Goal: Task Accomplishment & Management: Manage account settings

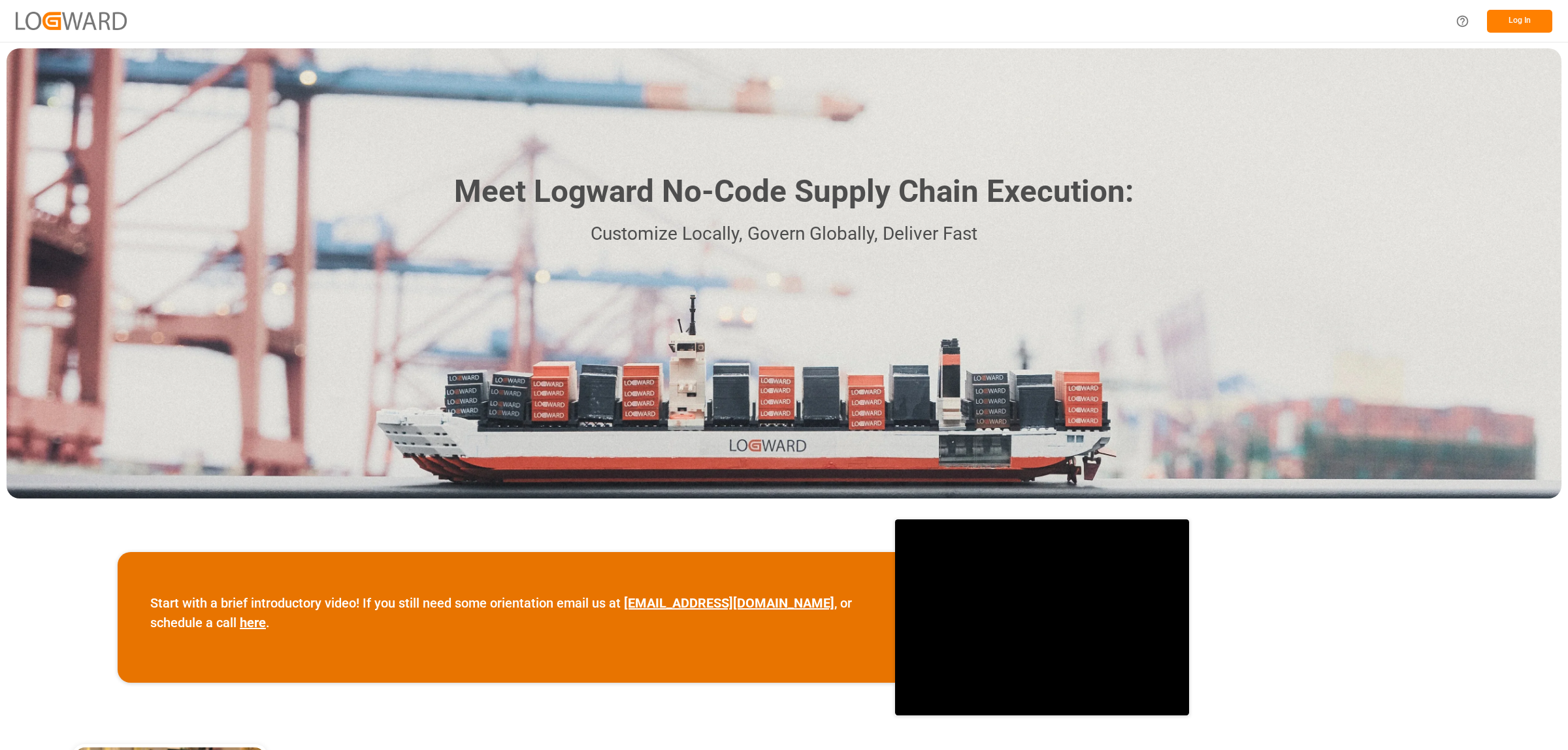
click at [1520, 21] on button "Log In" at bounding box center [1520, 21] width 66 height 23
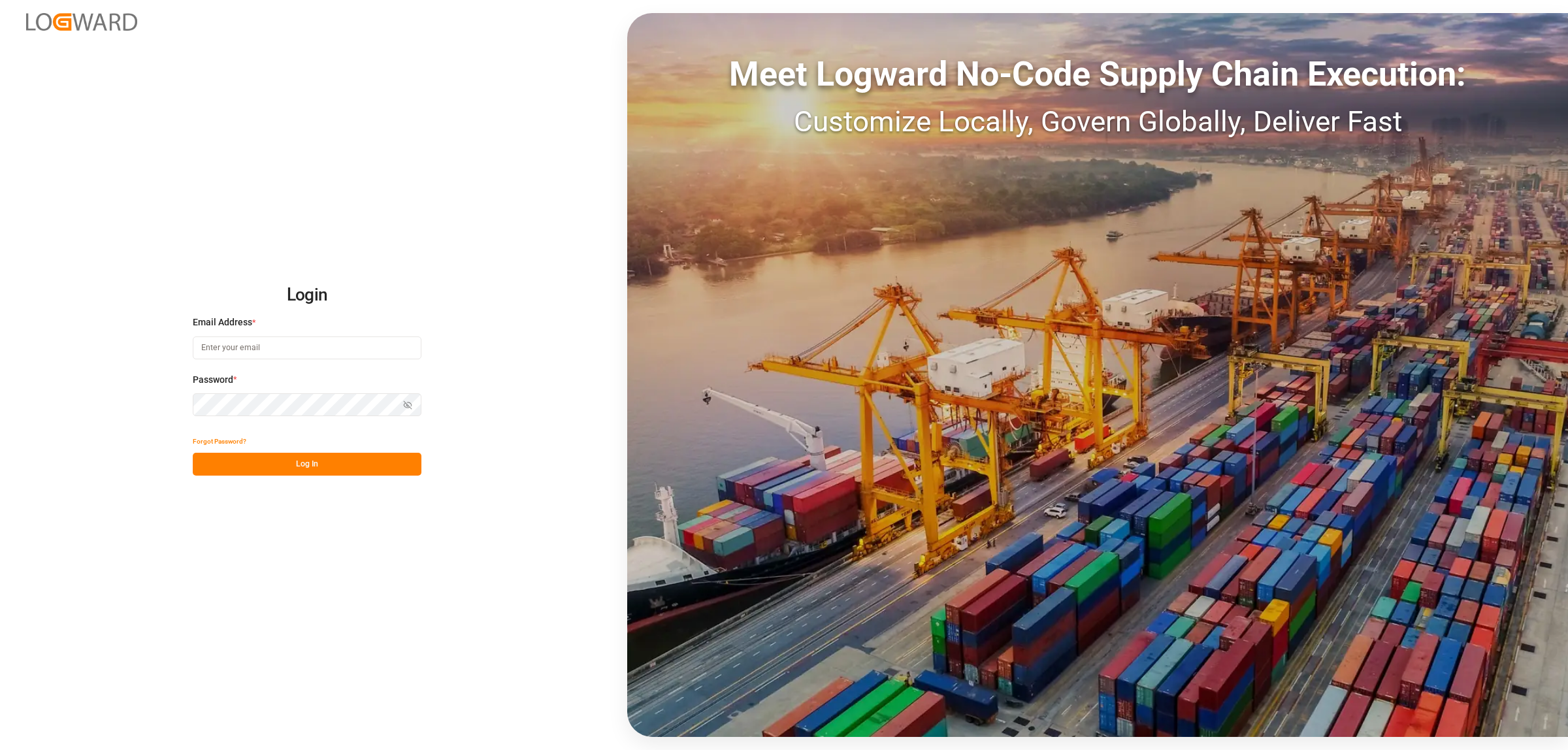
type input "[PERSON_NAME][EMAIL_ADDRESS][PERSON_NAME][DOMAIN_NAME]"
click at [317, 461] on button "Log In" at bounding box center [307, 464] width 229 height 23
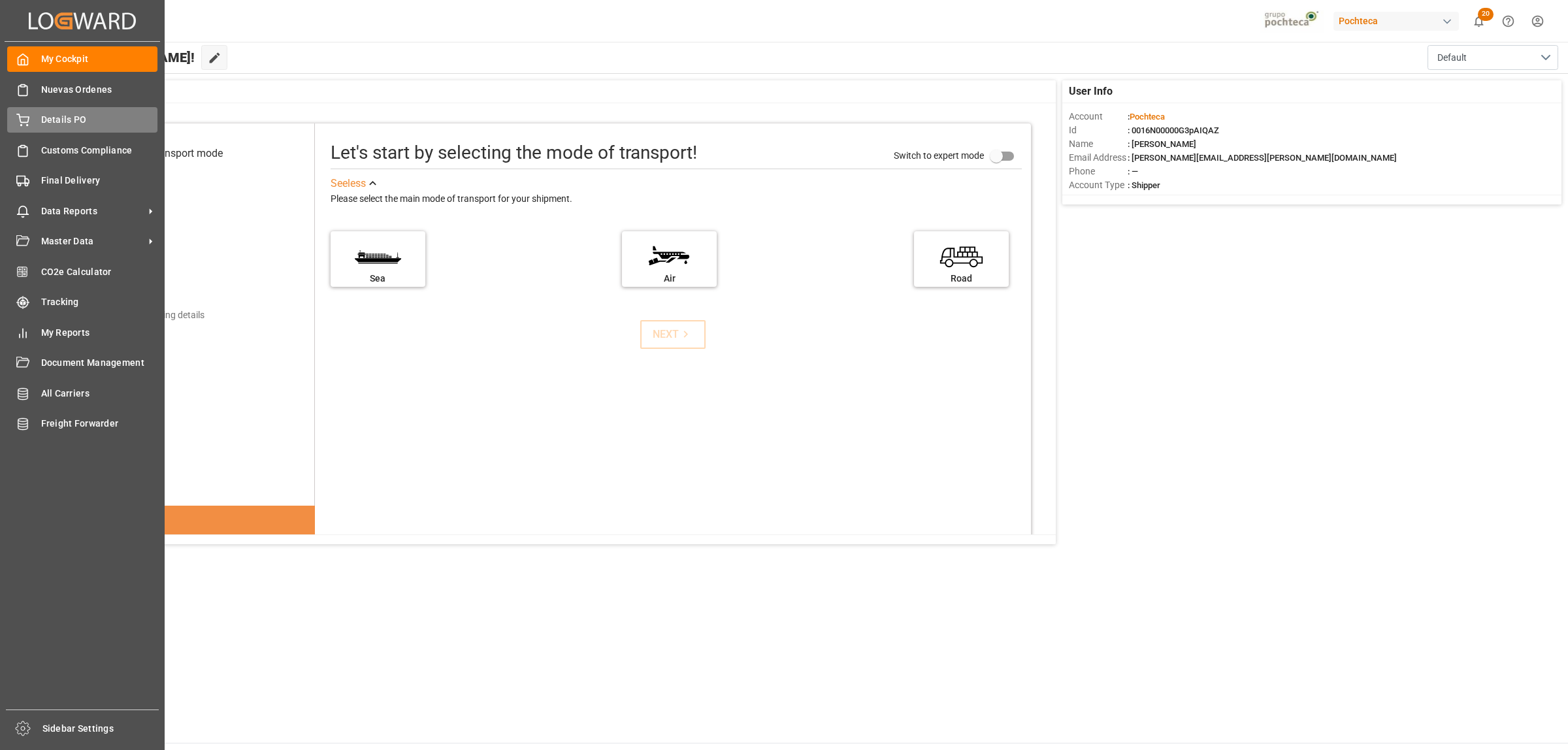
click at [9, 124] on div at bounding box center [18, 120] width 22 height 14
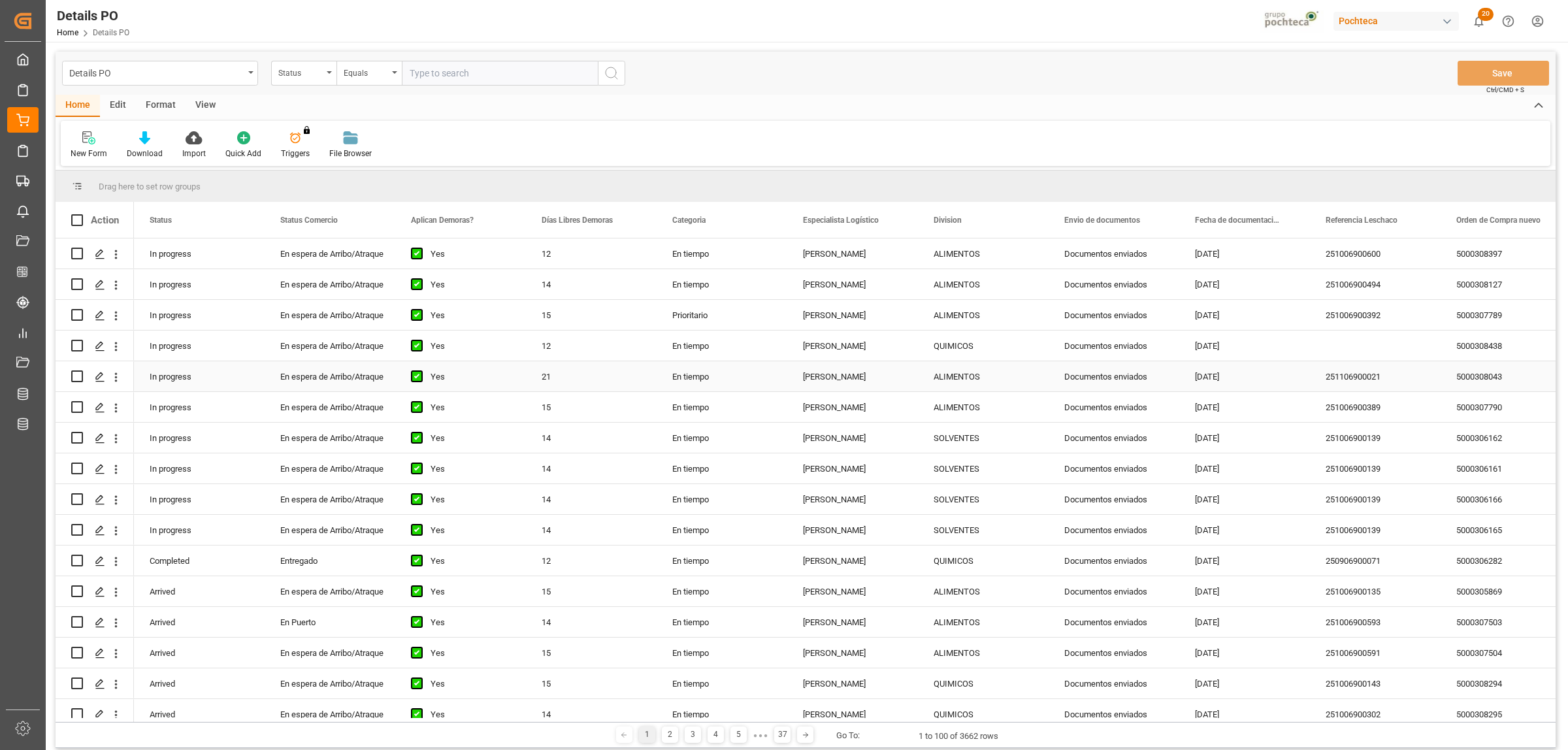
click at [1474, 376] on div "5000308043" at bounding box center [1505, 376] width 131 height 30
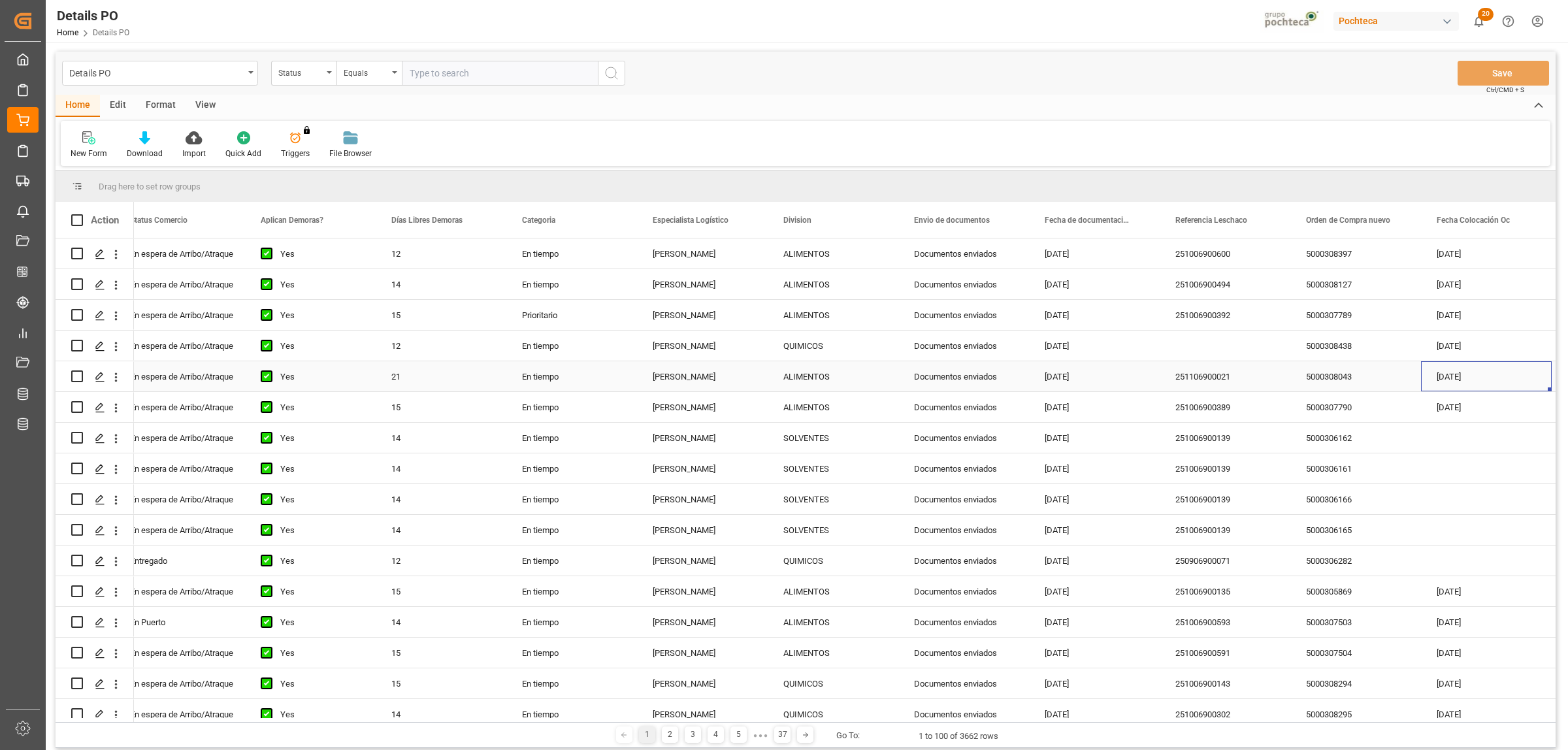
scroll to position [0, 281]
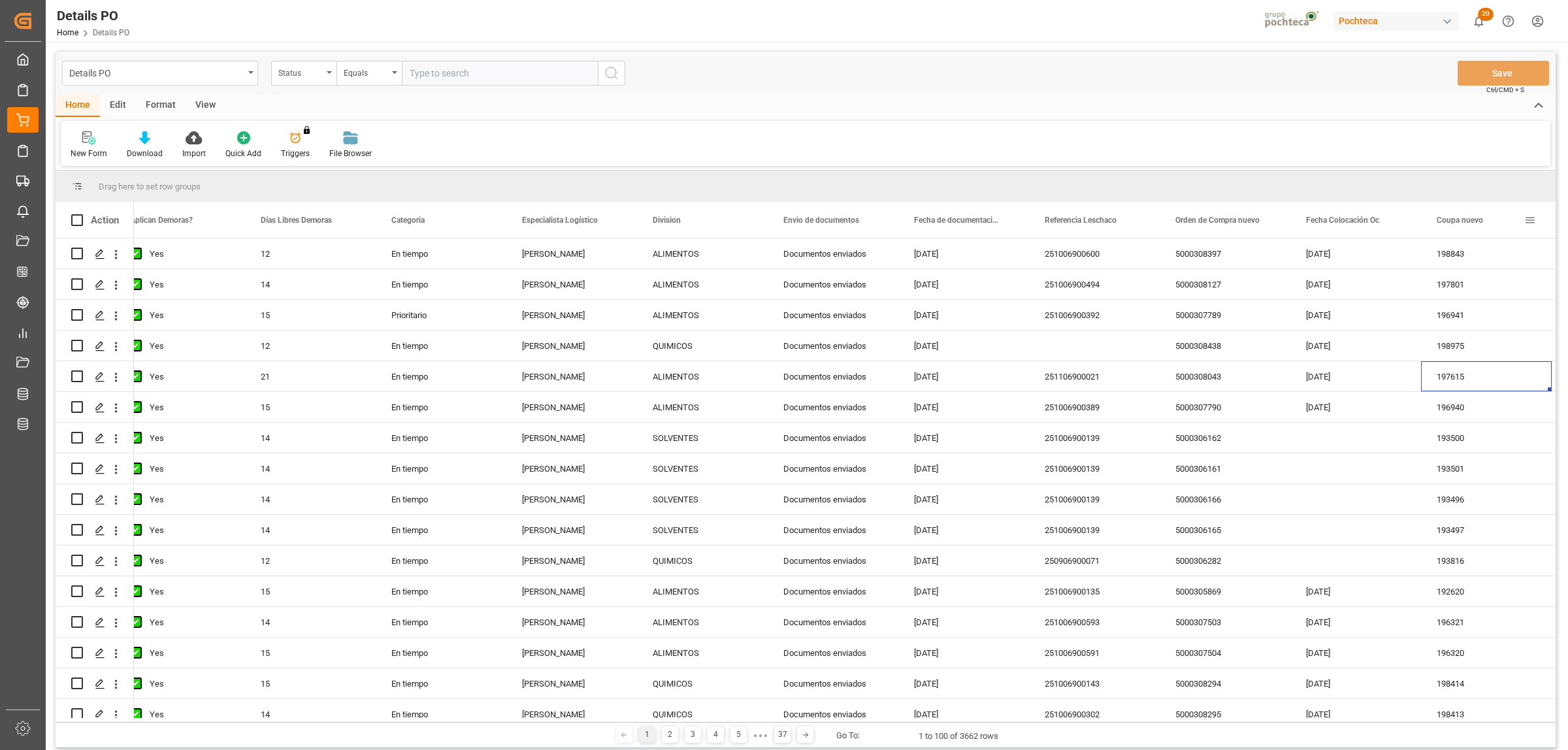
click at [1530, 213] on div "Coupa nuevo" at bounding box center [1486, 220] width 99 height 36
click at [1530, 221] on span at bounding box center [1530, 220] width 12 height 12
click at [1480, 224] on span "filter" at bounding box center [1485, 222] width 12 height 12
type input "199391"
click at [1499, 328] on button "Apply" at bounding box center [1500, 331] width 24 height 13
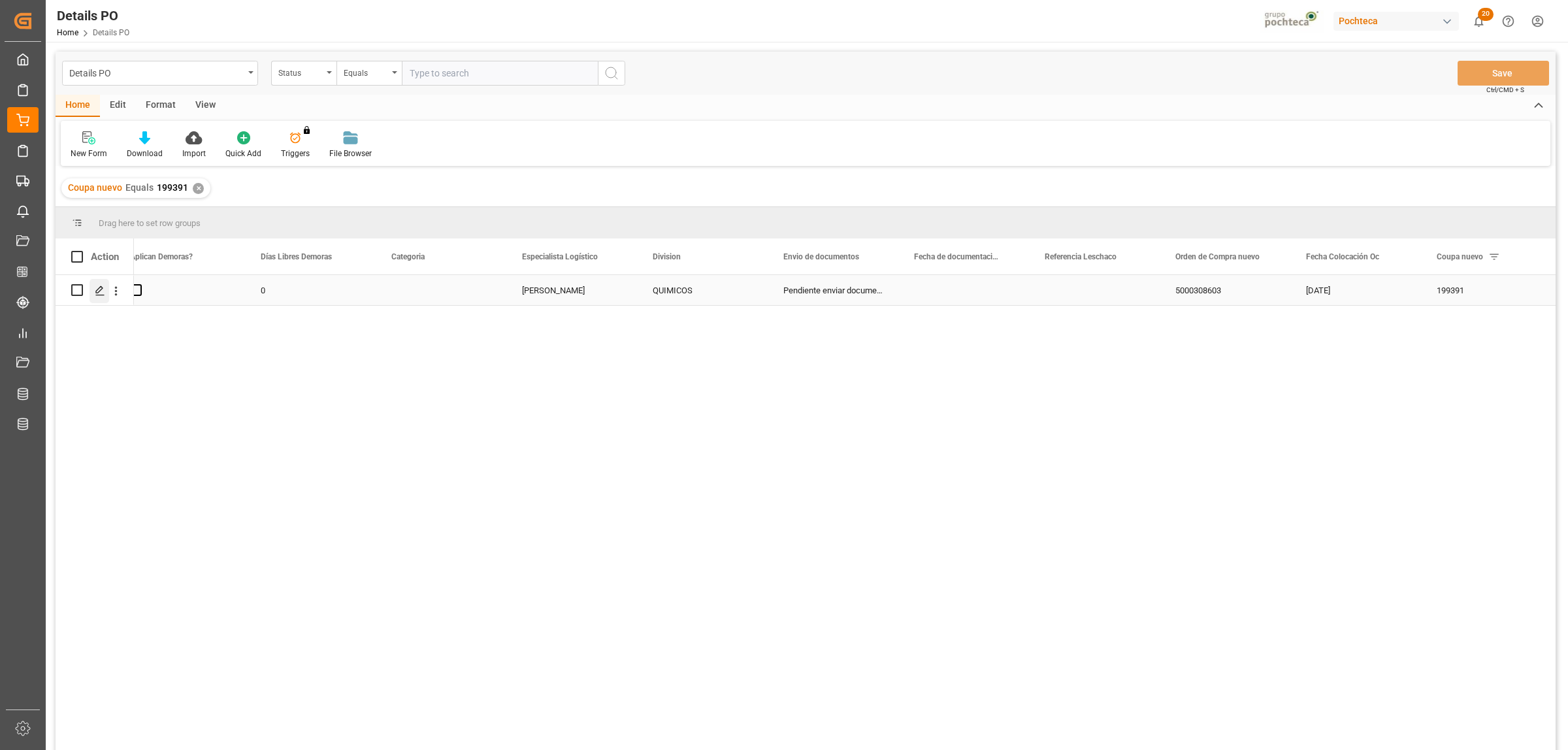
click at [98, 292] on polygon "Press SPACE to select this row." at bounding box center [99, 289] width 6 height 6
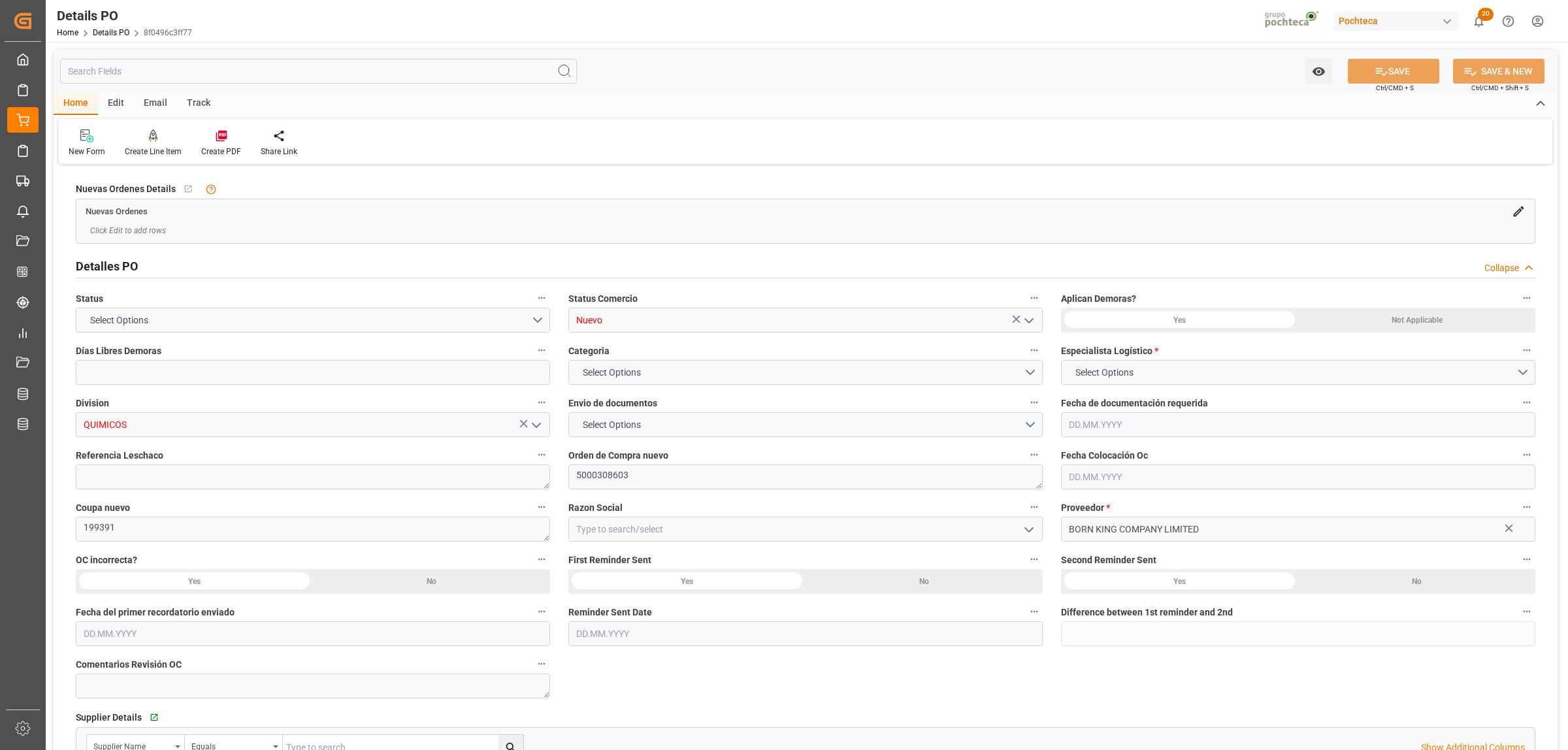
type input "0"
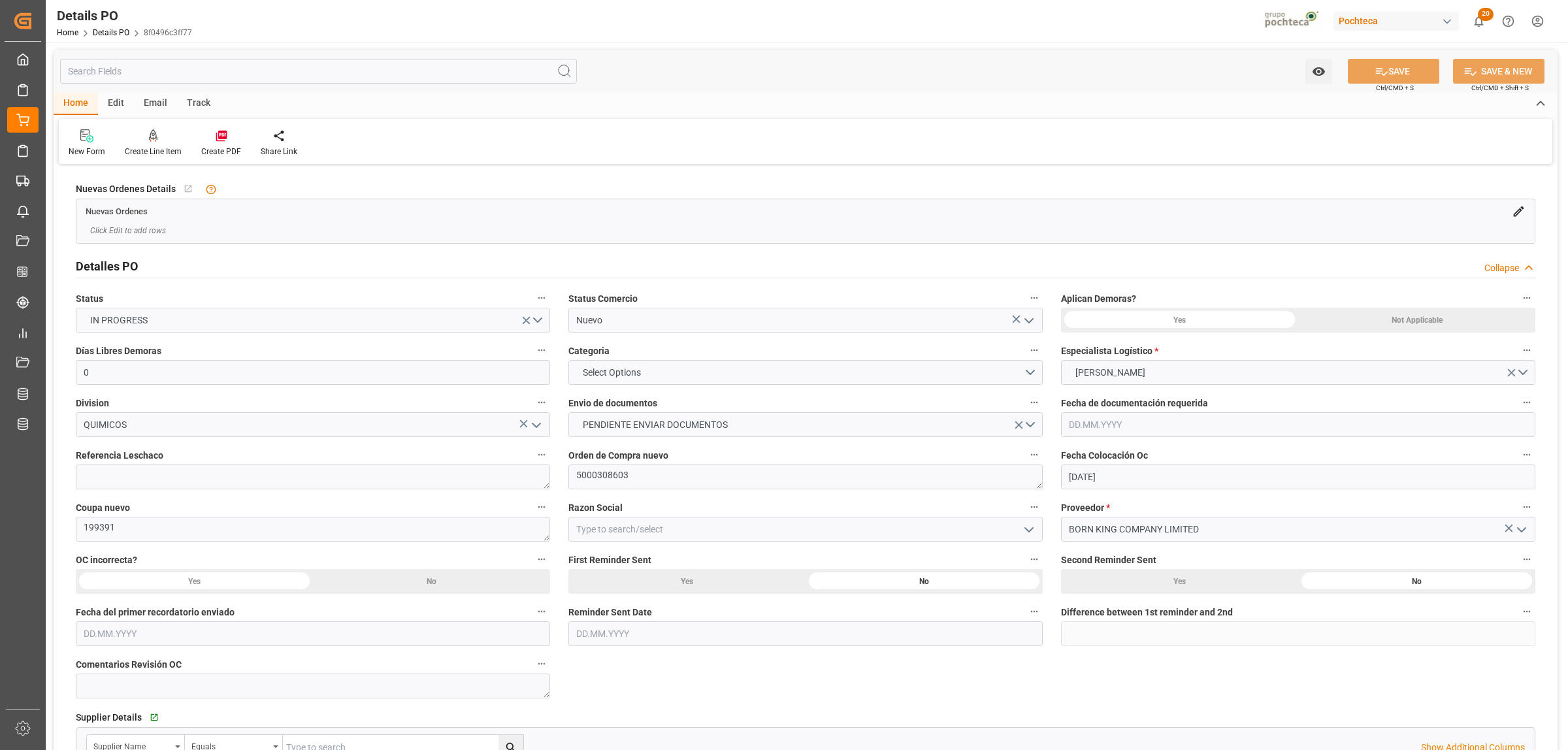
type input "[DATE]"
click at [1027, 325] on icon "open menu" at bounding box center [1029, 321] width 16 height 16
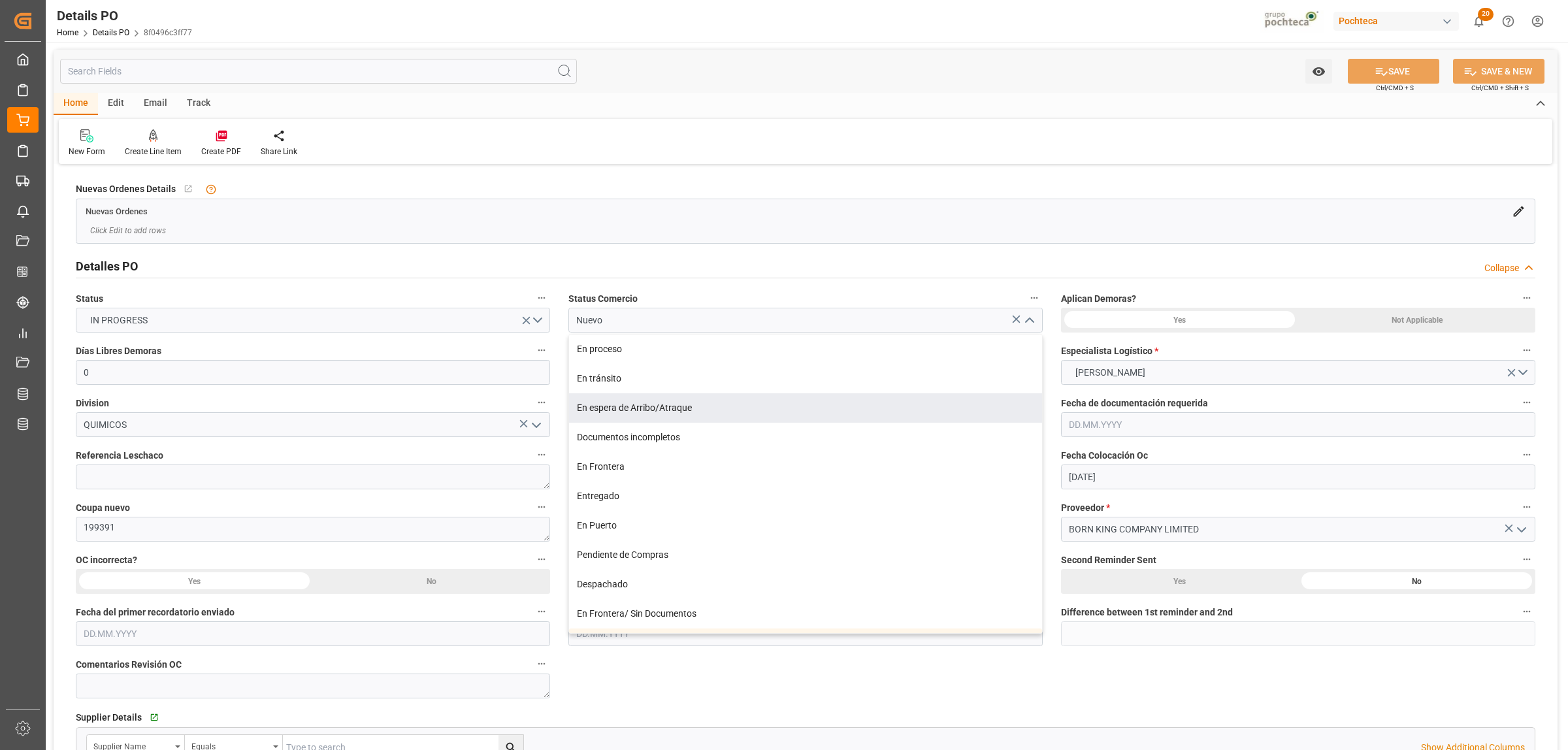
click at [674, 412] on div "En espera de Arribo/Atraque" at bounding box center [805, 408] width 473 height 30
type input "En espera de Arribo/Atraque"
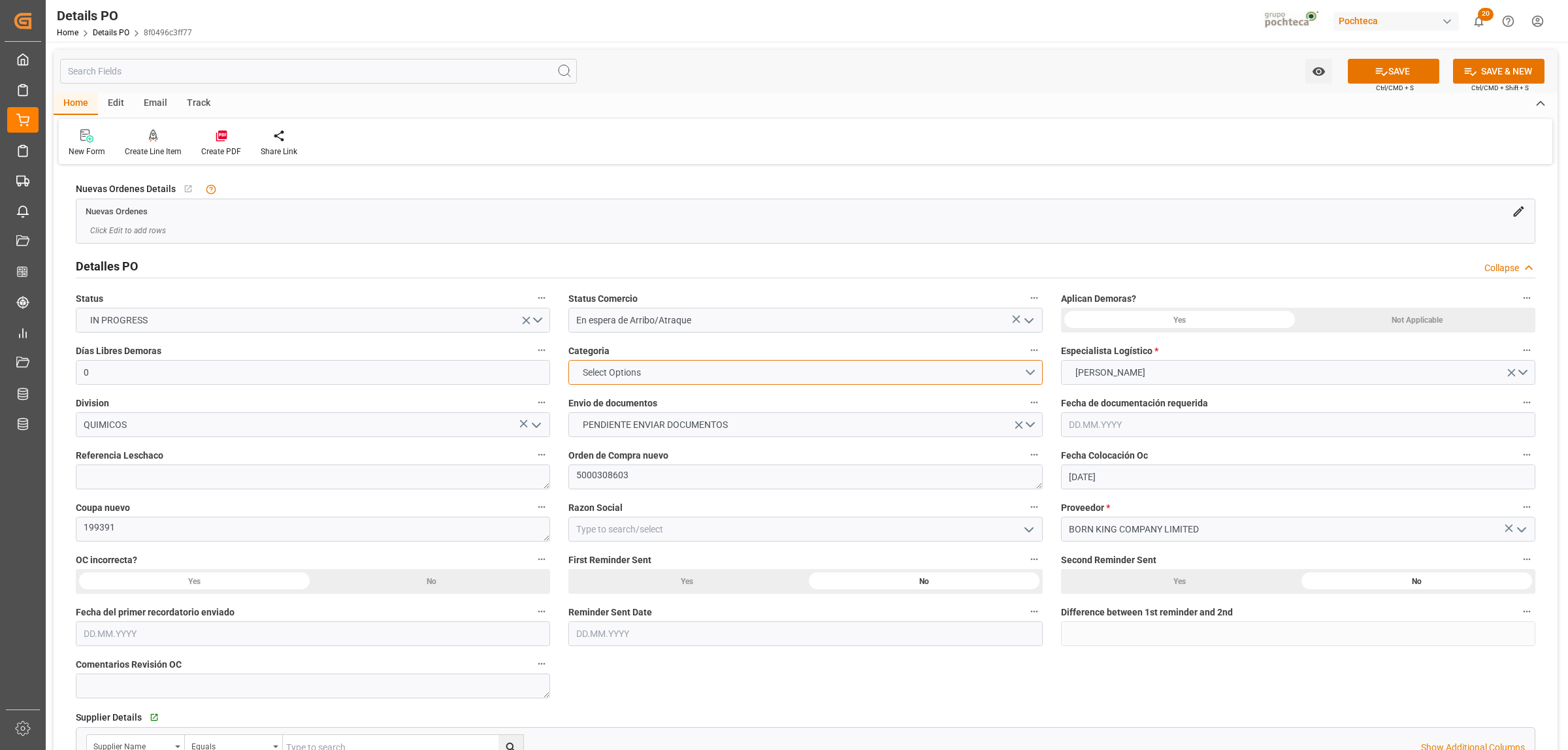
click at [1033, 371] on button "Select Options" at bounding box center [805, 373] width 474 height 25
click at [610, 400] on div "EN TIEMPO" at bounding box center [805, 403] width 473 height 27
click at [1447, 325] on div "Not Applicable" at bounding box center [1416, 321] width 237 height 25
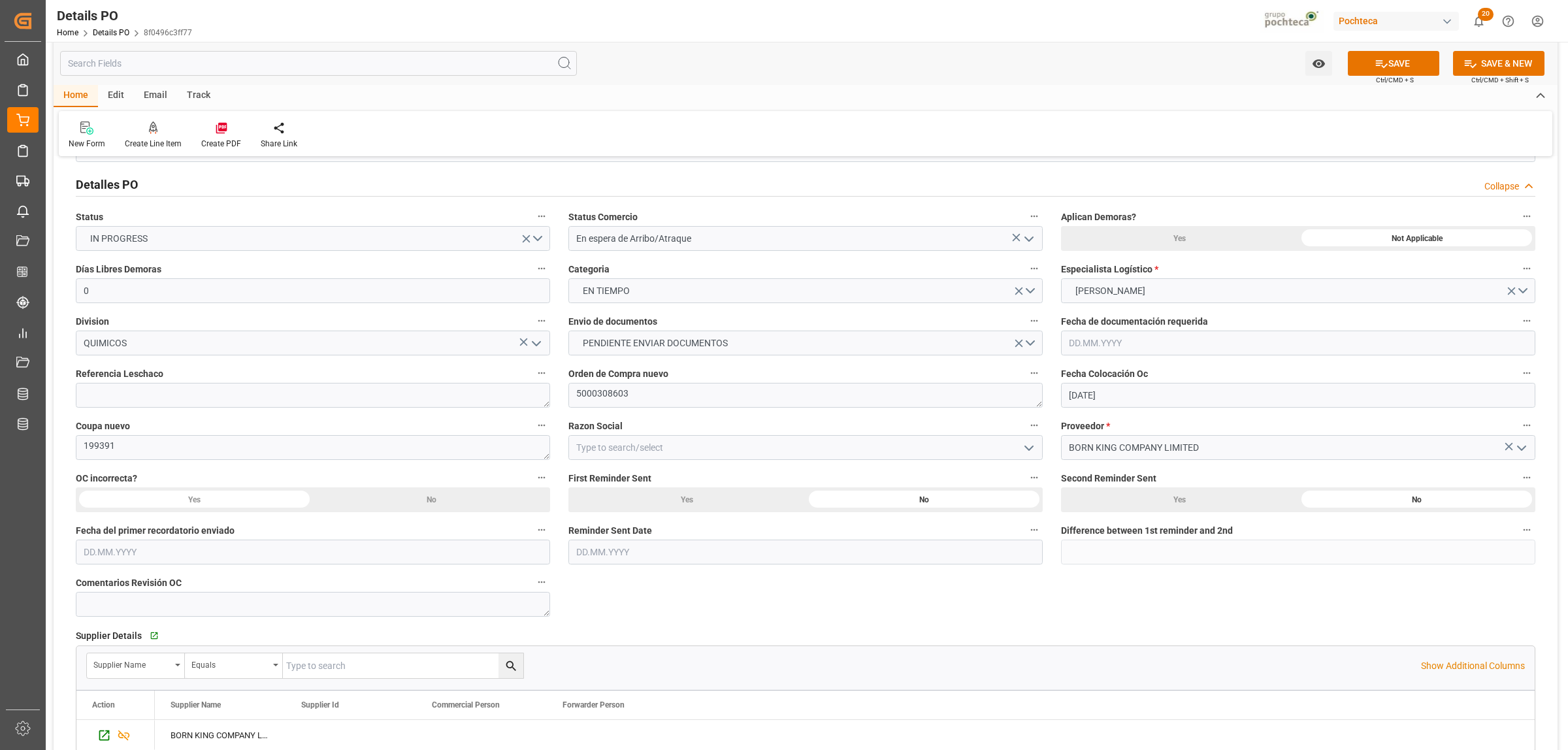
click at [1026, 448] on polyline "open menu" at bounding box center [1029, 448] width 8 height 4
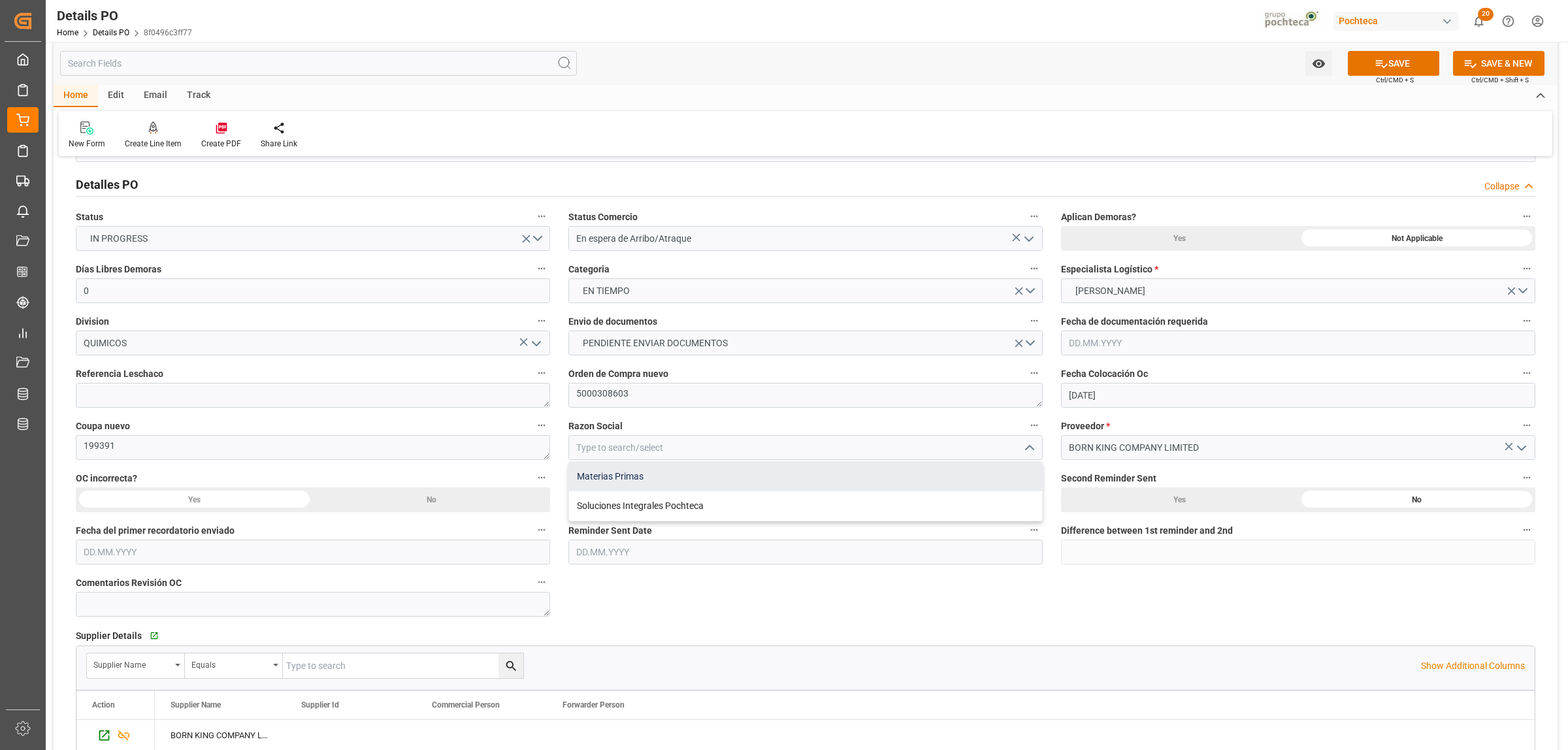
click at [606, 478] on div "Materias Primas" at bounding box center [805, 477] width 473 height 30
type input "Materias Primas"
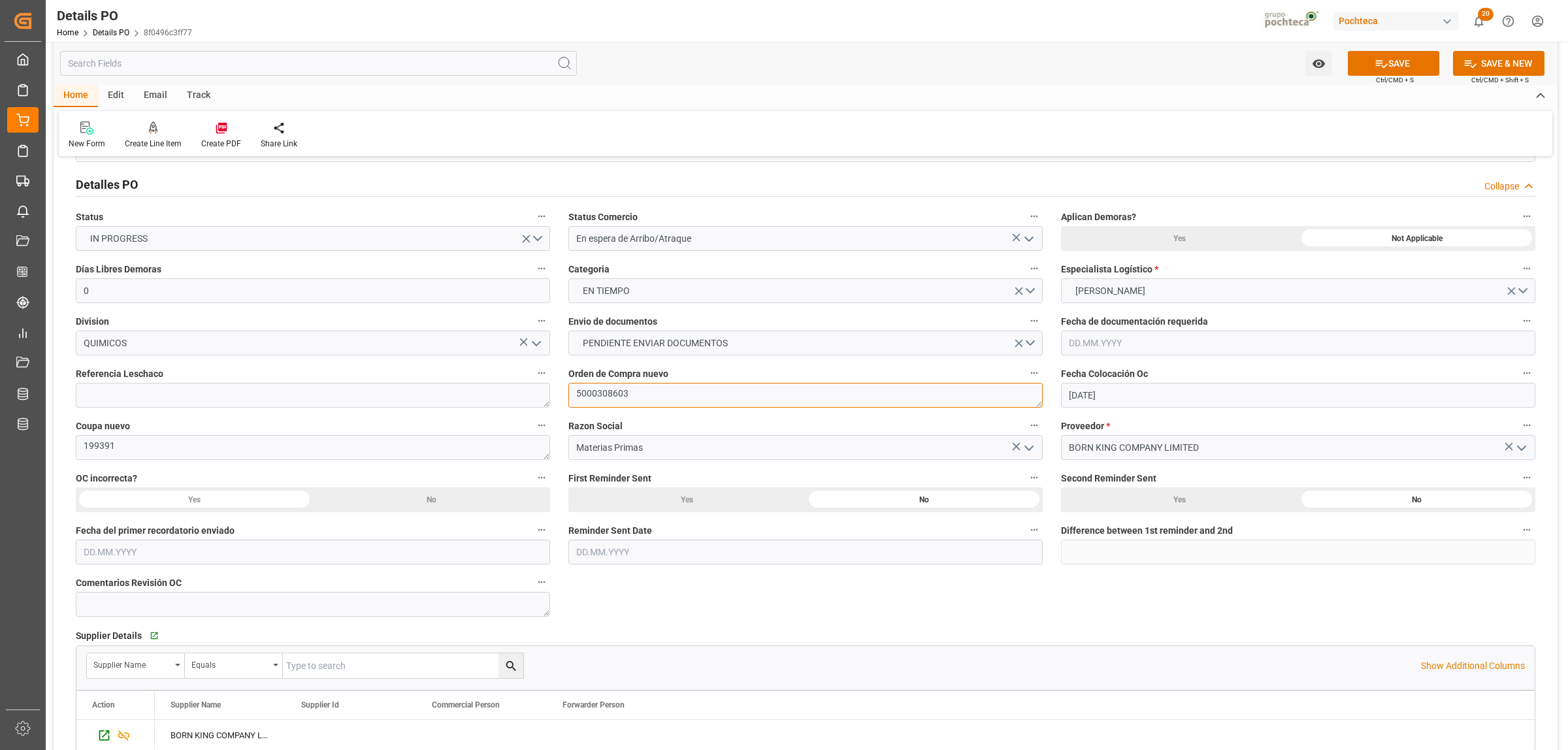
drag, startPoint x: 628, startPoint y: 397, endPoint x: 560, endPoint y: 396, distance: 68.0
click at [560, 396] on div "Orden de Compra nuevo 5000308603" at bounding box center [805, 386] width 492 height 52
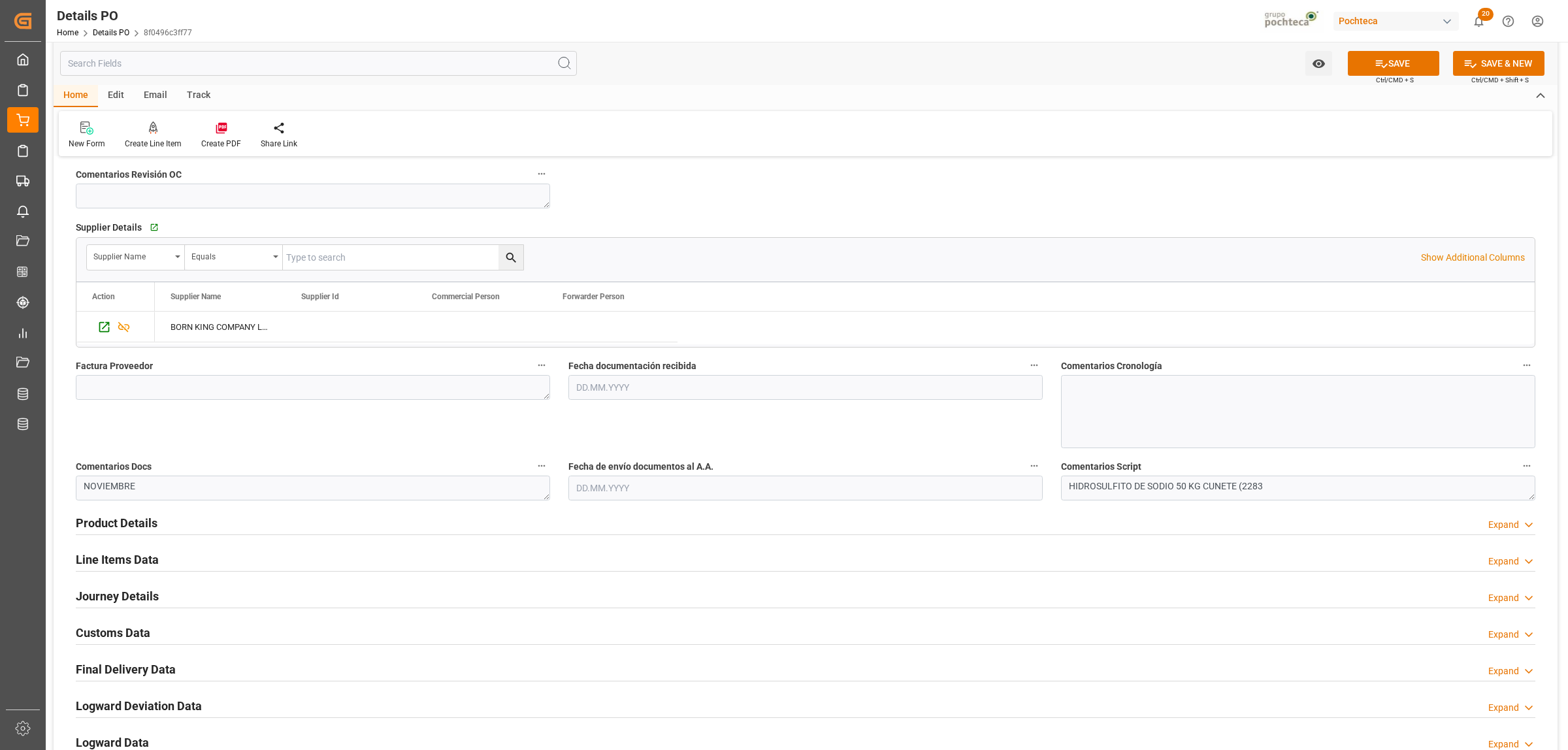
scroll to position [572, 0]
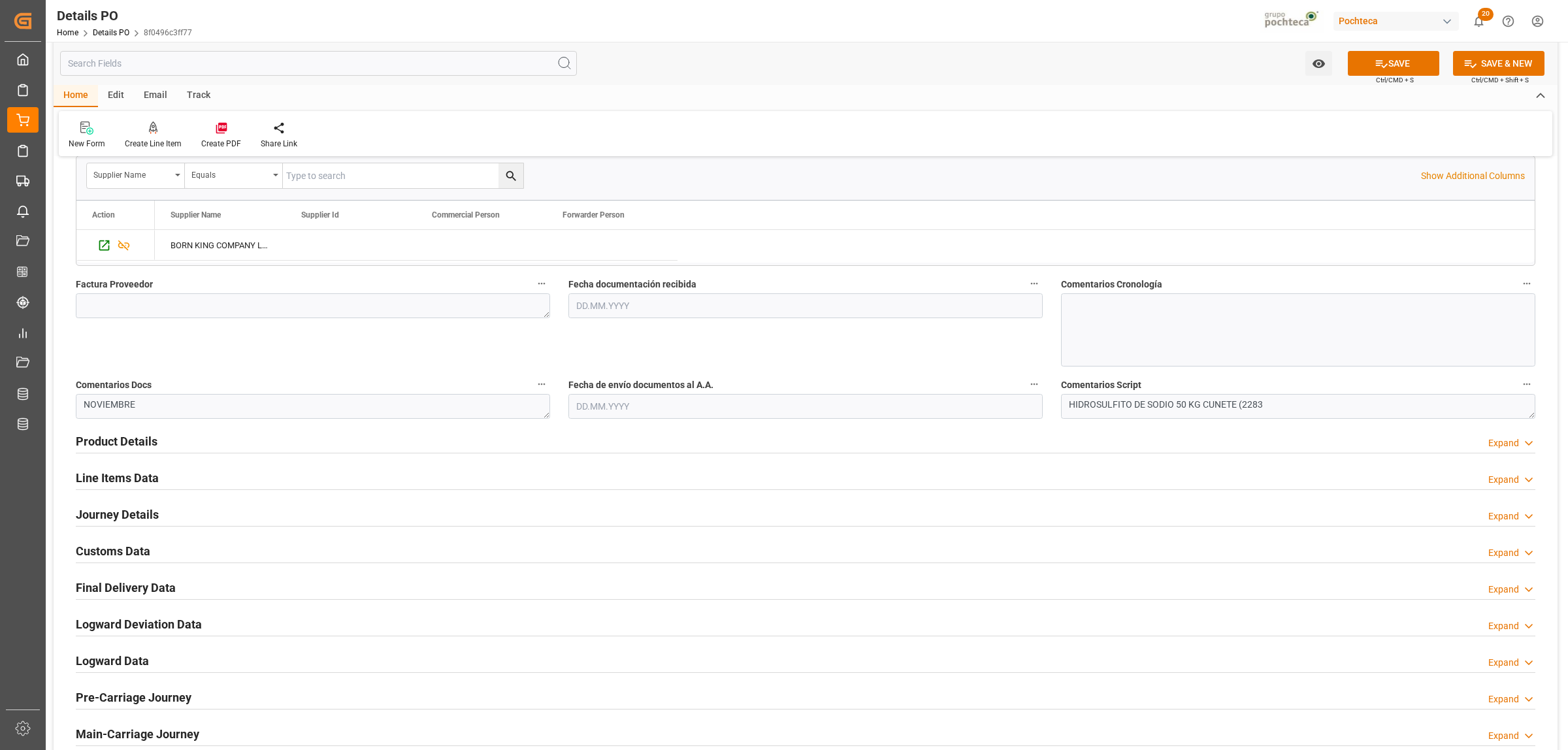
click at [625, 306] on input "text" at bounding box center [805, 306] width 474 height 25
click at [614, 380] on div "29 30 1 2 3 4 5" at bounding box center [662, 386] width 178 height 26
click at [690, 408] on span "10" at bounding box center [686, 411] width 9 height 9
type input "[DATE]"
click at [650, 407] on input "text" at bounding box center [805, 407] width 474 height 25
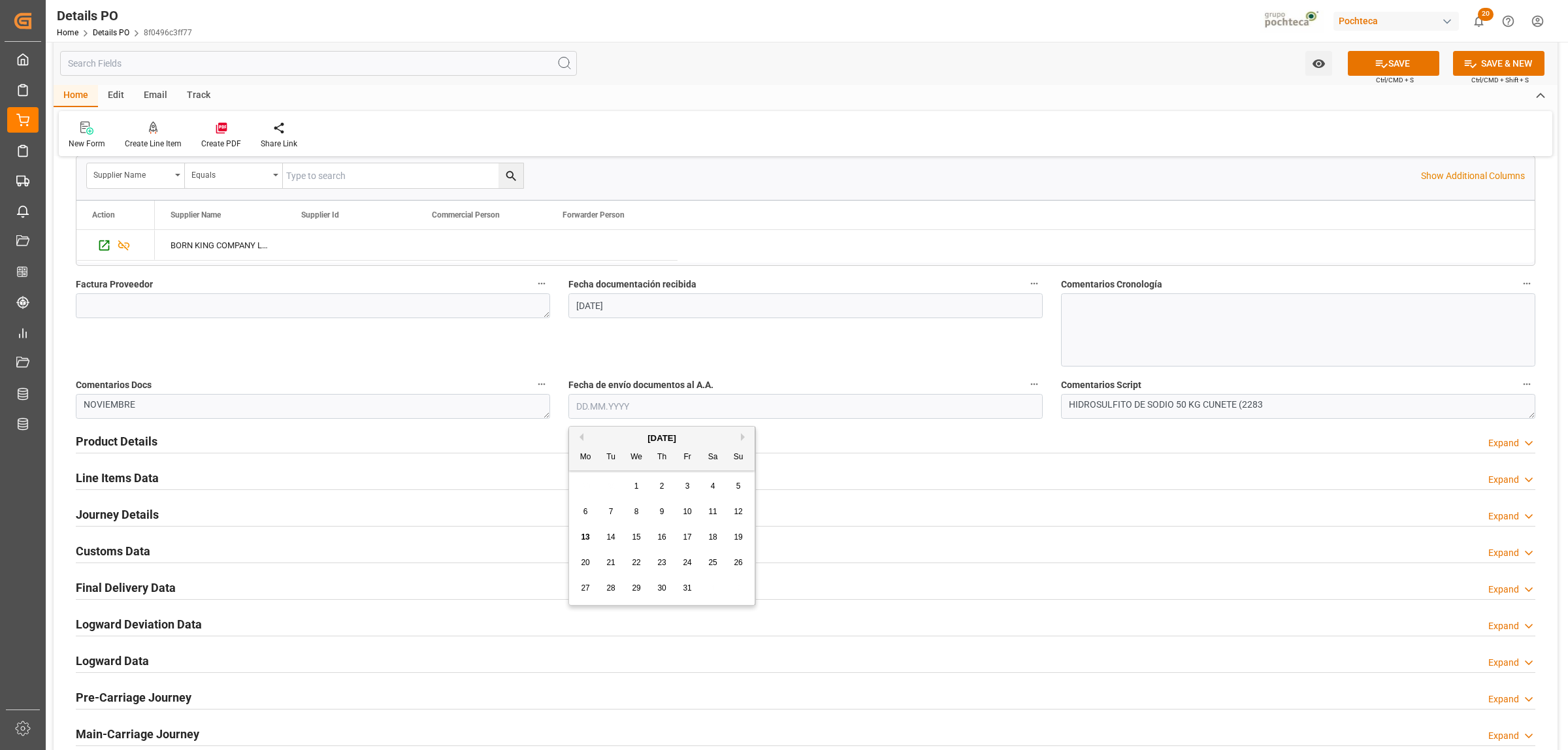
click at [582, 544] on div "13" at bounding box center [585, 538] width 16 height 16
type input "[DATE]"
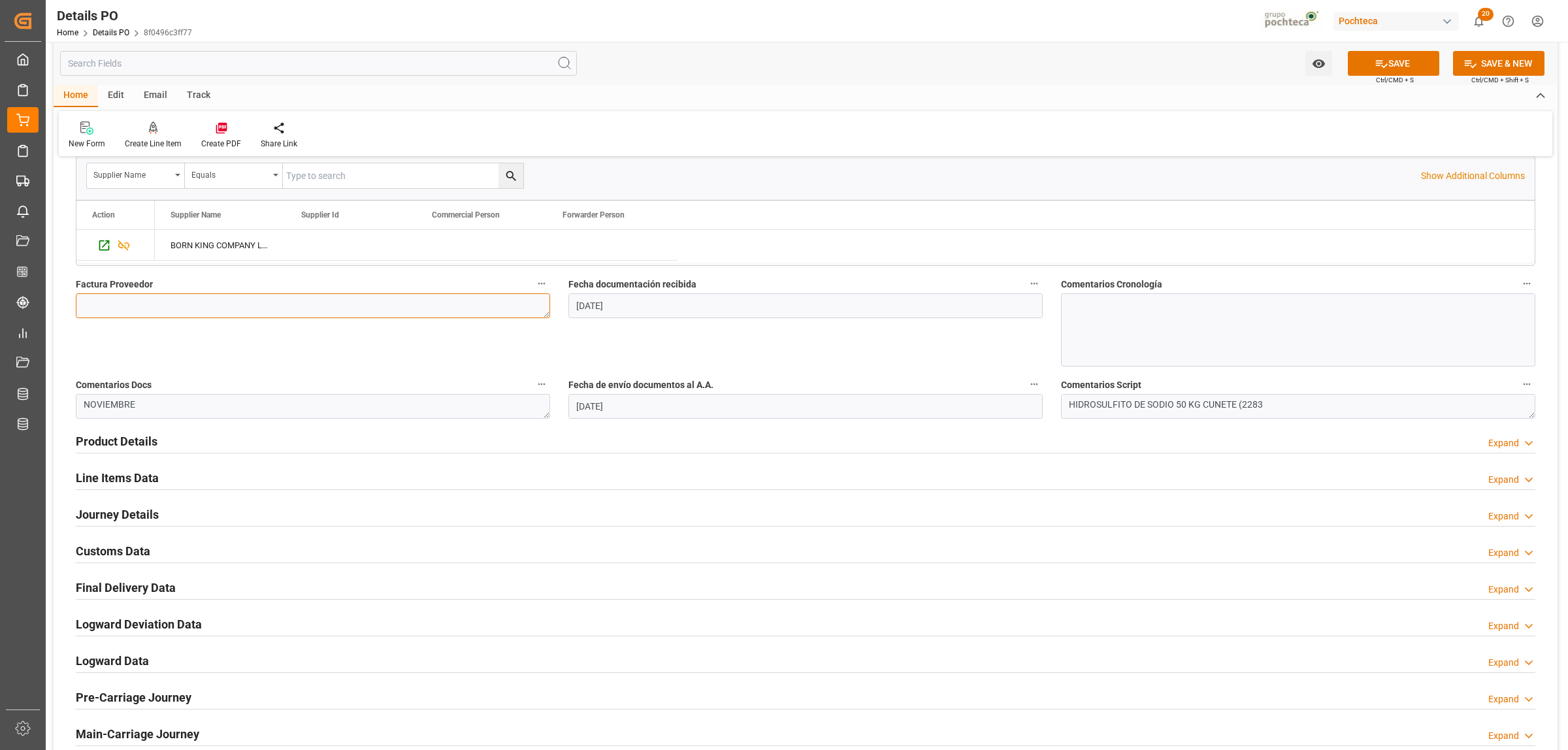
click at [406, 300] on textarea at bounding box center [313, 306] width 474 height 25
paste textarea "25BKB600"
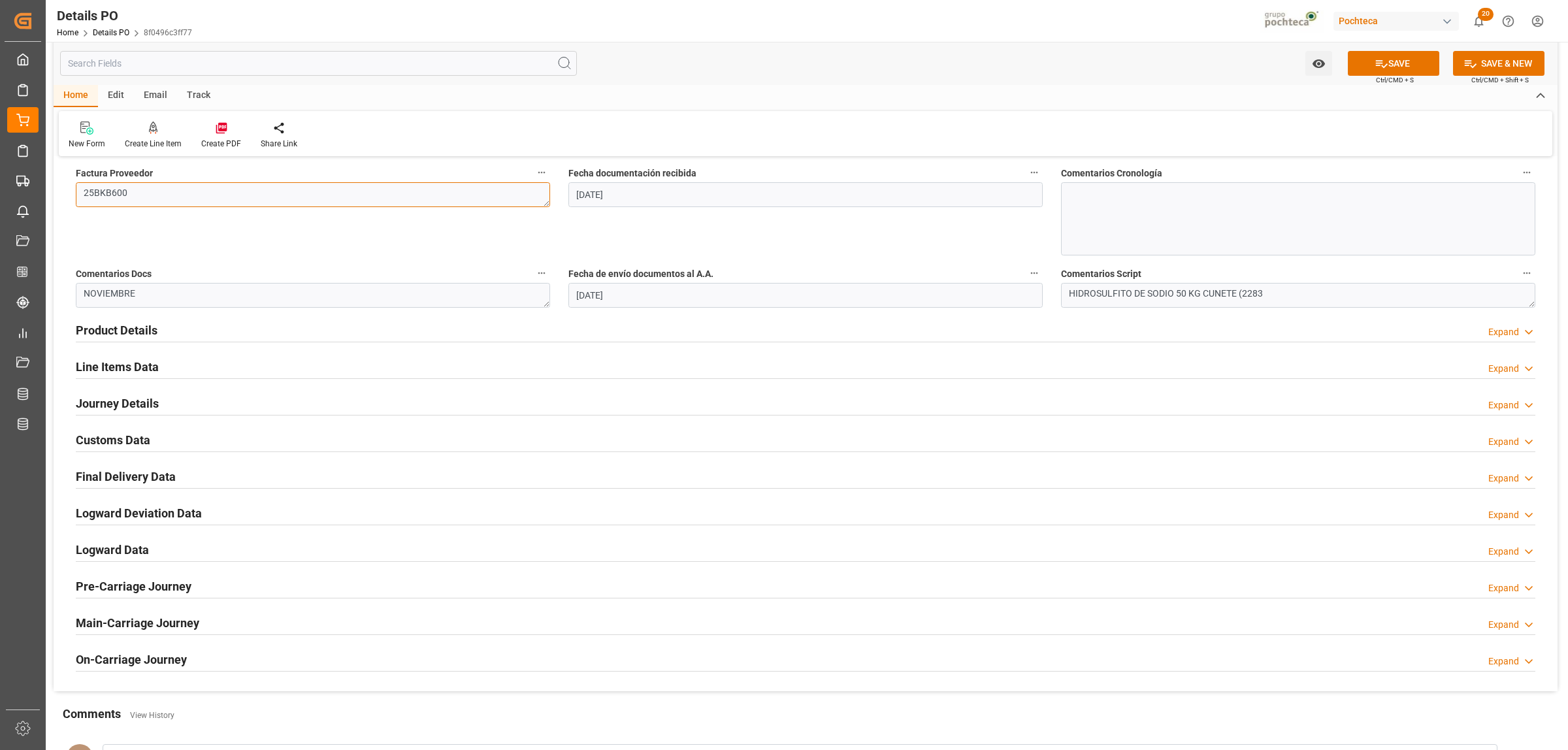
scroll to position [654, 0]
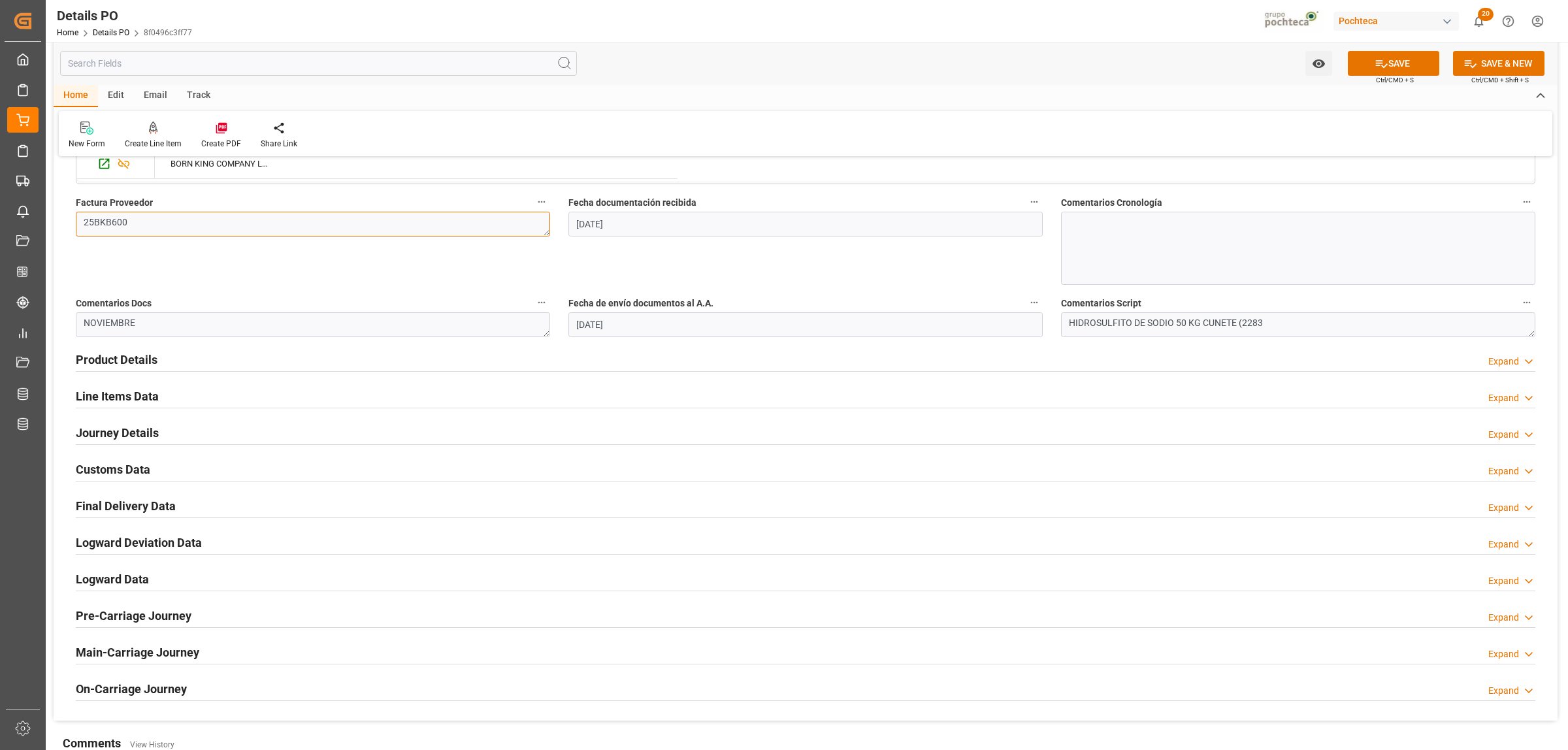
type textarea "25BKB600"
click at [134, 357] on h2 "Product Details" at bounding box center [116, 360] width 81 height 18
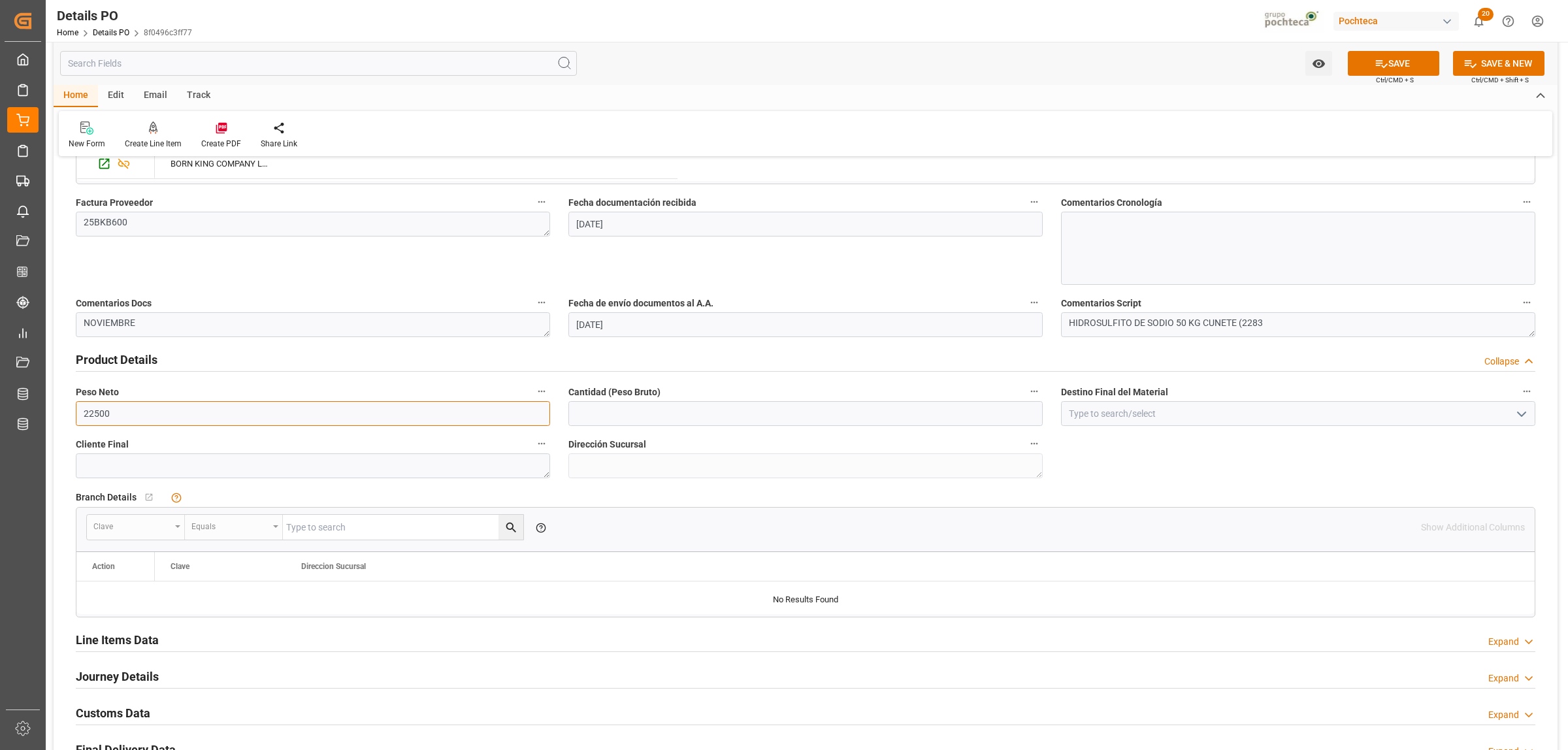
drag, startPoint x: 121, startPoint y: 417, endPoint x: 81, endPoint y: 429, distance: 41.8
click at [81, 429] on div "Peso Neto 22500" at bounding box center [313, 404] width 492 height 52
drag, startPoint x: 114, startPoint y: 411, endPoint x: 77, endPoint y: 415, distance: 37.2
click at [77, 415] on input "24120" at bounding box center [313, 414] width 474 height 25
type input "24120"
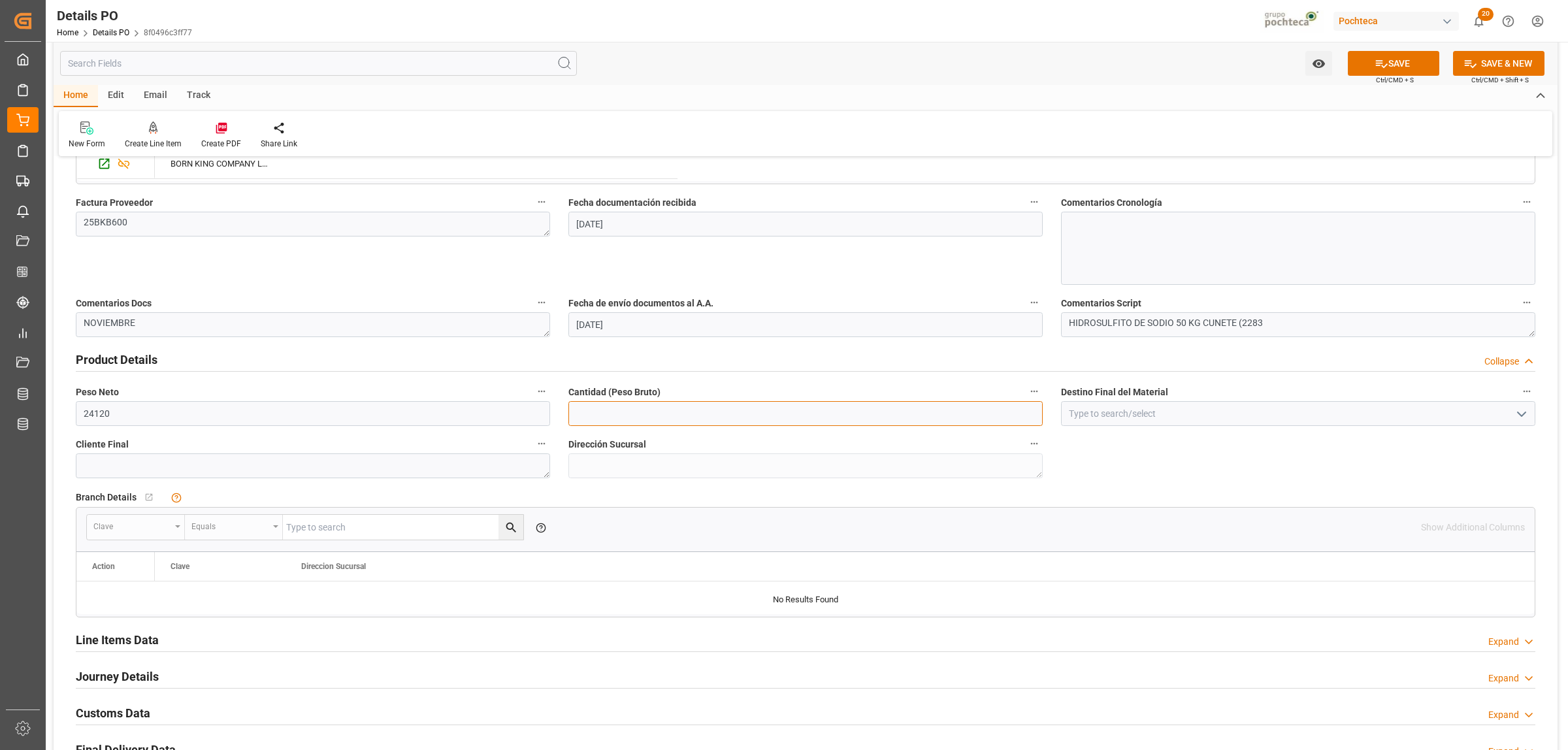
click at [635, 414] on input "text" at bounding box center [805, 414] width 474 height 25
paste input "24120"
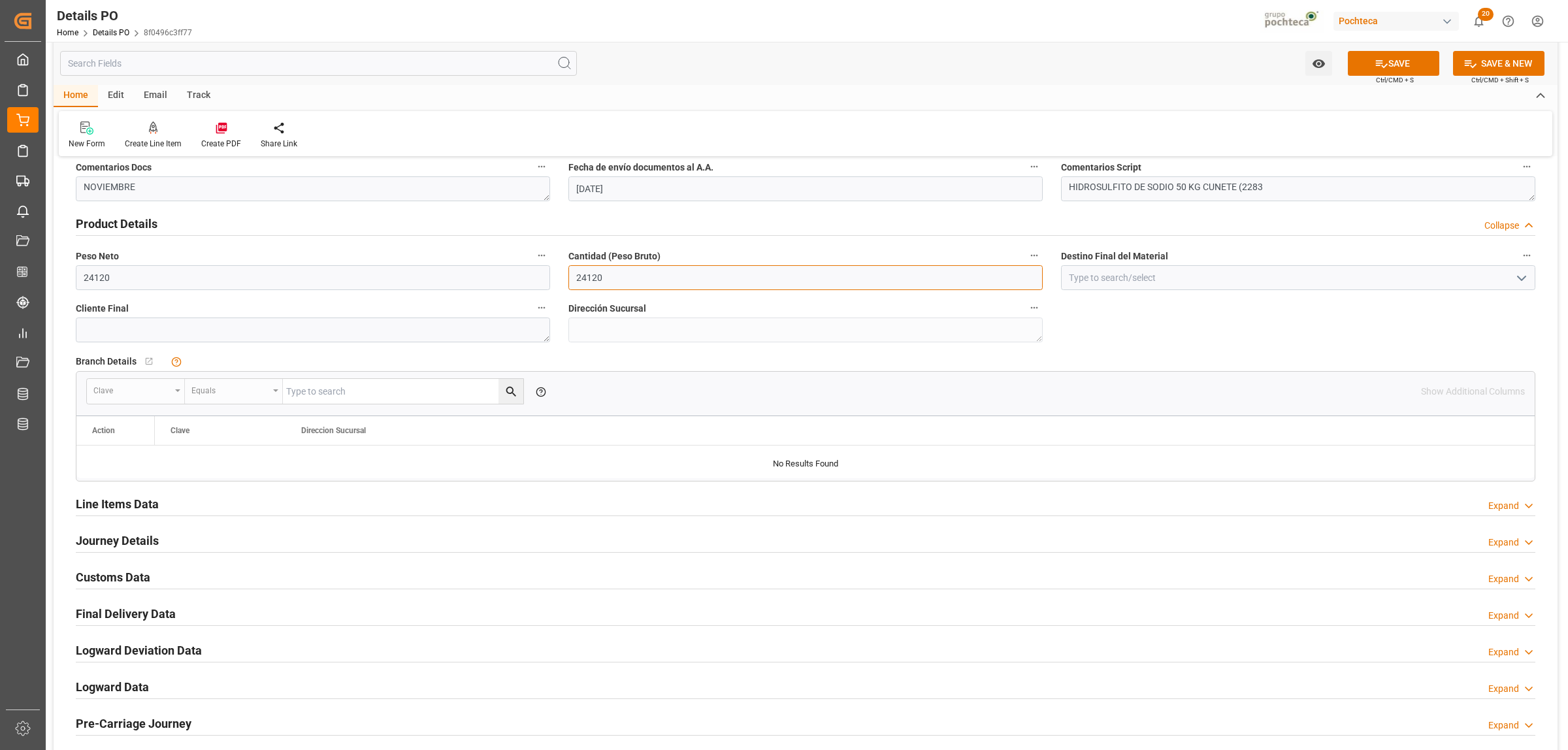
scroll to position [817, 0]
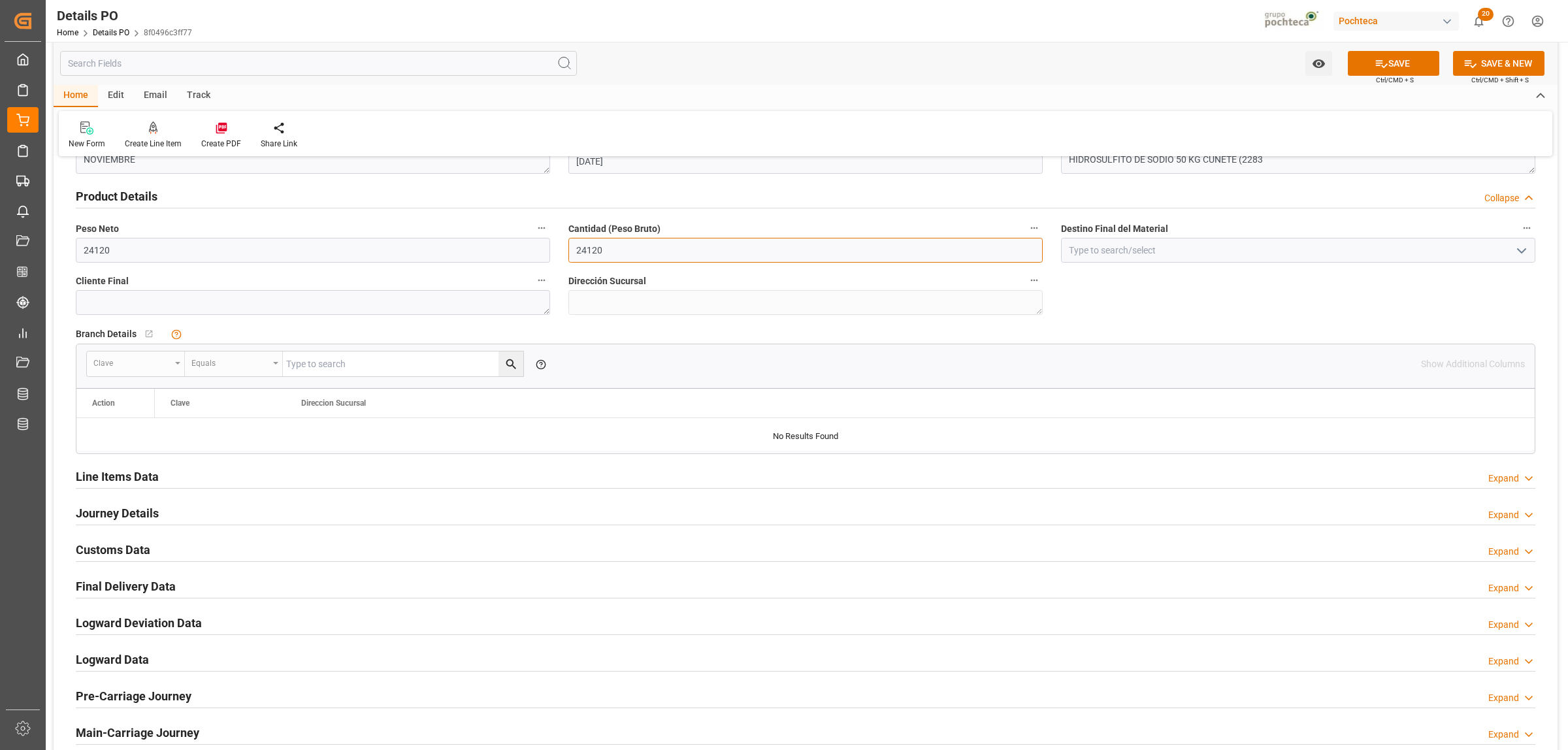
type input "24120"
click at [126, 472] on h2 "Line Items Data" at bounding box center [117, 476] width 83 height 18
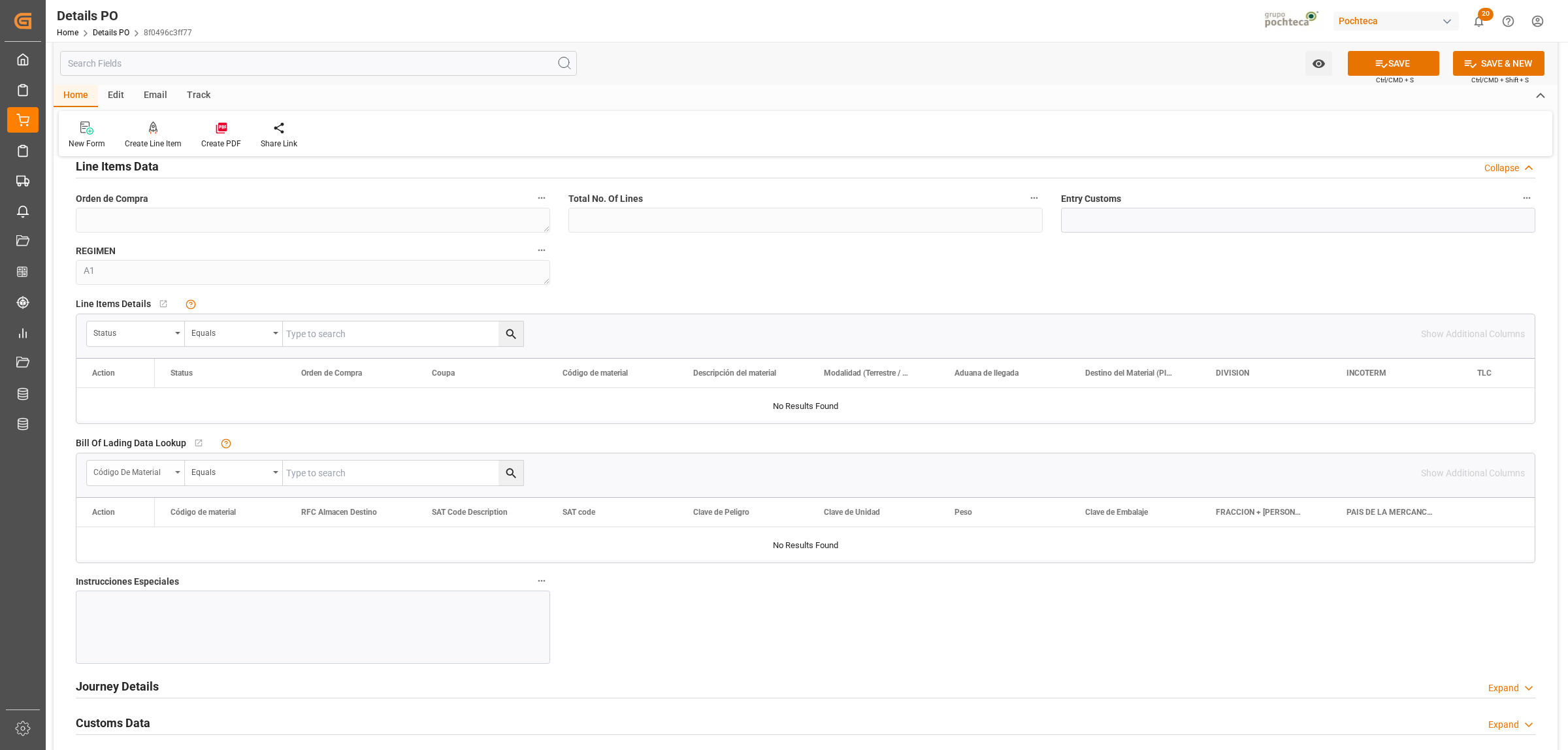
scroll to position [1225, 0]
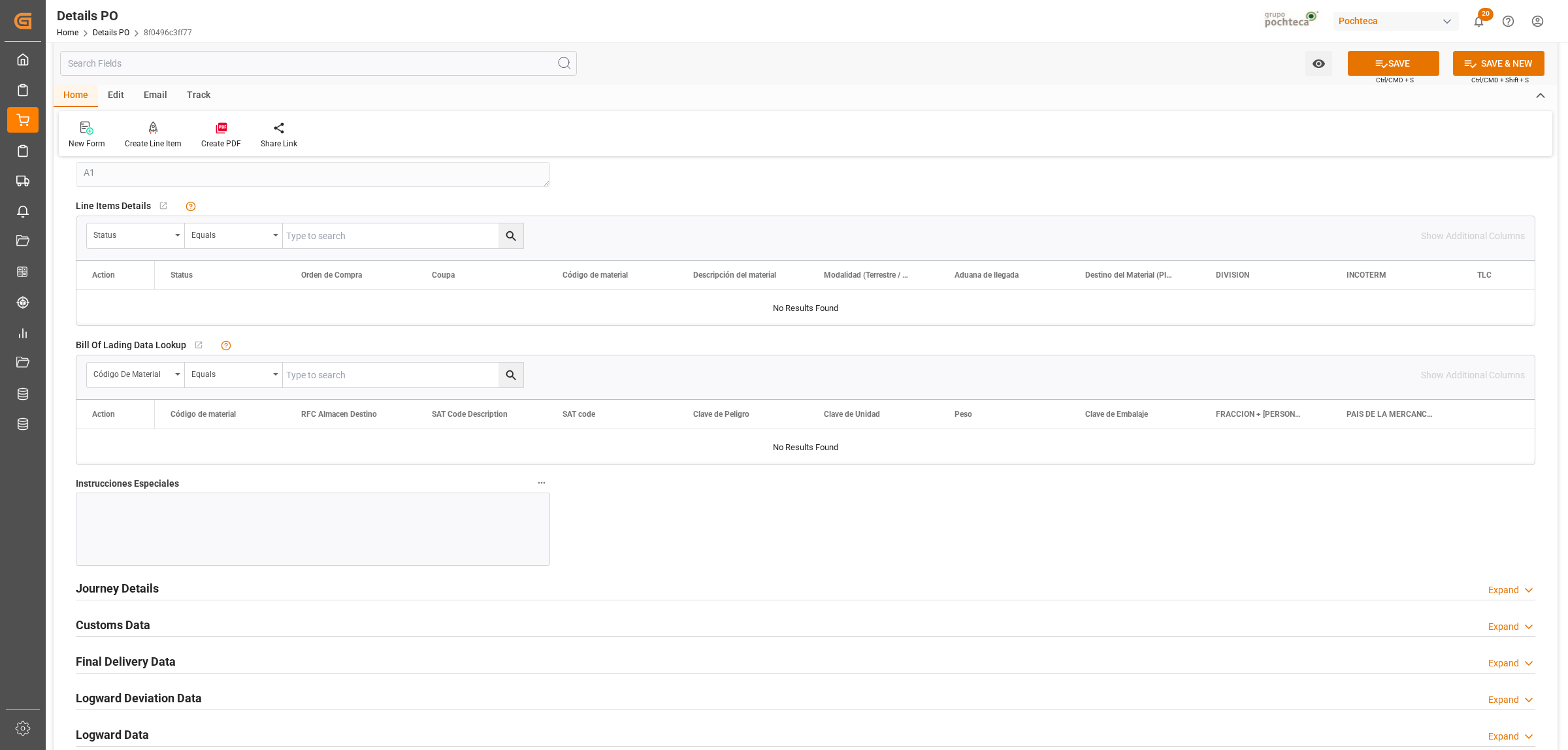
click at [139, 595] on h2 "Journey Details" at bounding box center [117, 588] width 83 height 18
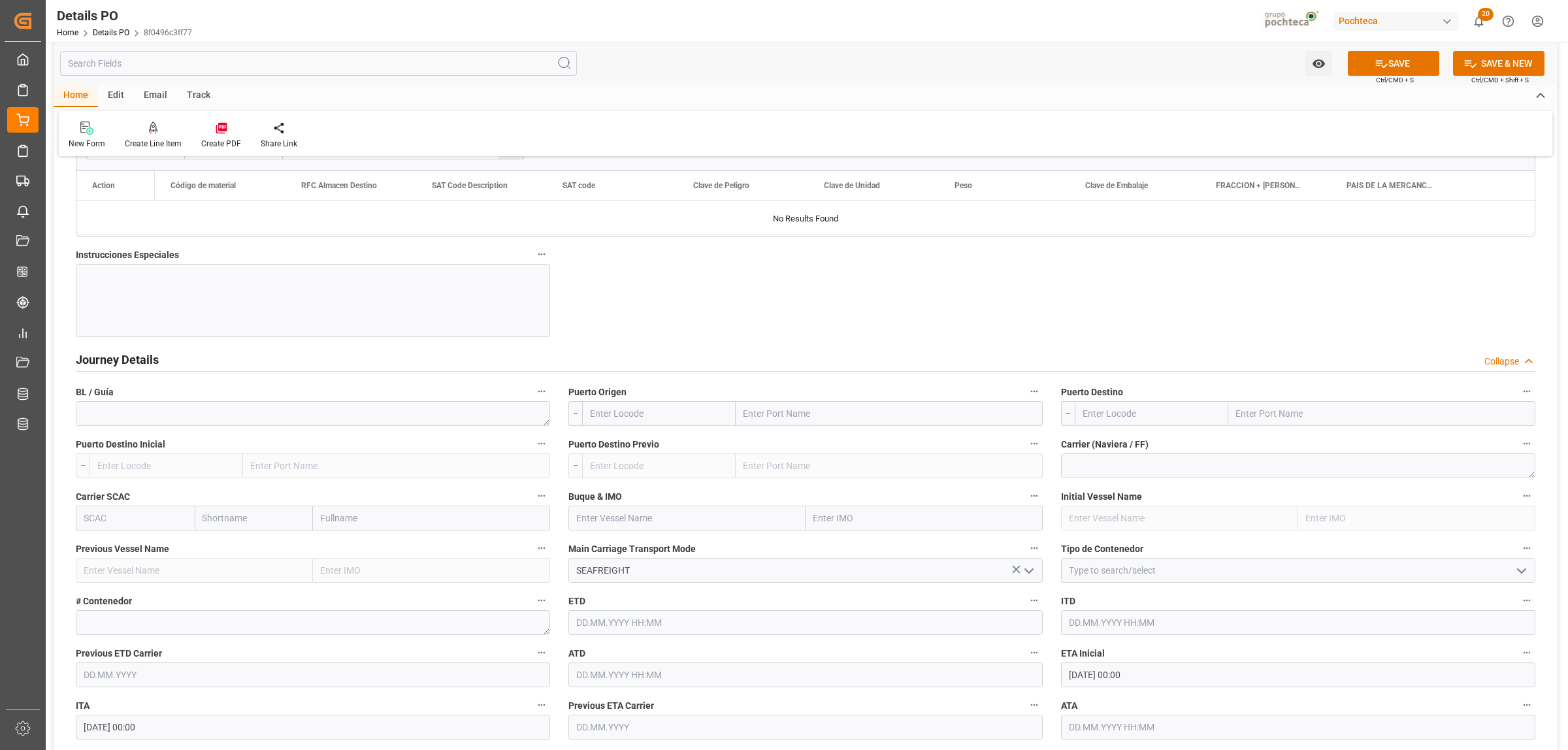
scroll to position [1470, 0]
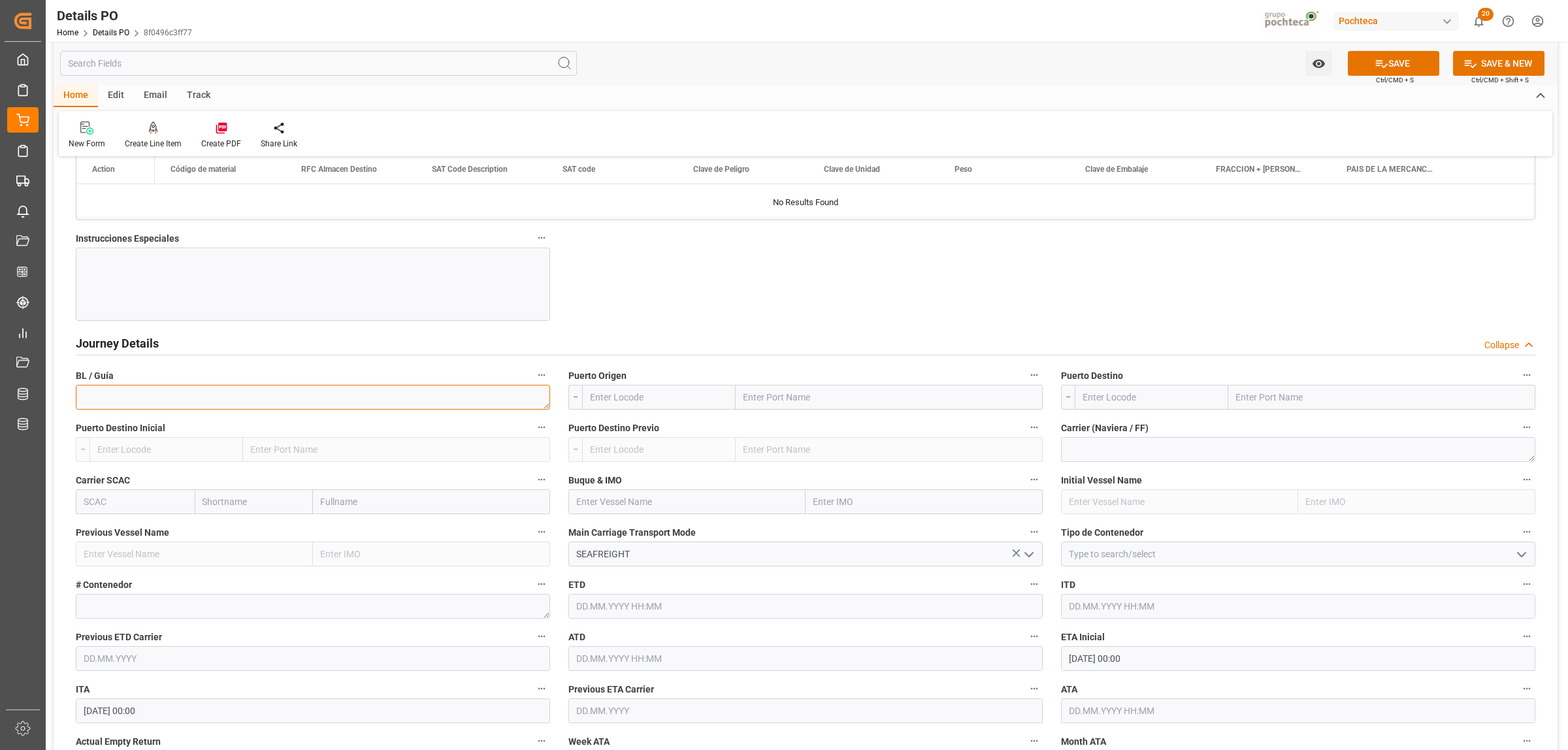
click at [177, 394] on textarea at bounding box center [313, 397] width 474 height 25
paste textarea "QGD2242964"
type textarea "QGD2242964"
click at [782, 399] on input "text" at bounding box center [889, 397] width 307 height 25
click at [824, 407] on input "text" at bounding box center [889, 397] width 307 height 25
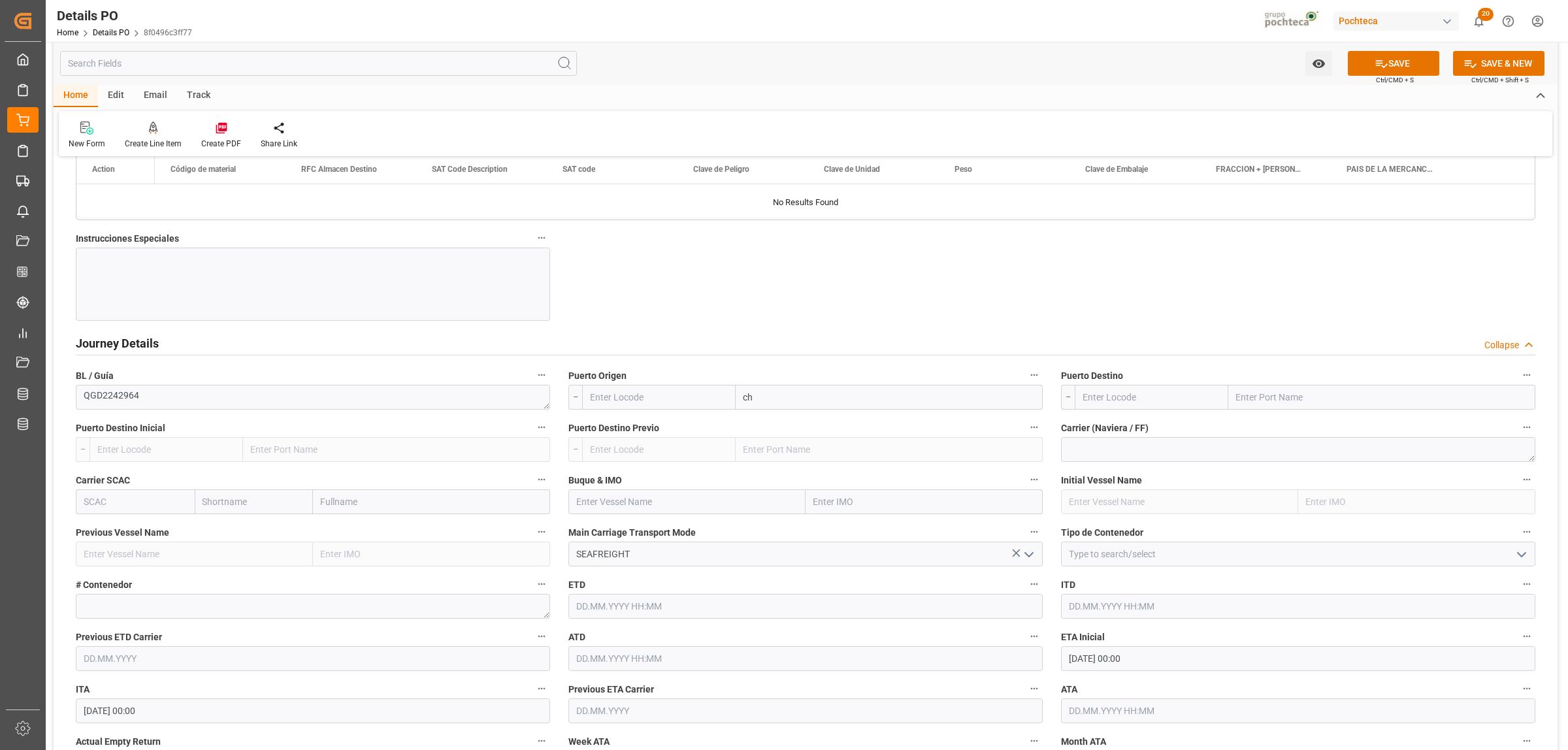
type input "c"
drag, startPoint x: 820, startPoint y: 407, endPoint x: 745, endPoint y: 415, distance: 75.4
click at [745, 410] on div "qindao Qingdao Liuting International Apt - CNTAO Qingdao Pt - CNQDG [GEOGRAPHIC…" at bounding box center [889, 397] width 307 height 25
click at [755, 399] on input "QUINGDAO" at bounding box center [889, 397] width 307 height 25
type input "QINGDAO"
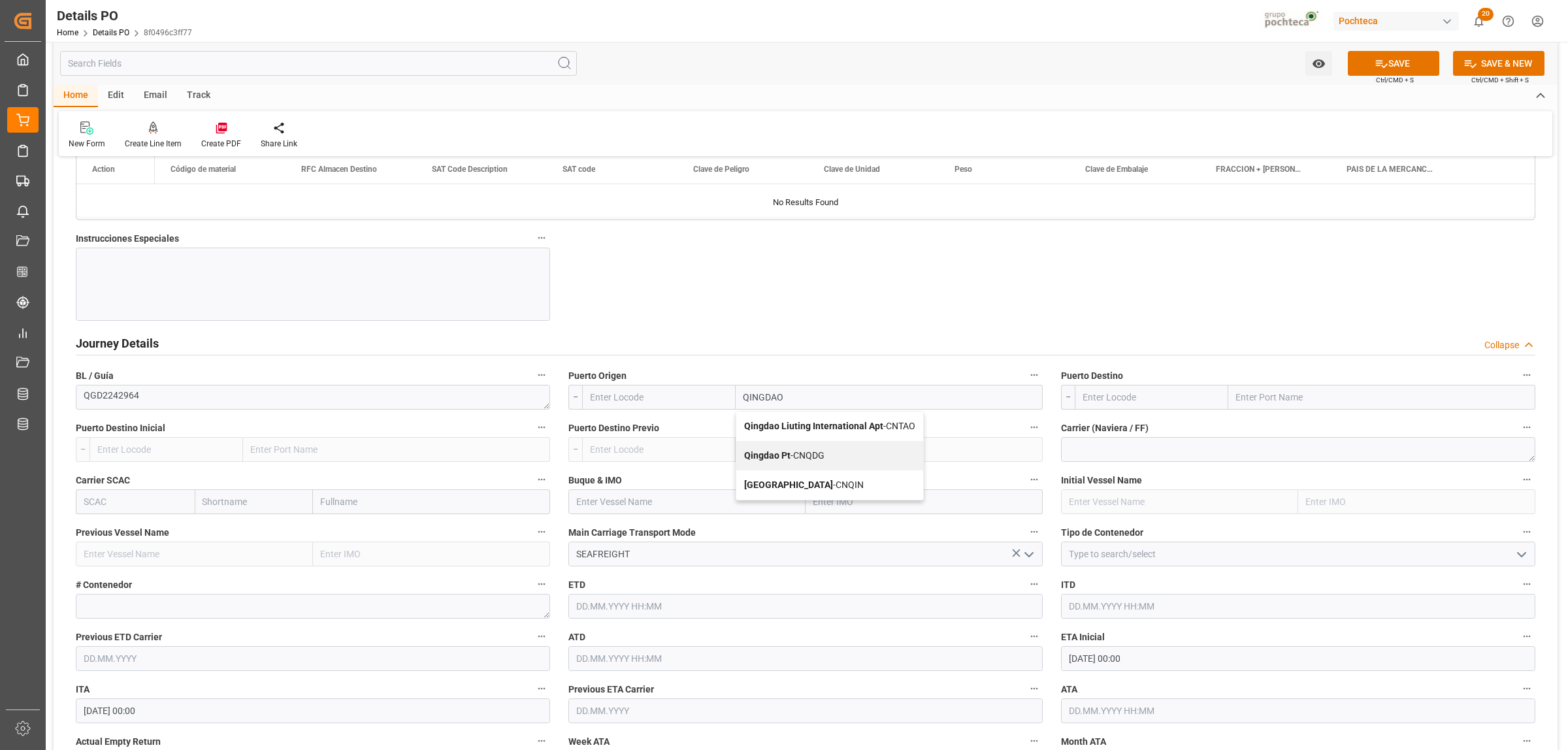
click at [801, 486] on span "Qingdao - CNQIN" at bounding box center [804, 484] width 120 height 10
type input "CNQIN"
type input "[GEOGRAPHIC_DATA]"
click at [1271, 399] on input "text" at bounding box center [1381, 397] width 307 height 25
type input "MANZANILLO"
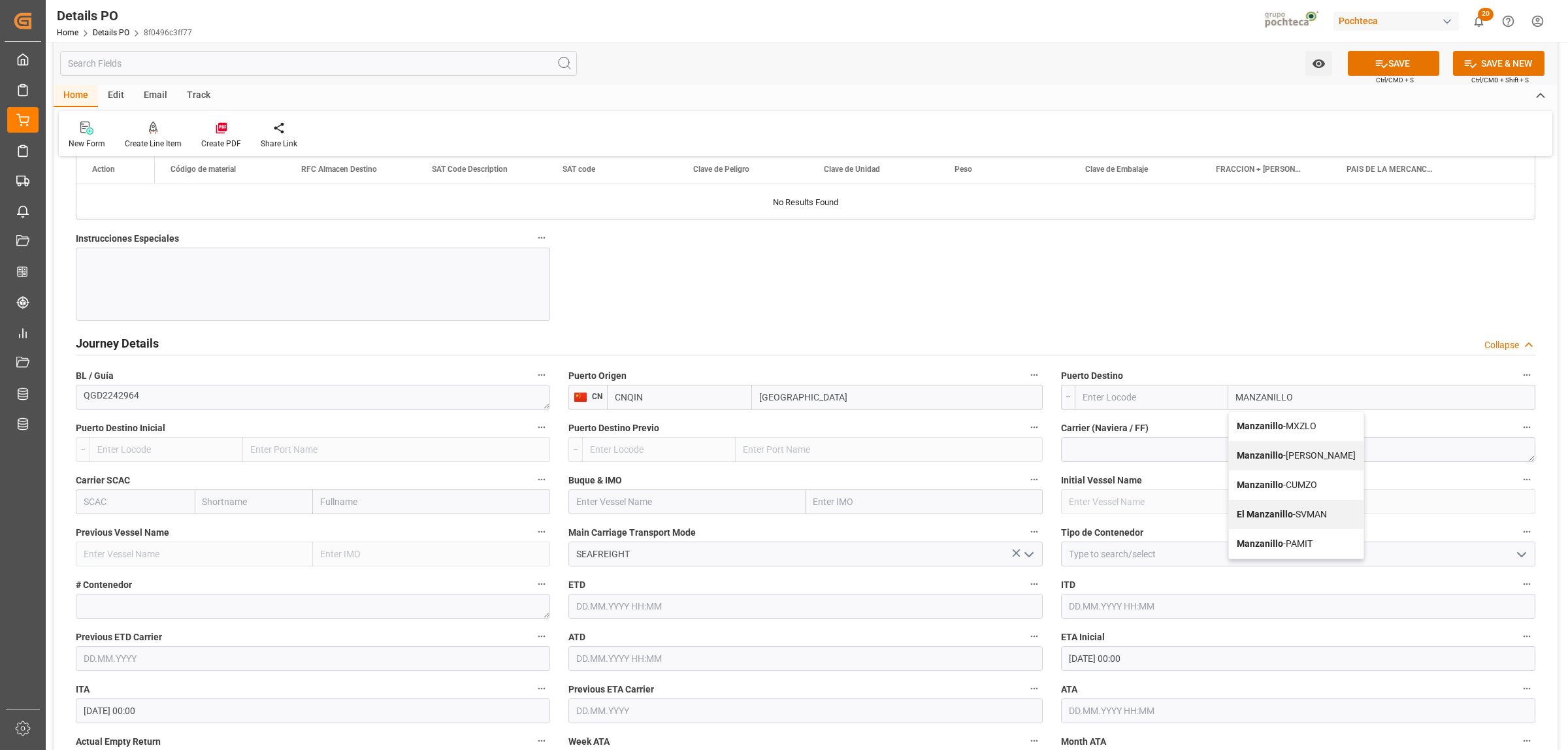
click at [1251, 427] on b "Manzanillo" at bounding box center [1259, 425] width 46 height 10
type input "MXZLO"
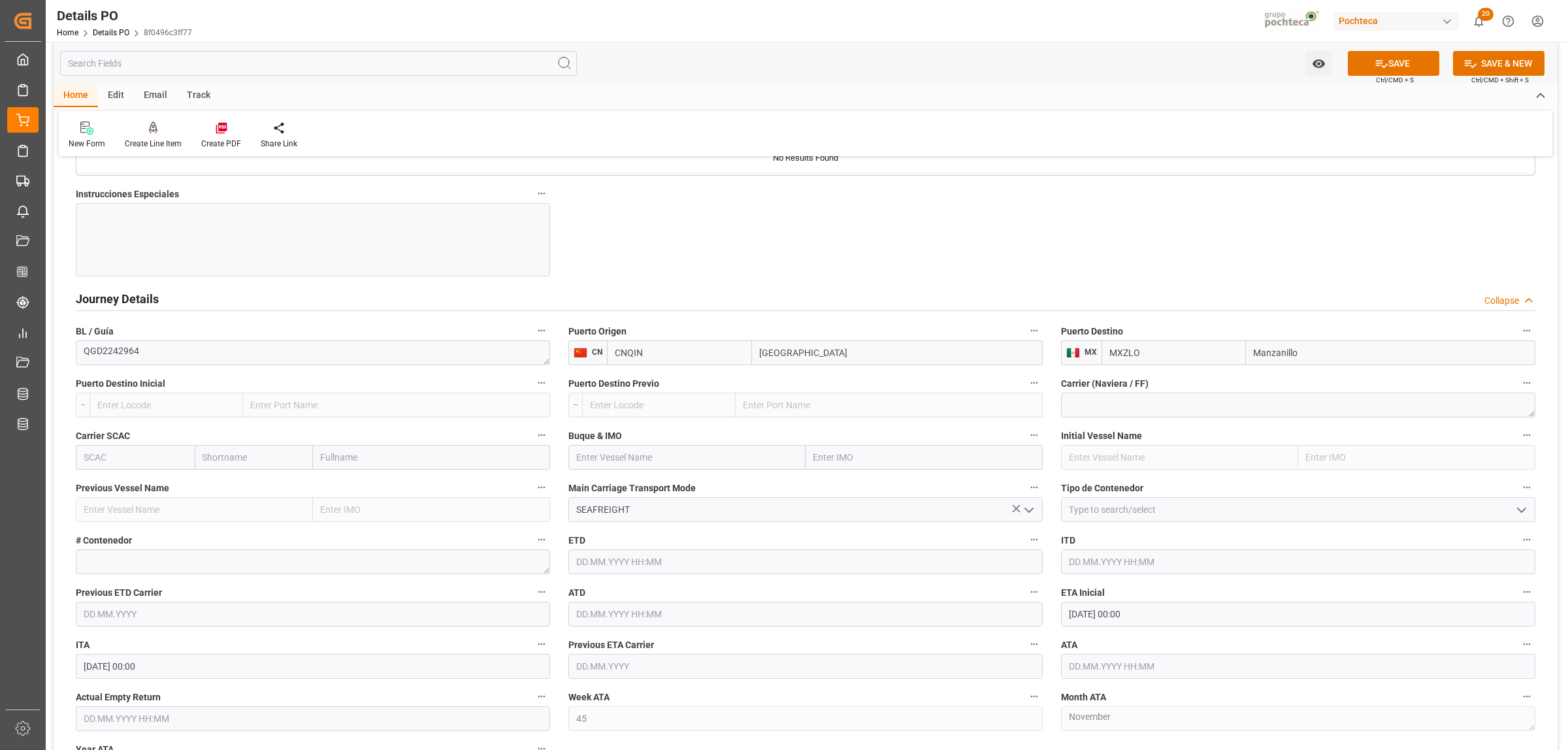
scroll to position [1552, 0]
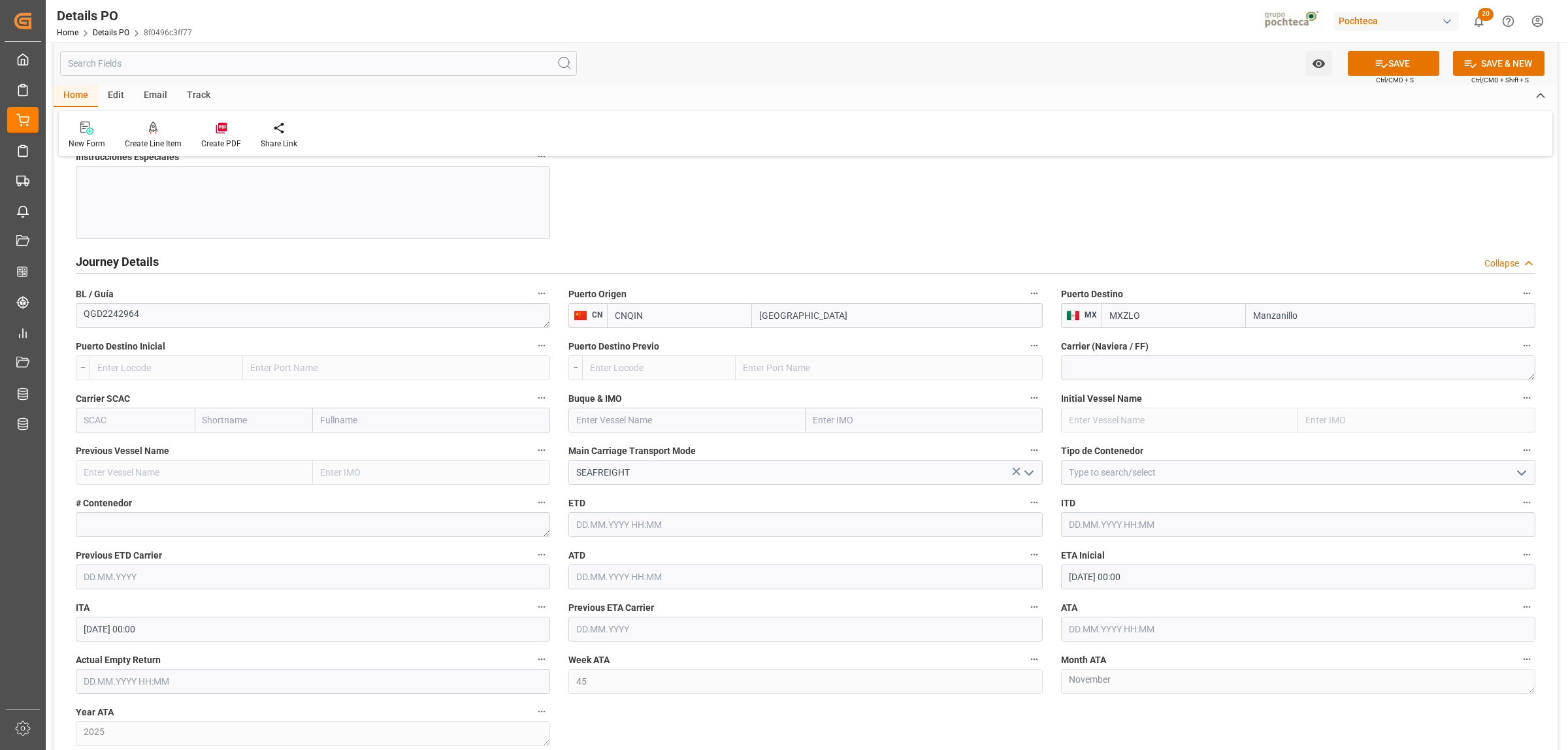
type input "Manzanillo"
click at [847, 423] on input "text" at bounding box center [924, 421] width 237 height 25
type input "C"
click at [850, 428] on input "text" at bounding box center [924, 421] width 237 height 25
drag, startPoint x: 224, startPoint y: 536, endPoint x: 264, endPoint y: 551, distance: 42.7
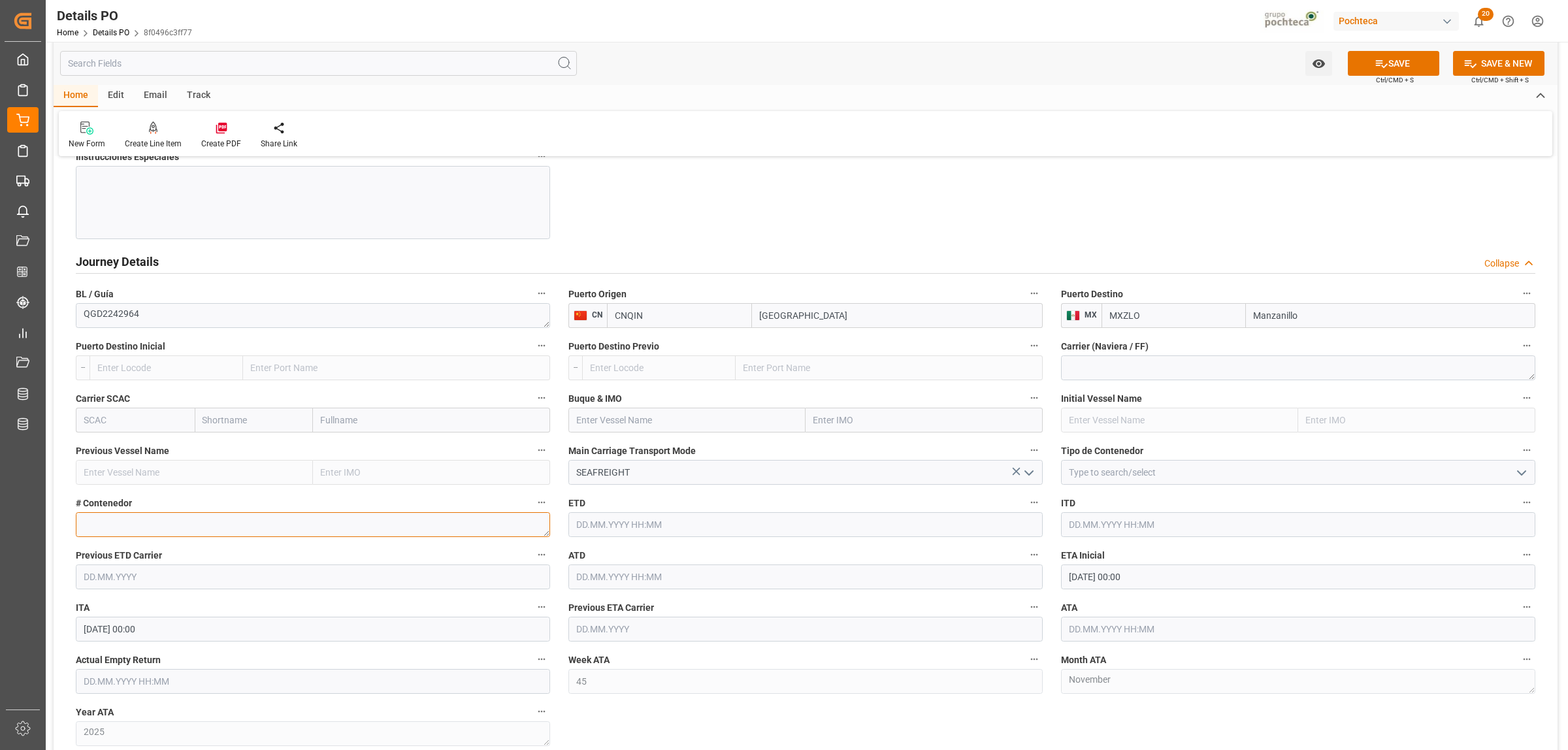
click at [224, 536] on textarea at bounding box center [313, 525] width 474 height 25
click at [145, 523] on textarea at bounding box center [313, 525] width 474 height 25
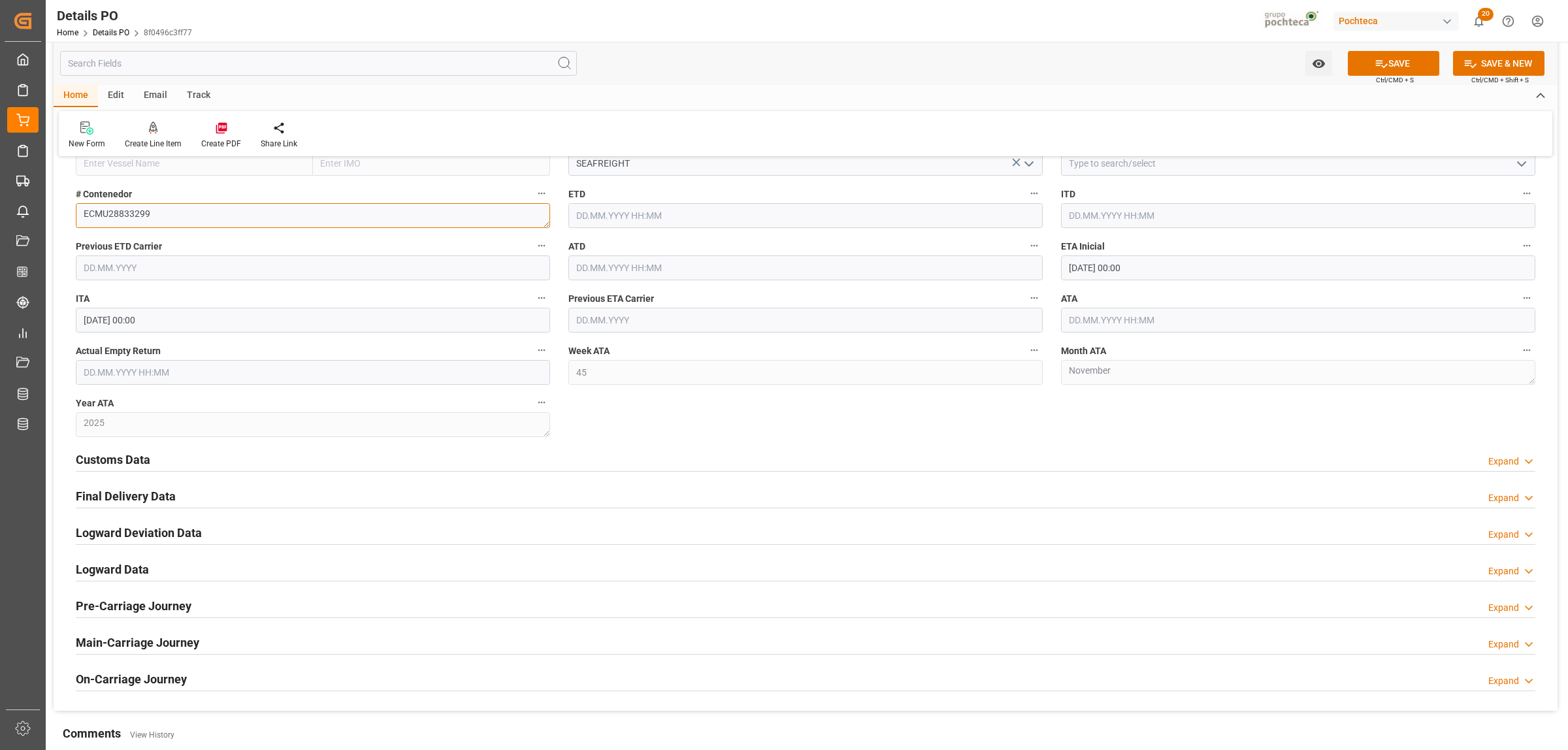
scroll to position [1879, 0]
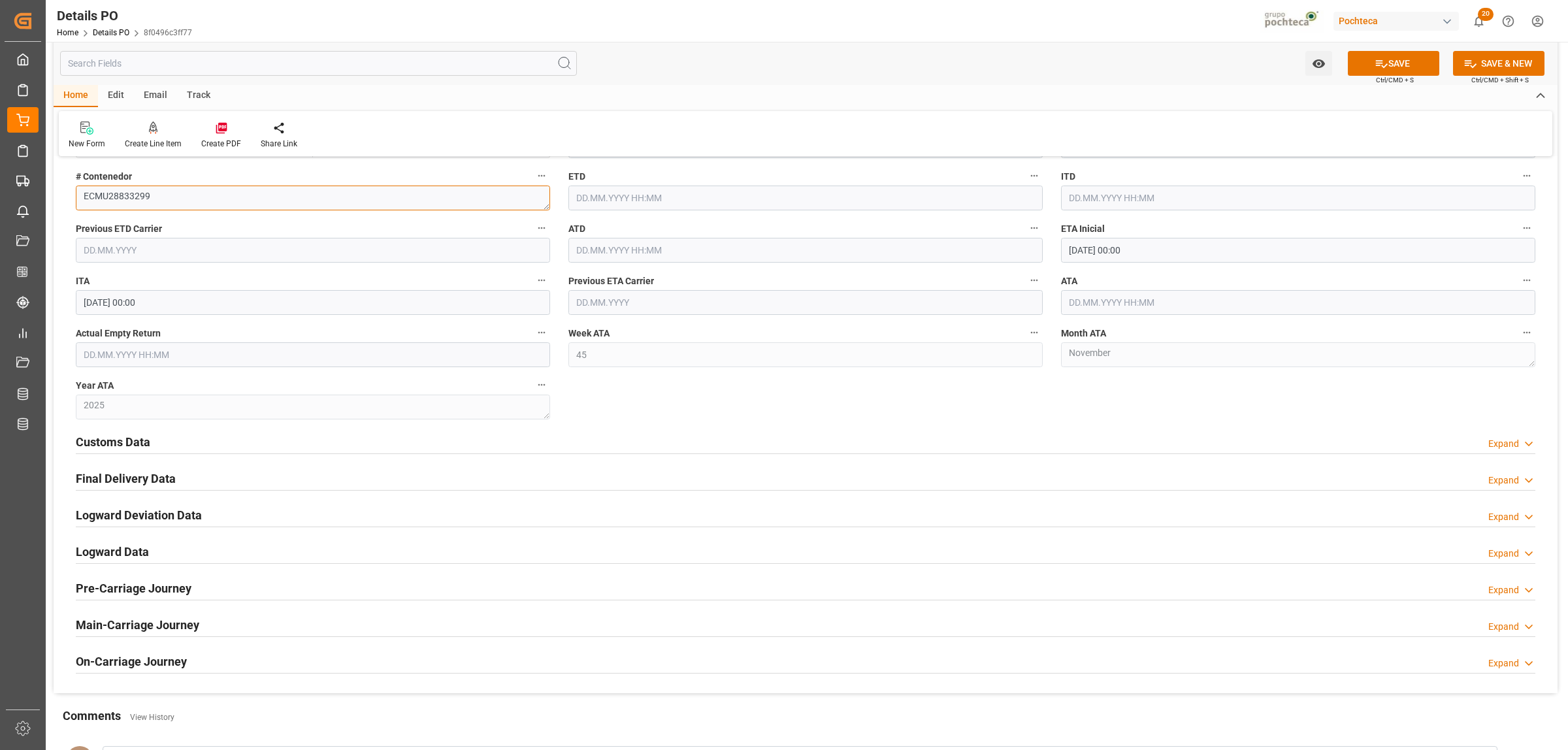
type textarea "ECMU28833299"
click at [145, 448] on h2 "Customs Data" at bounding box center [113, 442] width 74 height 18
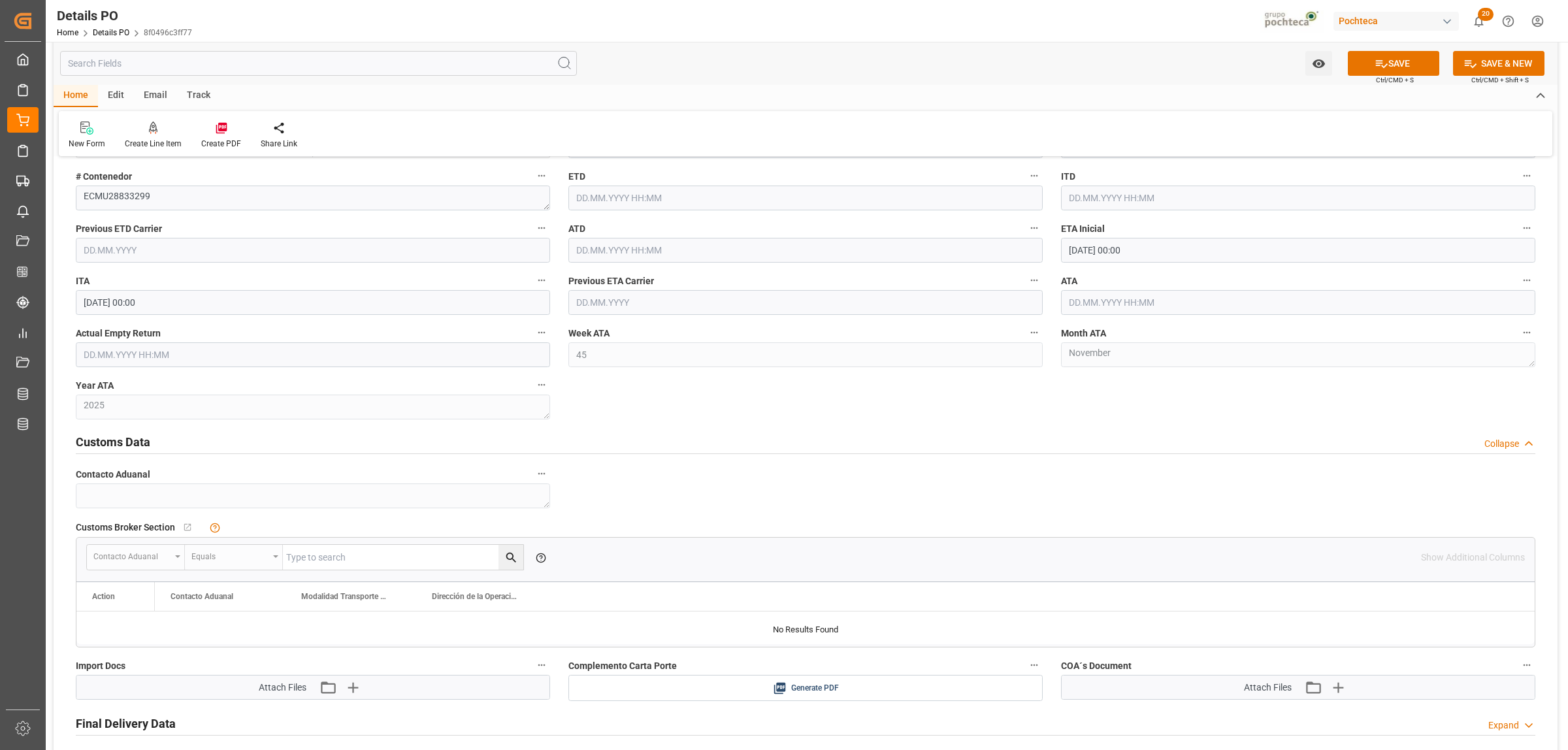
scroll to position [2206, 0]
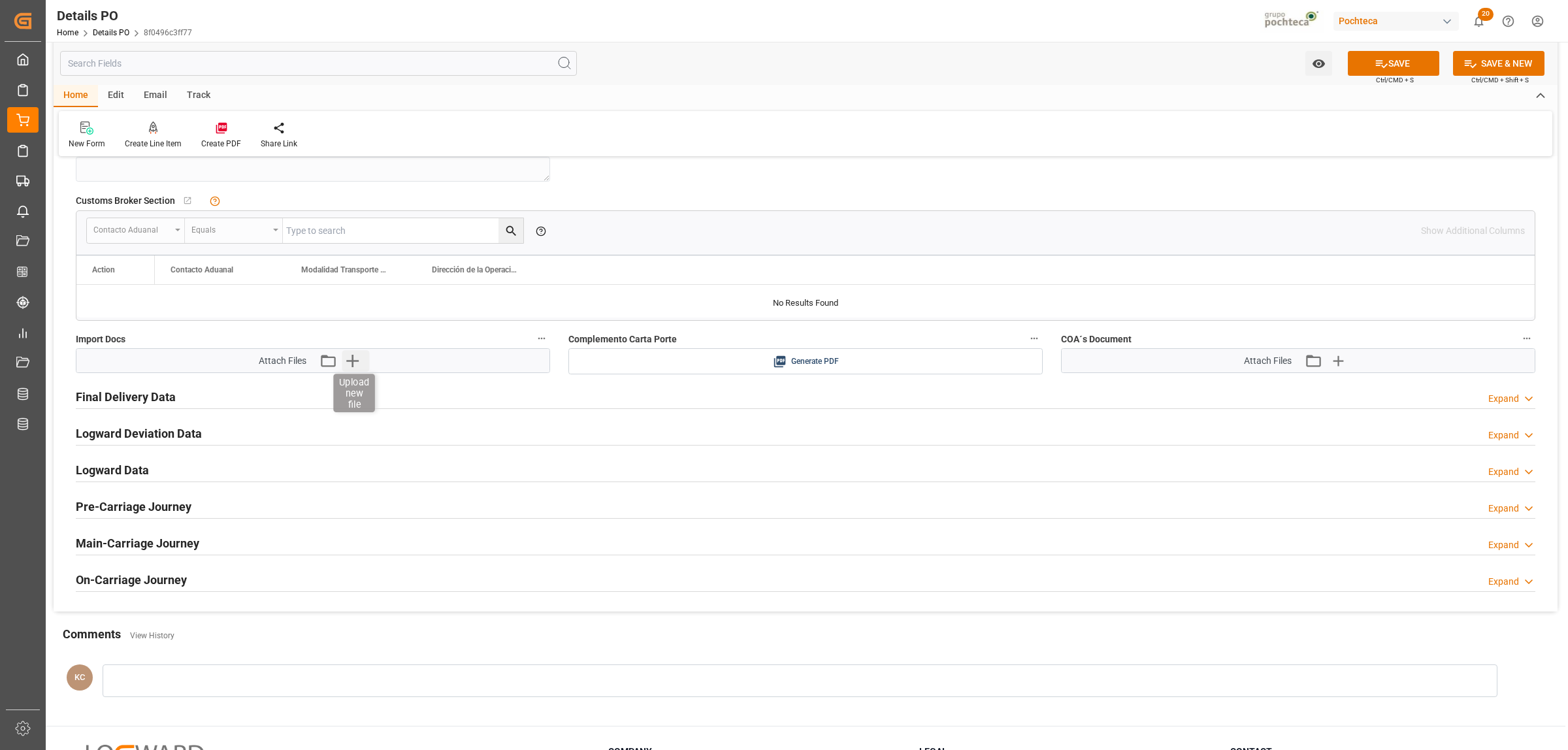
click at [360, 367] on icon "button" at bounding box center [353, 361] width 21 height 21
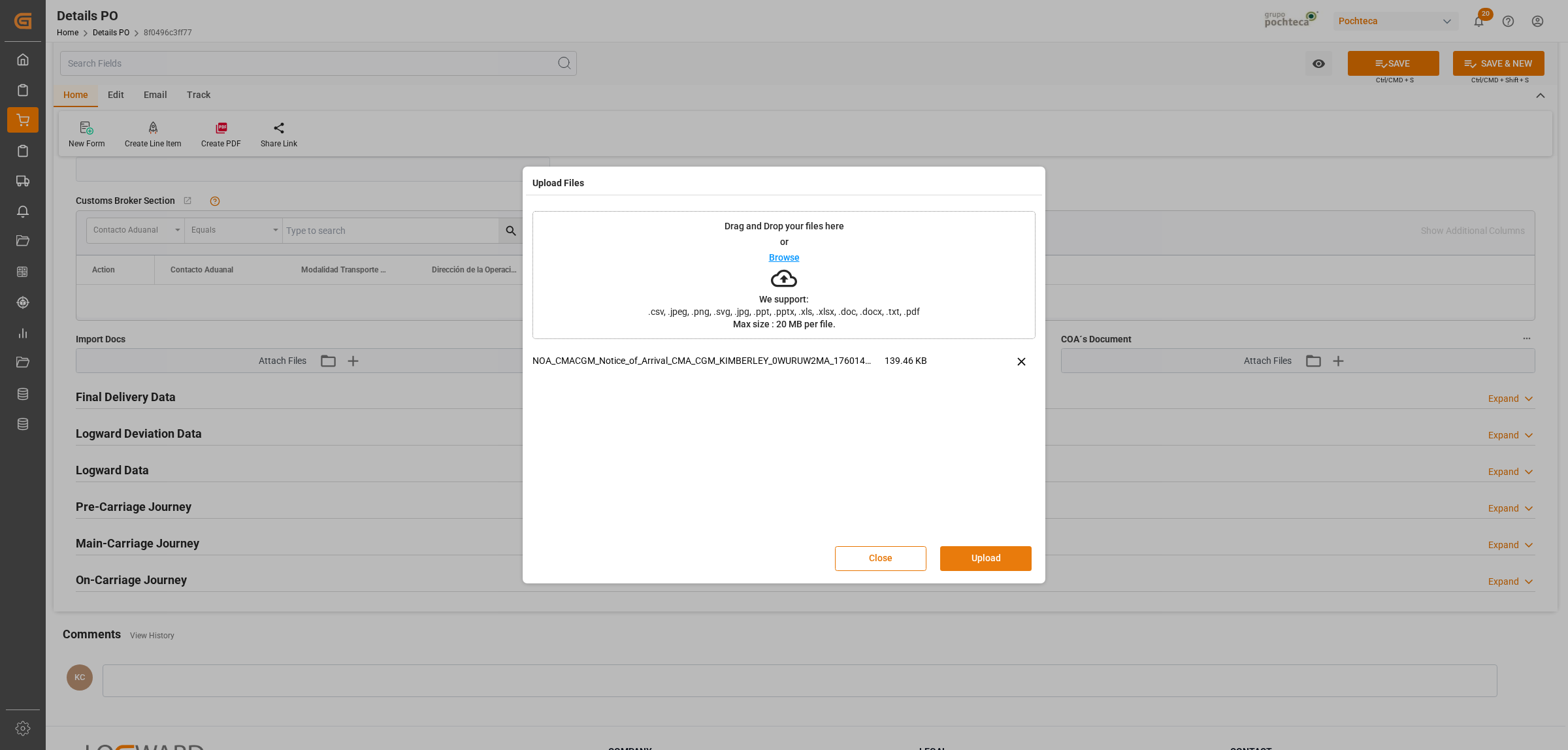
click at [961, 553] on button "Upload" at bounding box center [986, 559] width 91 height 25
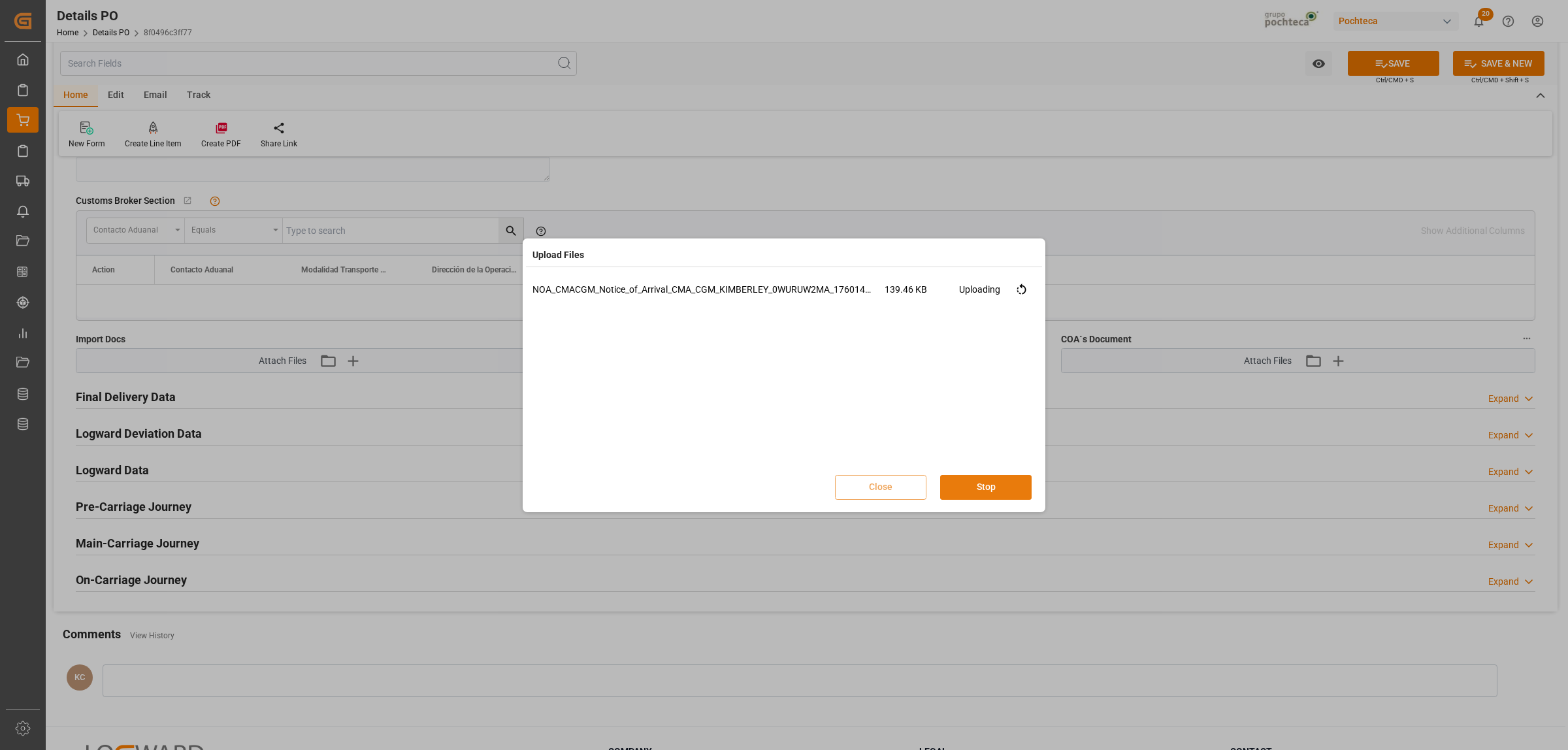
click at [972, 488] on button "Stop" at bounding box center [986, 488] width 91 height 25
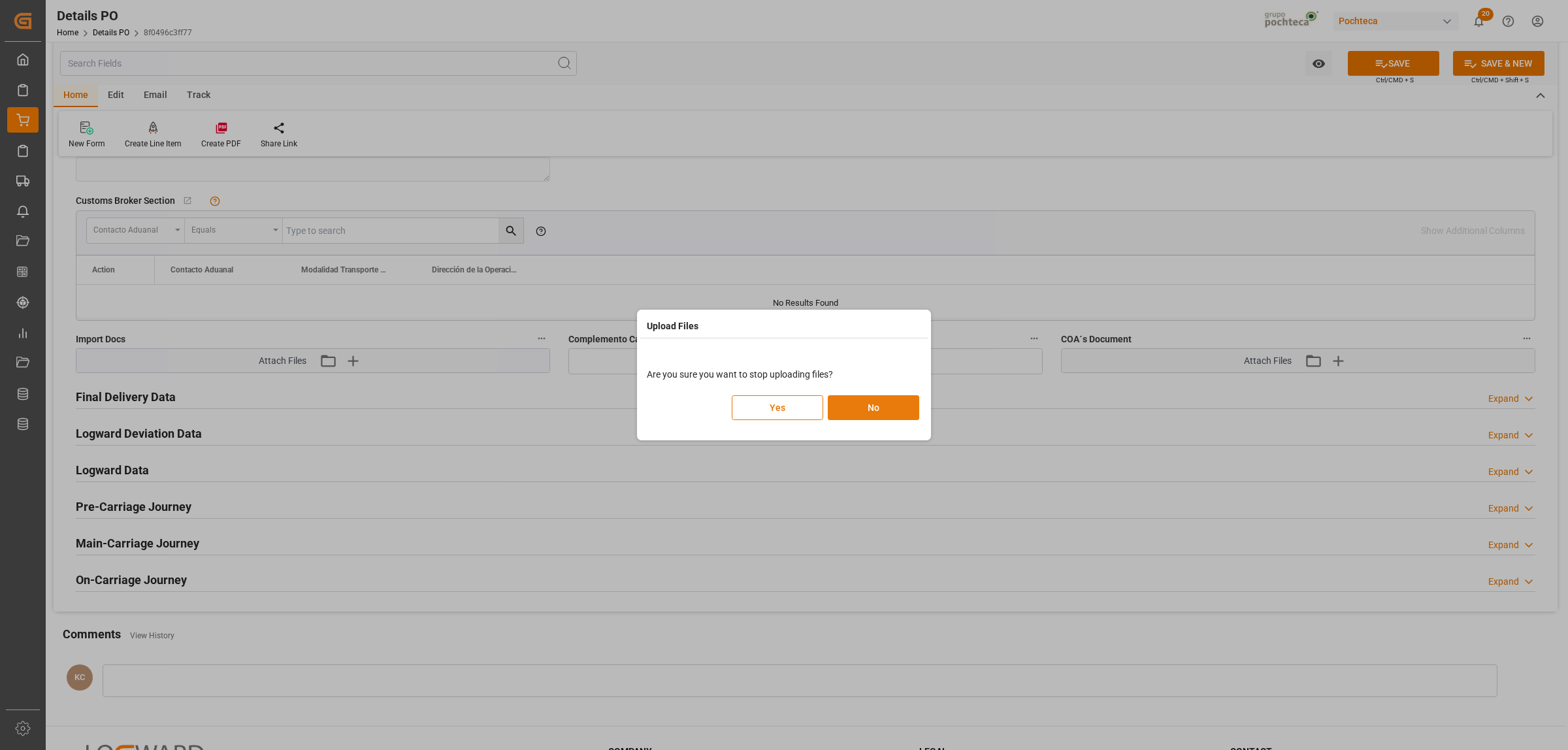
click at [873, 400] on button "No" at bounding box center [873, 408] width 91 height 25
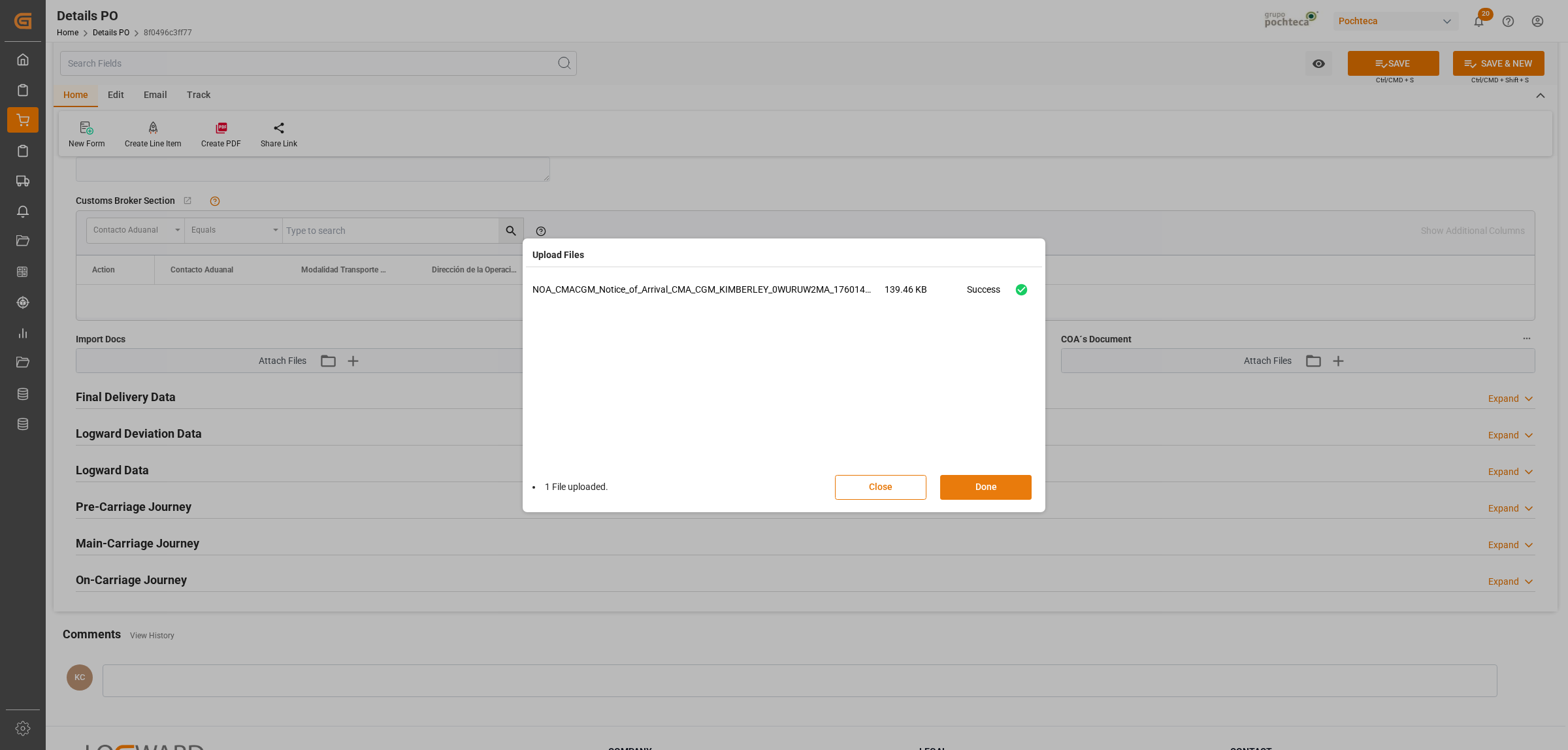
click at [967, 497] on button "Done" at bounding box center [986, 488] width 91 height 25
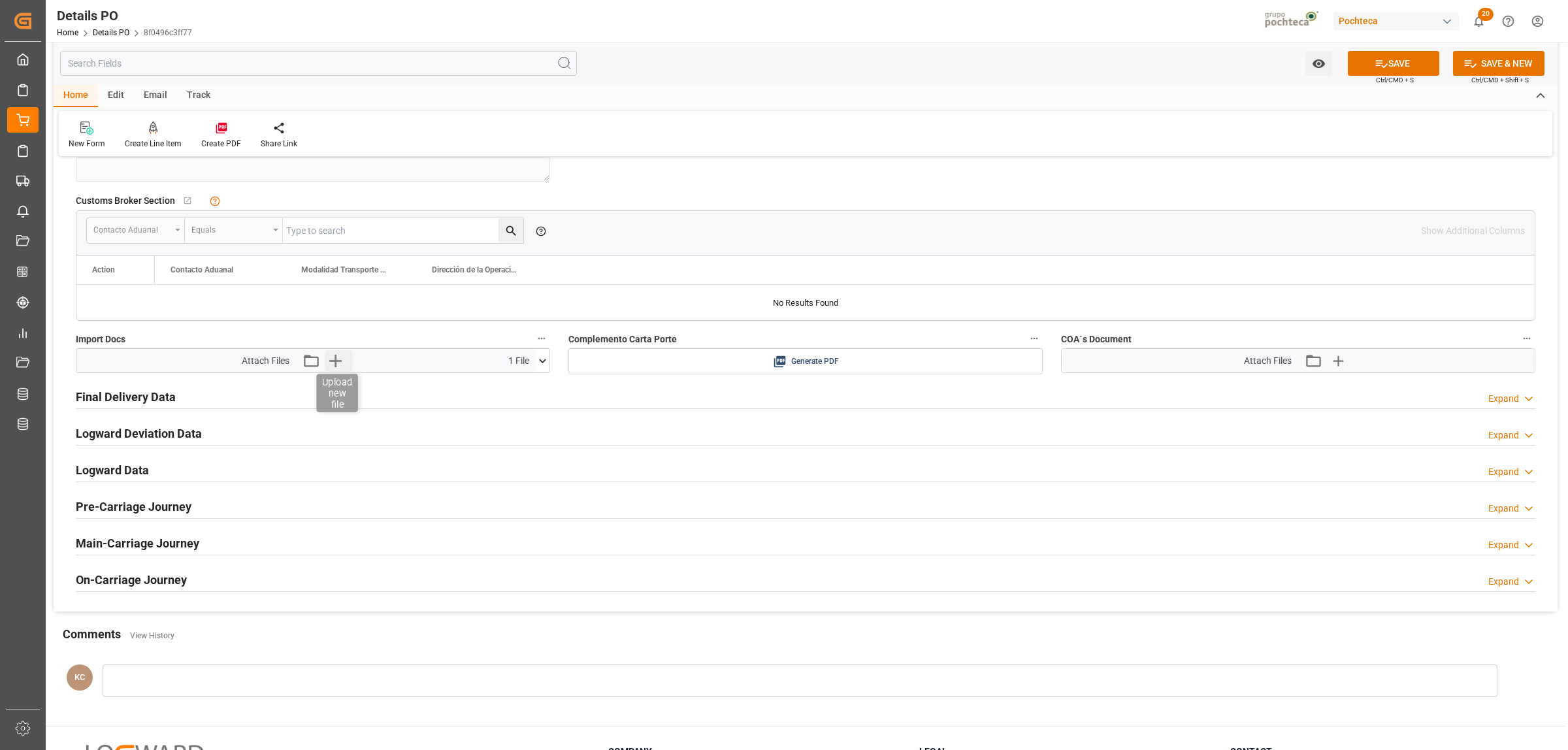
click at [331, 360] on icon "button" at bounding box center [335, 361] width 21 height 21
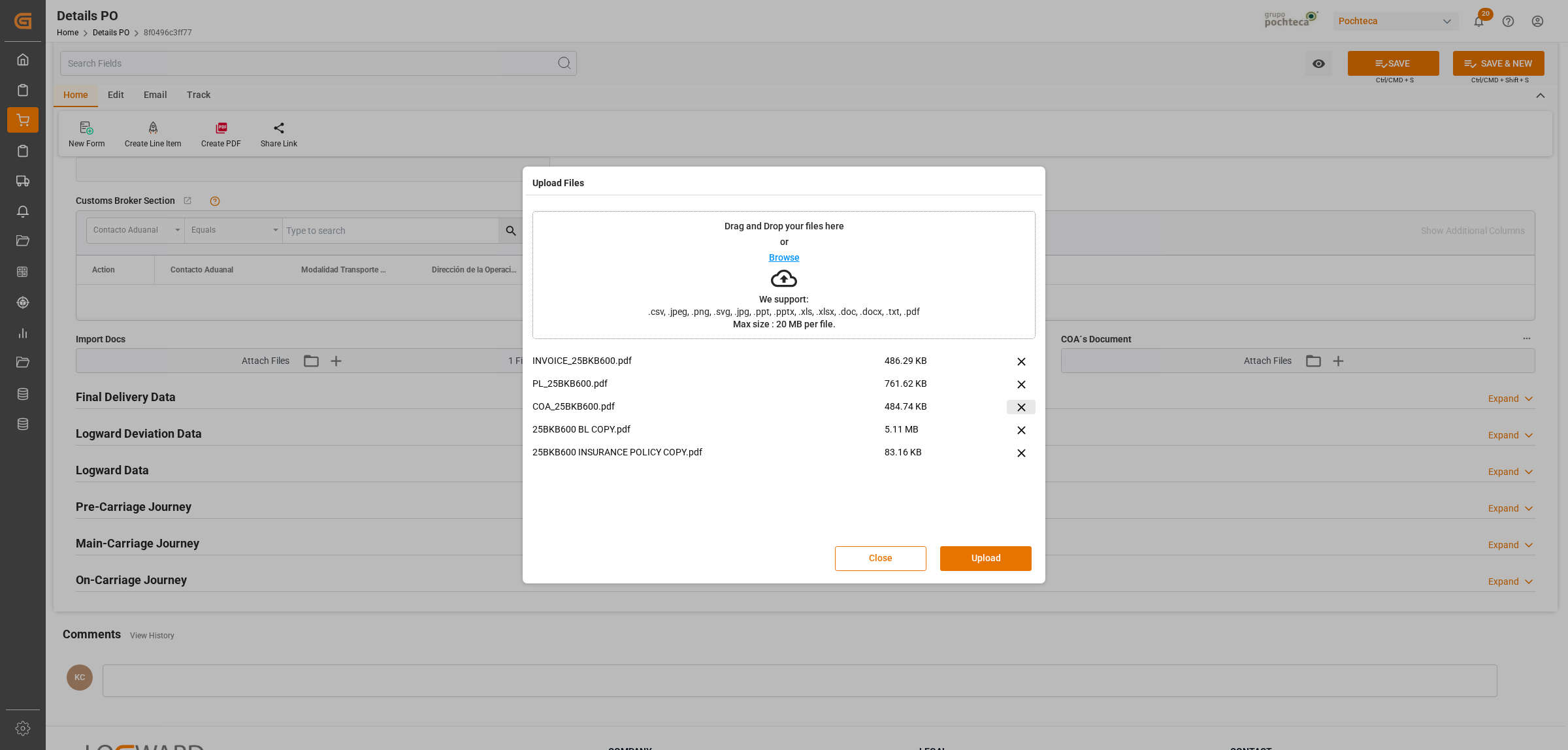
click at [1020, 407] on icon at bounding box center [1022, 407] width 14 height 14
click at [975, 554] on button "Upload" at bounding box center [986, 559] width 91 height 25
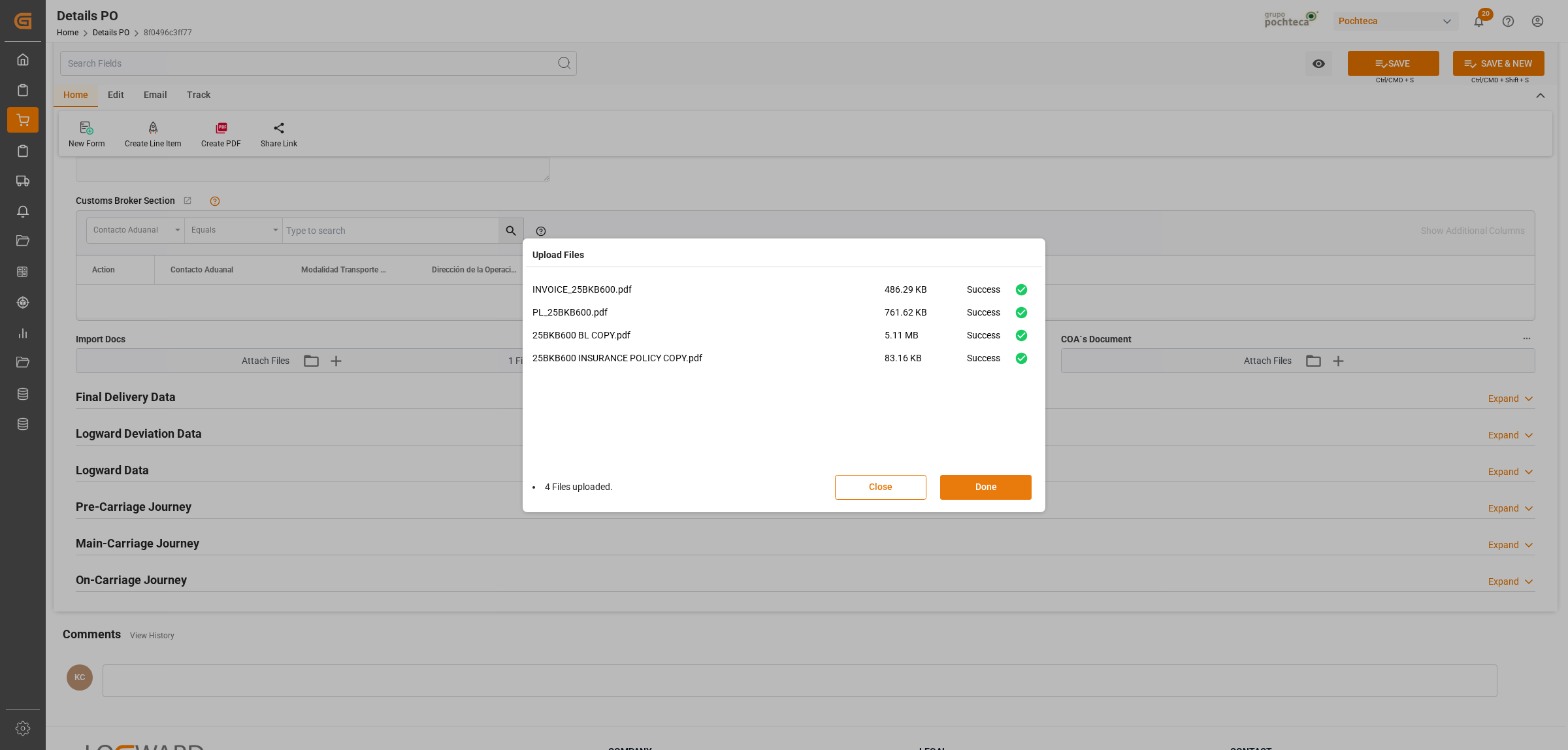
click at [997, 492] on button "Done" at bounding box center [986, 488] width 91 height 25
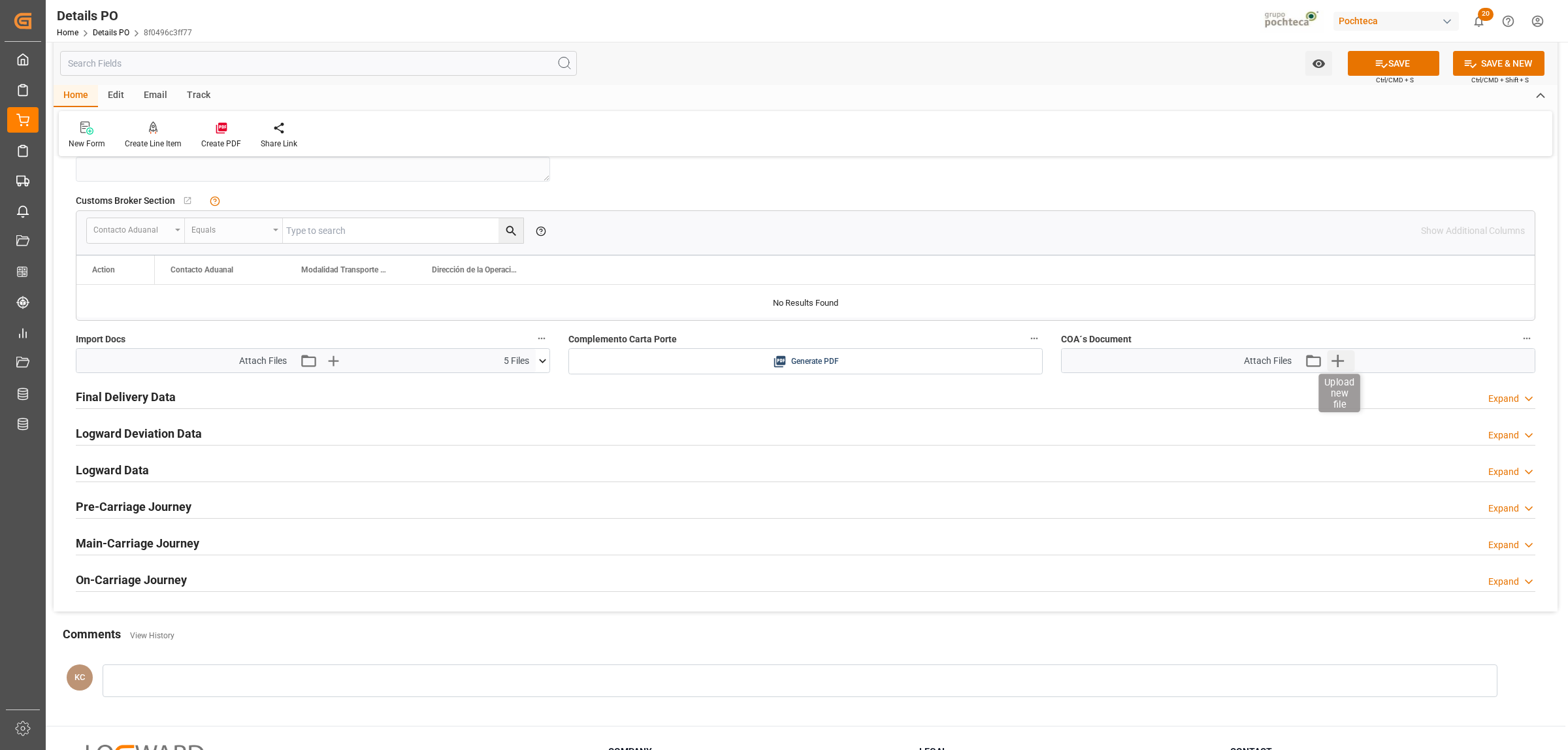
click at [1337, 366] on icon "button" at bounding box center [1337, 361] width 13 height 13
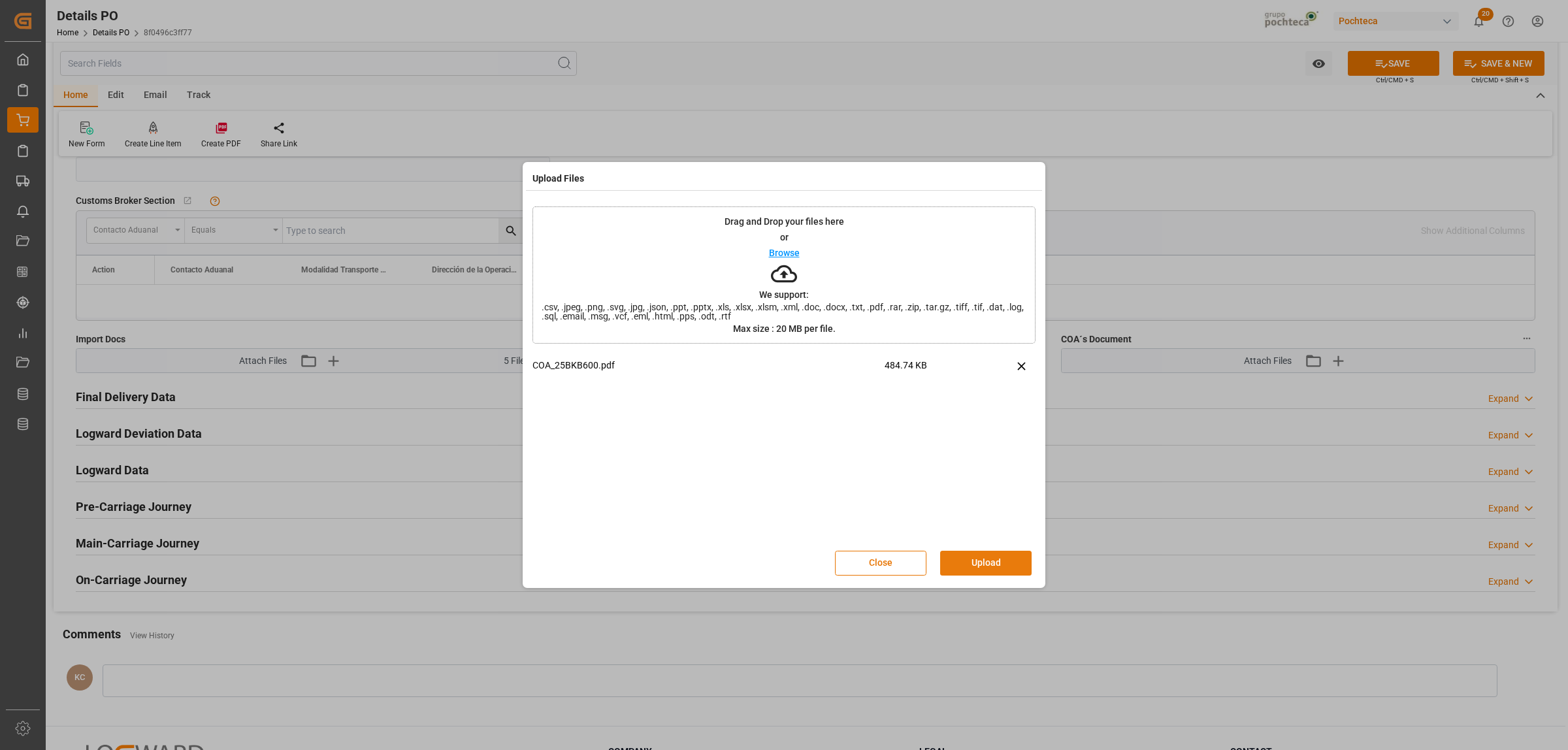
click at [988, 563] on button "Upload" at bounding box center [986, 564] width 91 height 25
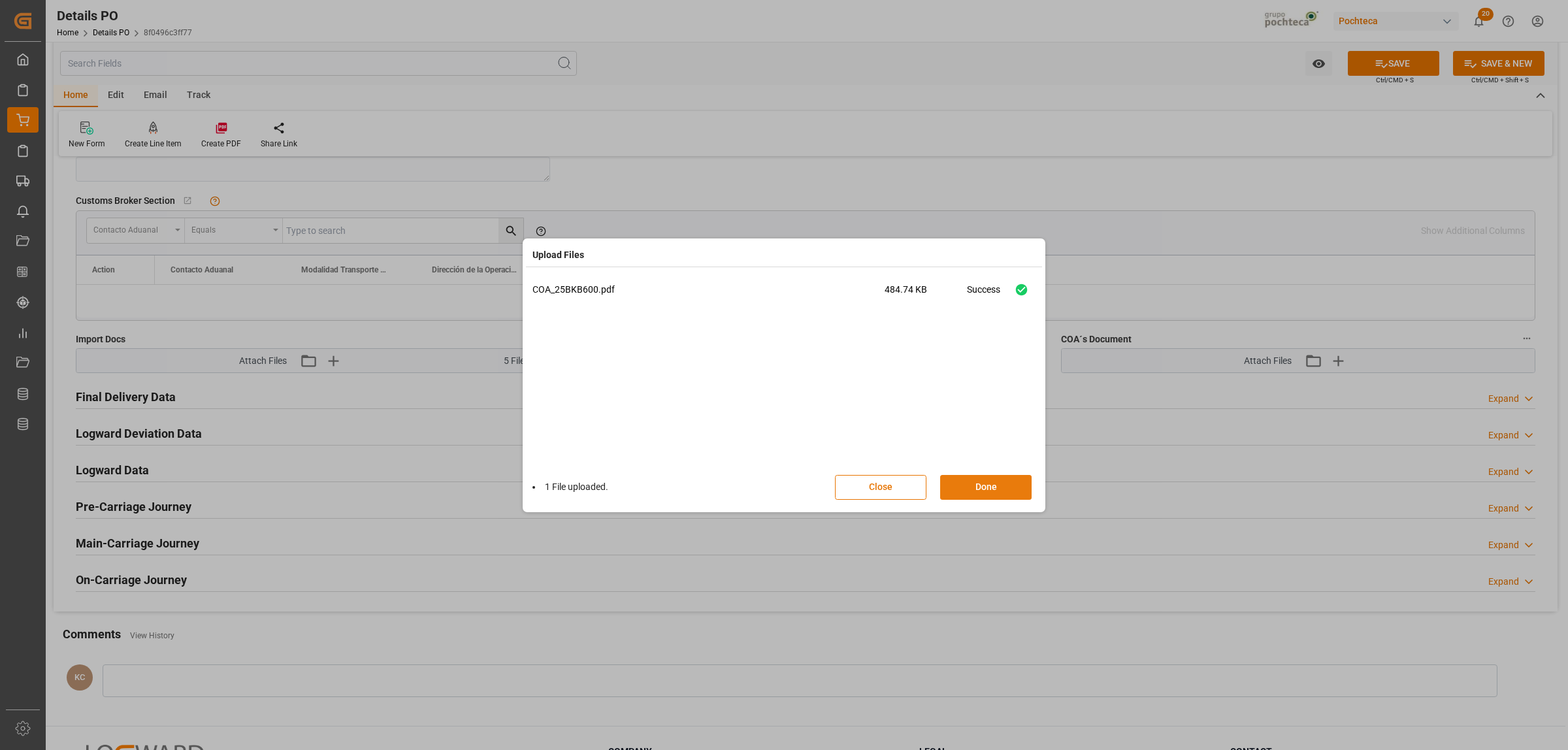
click at [989, 483] on button "Done" at bounding box center [986, 488] width 91 height 25
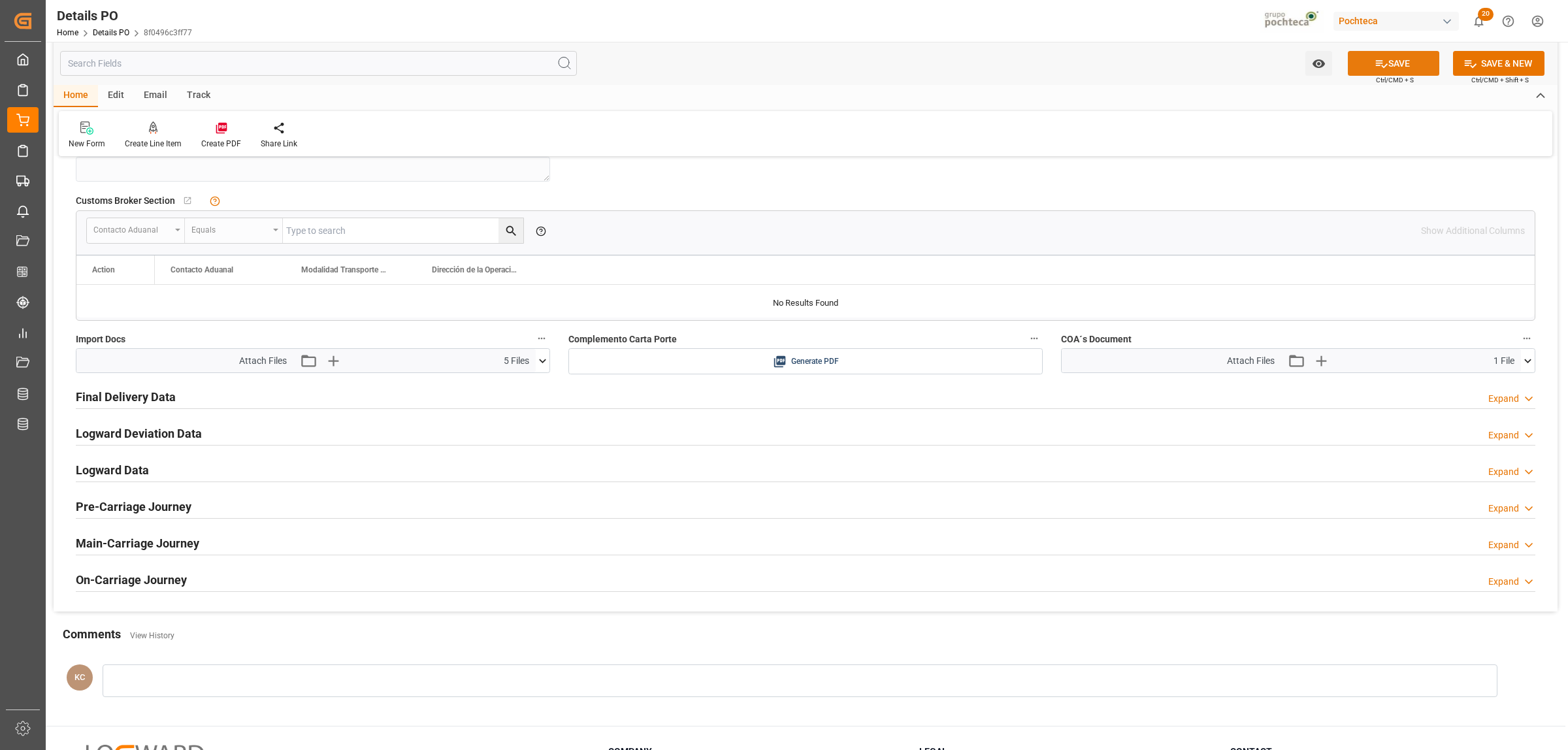
click at [1396, 69] on button "SAVE" at bounding box center [1393, 63] width 91 height 25
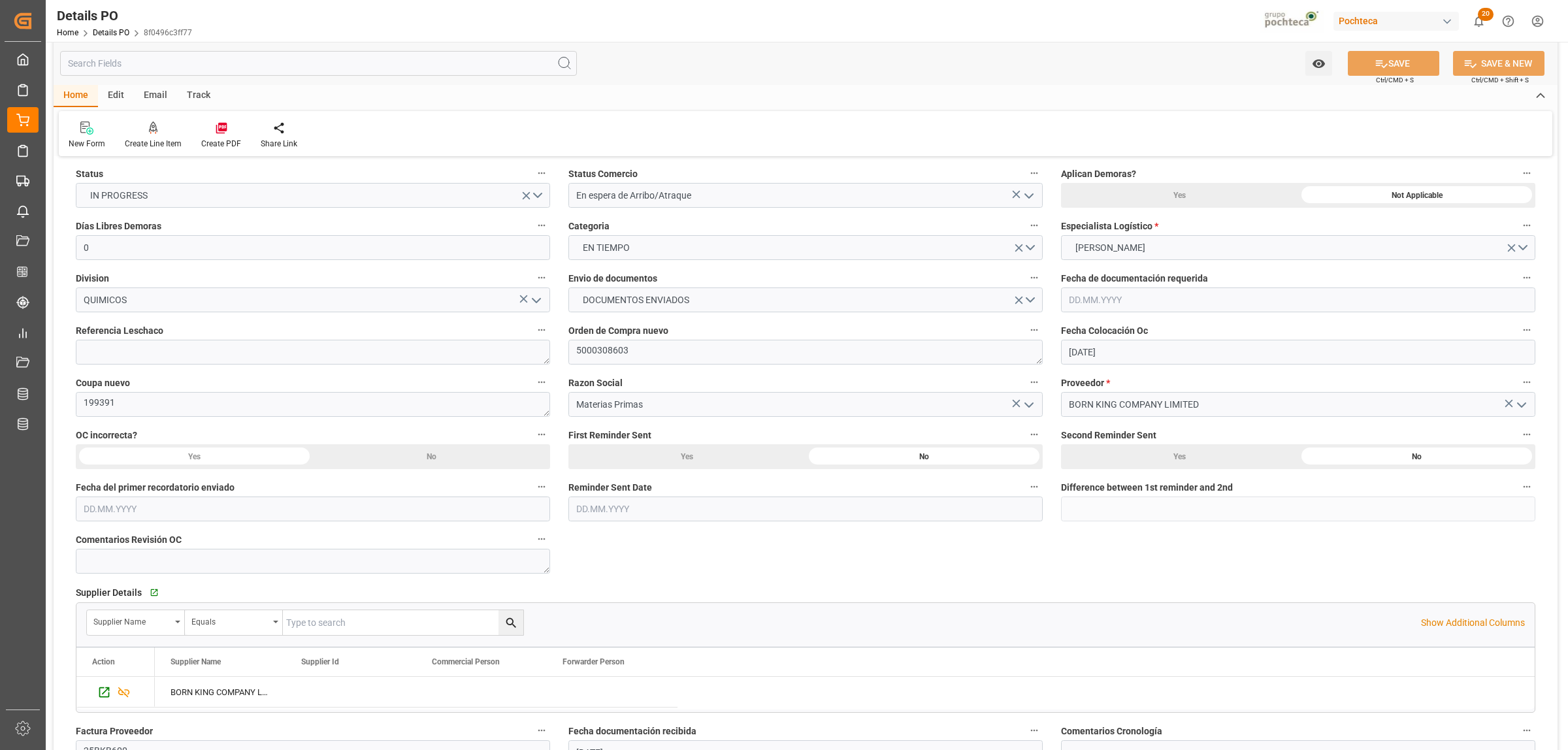
scroll to position [0, 0]
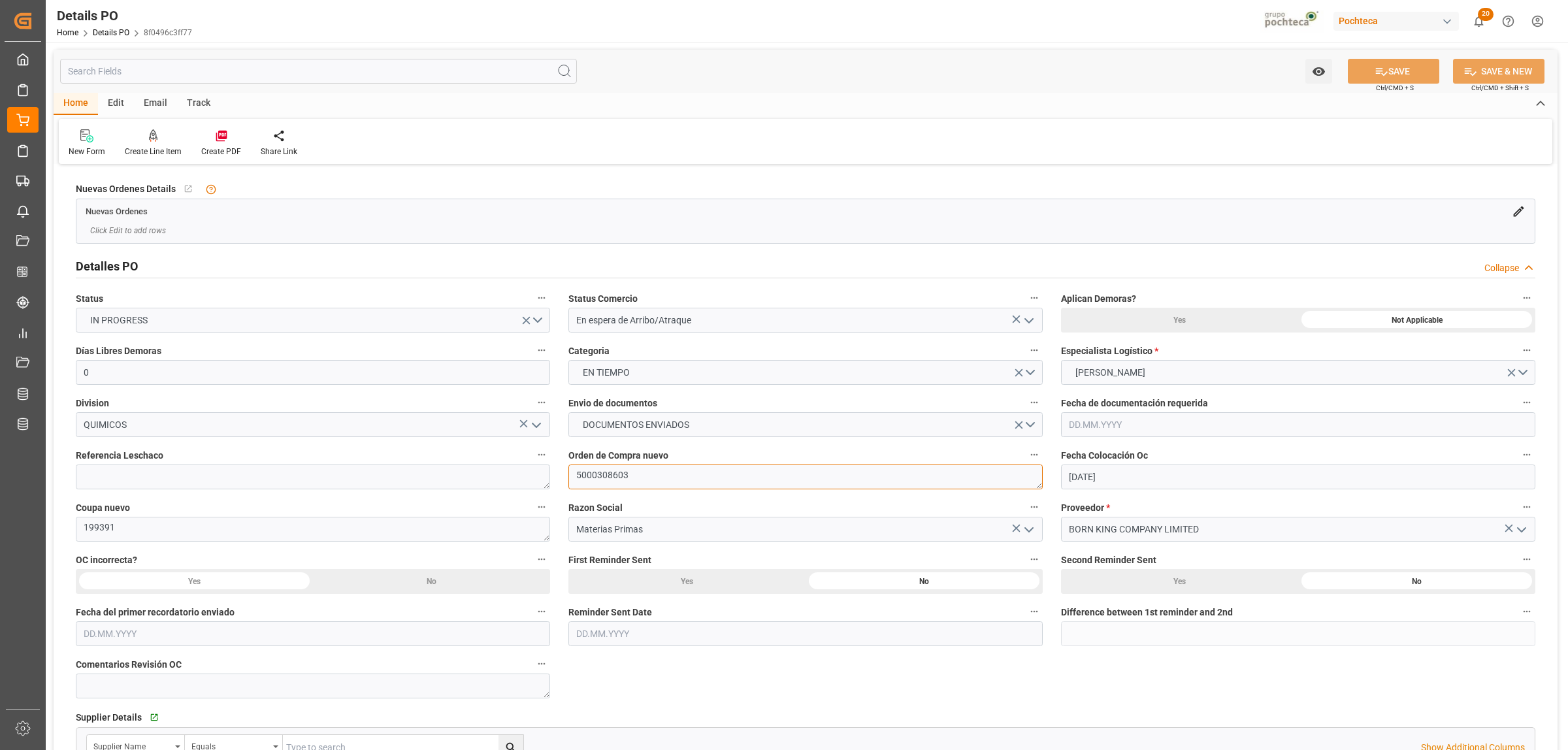
drag, startPoint x: 637, startPoint y: 481, endPoint x: 570, endPoint y: 488, distance: 67.4
click at [570, 488] on textarea "5000308603" at bounding box center [805, 477] width 474 height 25
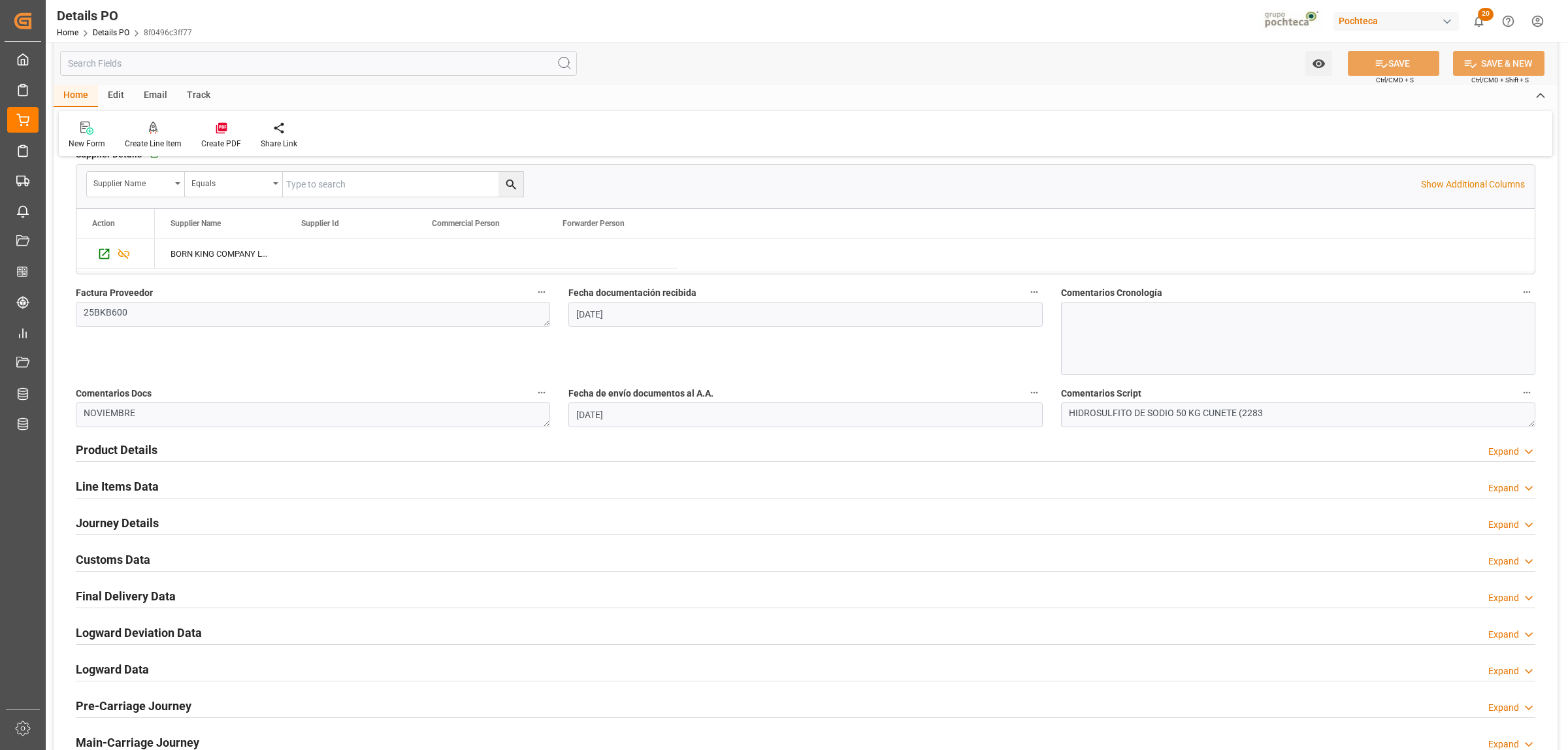
scroll to position [572, 0]
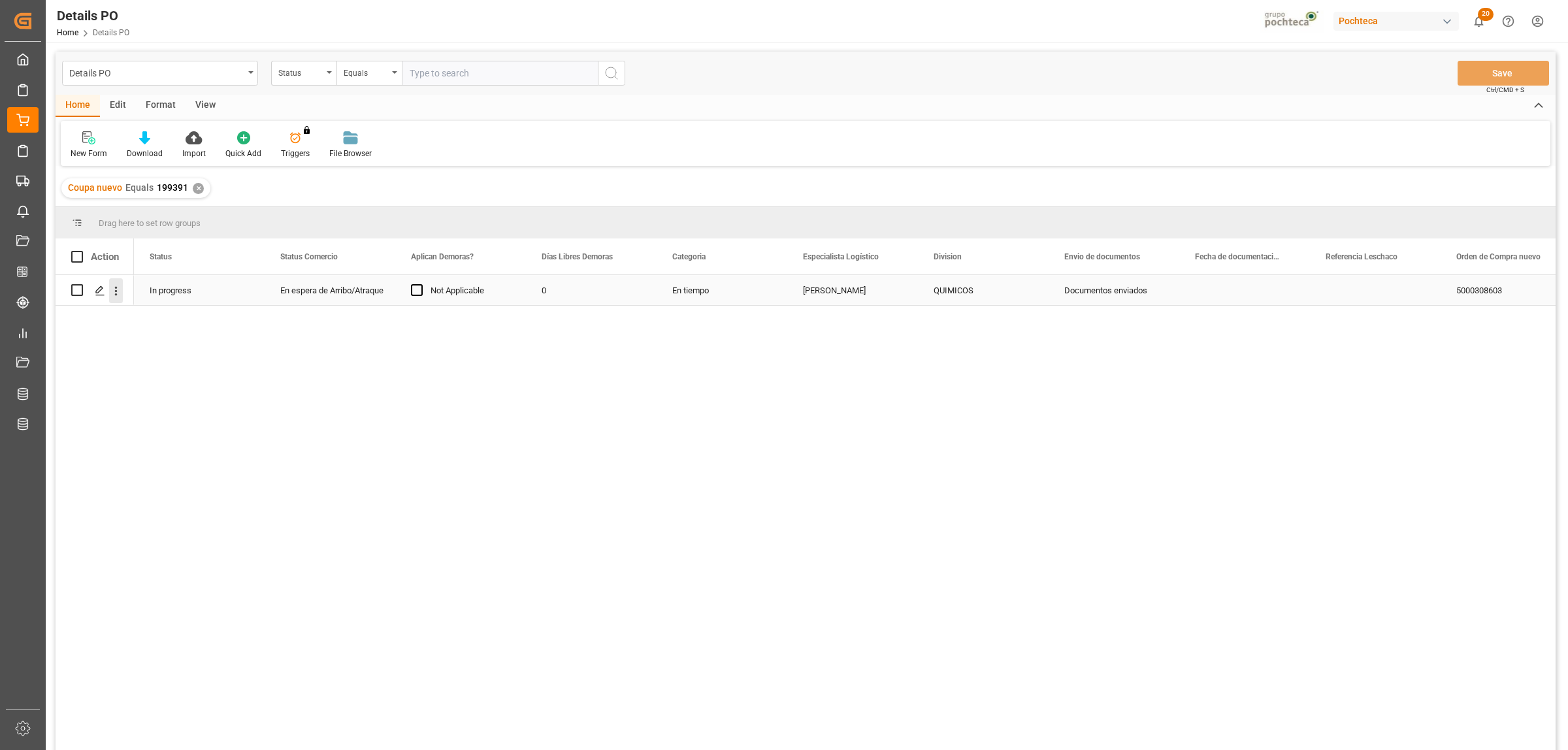
click at [120, 294] on icon "open menu" at bounding box center [116, 292] width 14 height 14
click at [204, 449] on span "Create and Link Child Object" at bounding box center [202, 452] width 119 height 14
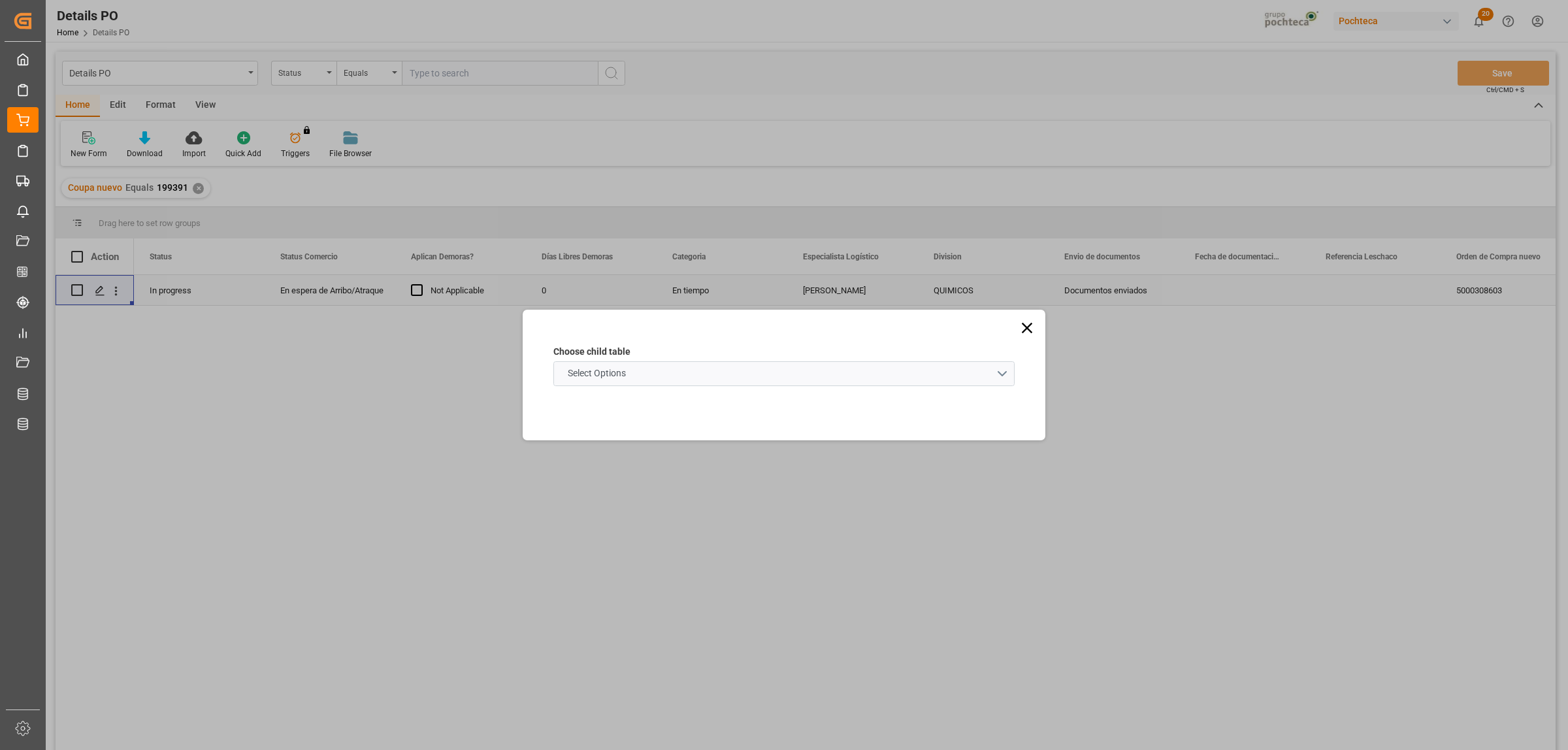
click at [1003, 368] on schema "Select Options" at bounding box center [784, 374] width 461 height 25
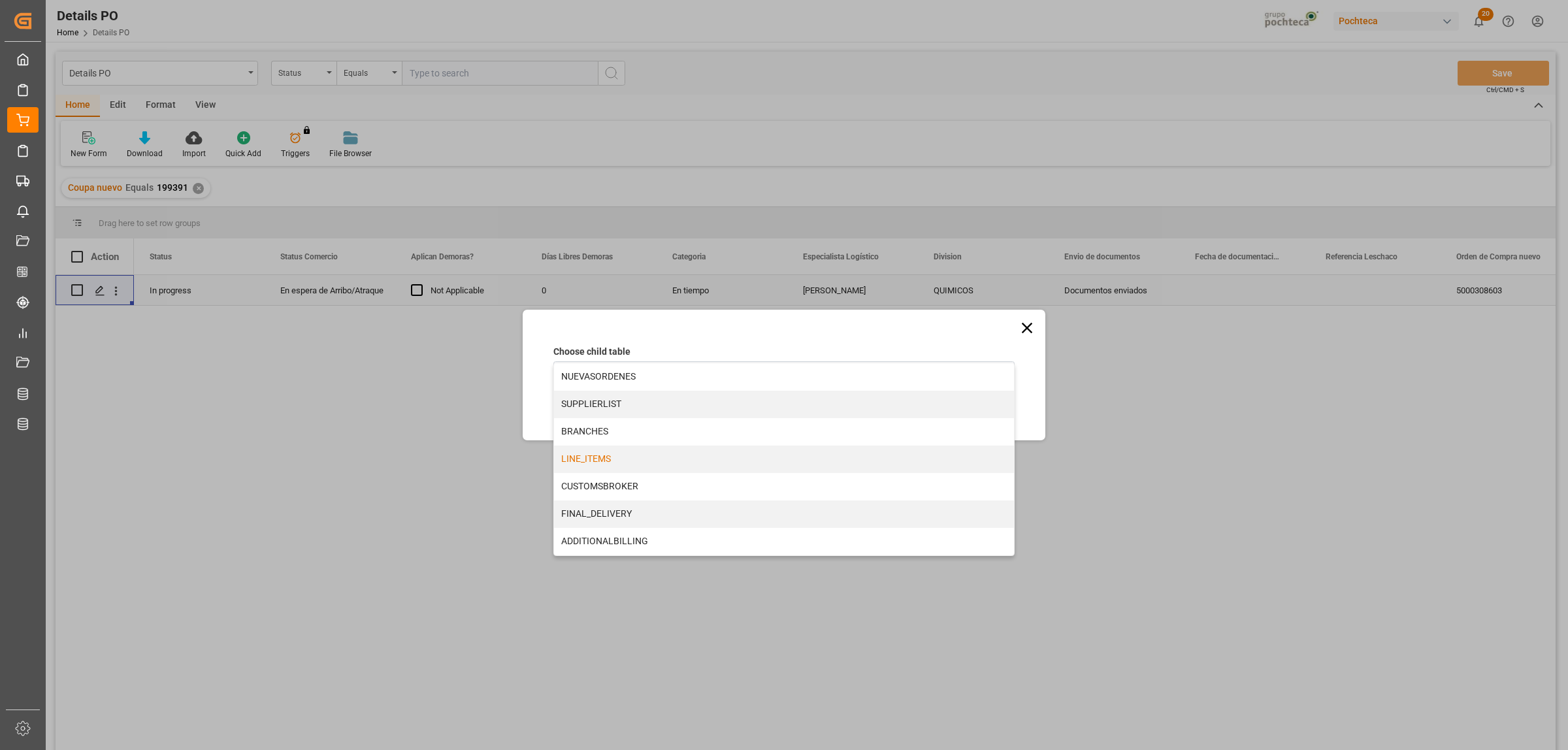
click at [575, 454] on div "LINE_ITEMS" at bounding box center [784, 459] width 460 height 27
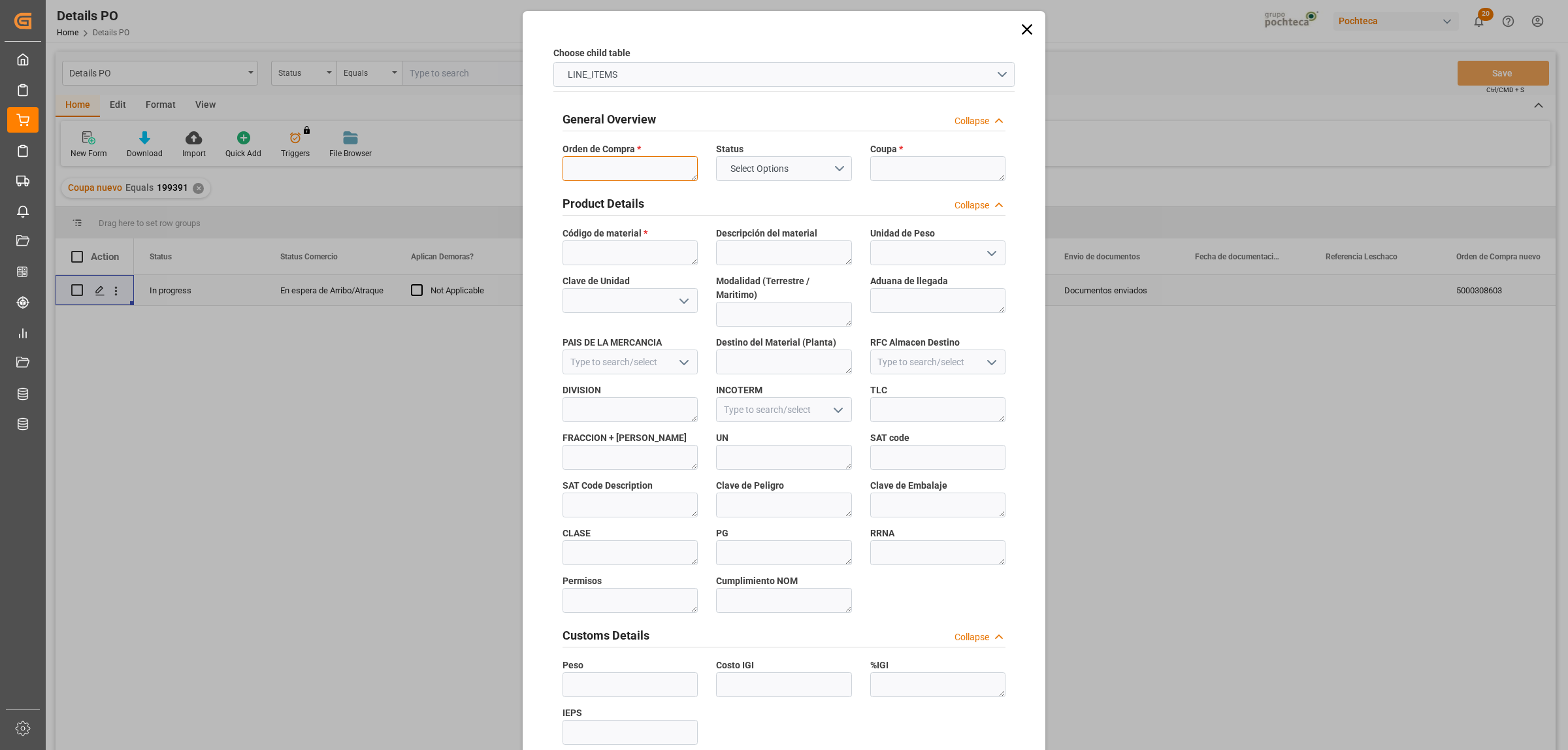
click at [604, 171] on textarea at bounding box center [630, 169] width 135 height 25
paste textarea "5000308603"
type textarea "5000308603"
click at [899, 170] on textarea at bounding box center [937, 169] width 135 height 25
paste textarea "199391"
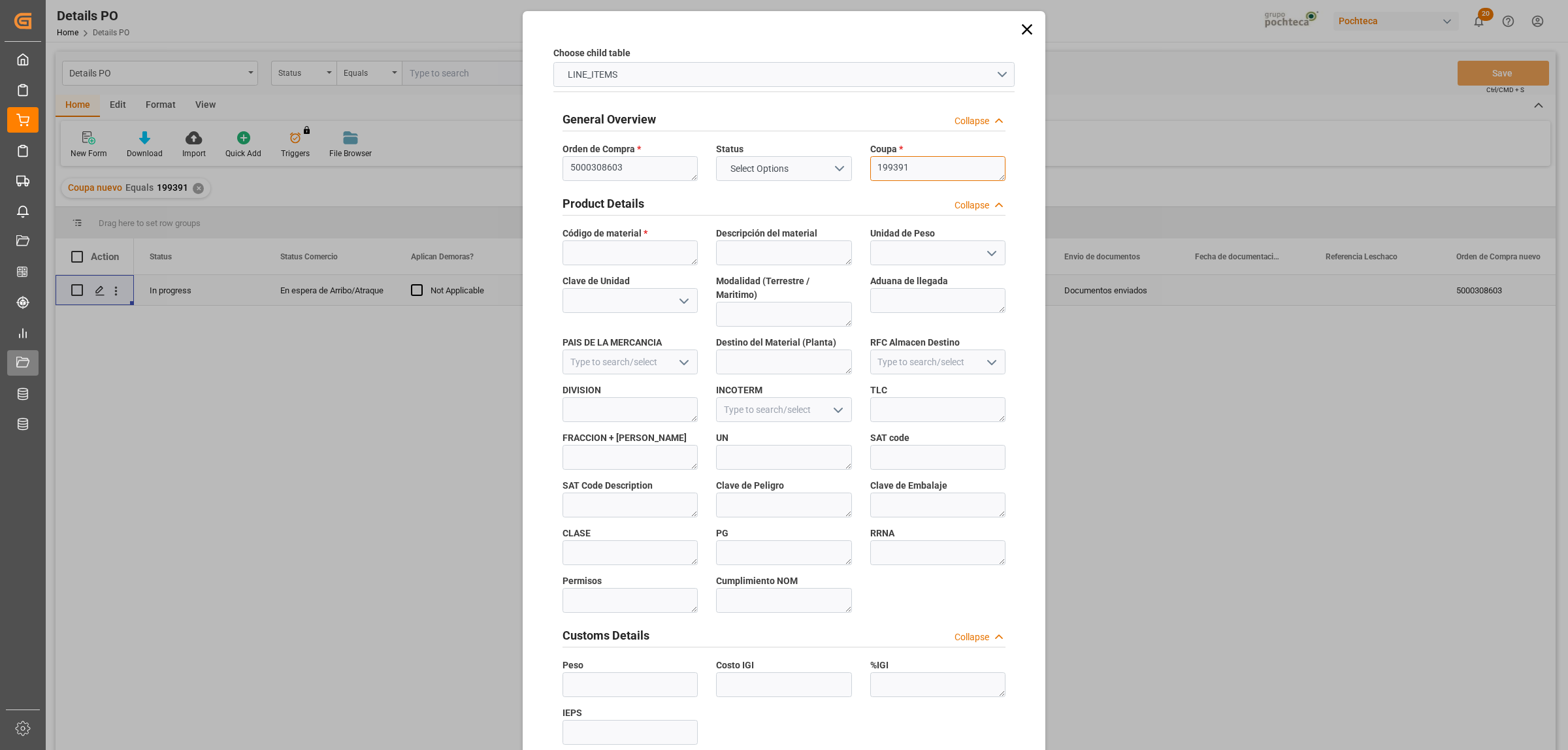
type textarea "199391"
click at [637, 257] on textarea at bounding box center [630, 253] width 135 height 25
paste textarea "22838"
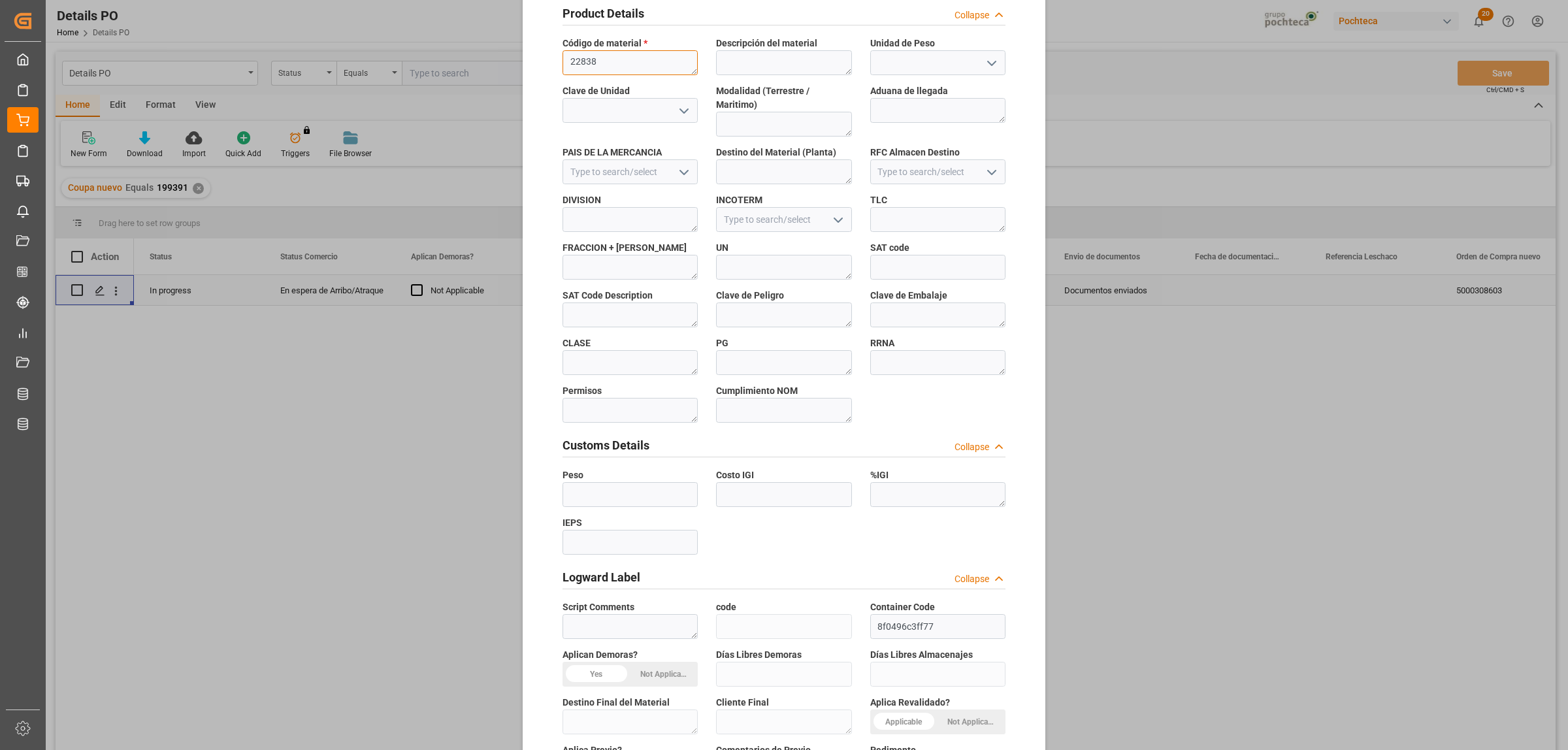
scroll to position [384, 0]
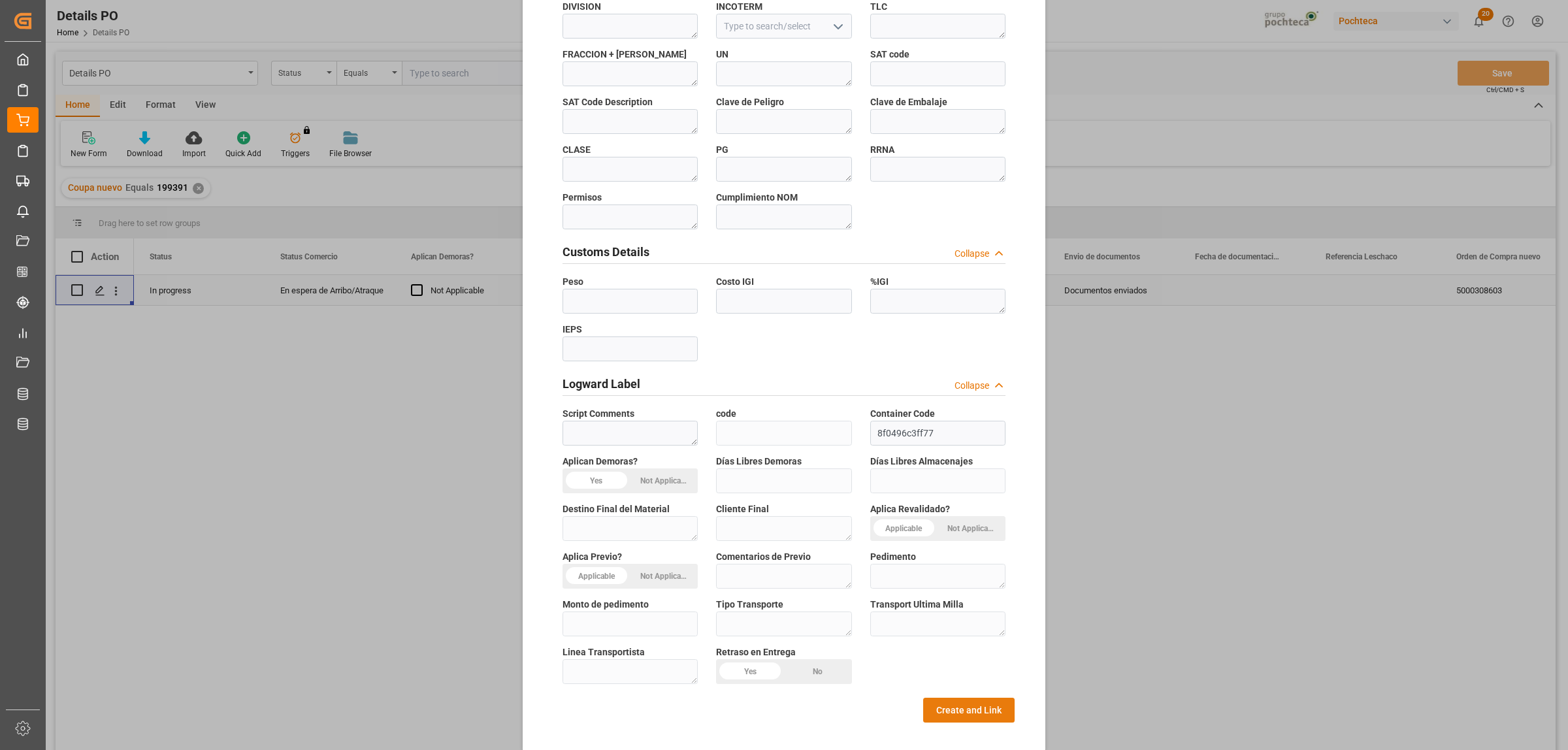
type textarea "22838"
click at [941, 698] on button "Create and Link" at bounding box center [968, 711] width 91 height 25
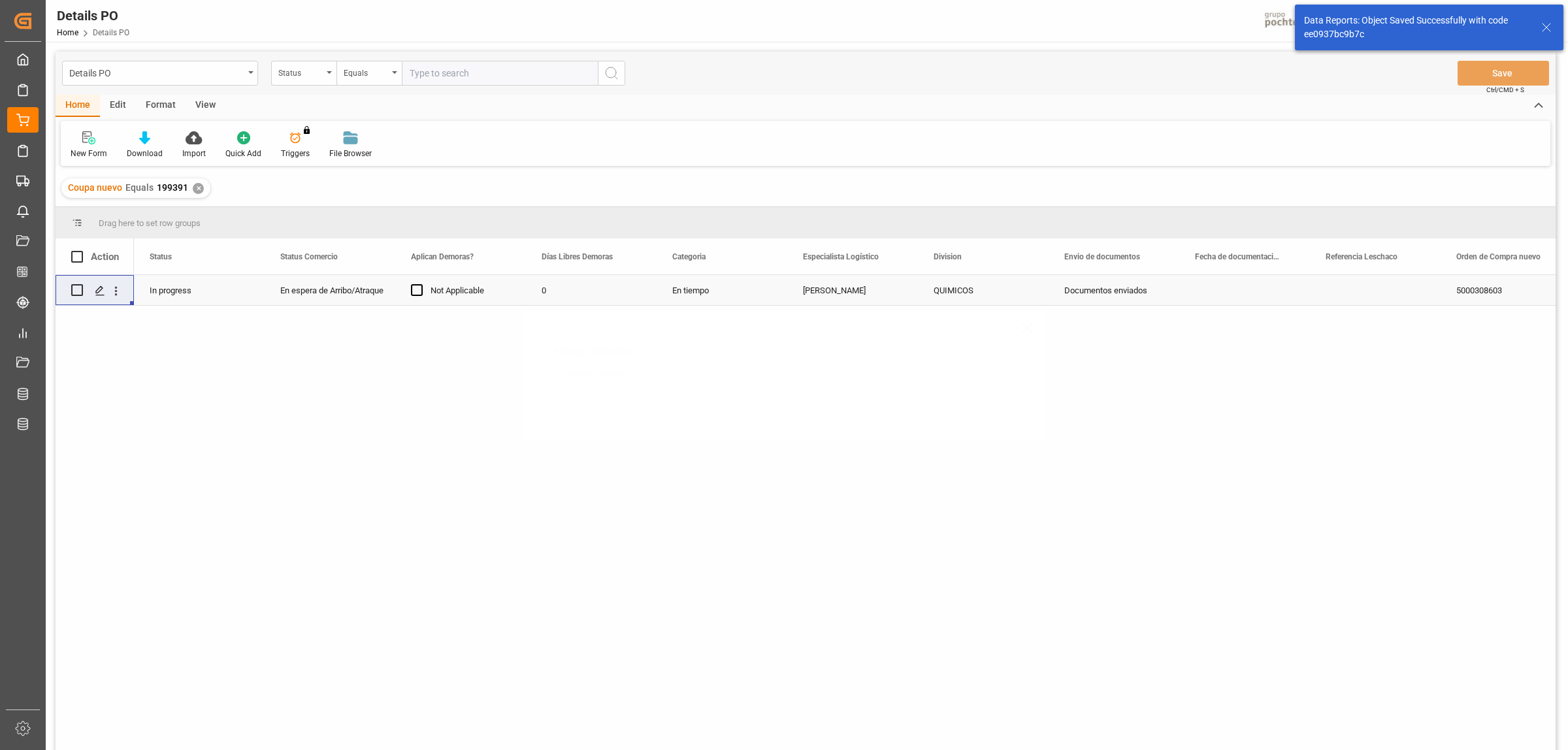
scroll to position [0, 0]
click at [98, 292] on icon "Press SPACE to select this row." at bounding box center [99, 290] width 10 height 10
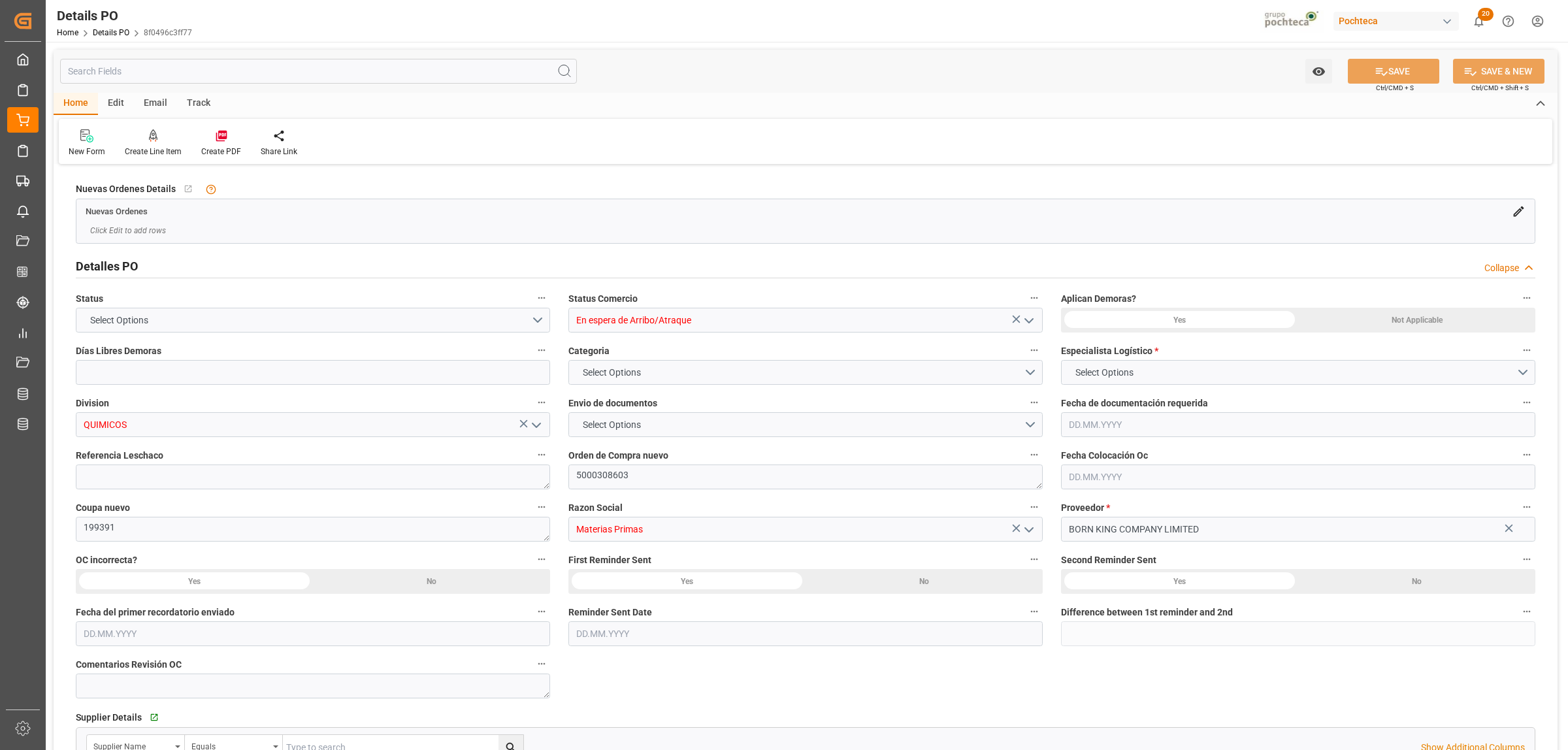
type input "0"
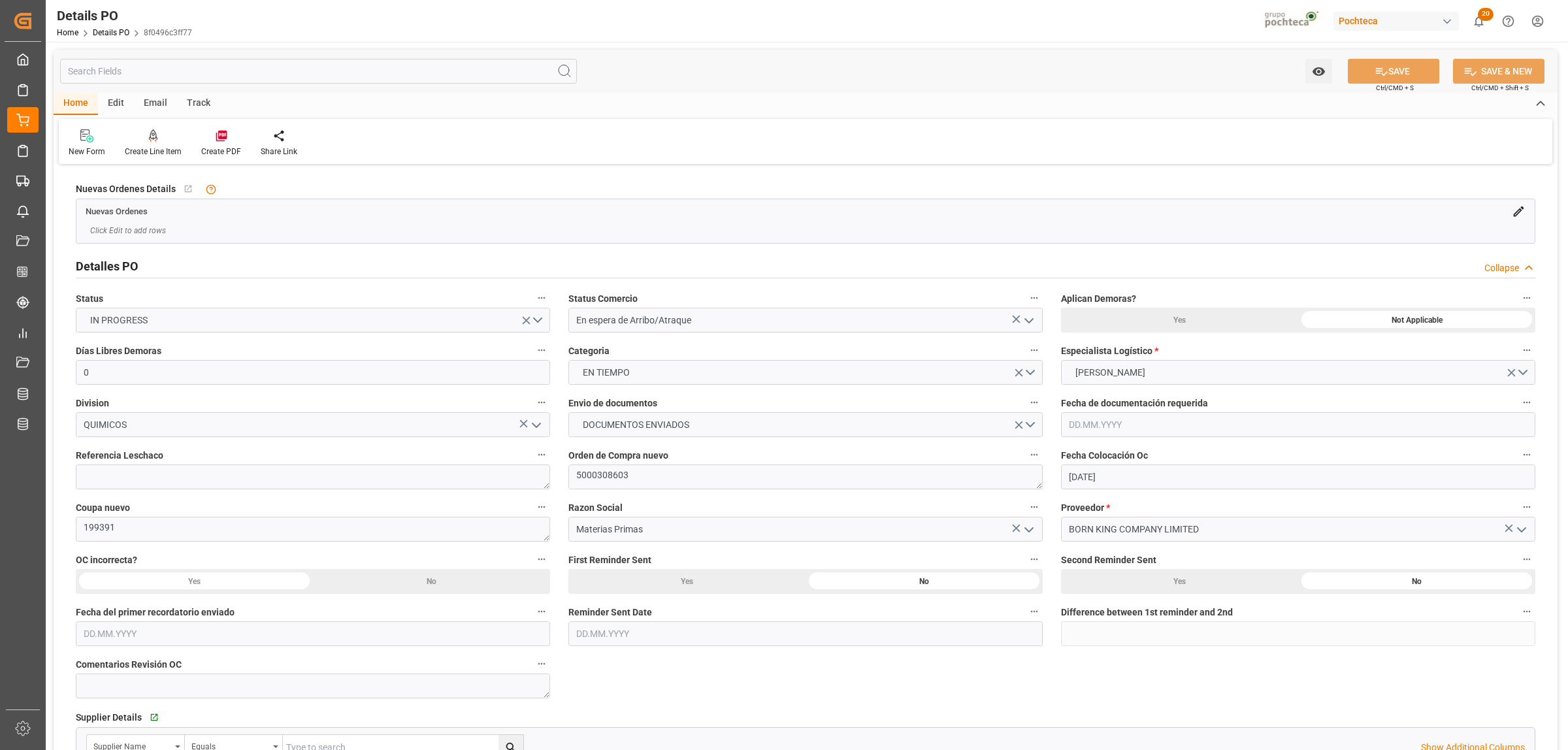
type input "[DATE]"
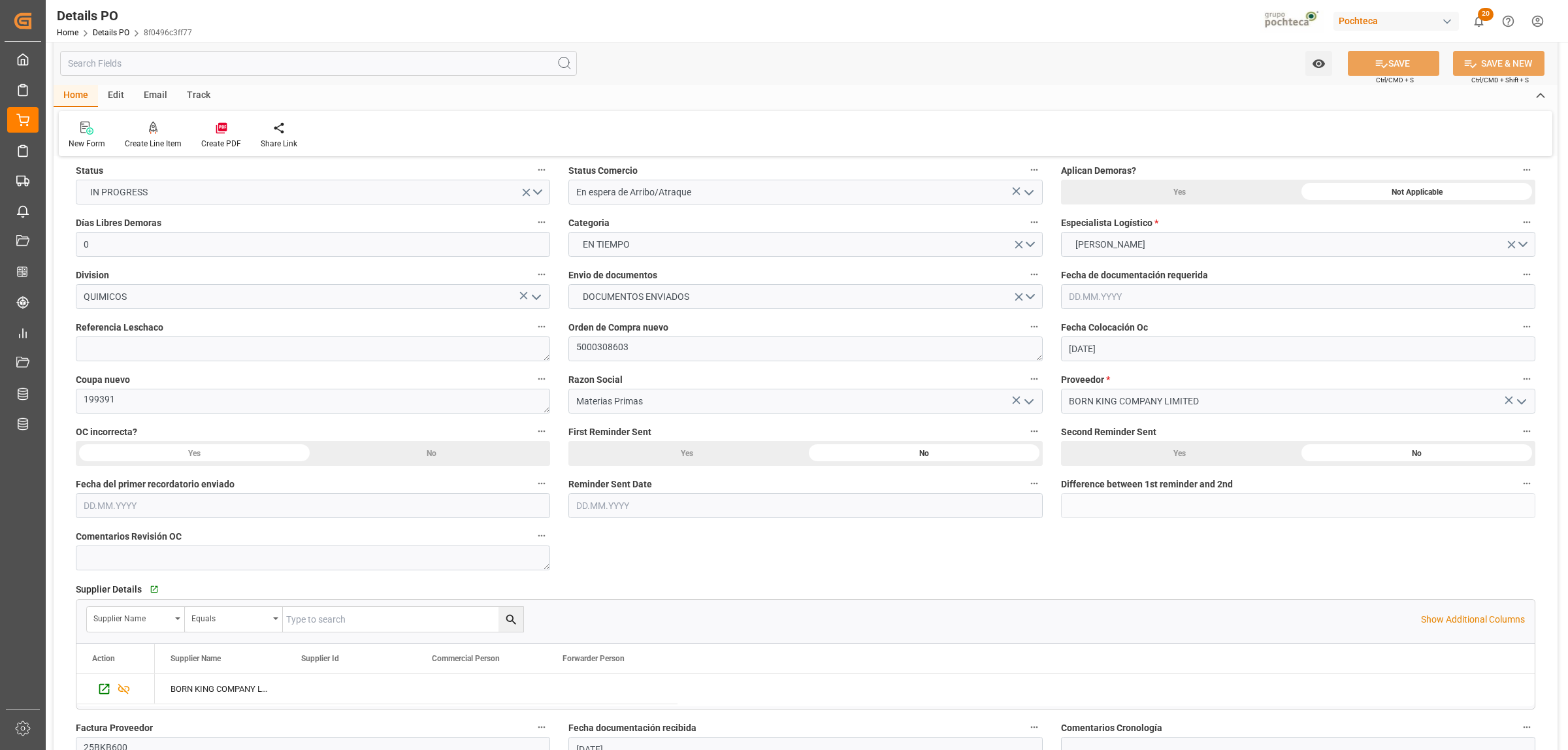
scroll to position [81, 0]
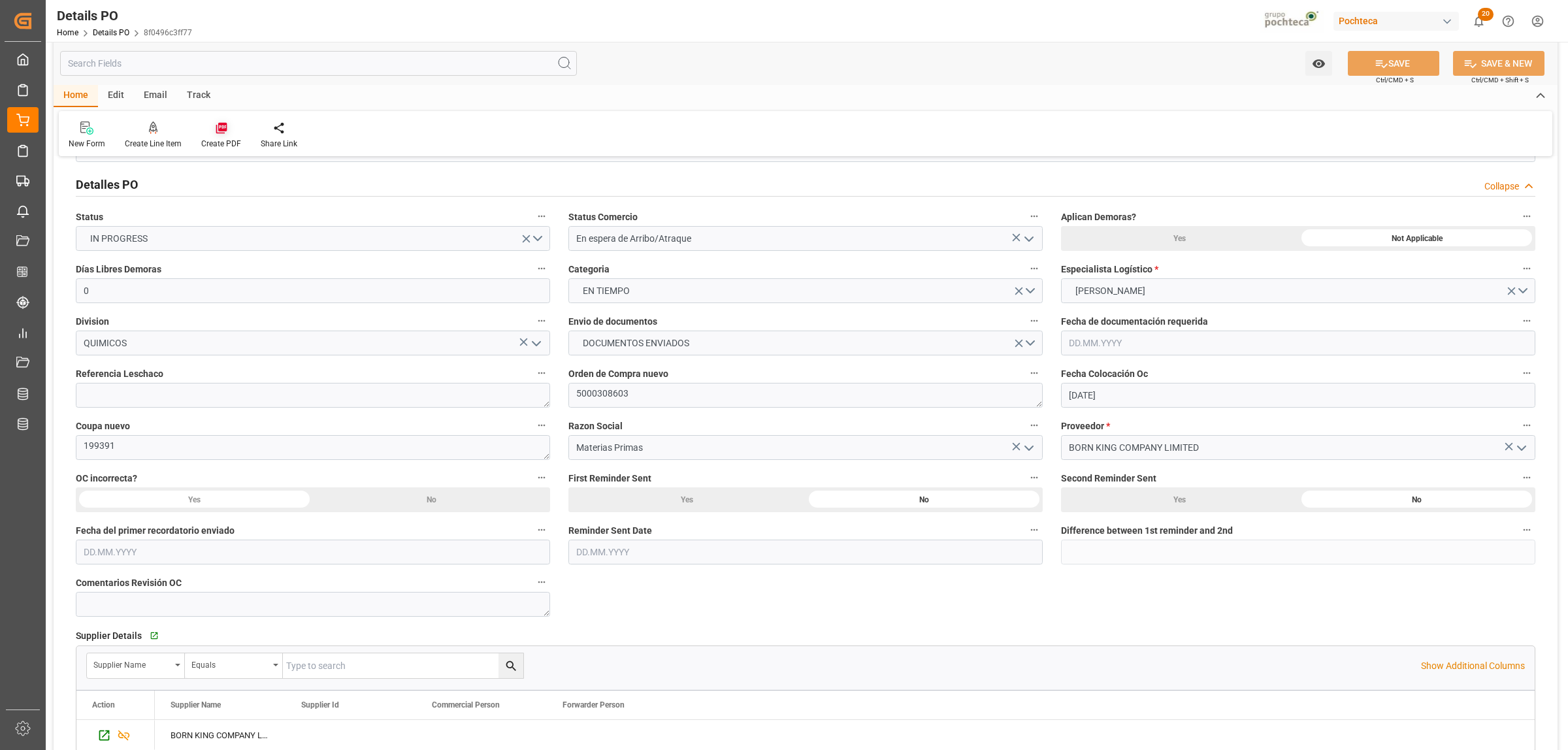
click at [220, 121] on icon at bounding box center [221, 127] width 13 height 13
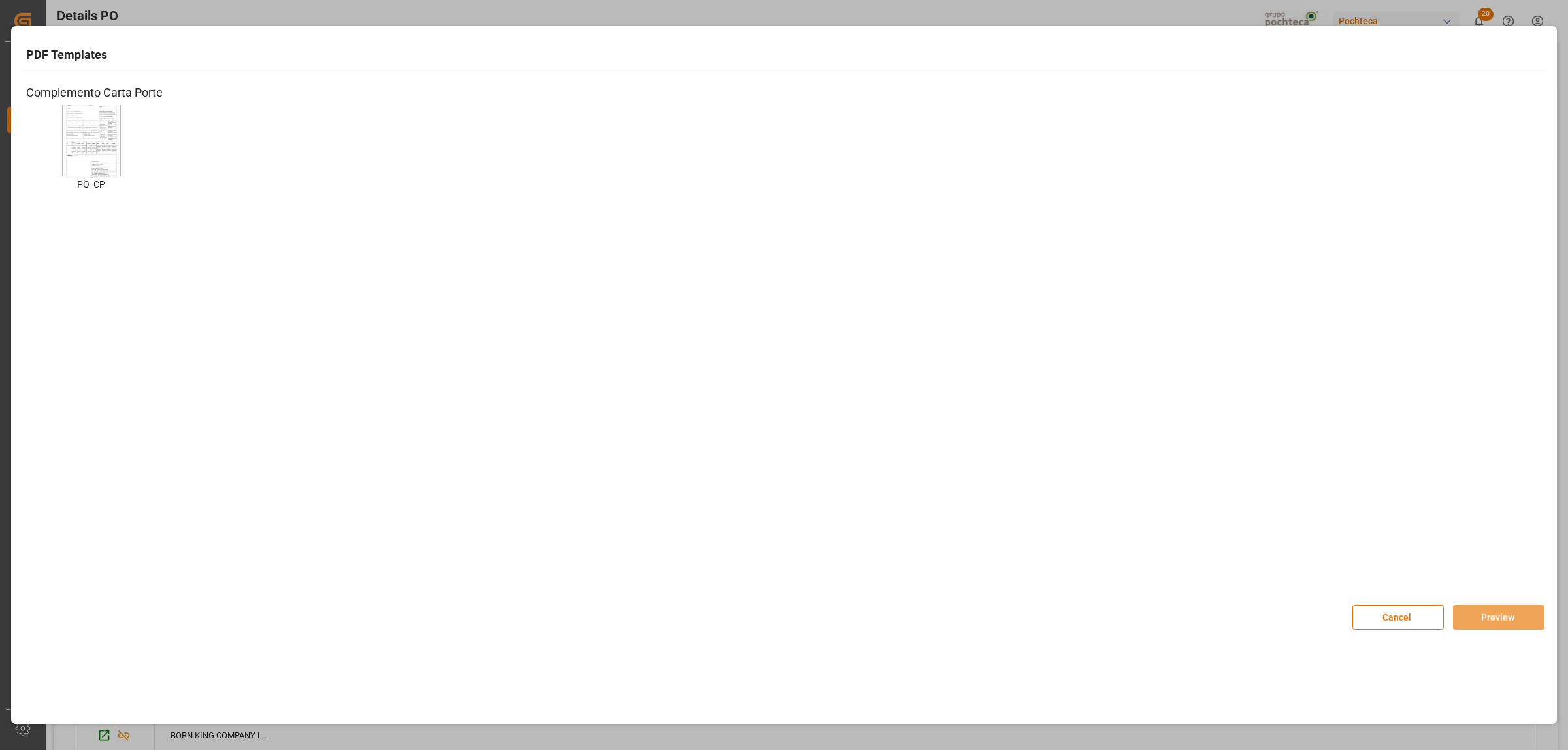
click at [105, 134] on img at bounding box center [91, 141] width 52 height 74
click at [1502, 619] on button "Preview" at bounding box center [1498, 618] width 91 height 25
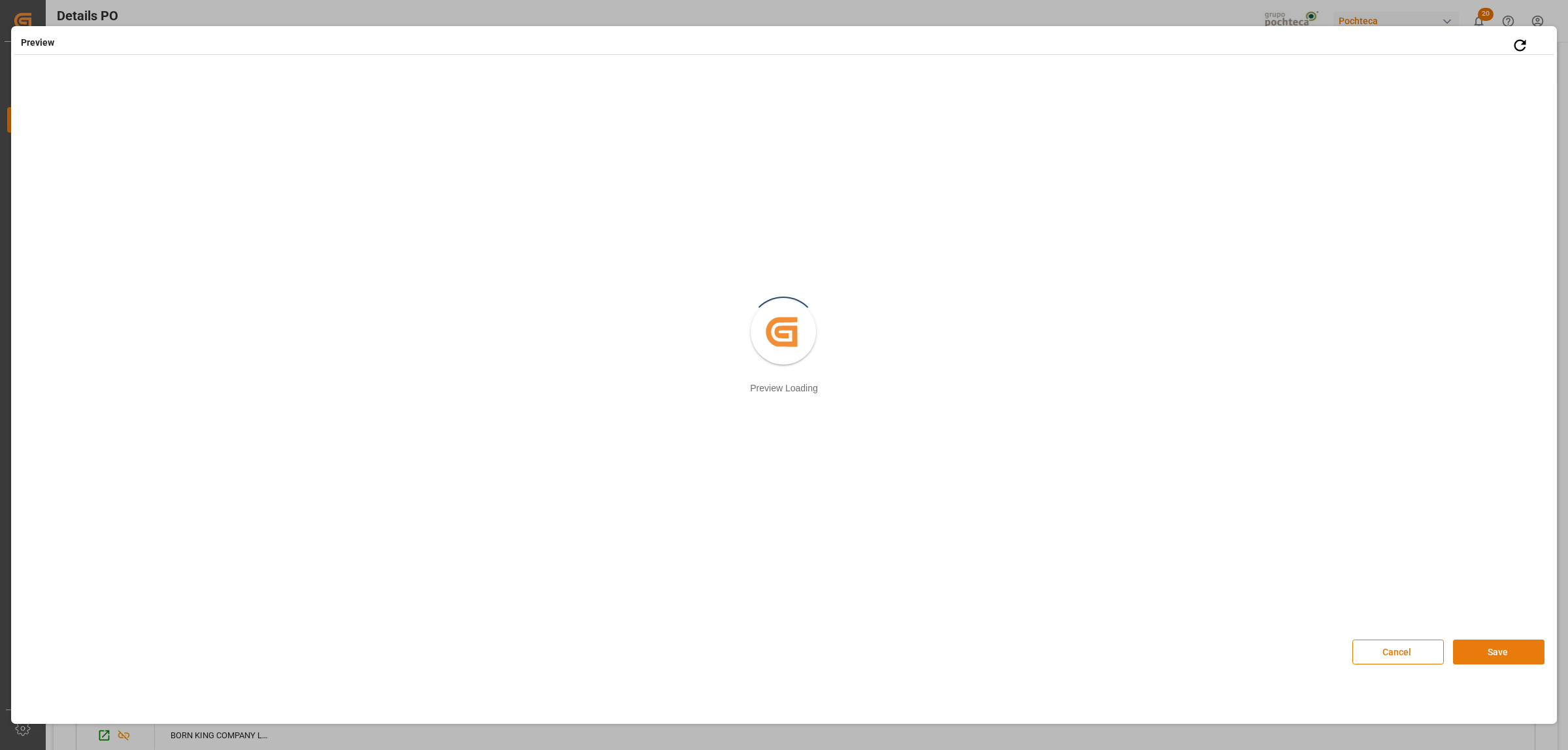
click at [1485, 643] on button "Save" at bounding box center [1498, 652] width 91 height 25
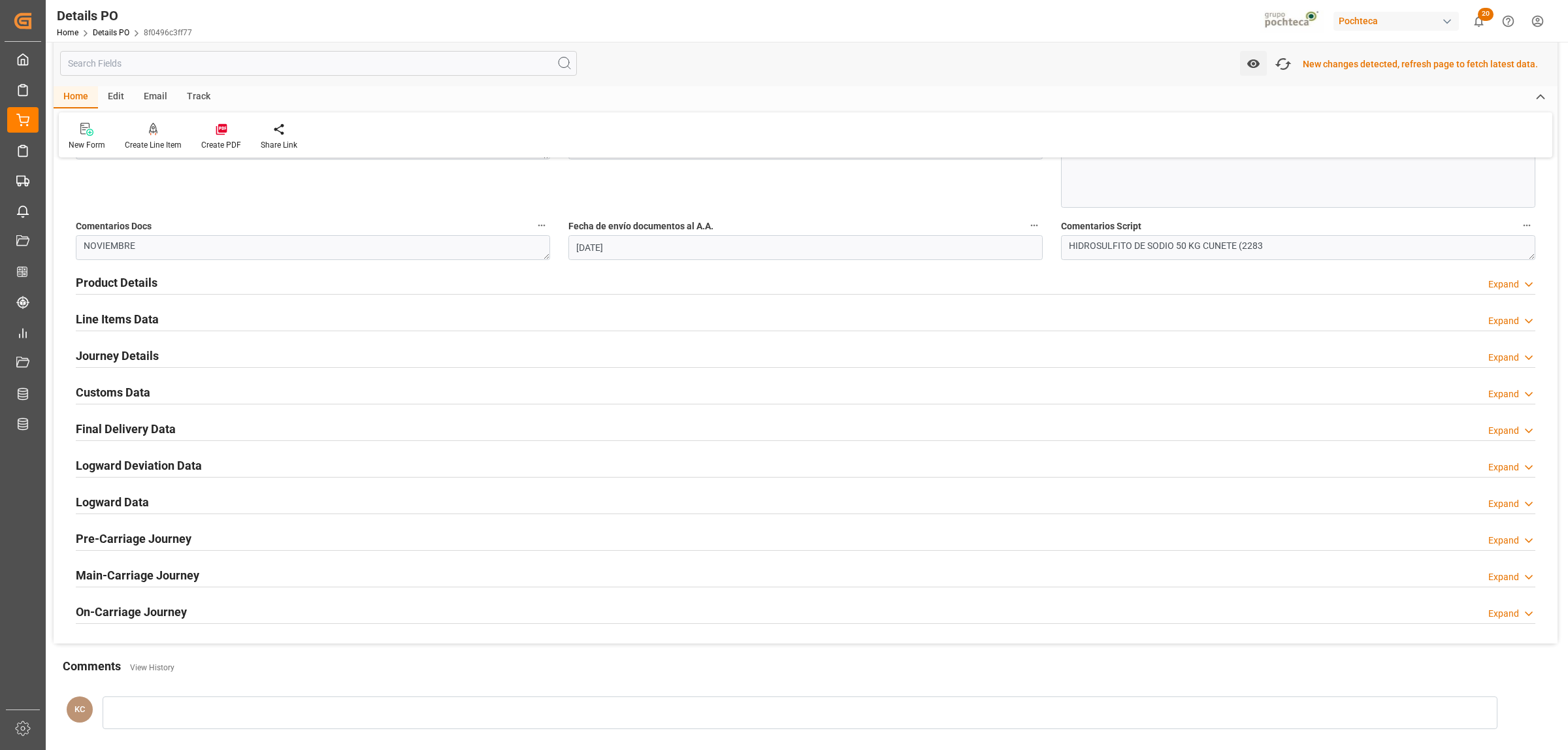
scroll to position [736, 0]
click at [136, 391] on h2 "Customs Data" at bounding box center [113, 389] width 74 height 18
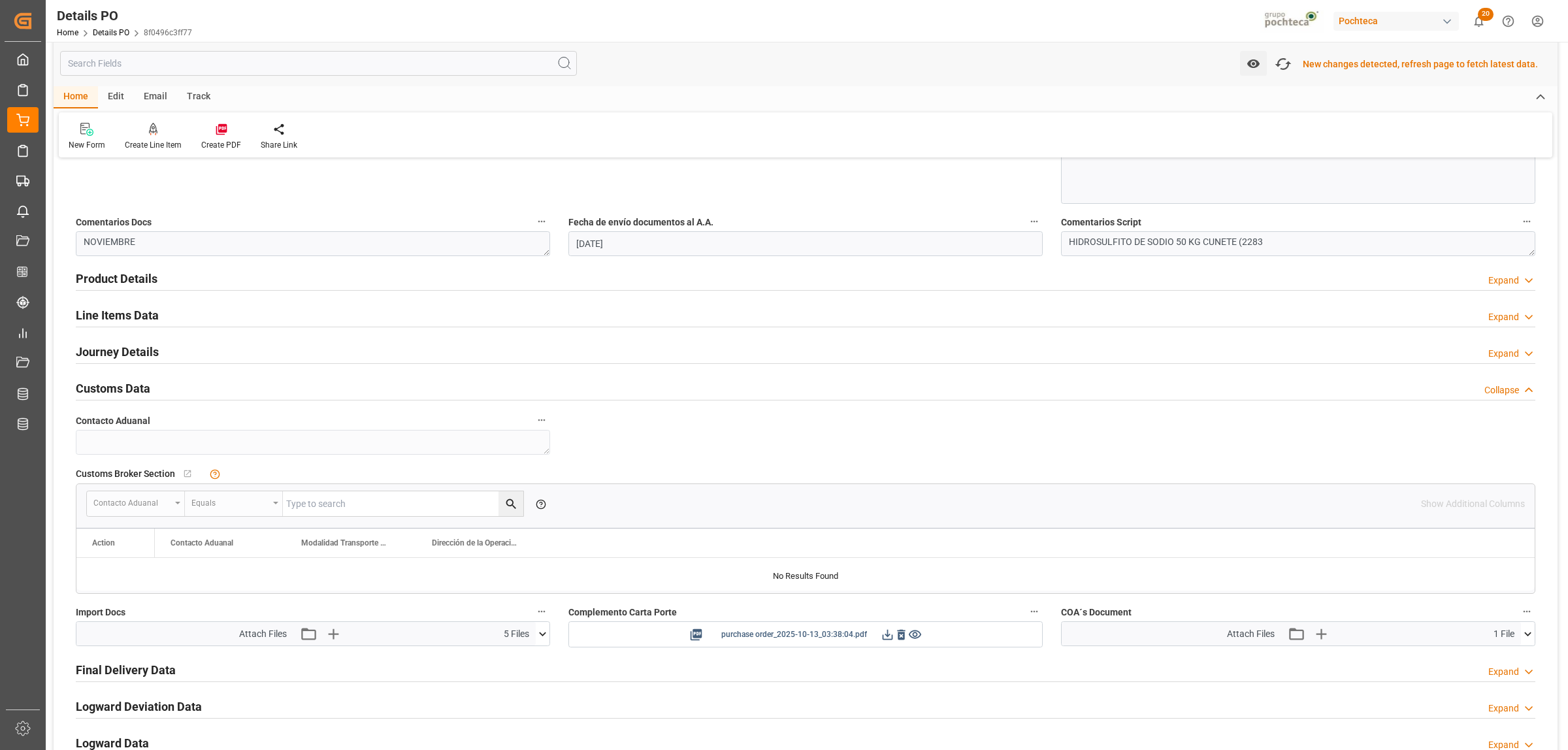
click at [886, 639] on icon at bounding box center [888, 635] width 14 height 14
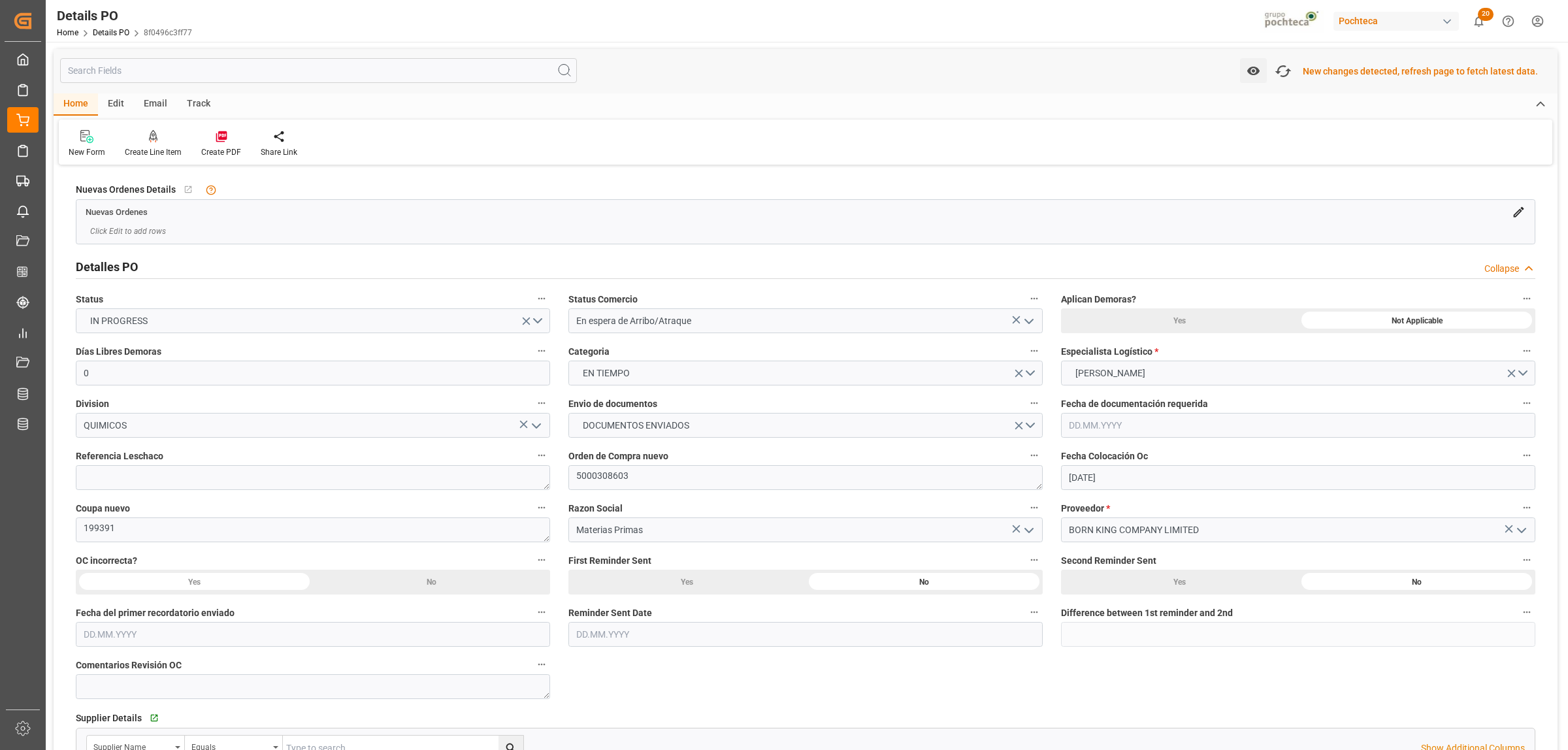
scroll to position [0, 0]
click at [637, 482] on textarea "5000308603" at bounding box center [805, 479] width 474 height 25
drag, startPoint x: 631, startPoint y: 477, endPoint x: 574, endPoint y: 482, distance: 57.2
click at [574, 482] on textarea "5000308603" at bounding box center [805, 479] width 474 height 25
drag, startPoint x: 129, startPoint y: 520, endPoint x: 77, endPoint y: 527, distance: 52.5
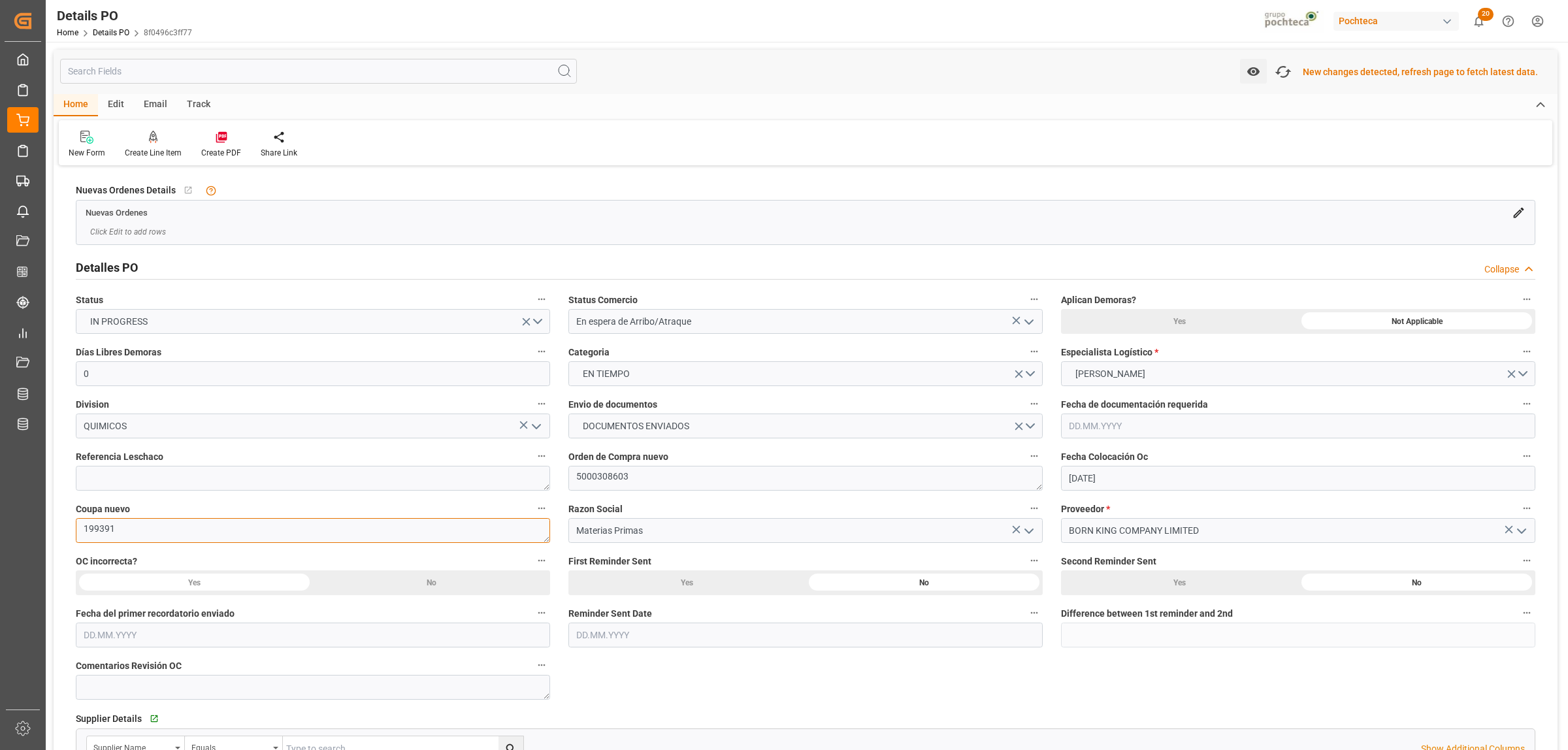
click at [77, 526] on textarea "199391" at bounding box center [313, 531] width 474 height 25
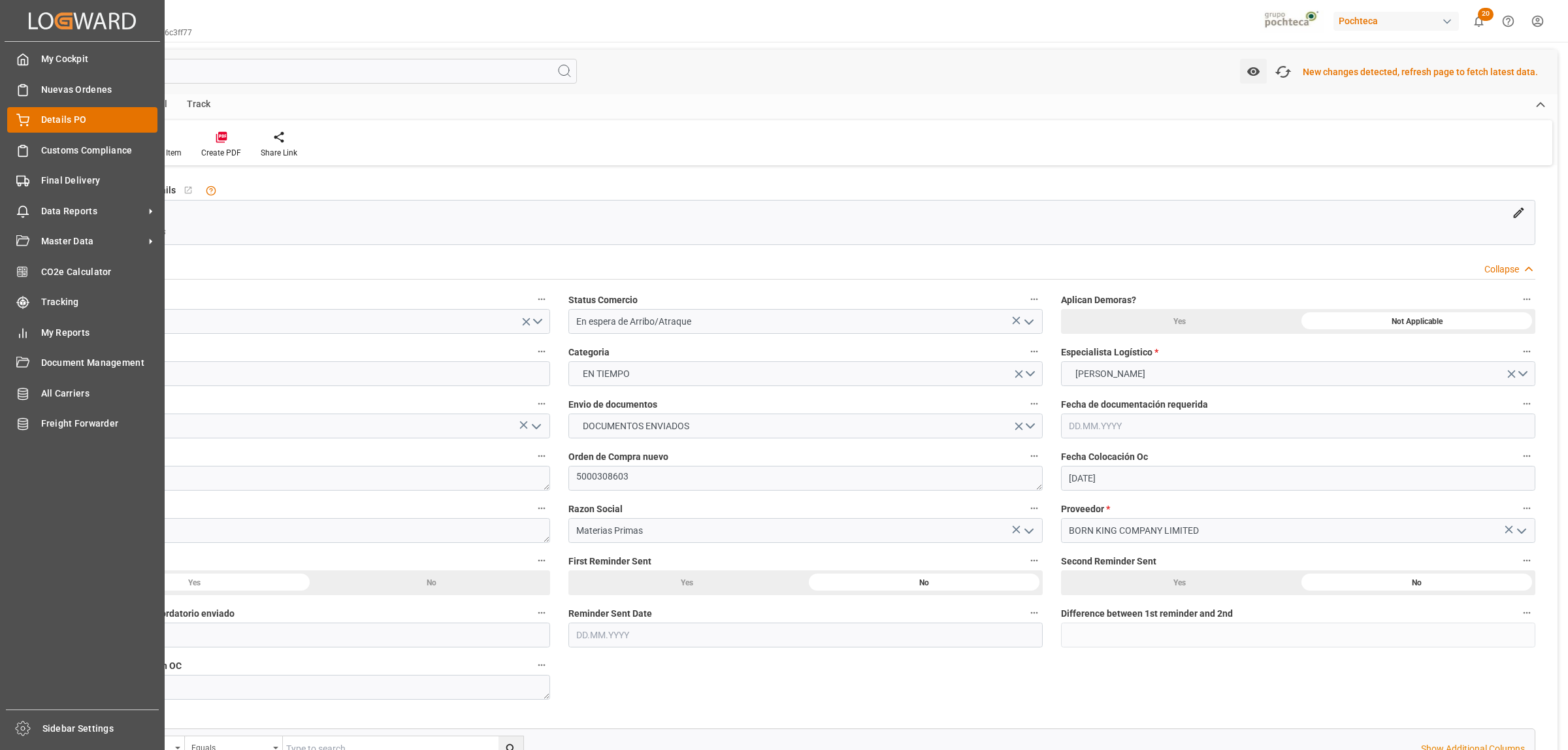
click at [39, 123] on div "Details PO Details PO" at bounding box center [82, 120] width 150 height 26
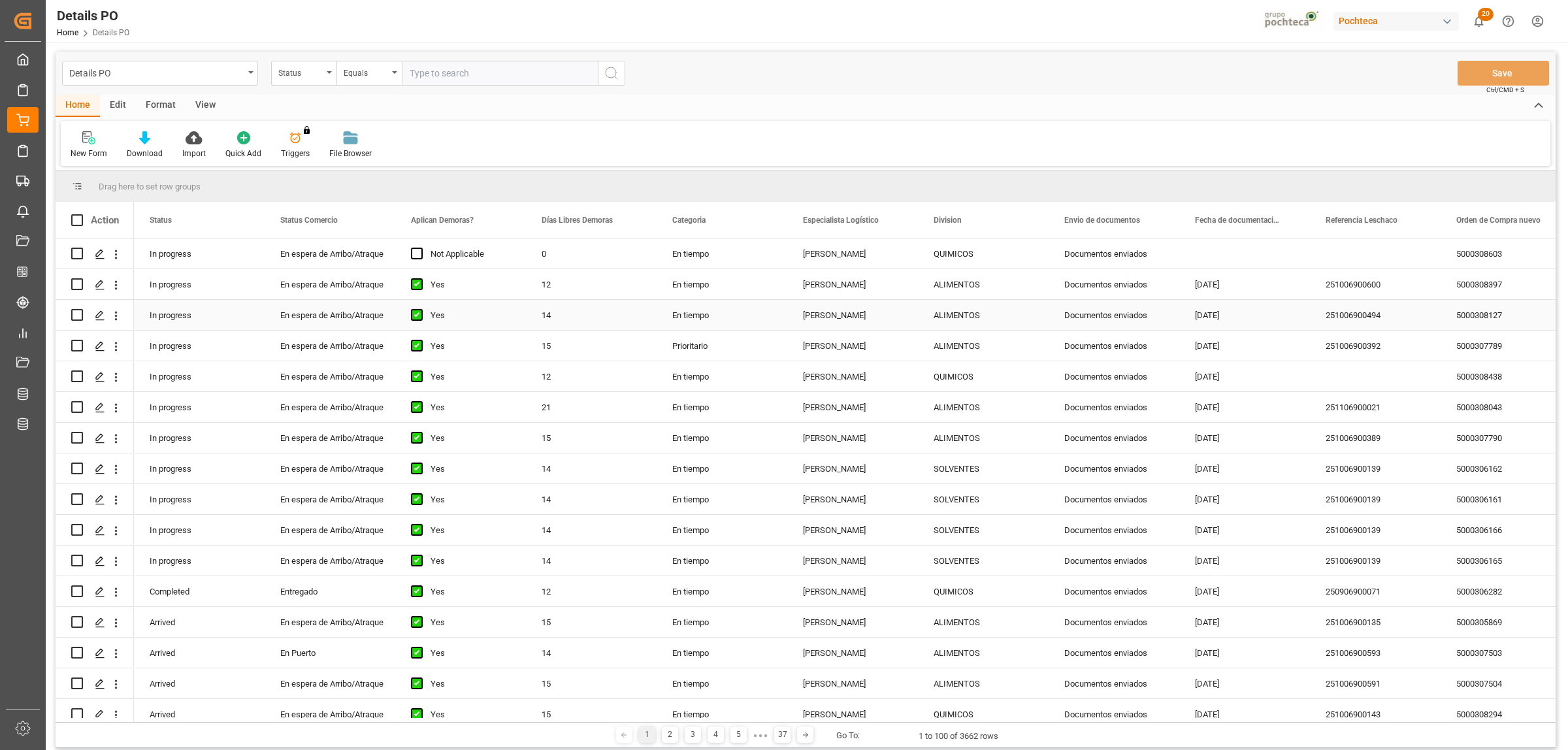
click at [1468, 311] on div "5000308127" at bounding box center [1505, 315] width 131 height 30
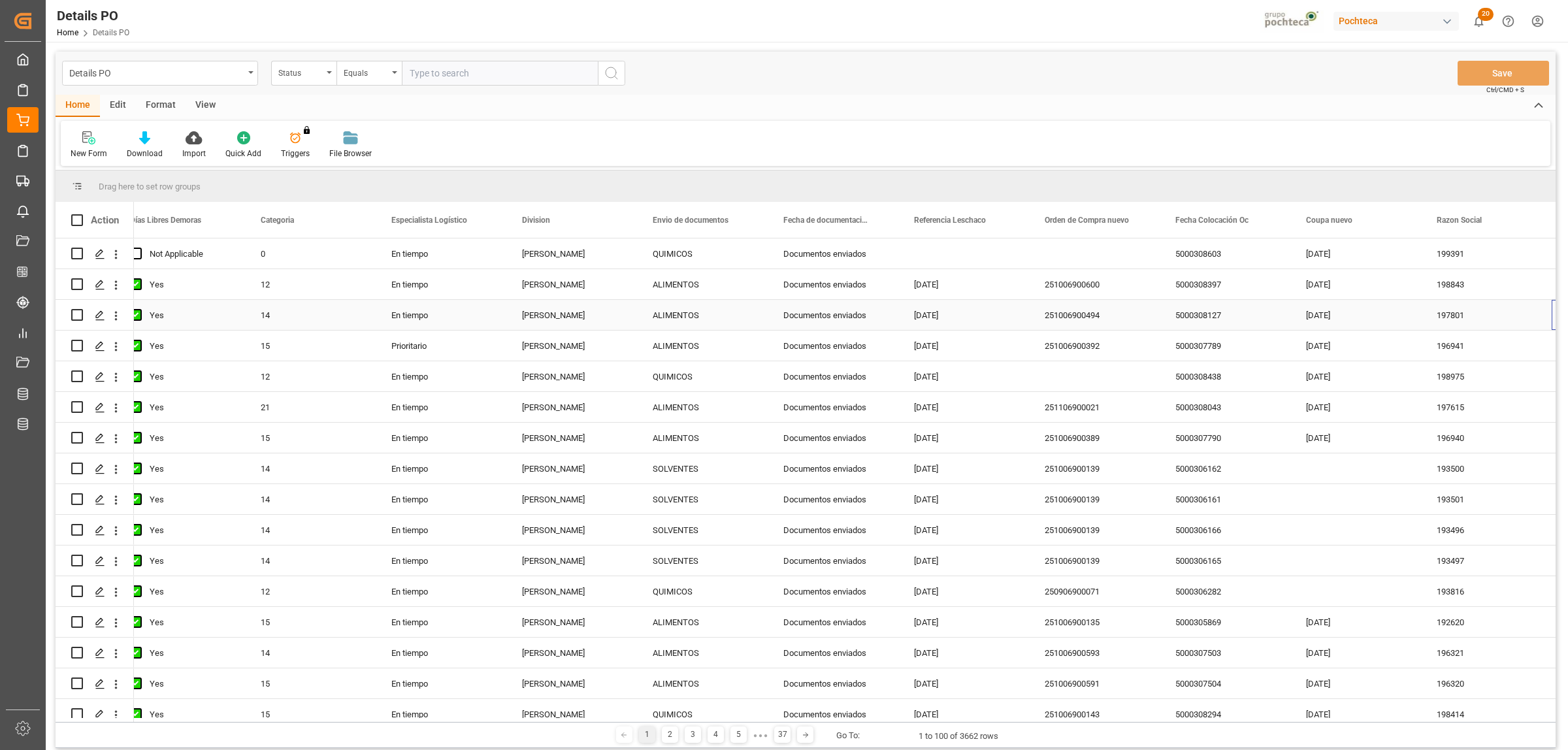
scroll to position [0, 412]
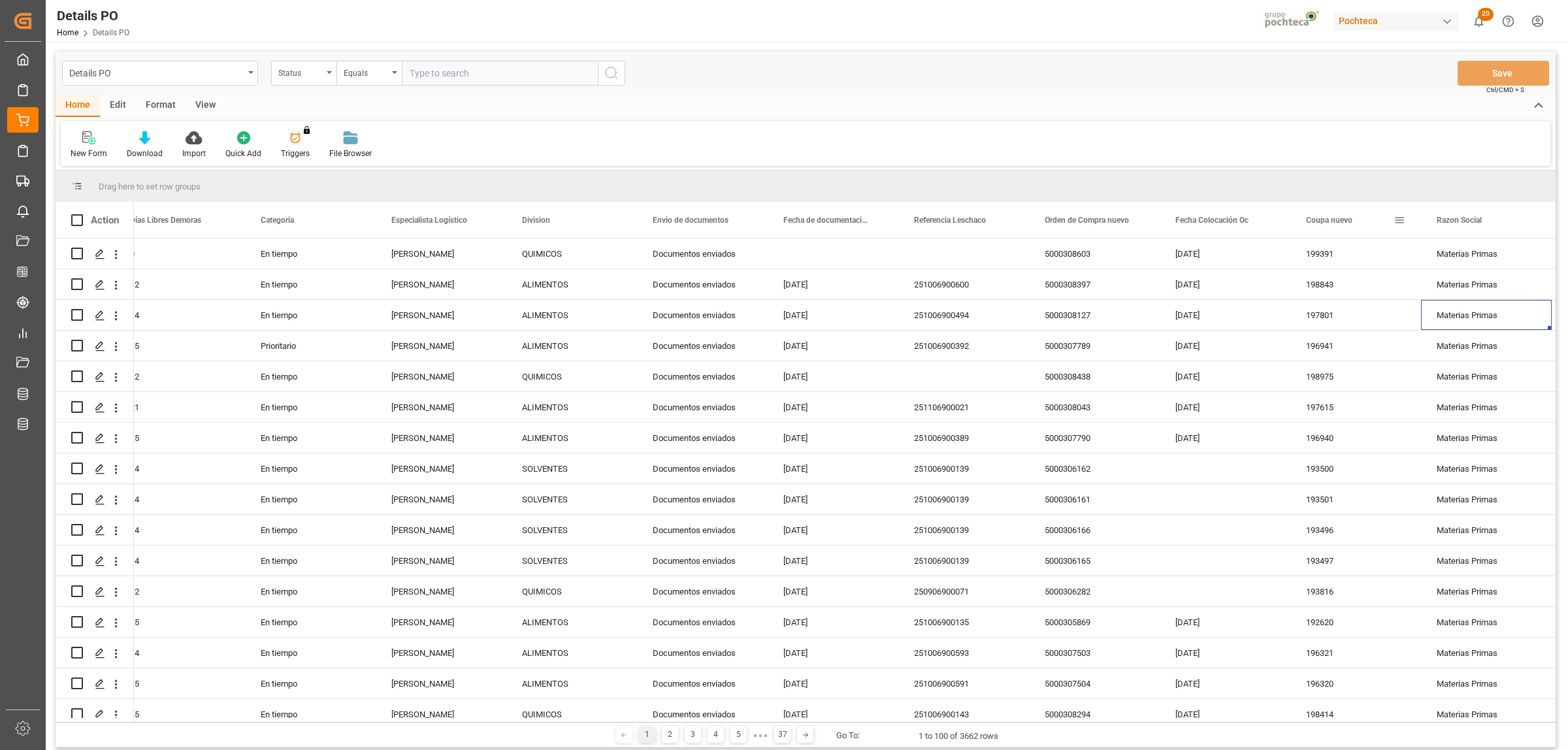
click at [1400, 223] on span at bounding box center [1399, 220] width 12 height 12
click at [1461, 221] on span "filter" at bounding box center [1461, 222] width 12 height 12
type input "199444"
click at [1470, 331] on button "Apply" at bounding box center [1476, 331] width 24 height 13
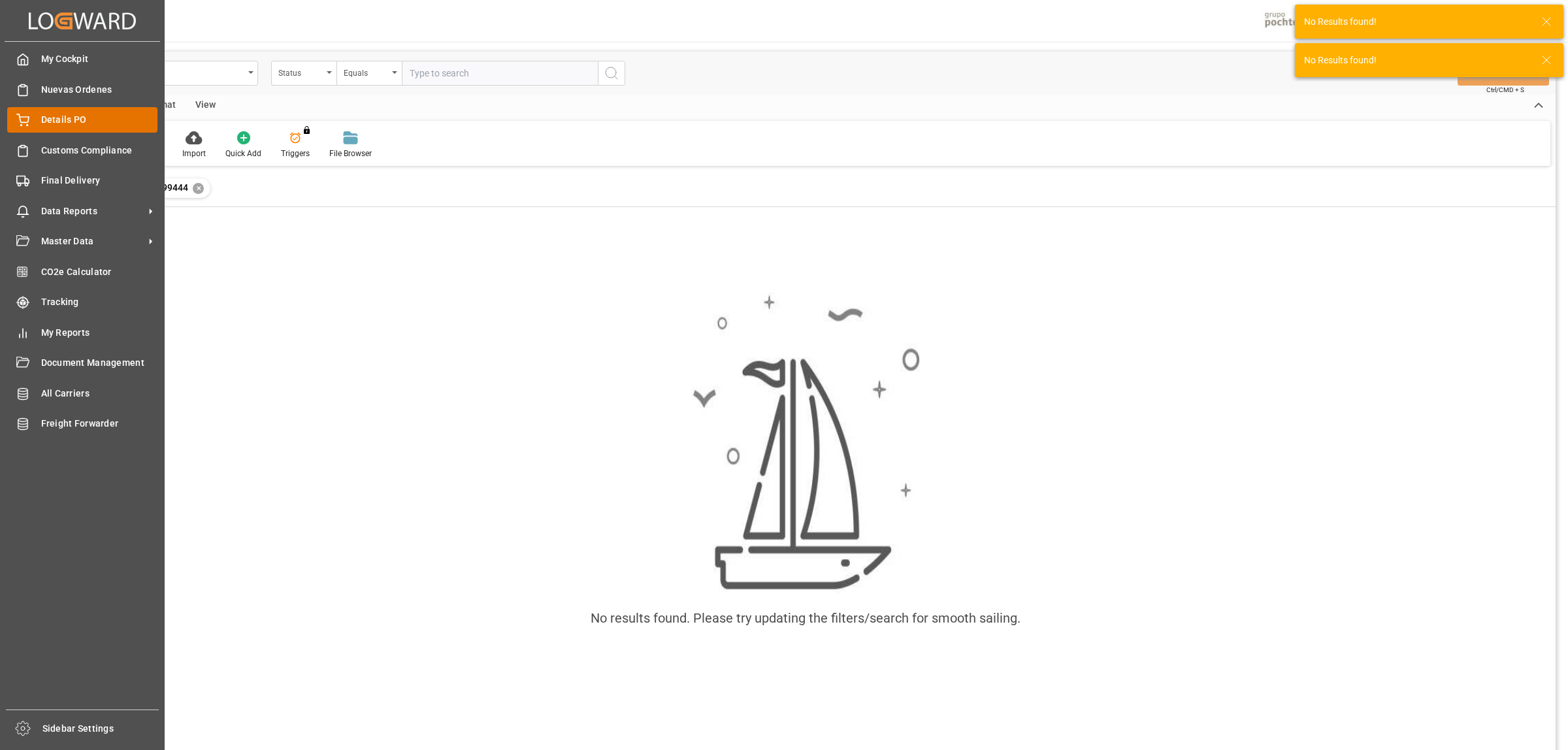
click at [33, 125] on div "Details PO Details PO" at bounding box center [82, 120] width 150 height 26
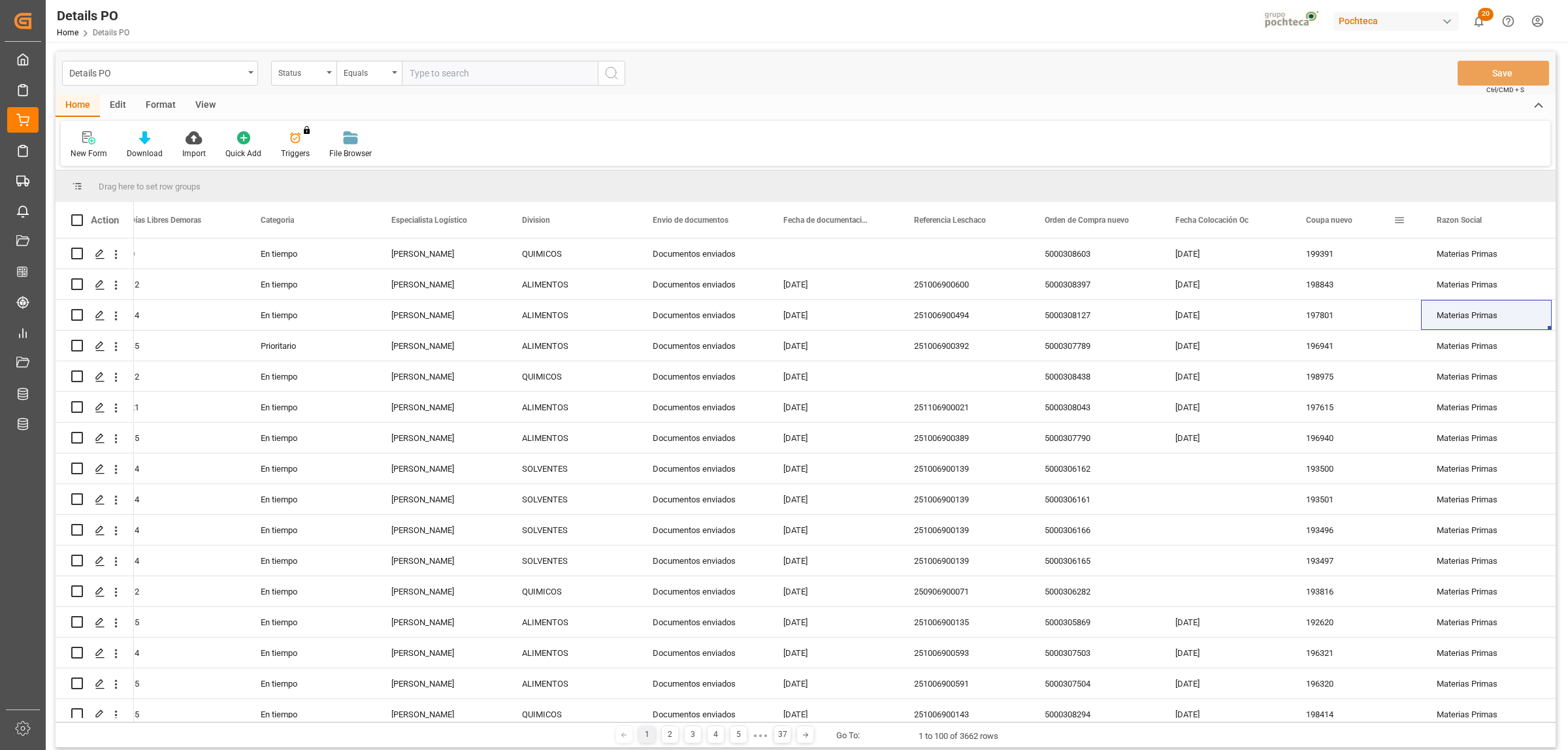
click at [1394, 219] on span at bounding box center [1399, 220] width 12 height 12
click at [1399, 288] on input "199444" at bounding box center [1459, 290] width 128 height 26
type input "199444"
click at [1477, 336] on button "Apply" at bounding box center [1476, 331] width 24 height 13
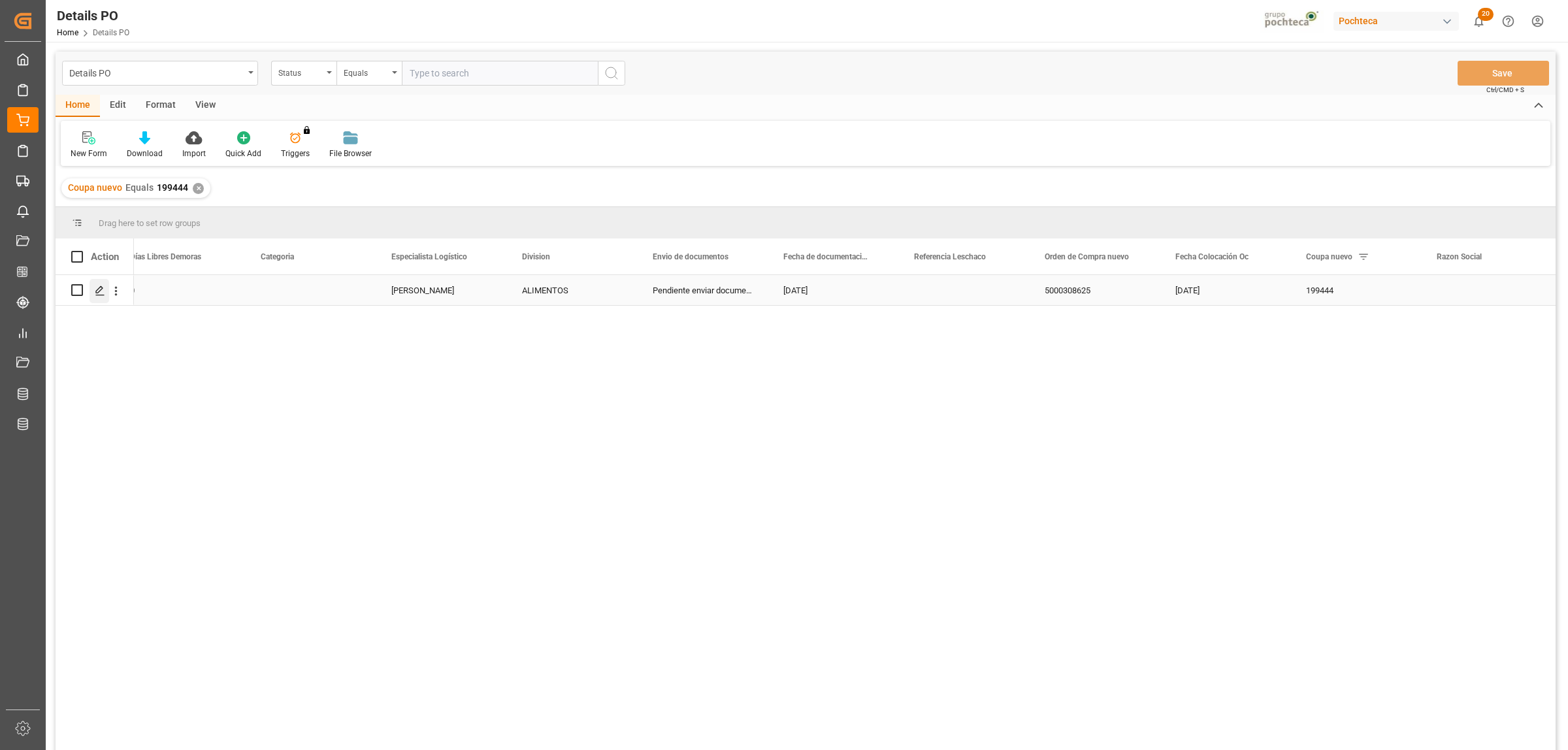
click at [100, 292] on icon "Press SPACE to select this row." at bounding box center [99, 290] width 10 height 10
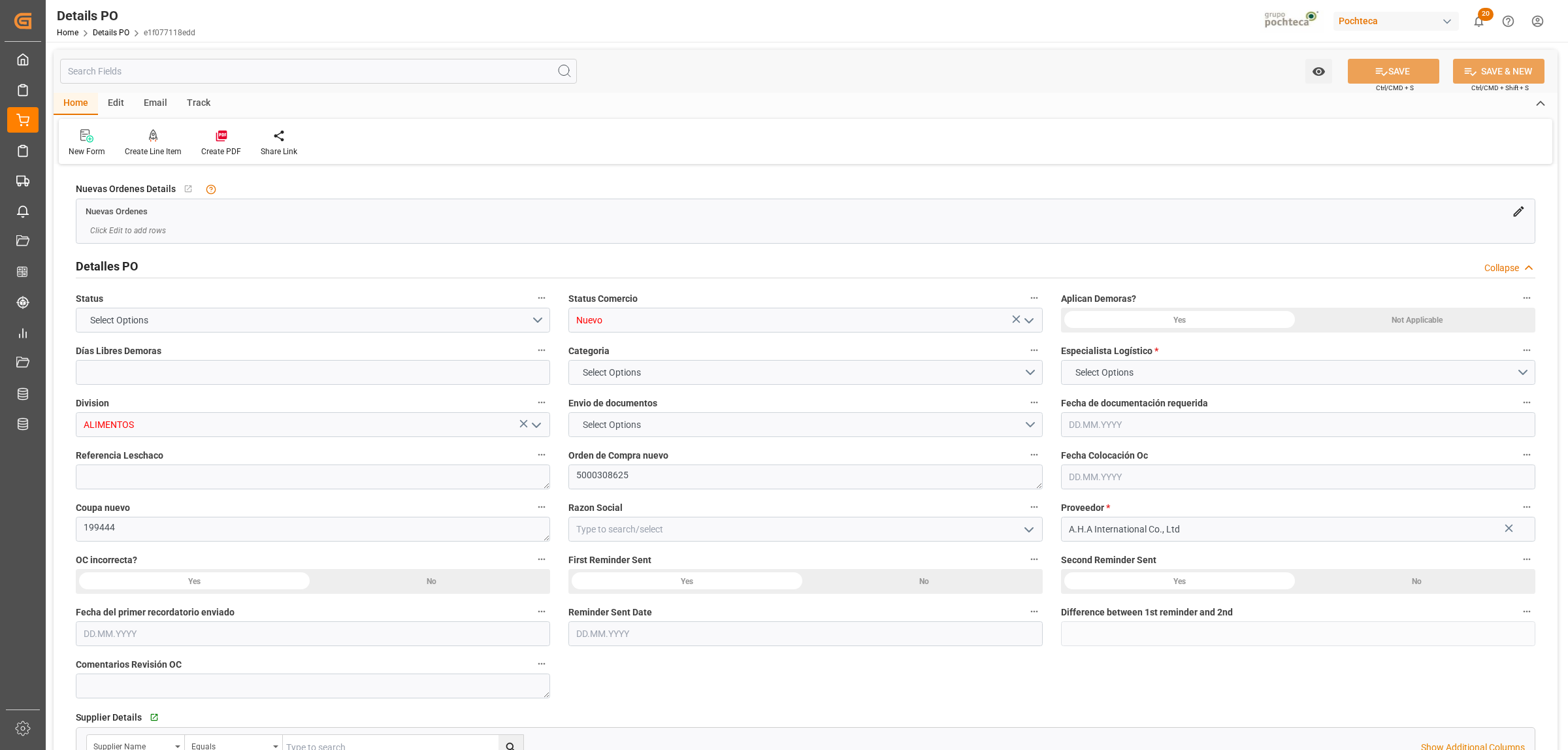
type input "0"
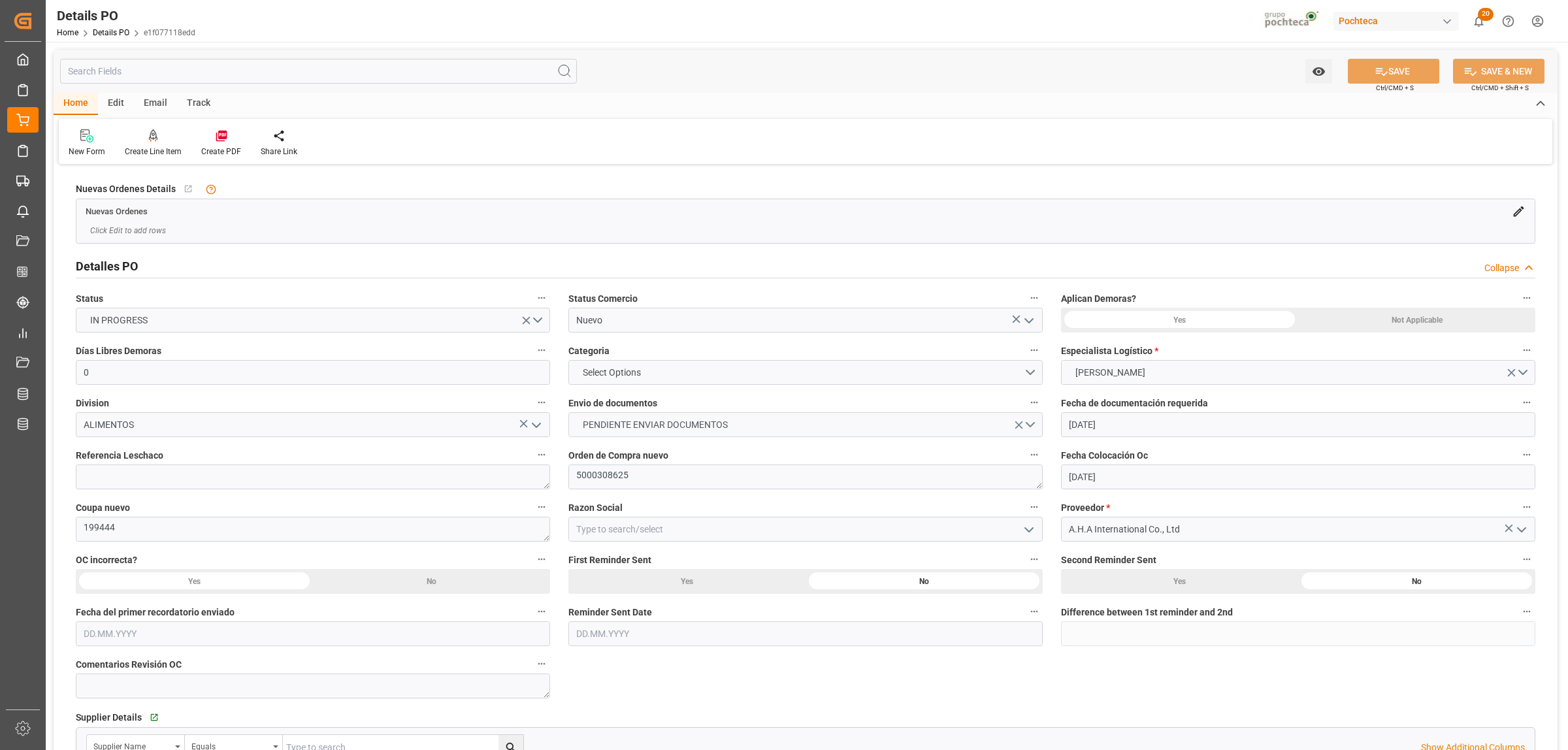
type input "[DATE]"
drag, startPoint x: 634, startPoint y: 480, endPoint x: 568, endPoint y: 483, distance: 66.1
click at [568, 483] on textarea "5000308625" at bounding box center [805, 477] width 474 height 25
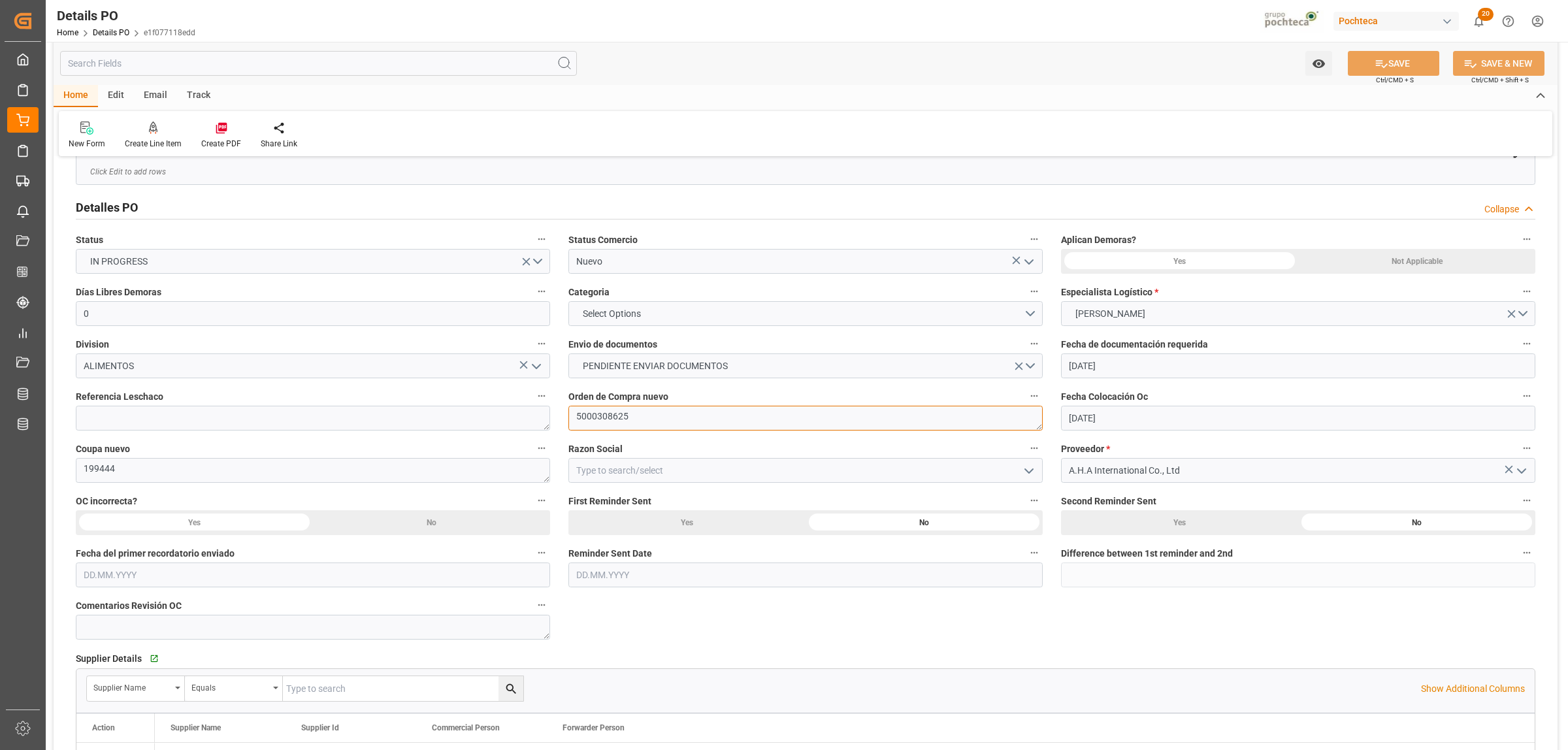
scroll to position [81, 0]
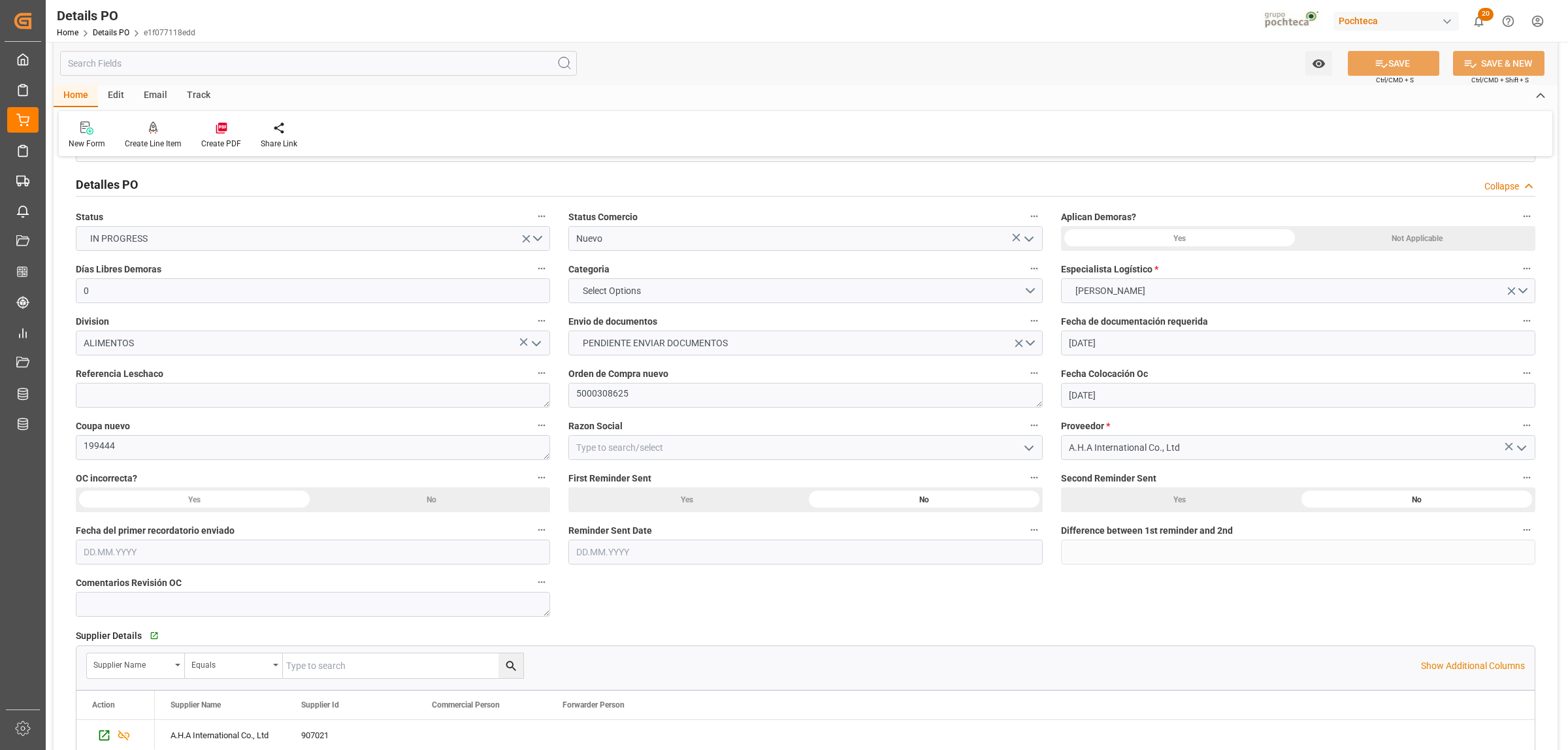
click at [1026, 448] on polyline "open menu" at bounding box center [1029, 448] width 8 height 4
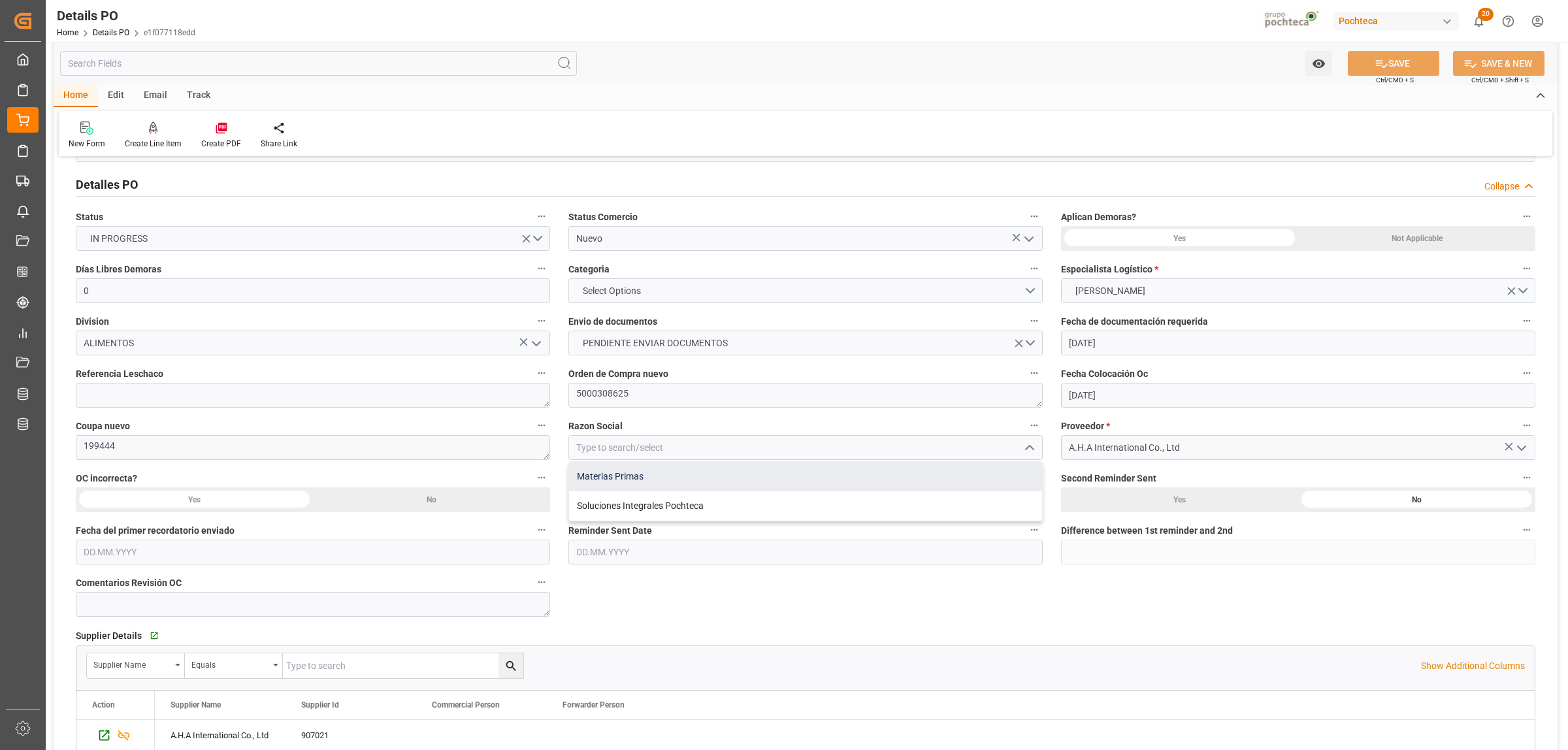
click at [618, 479] on div "Materias Primas" at bounding box center [805, 477] width 473 height 30
type input "Materias Primas"
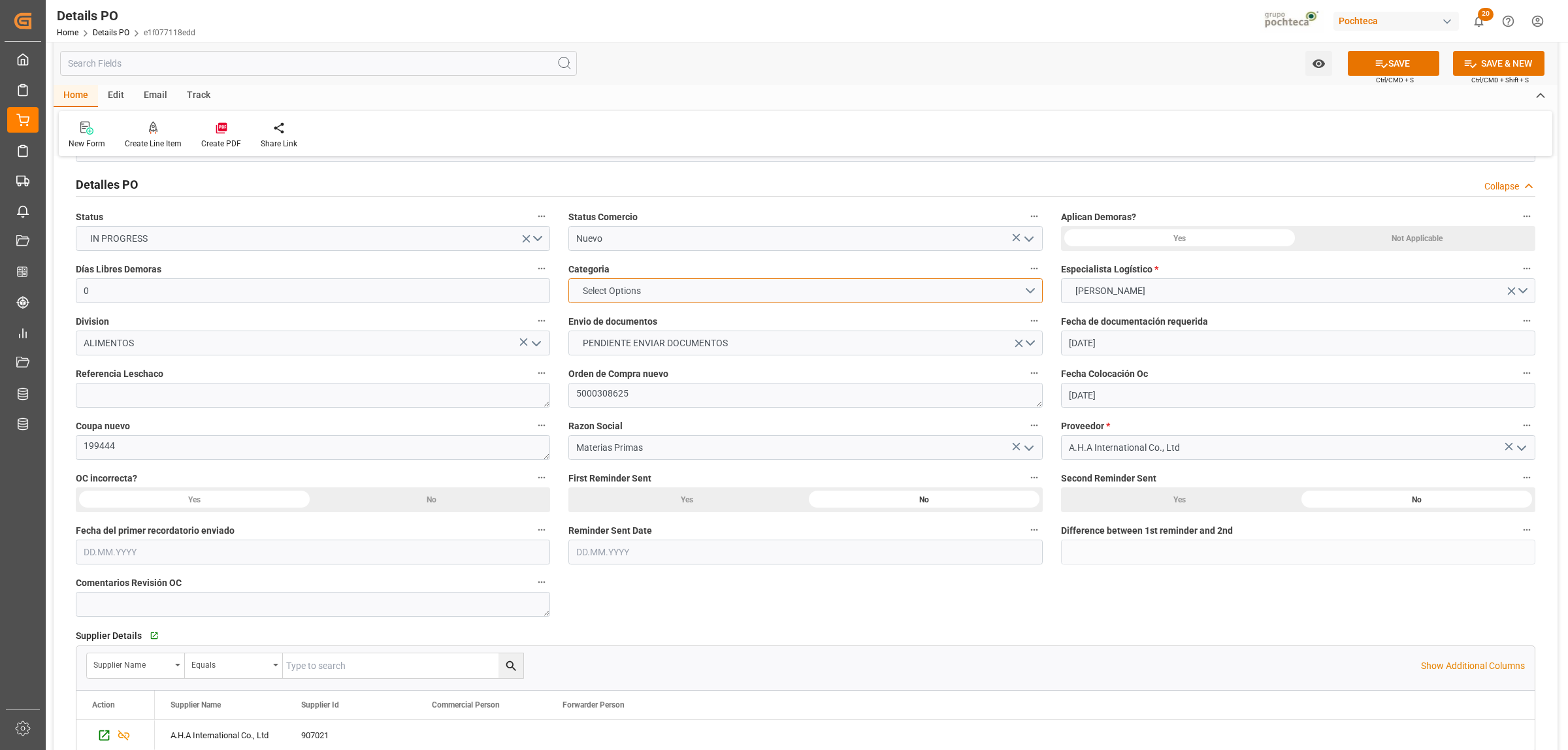
click at [1029, 292] on button "Select Options" at bounding box center [805, 291] width 474 height 25
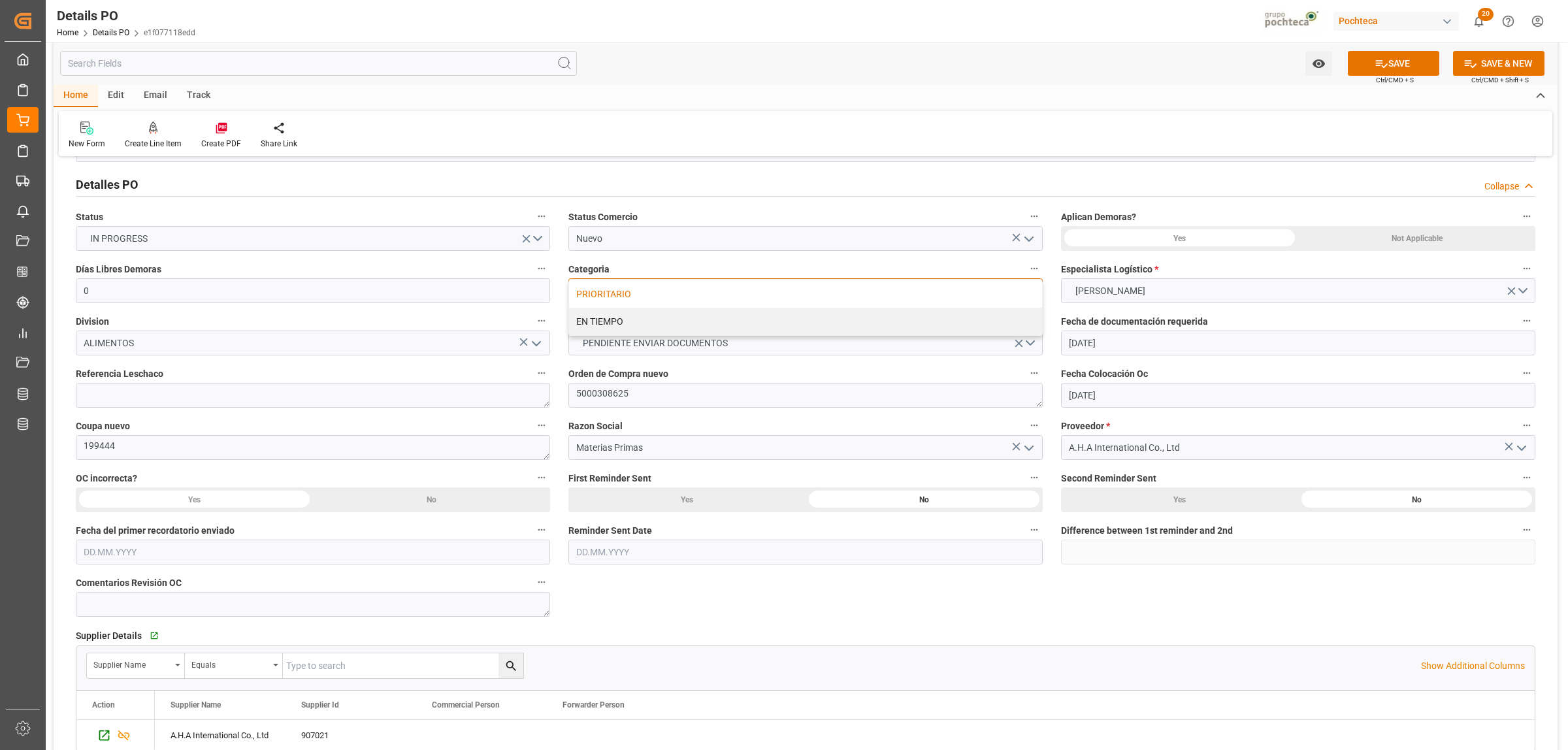
click at [625, 297] on div "PRIORITARIO" at bounding box center [805, 294] width 473 height 27
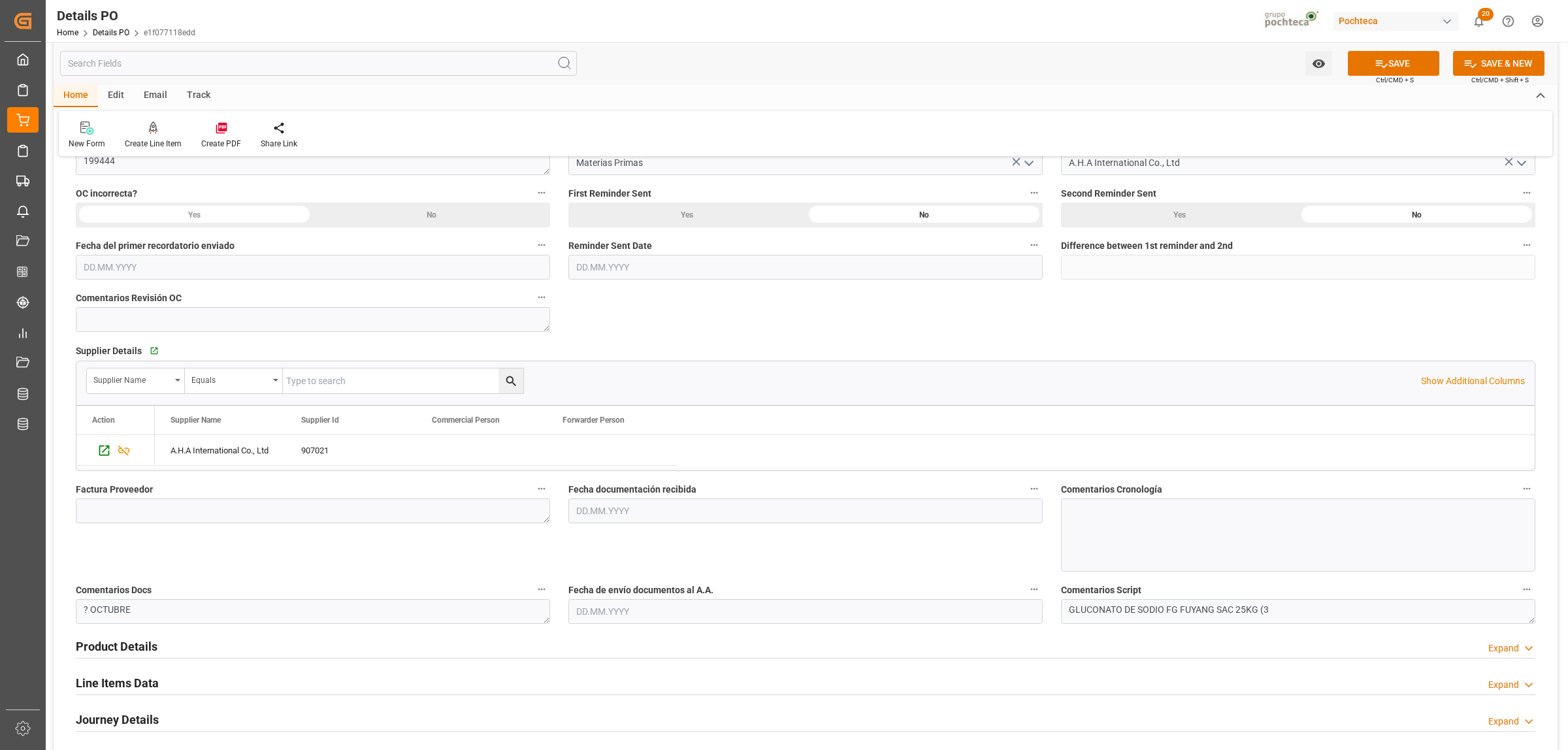
scroll to position [408, 0]
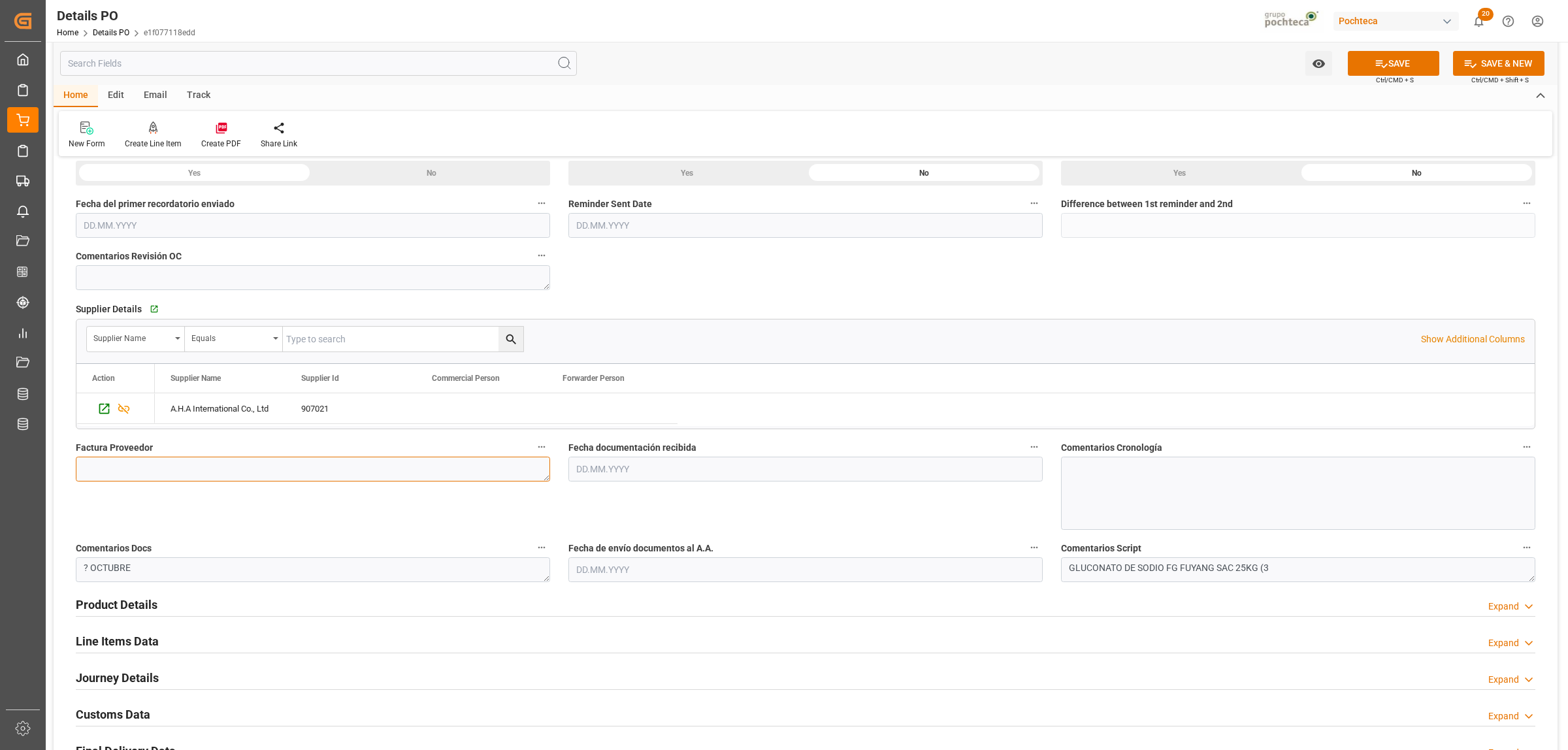
click at [274, 468] on textarea at bounding box center [313, 469] width 474 height 25
paste textarea "HA25GB102-04710"
type textarea "HA25GB102-04710"
click at [749, 477] on input "text" at bounding box center [805, 469] width 474 height 25
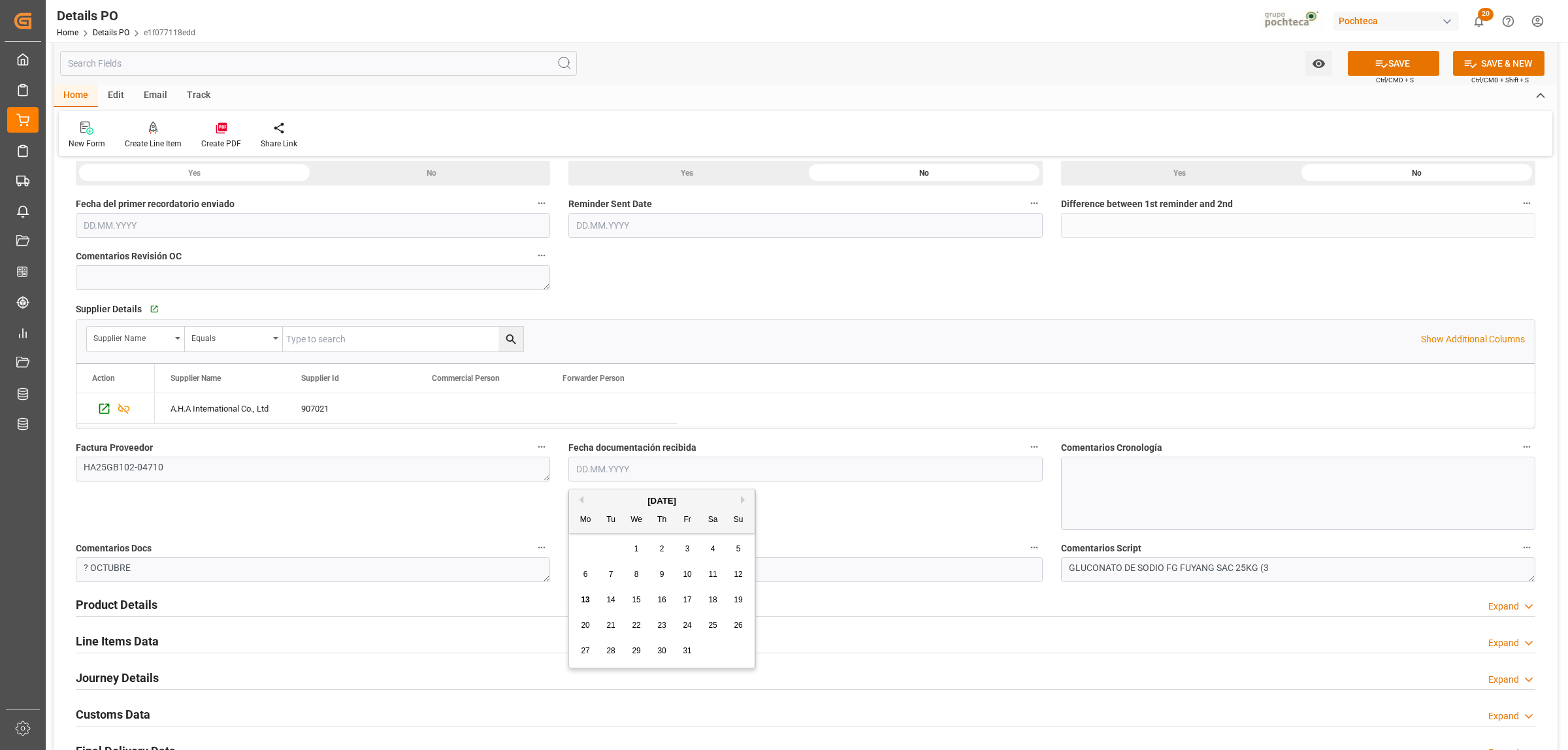
click at [583, 597] on span "13" at bounding box center [585, 600] width 9 height 9
type input "[DATE]"
click at [578, 579] on input "text" at bounding box center [805, 570] width 474 height 25
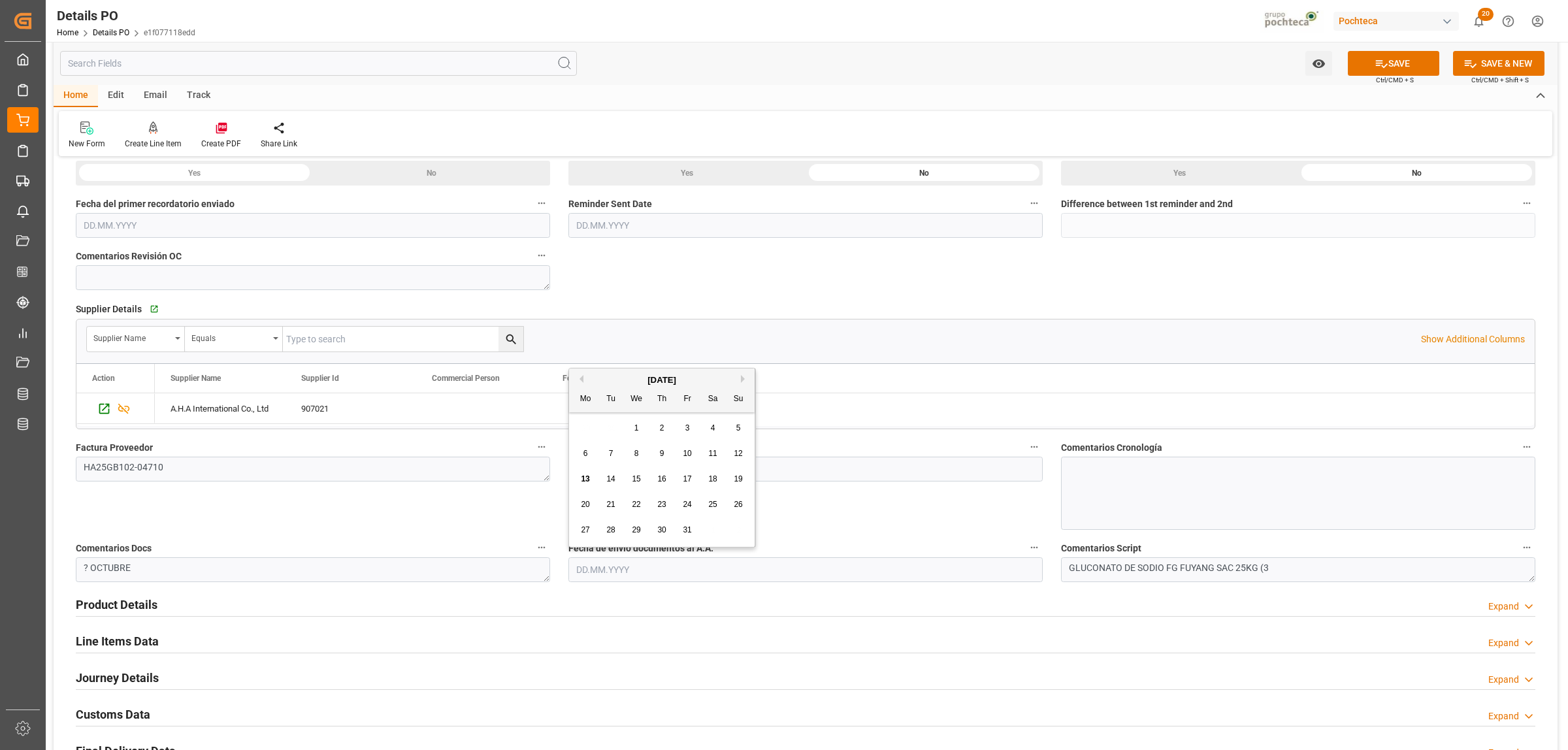
click at [586, 481] on span "13" at bounding box center [585, 479] width 9 height 9
type input "[DATE]"
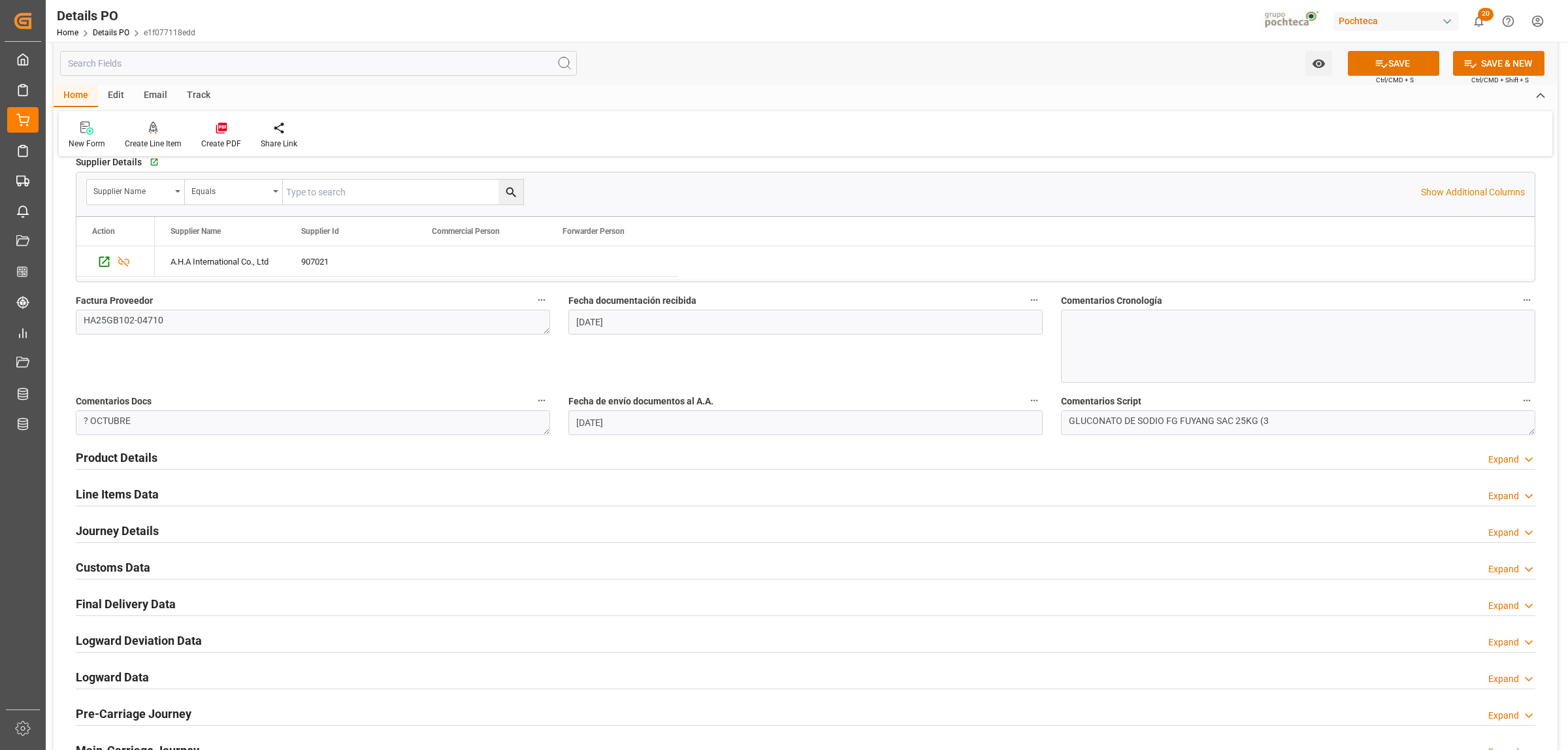
scroll to position [572, 0]
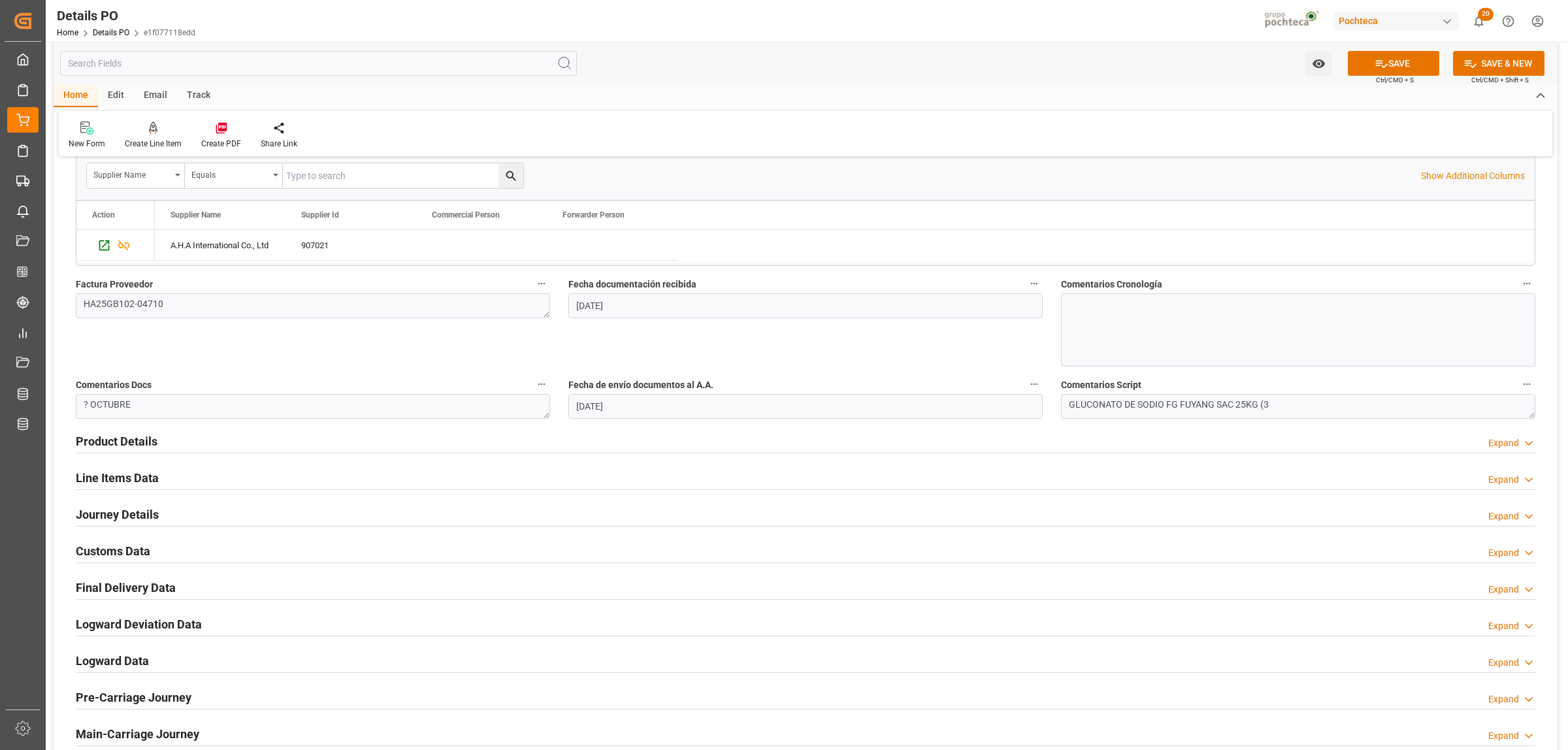
click at [141, 442] on h2 "Product Details" at bounding box center [116, 441] width 81 height 18
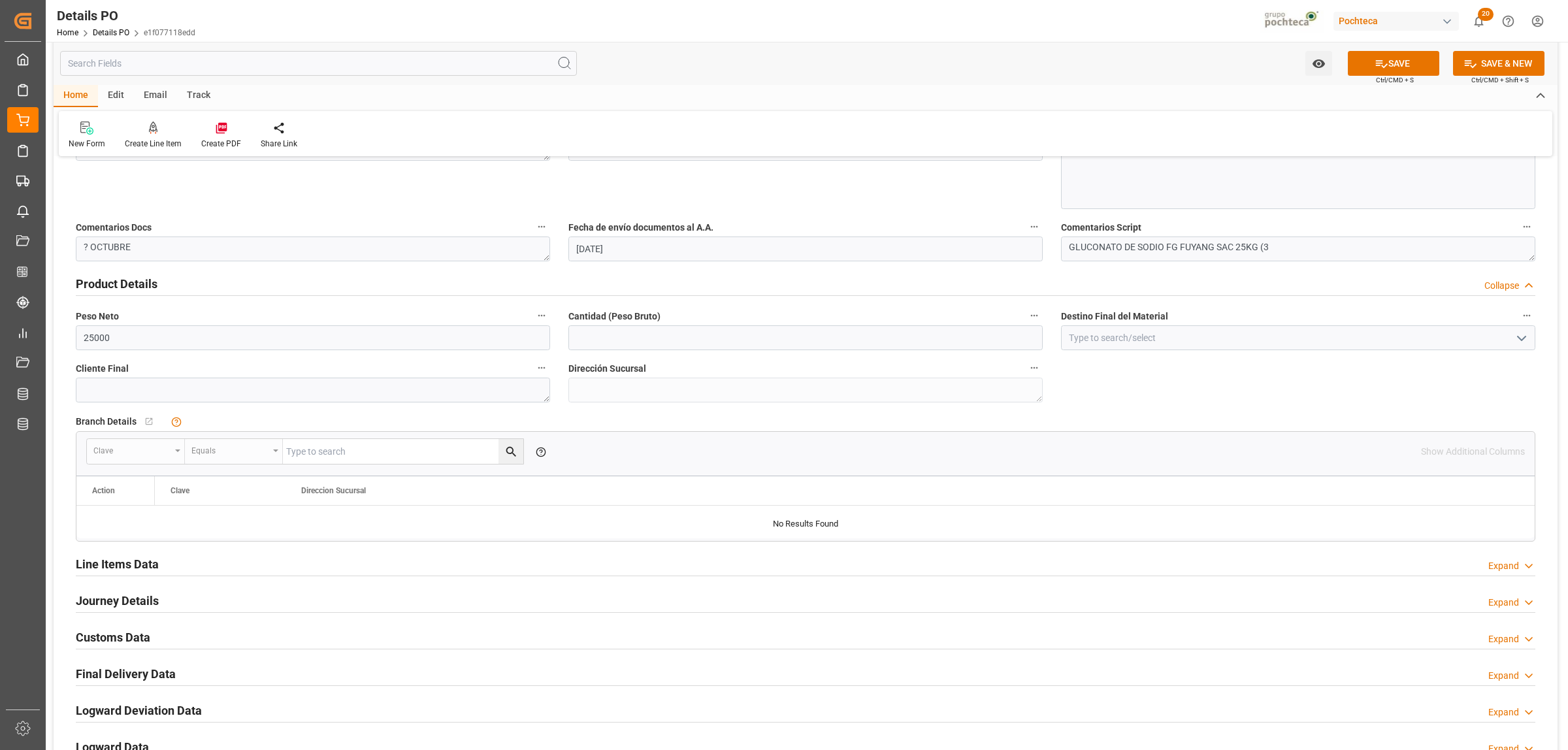
scroll to position [735, 0]
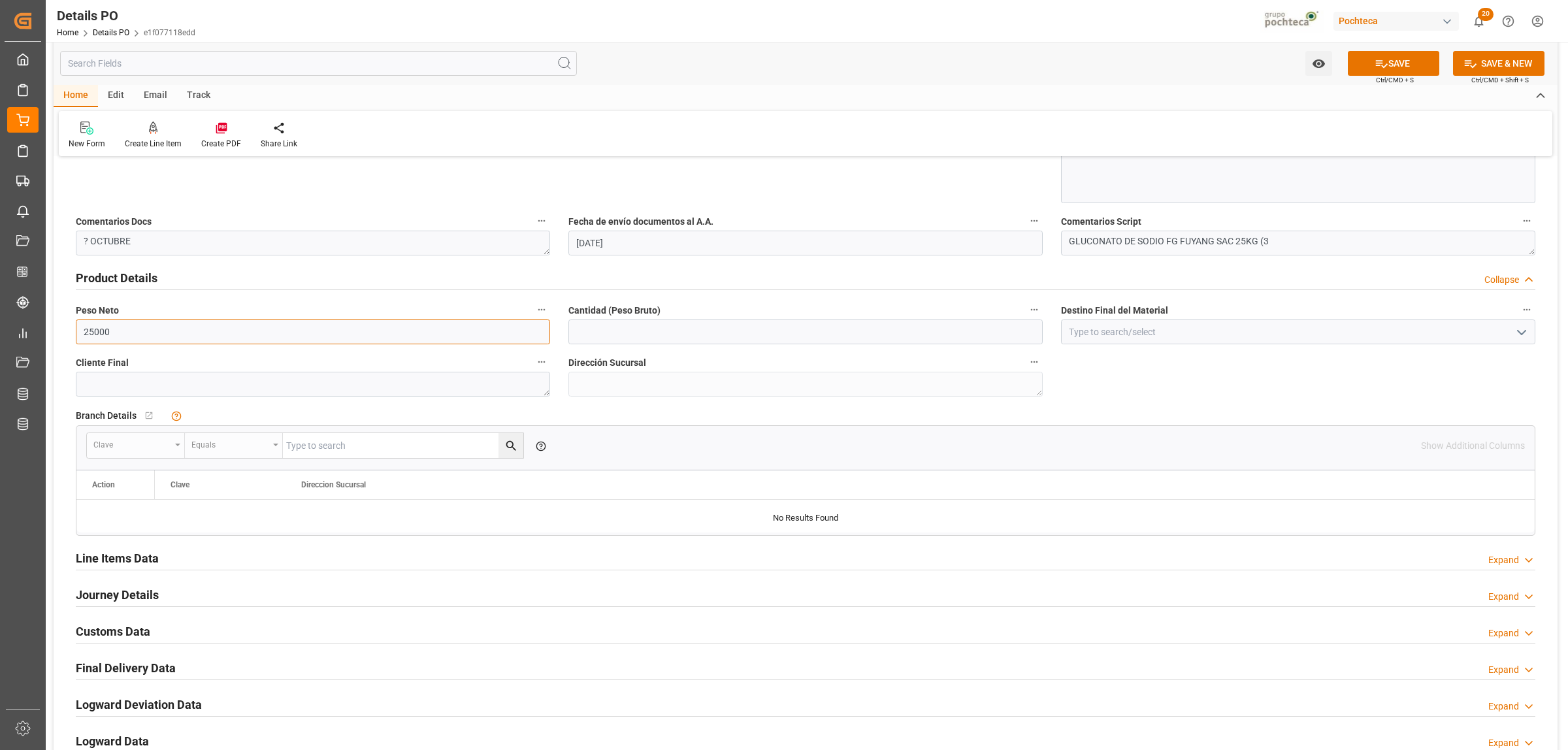
drag, startPoint x: 125, startPoint y: 335, endPoint x: 81, endPoint y: 333, distance: 44.0
click at [81, 333] on input "25000" at bounding box center [313, 332] width 474 height 25
click at [653, 332] on input "text" at bounding box center [805, 332] width 474 height 25
paste input "25000"
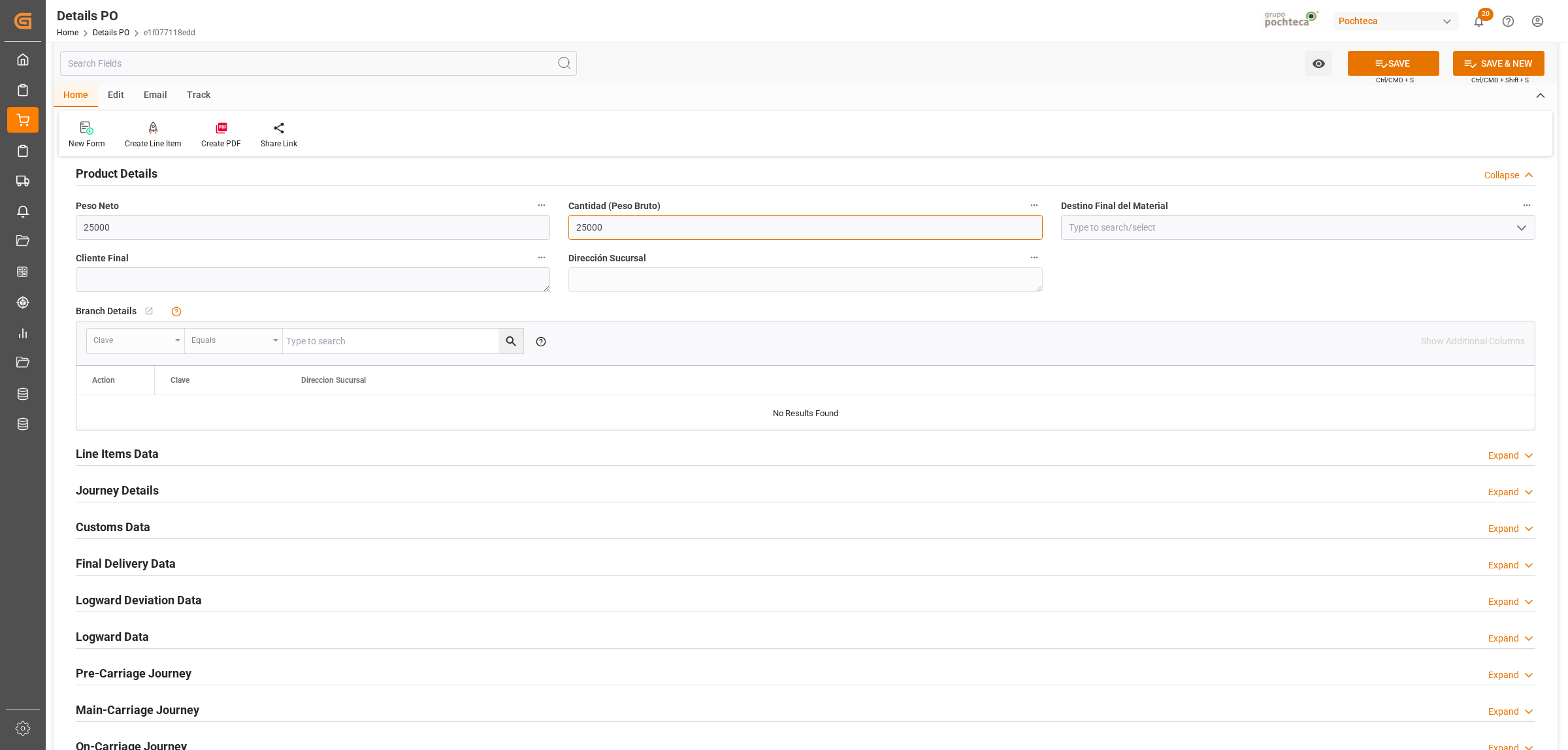
scroll to position [899, 0]
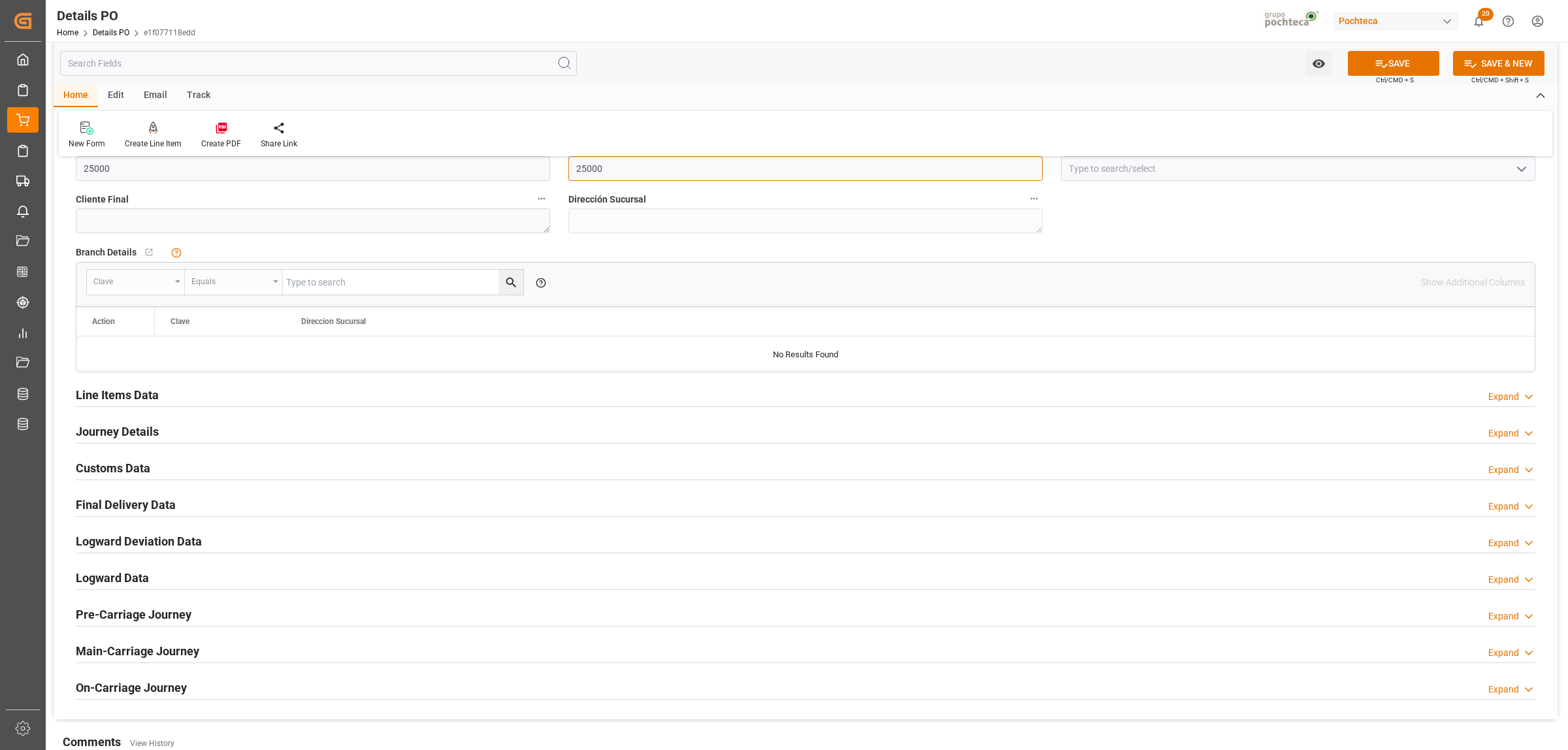
type input "25000"
click at [152, 394] on h2 "Line Items Data" at bounding box center [117, 395] width 83 height 18
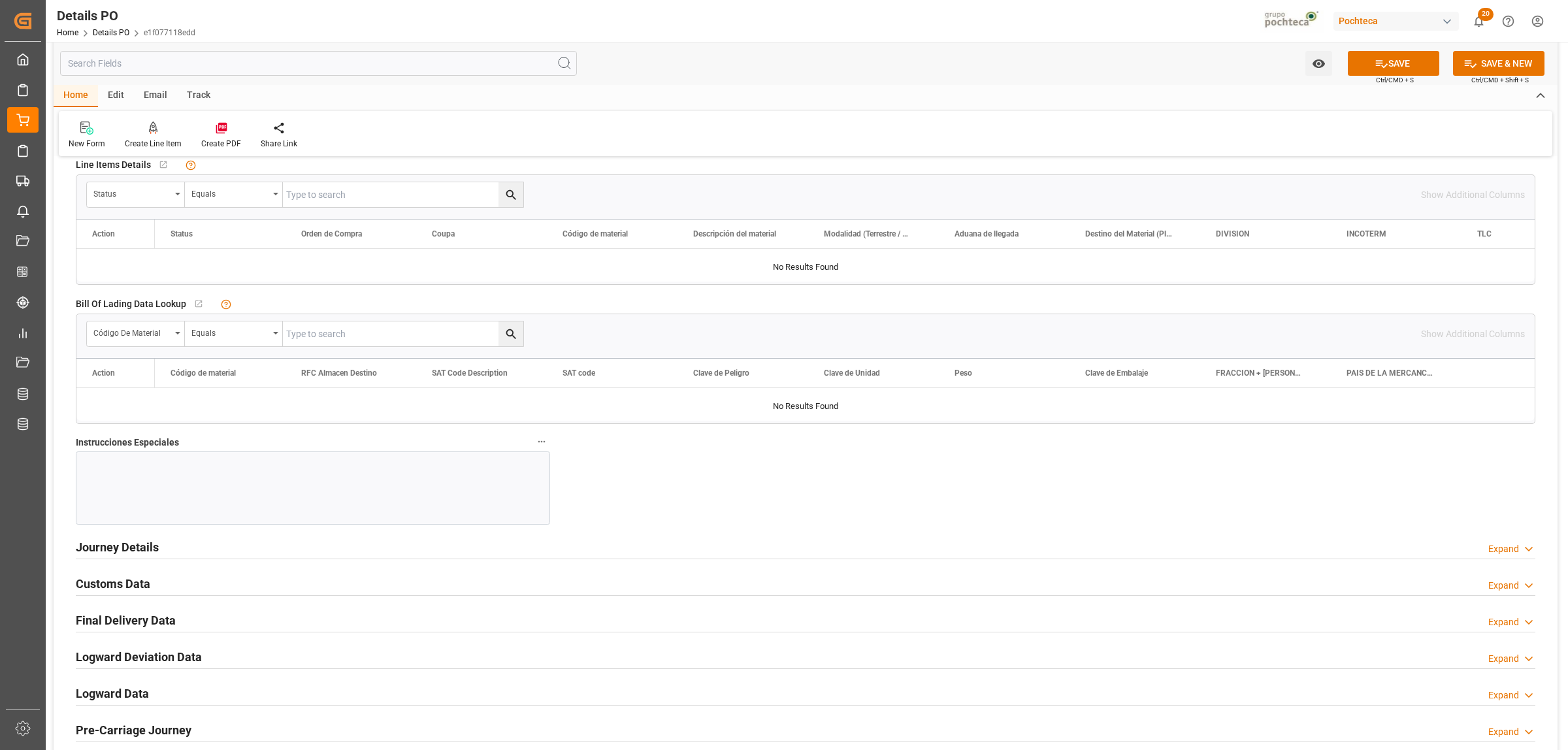
scroll to position [1308, 0]
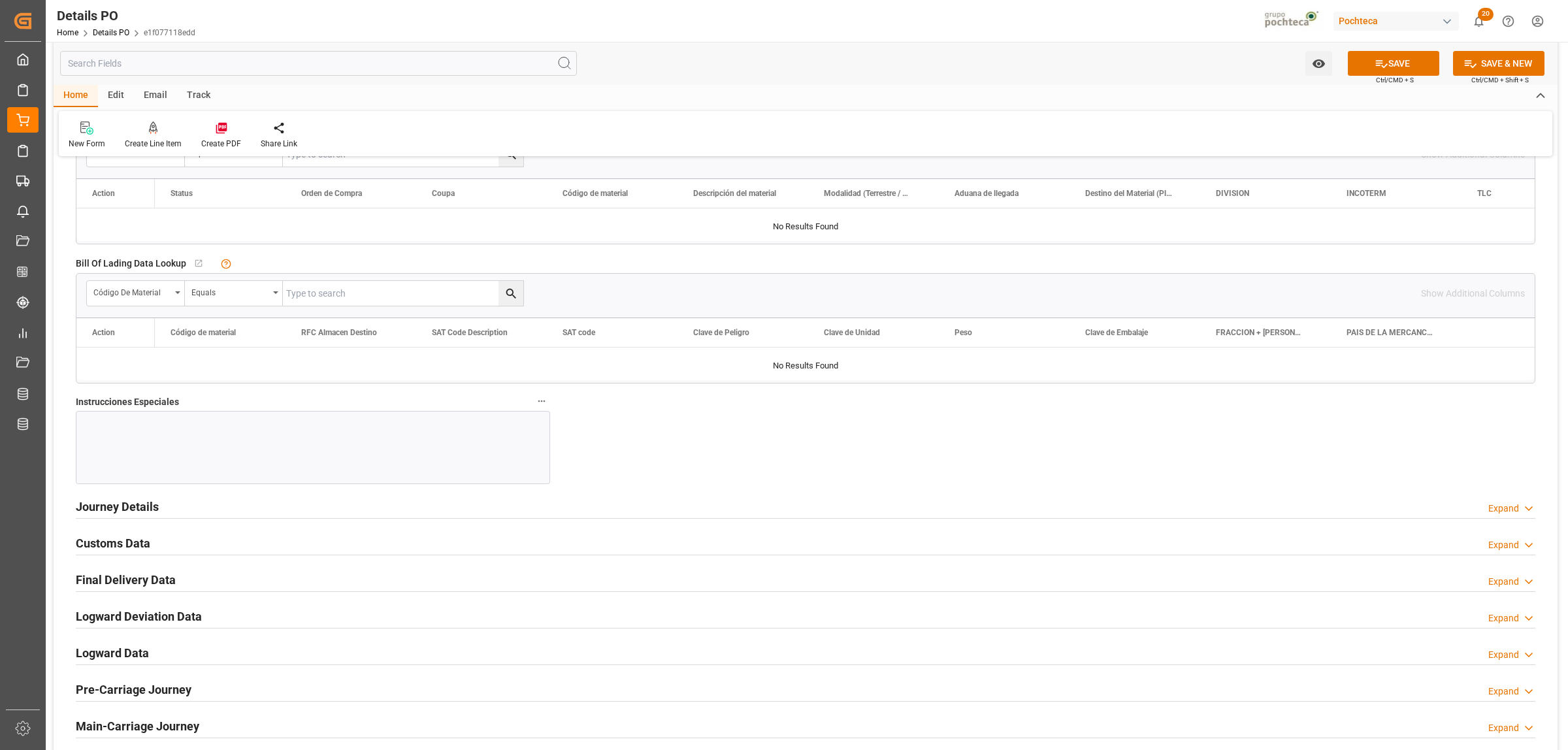
click at [155, 510] on h2 "Journey Details" at bounding box center [117, 507] width 83 height 18
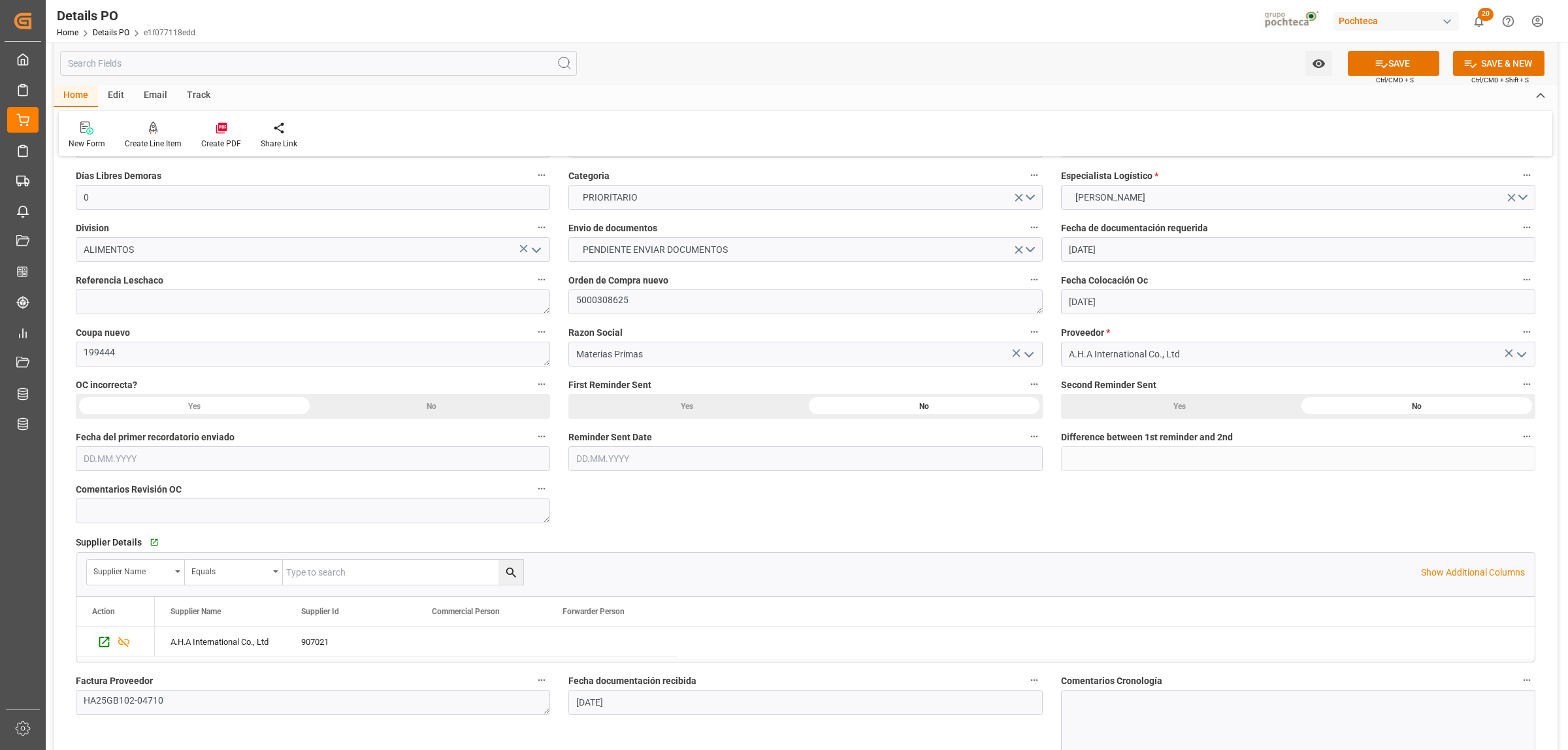
scroll to position [163, 0]
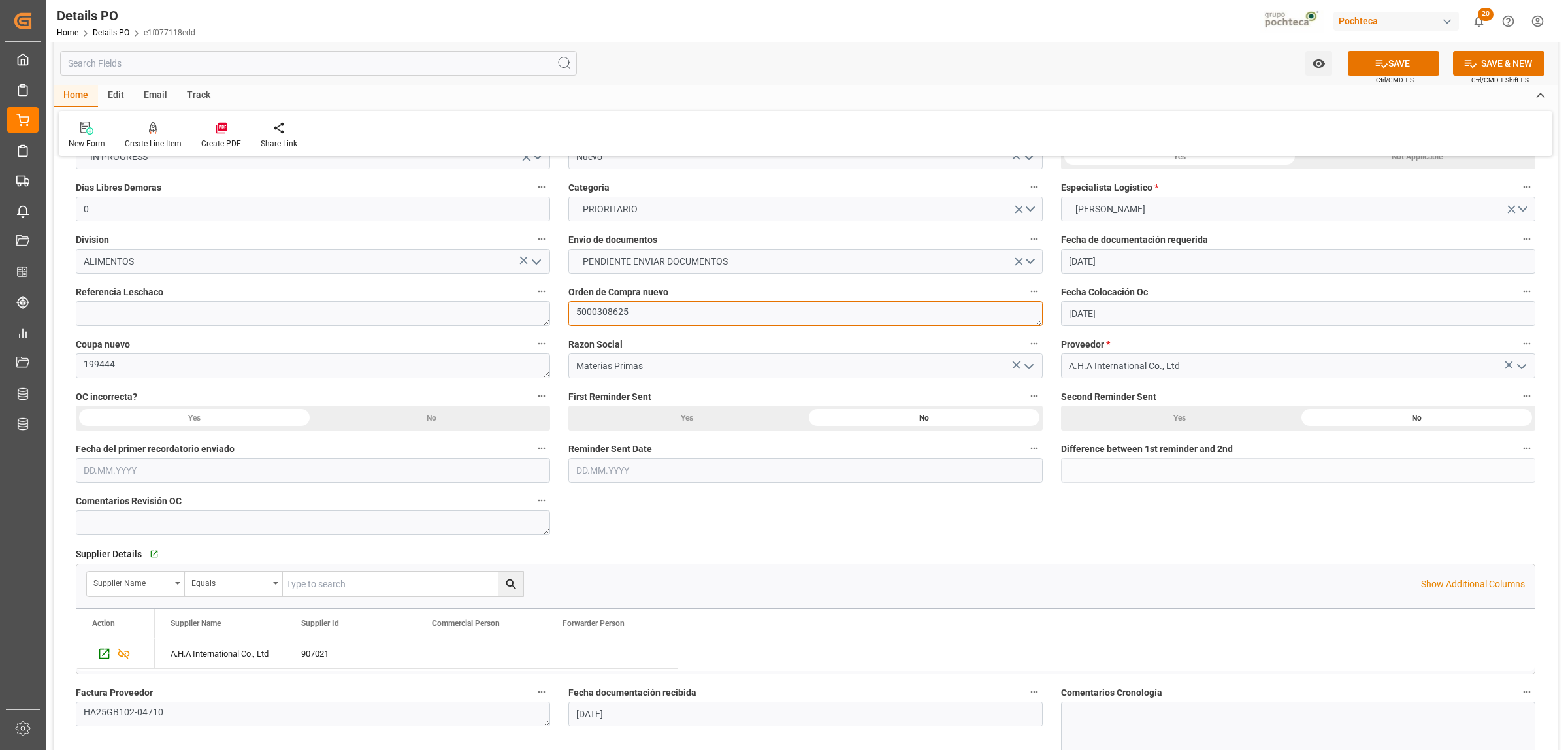
drag, startPoint x: 631, startPoint y: 312, endPoint x: 565, endPoint y: 312, distance: 66.0
click at [565, 312] on div "Orden de Compra nuevo 5000308625" at bounding box center [805, 304] width 492 height 52
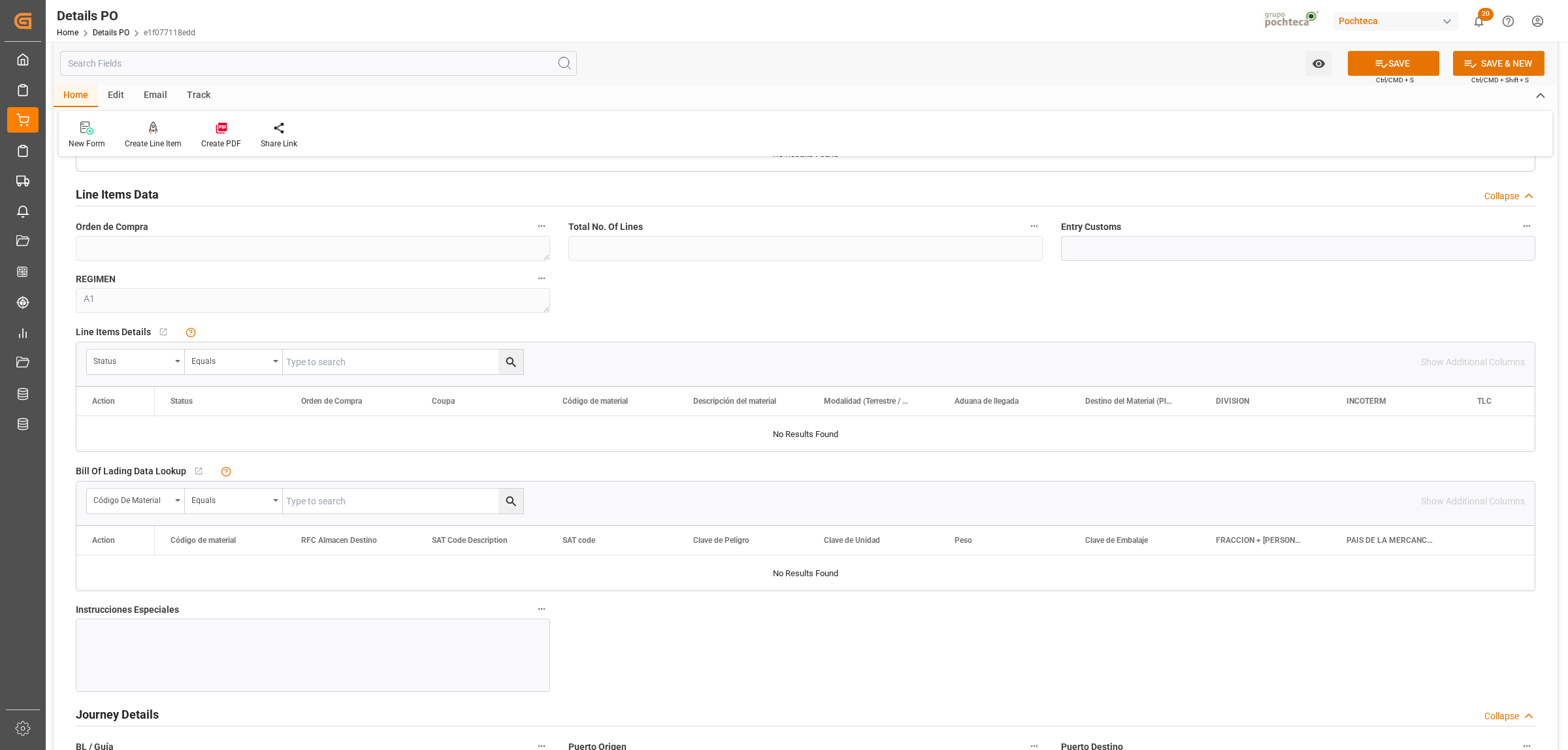
scroll to position [1144, 0]
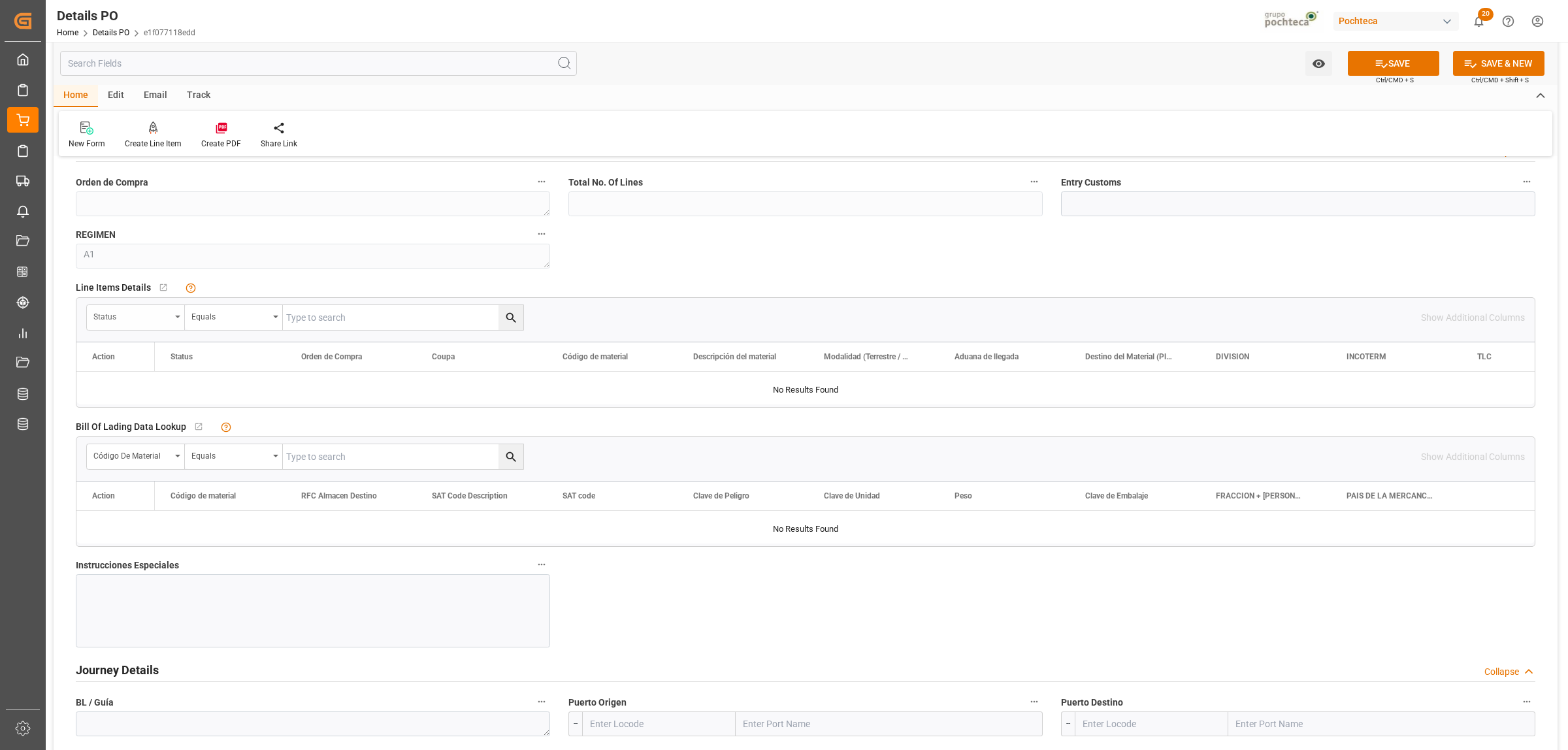
click at [177, 321] on div "Status" at bounding box center [135, 318] width 98 height 25
click at [148, 408] on div "Orden de Compra" at bounding box center [184, 405] width 195 height 27
click at [306, 325] on input "text" at bounding box center [403, 318] width 241 height 25
paste input "5000308625"
type input "5000308625"
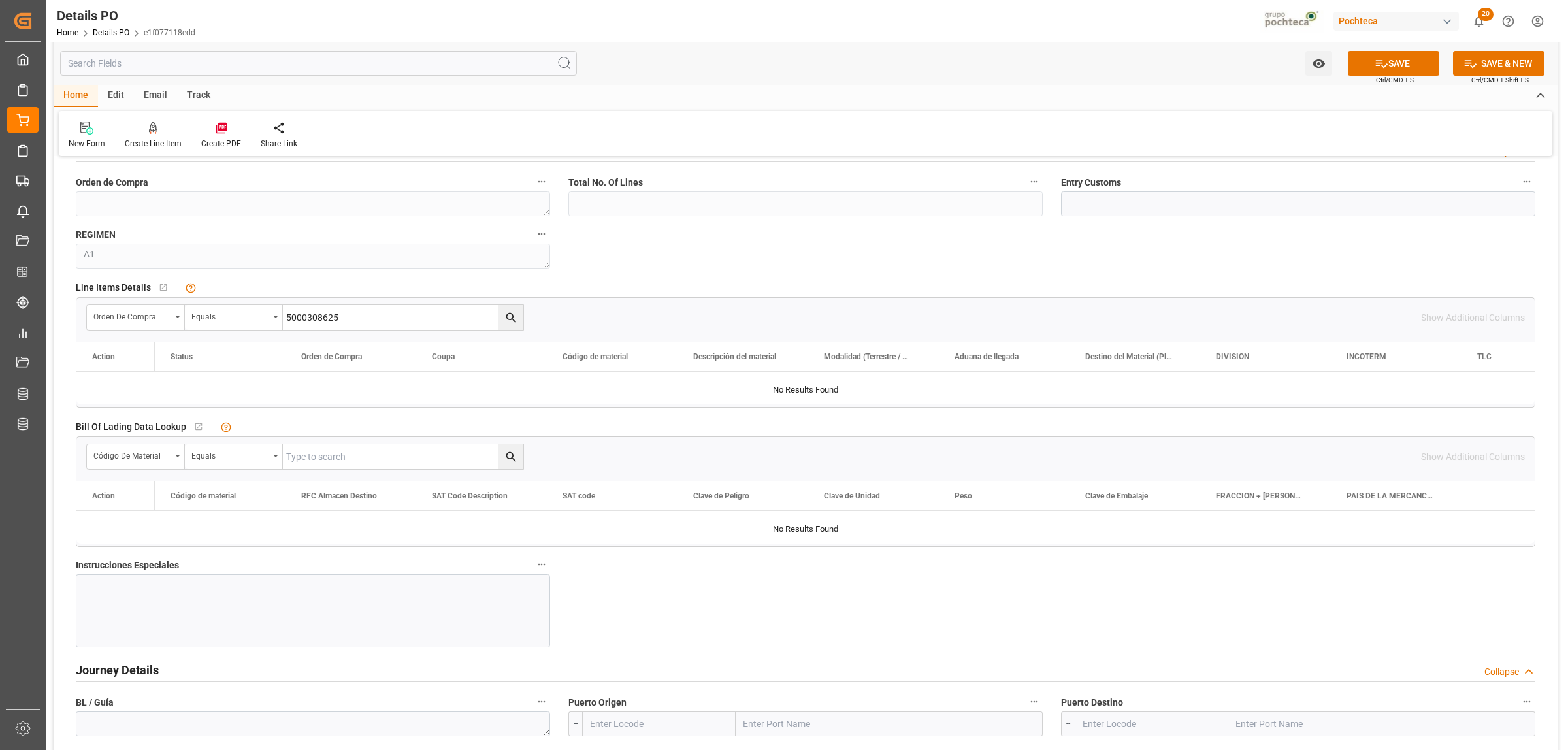
click at [500, 328] on button "search button" at bounding box center [511, 318] width 25 height 25
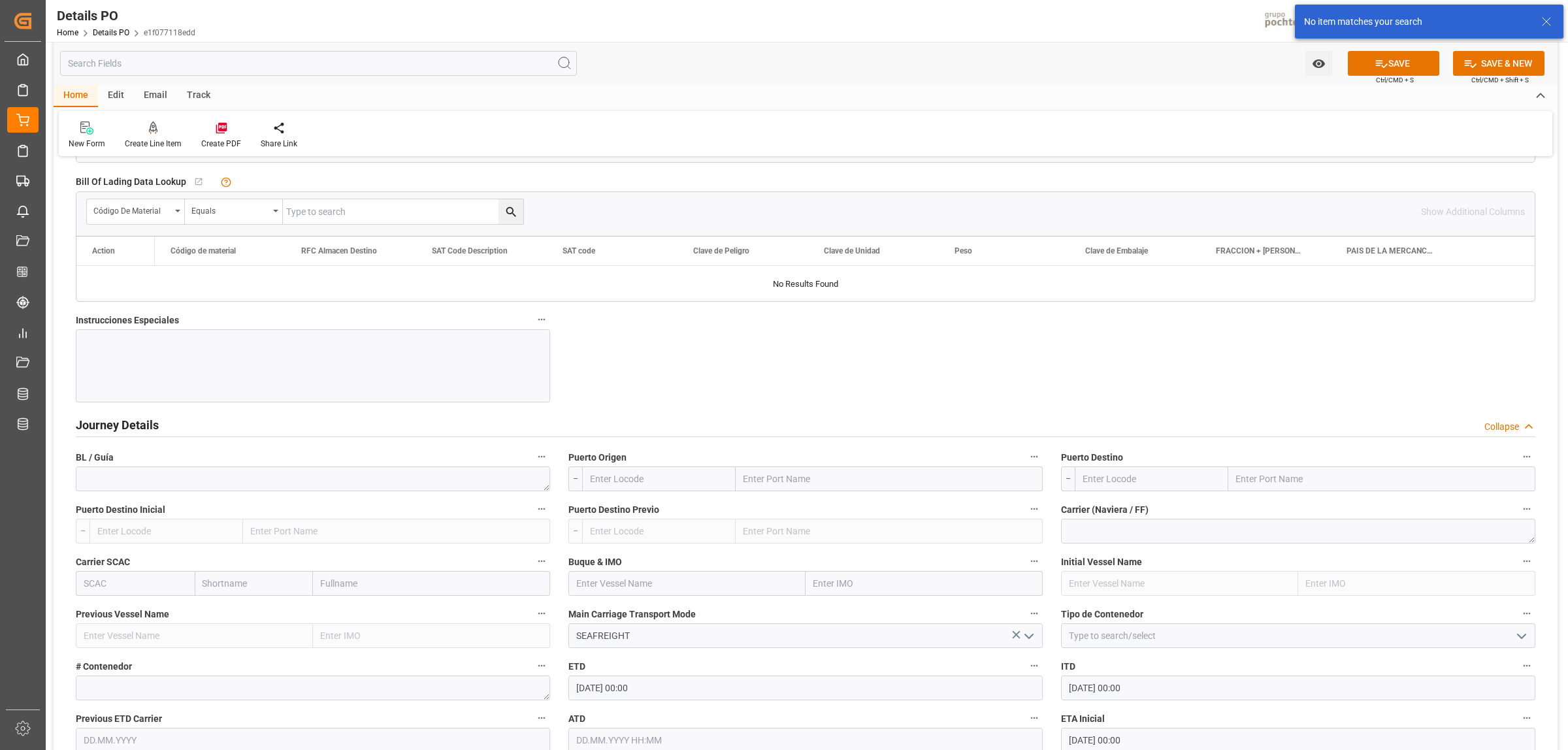
scroll to position [1470, 0]
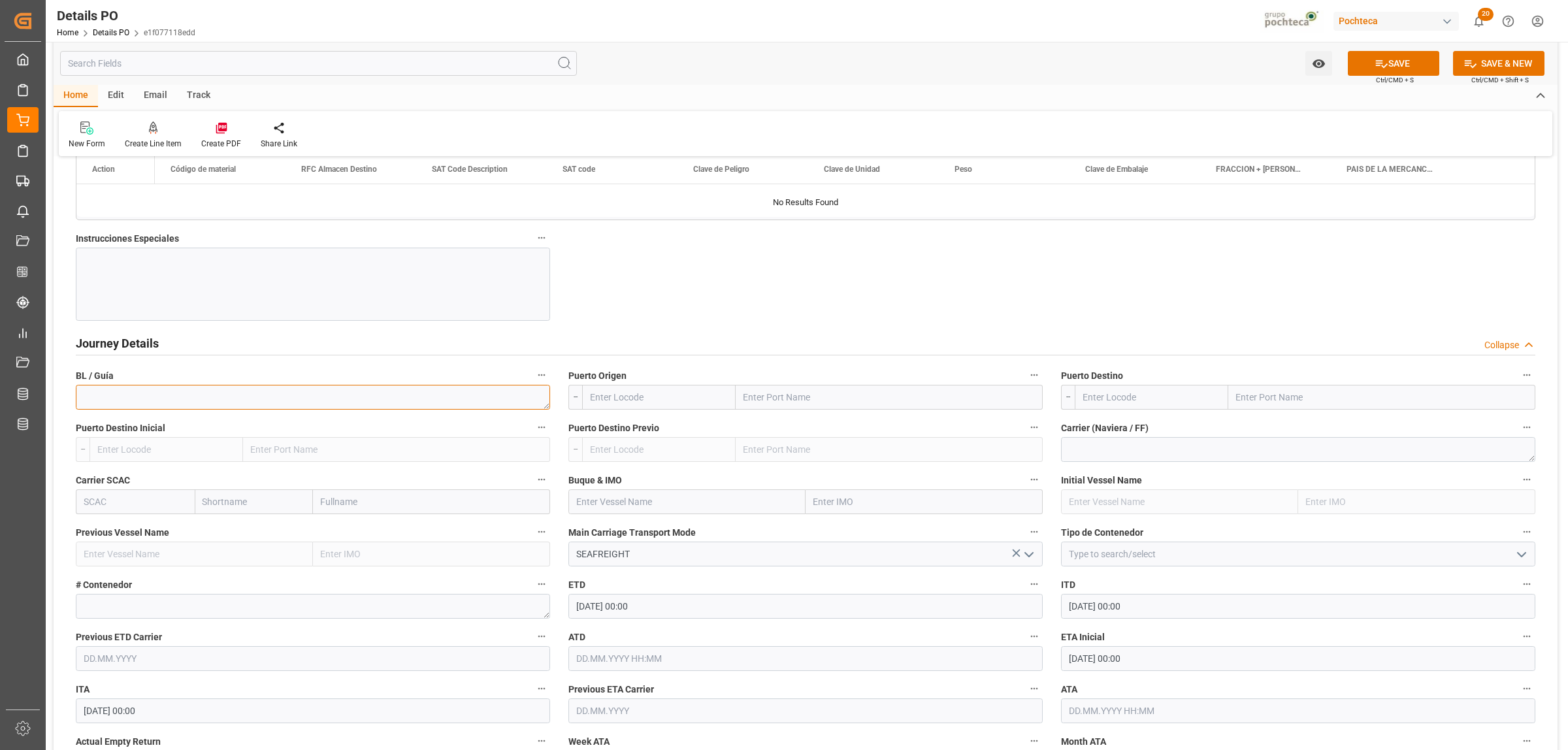
click at [174, 397] on textarea at bounding box center [313, 397] width 474 height 25
paste textarea "EMIVCHNQIN023988"
type textarea "EMIVCHNQIN023988"
click at [778, 400] on input "text" at bounding box center [889, 397] width 307 height 25
click at [758, 397] on input "text" at bounding box center [889, 397] width 307 height 25
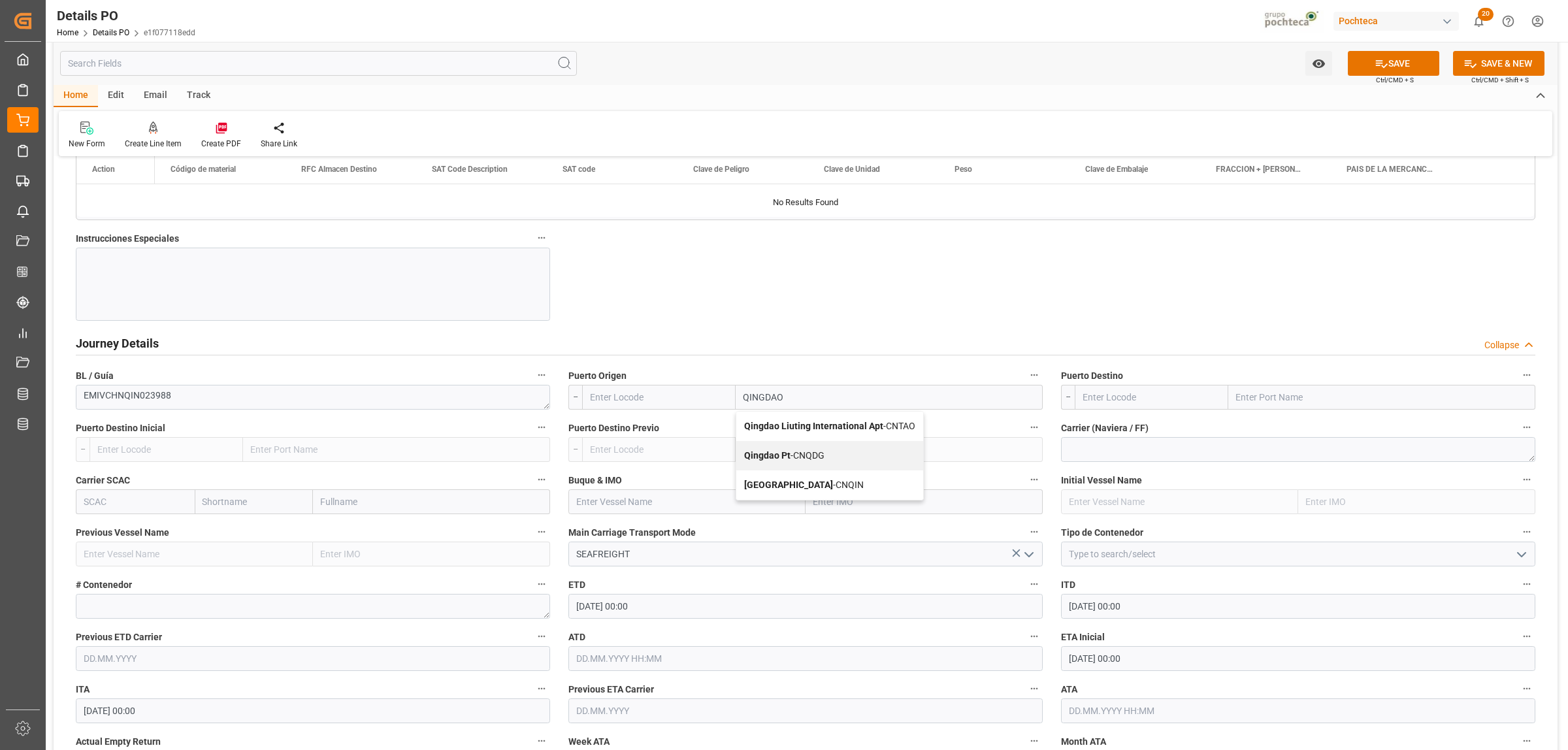
click at [792, 404] on input "QINGDAO" at bounding box center [889, 397] width 307 height 25
type input "QINGDAO"
click at [1265, 394] on input "text" at bounding box center [1381, 397] width 307 height 25
type input "MANZANILLO"
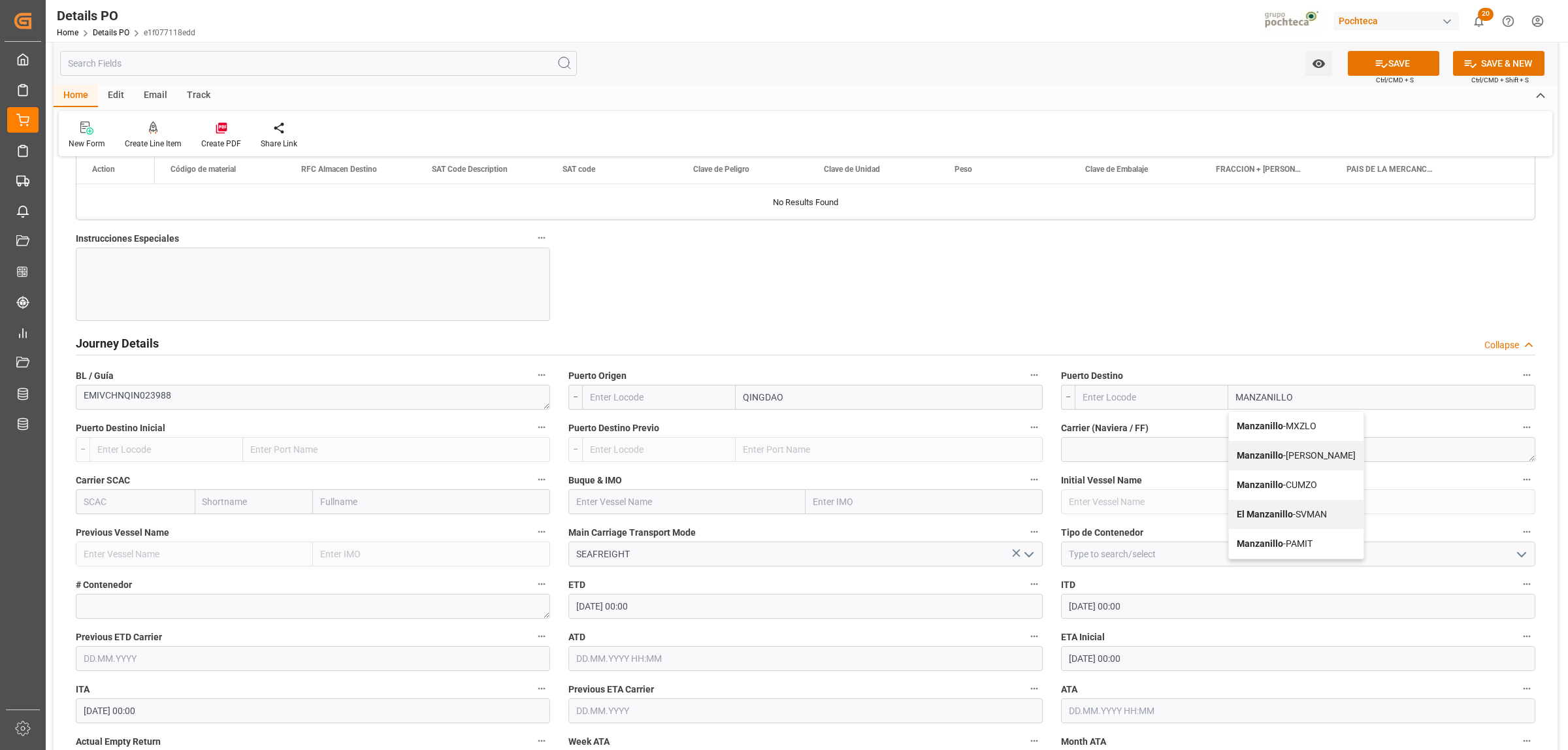
click at [1261, 428] on b "Manzanillo" at bounding box center [1259, 425] width 46 height 10
type input "MXZLO"
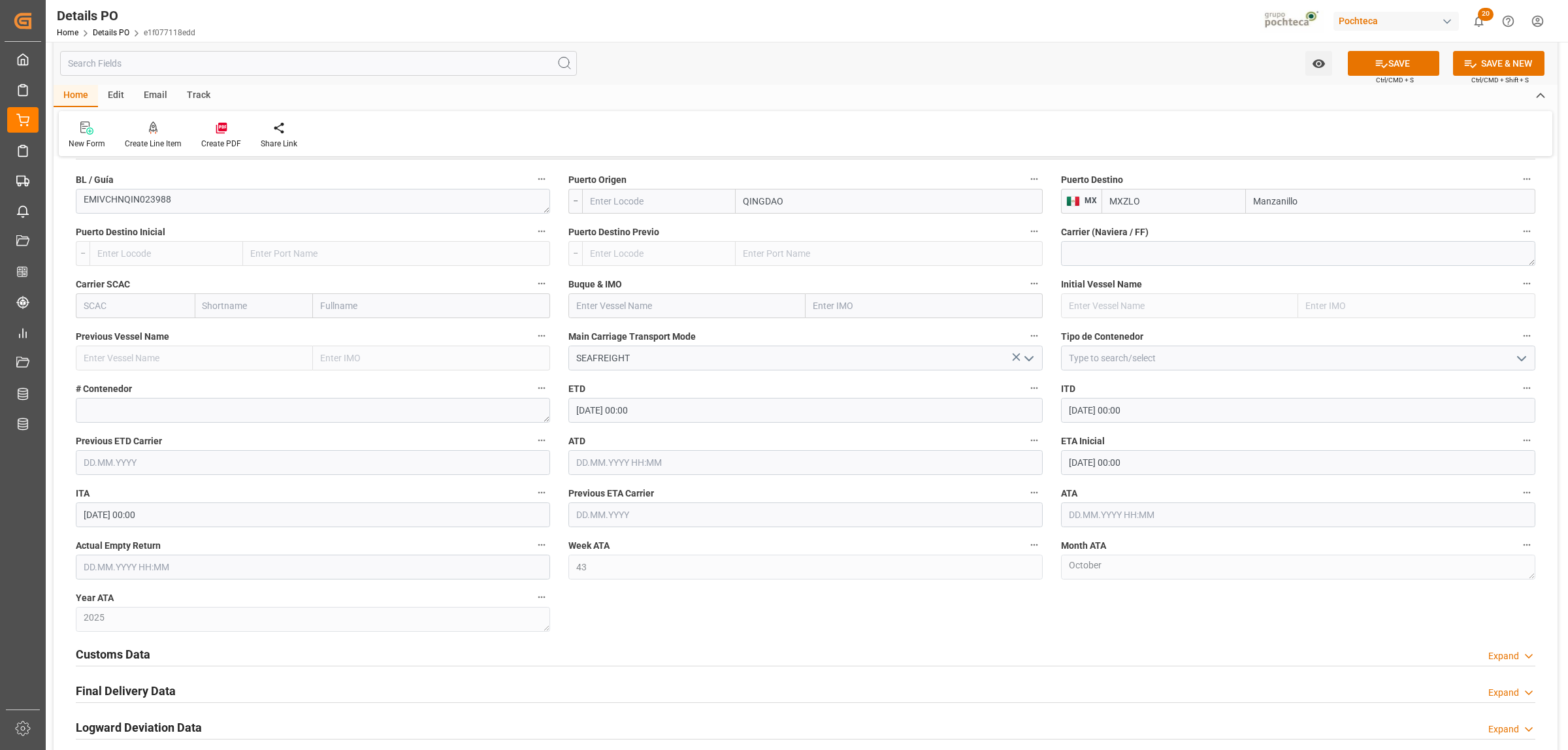
scroll to position [1716, 0]
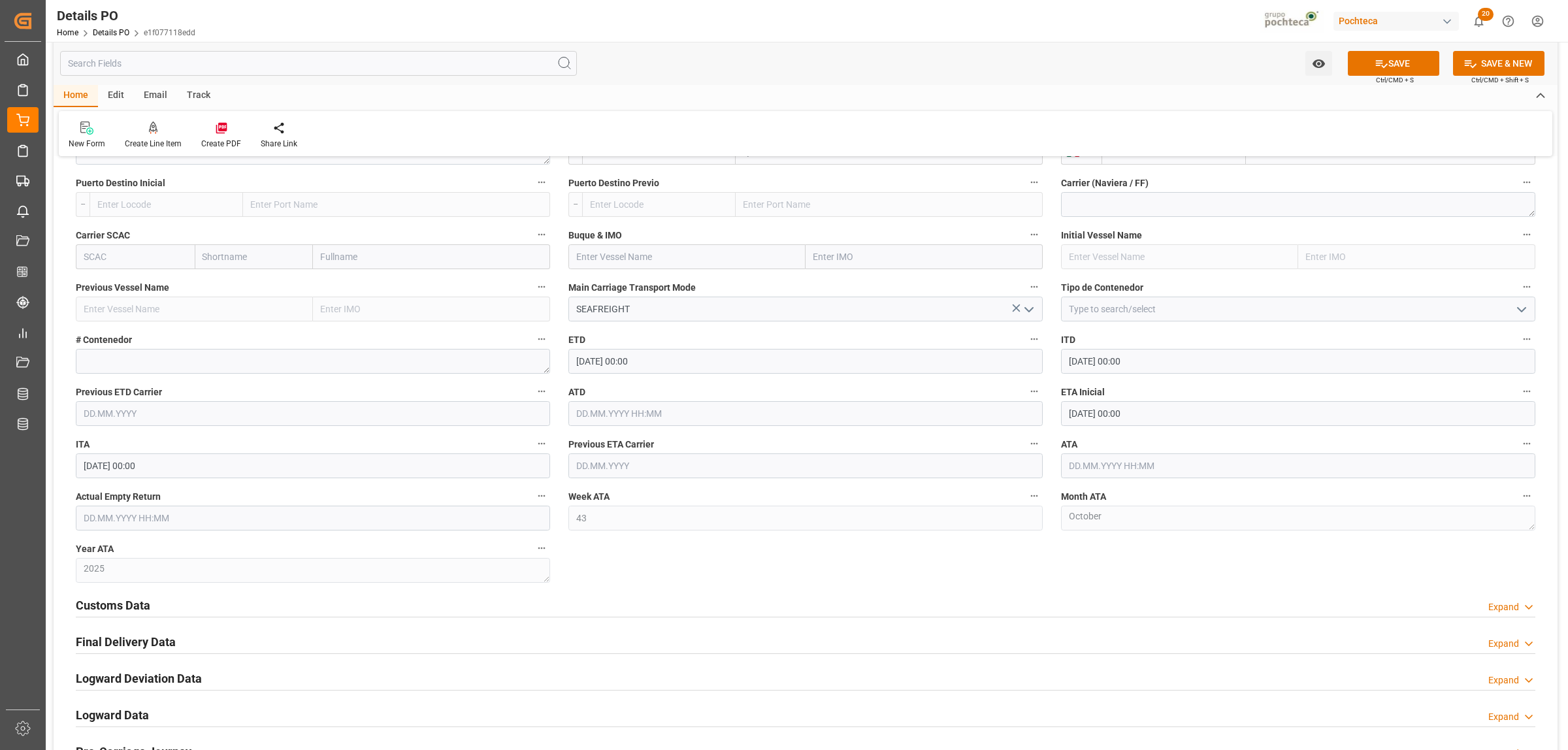
type input "Manzanillo"
click at [1529, 309] on icon "open menu" at bounding box center [1521, 310] width 16 height 16
click at [1094, 370] on div "FCL" at bounding box center [1298, 368] width 473 height 30
type input "FCL"
click at [177, 364] on textarea at bounding box center [313, 361] width 474 height 25
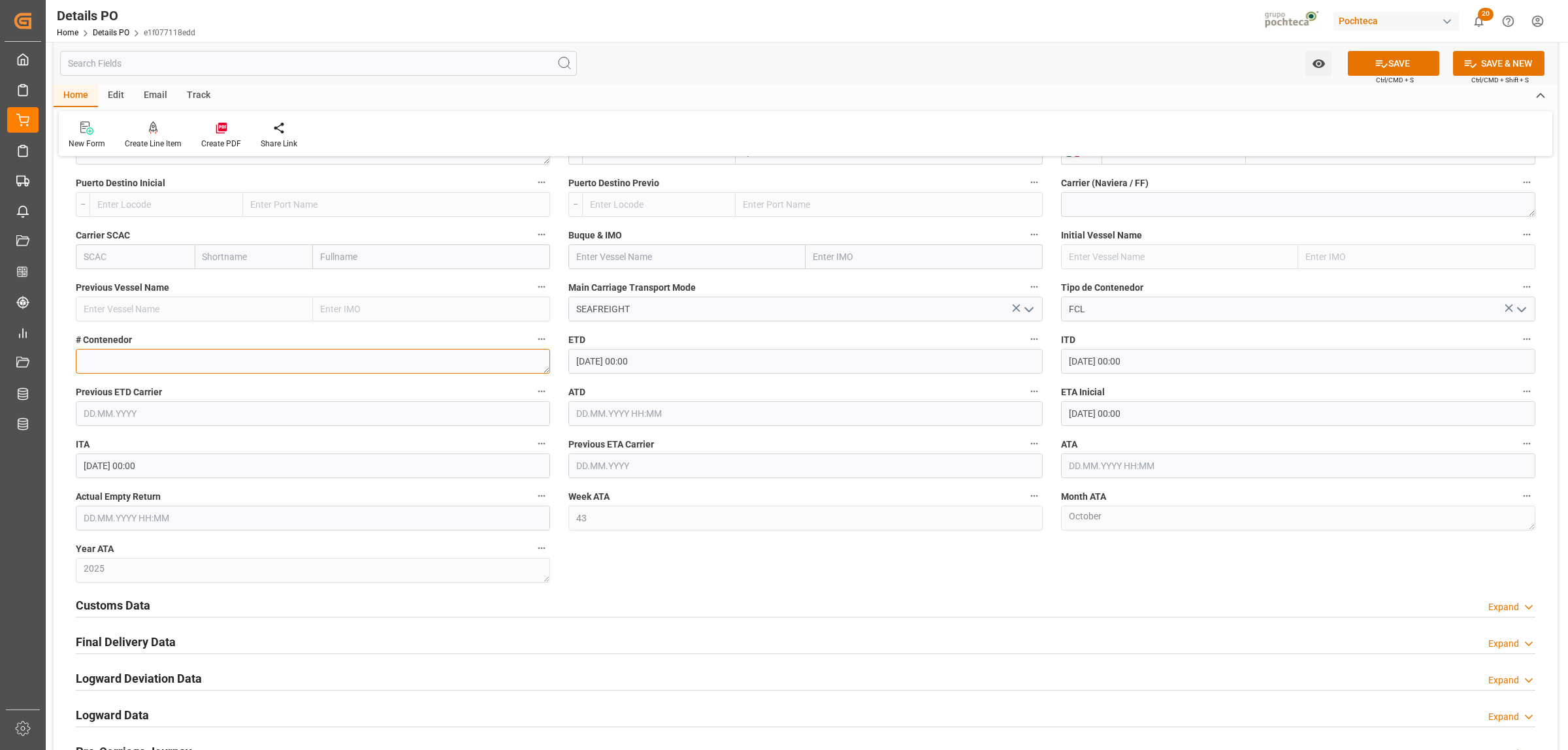
paste textarea "TGHU0921050"
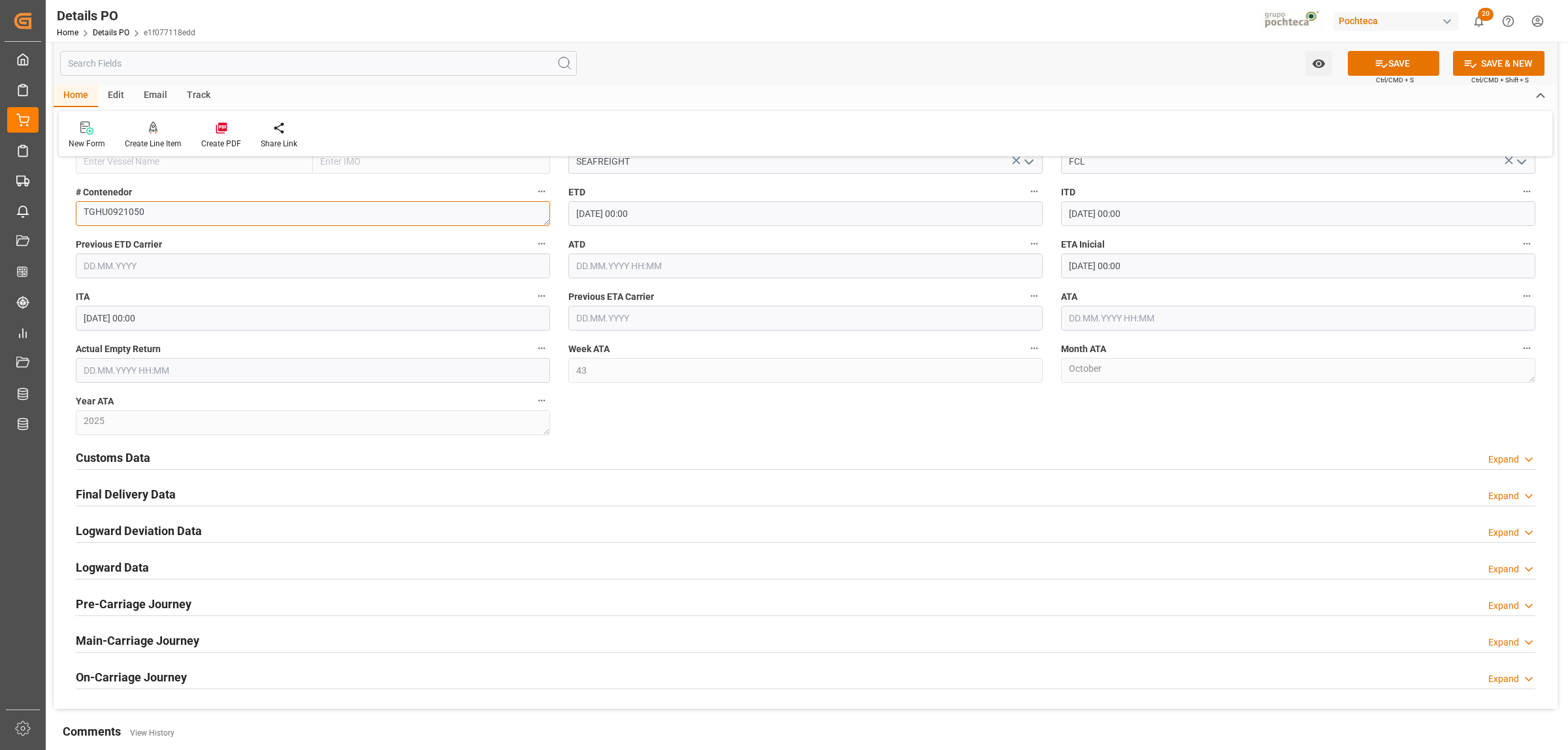
scroll to position [1879, 0]
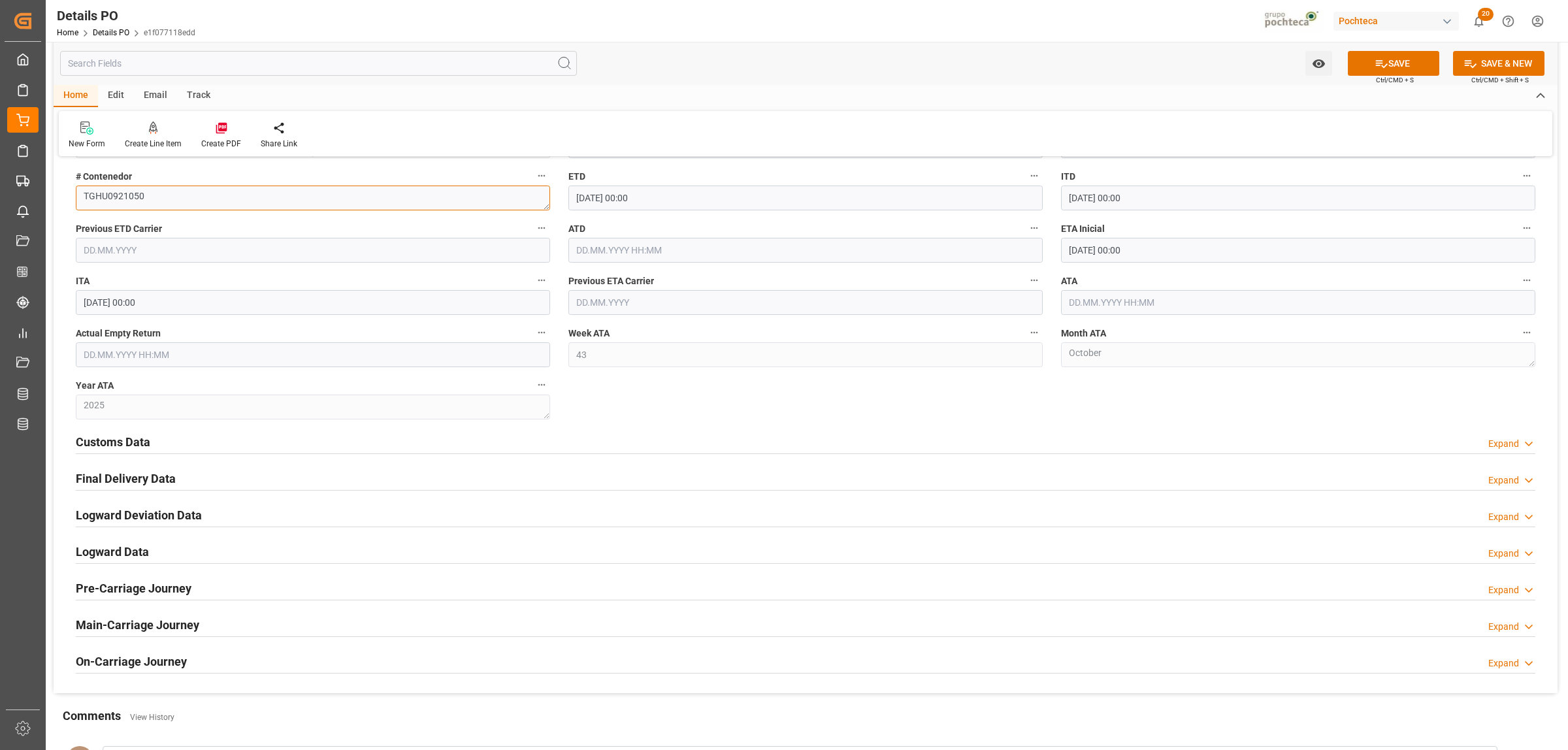
type textarea "TGHU0921050"
click at [136, 450] on h2 "Customs Data" at bounding box center [113, 442] width 74 height 18
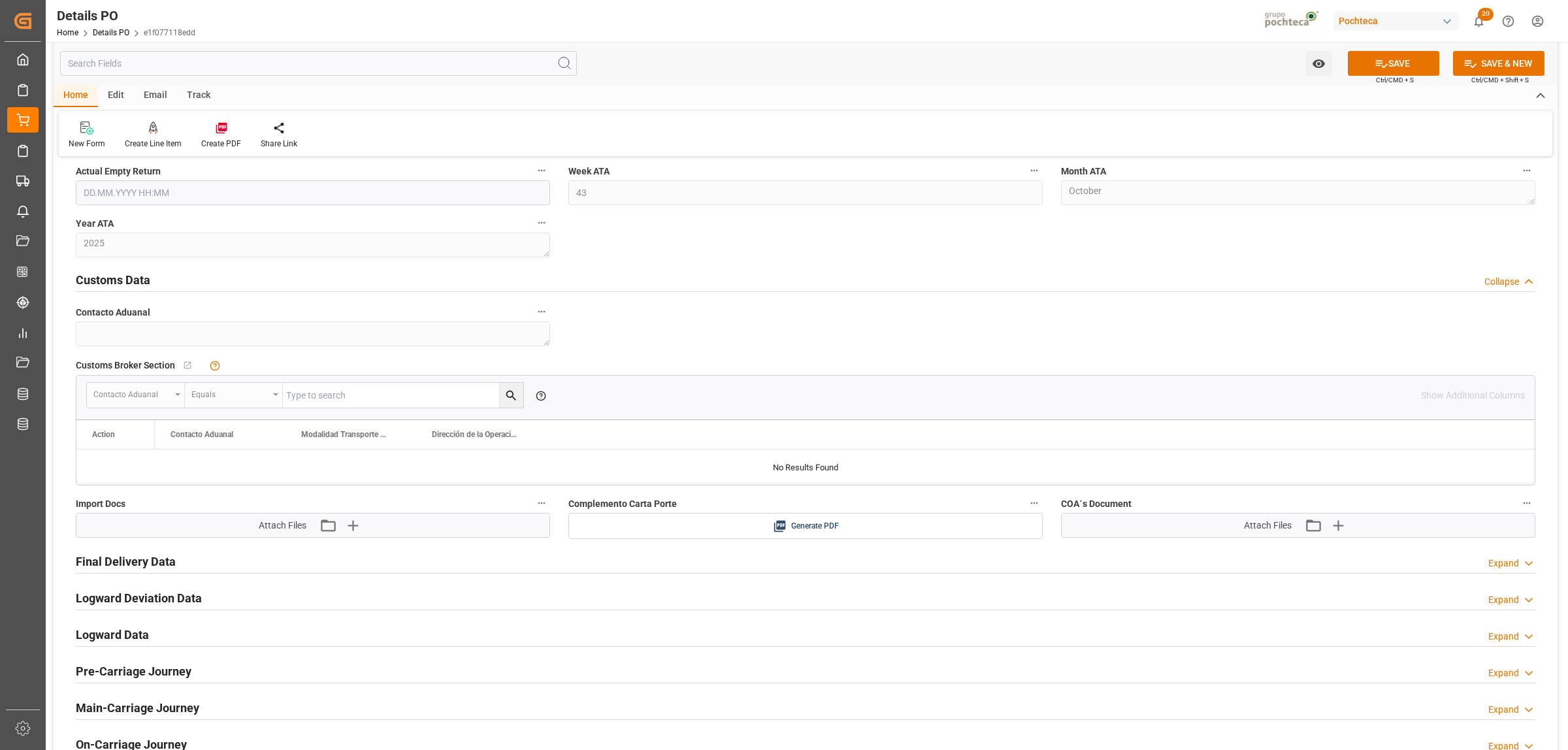
scroll to position [2043, 0]
click at [347, 526] on icon "button" at bounding box center [353, 524] width 21 height 21
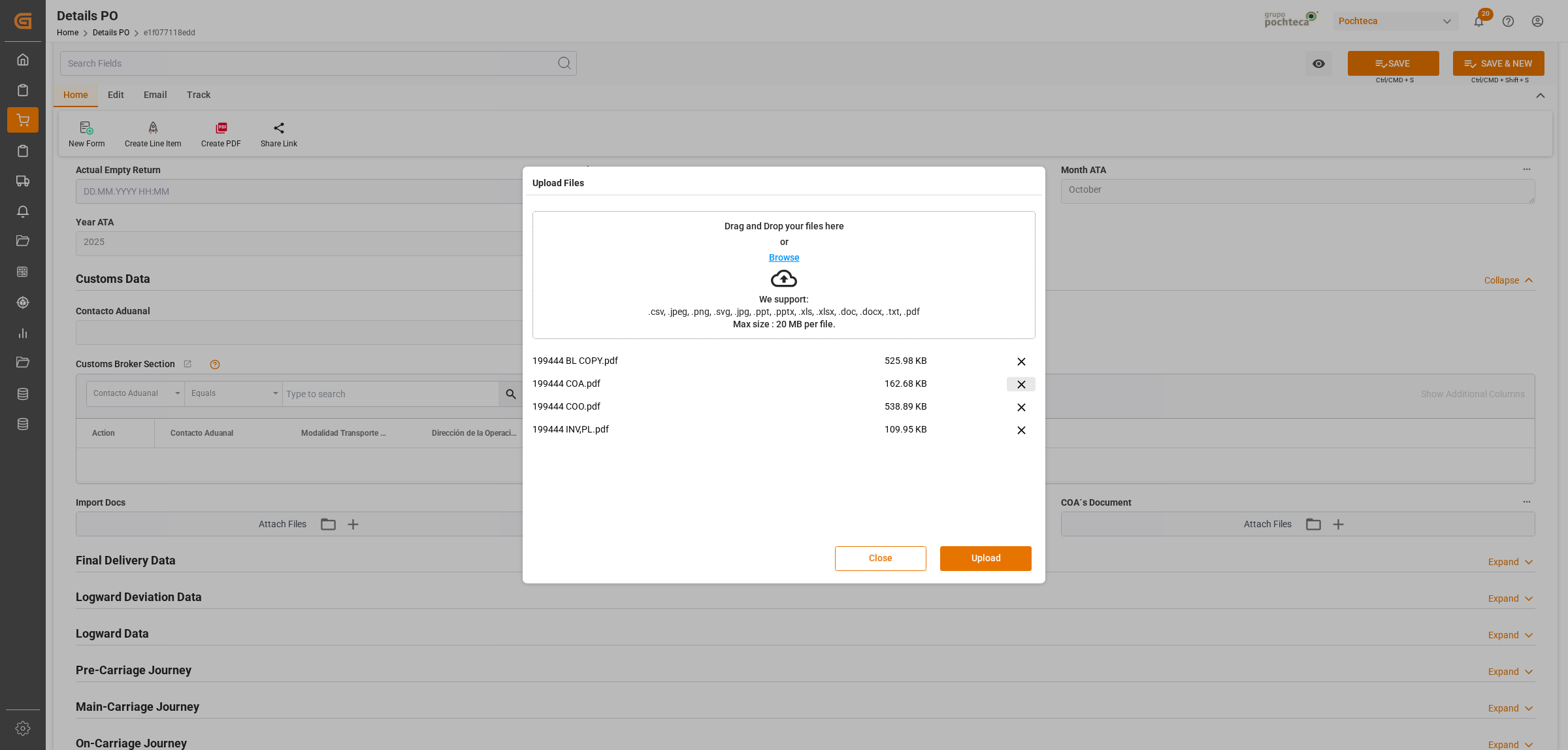
click at [1021, 379] on icon at bounding box center [1022, 385] width 14 height 14
click at [975, 563] on button "Upload" at bounding box center [986, 559] width 91 height 25
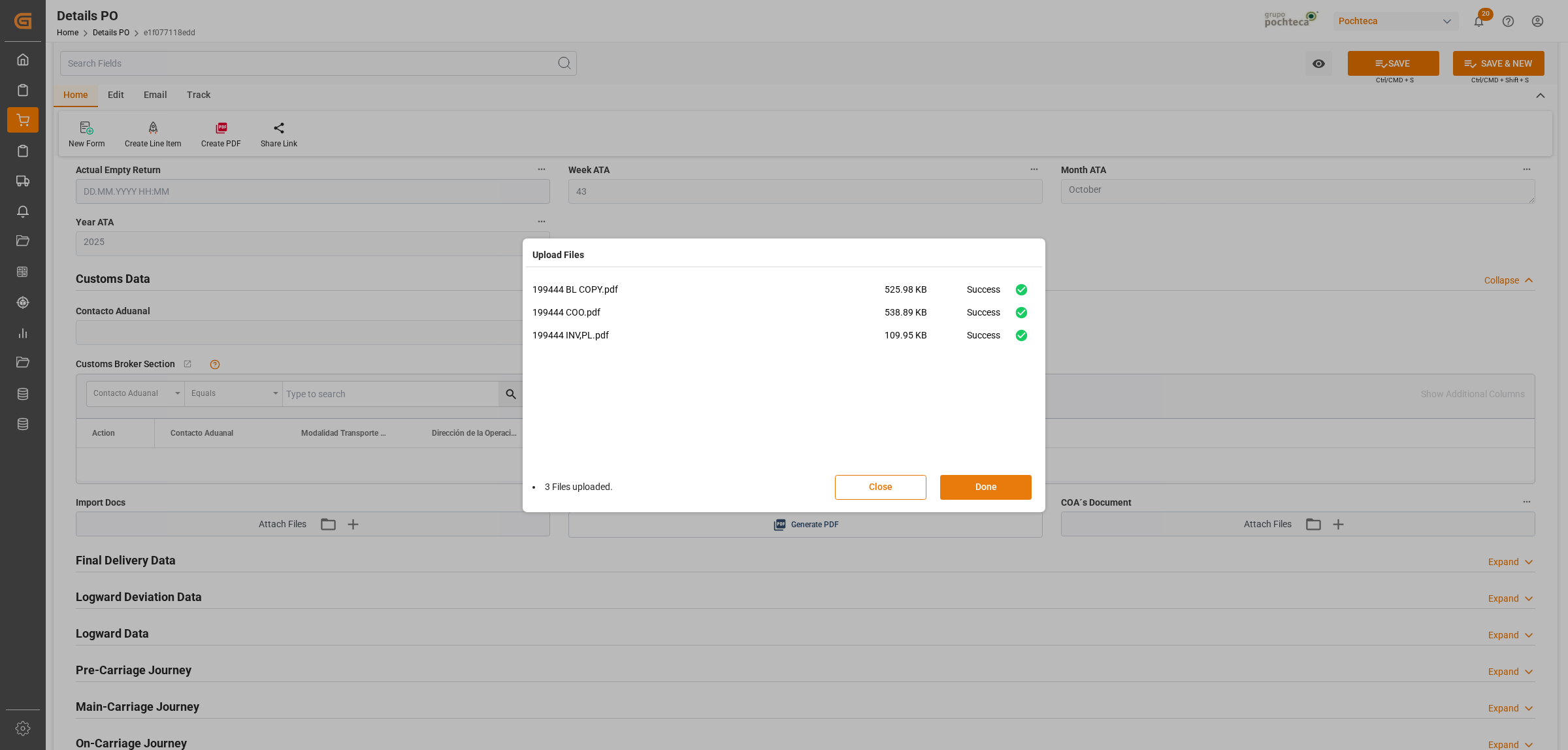
click at [990, 489] on button "Done" at bounding box center [986, 488] width 91 height 25
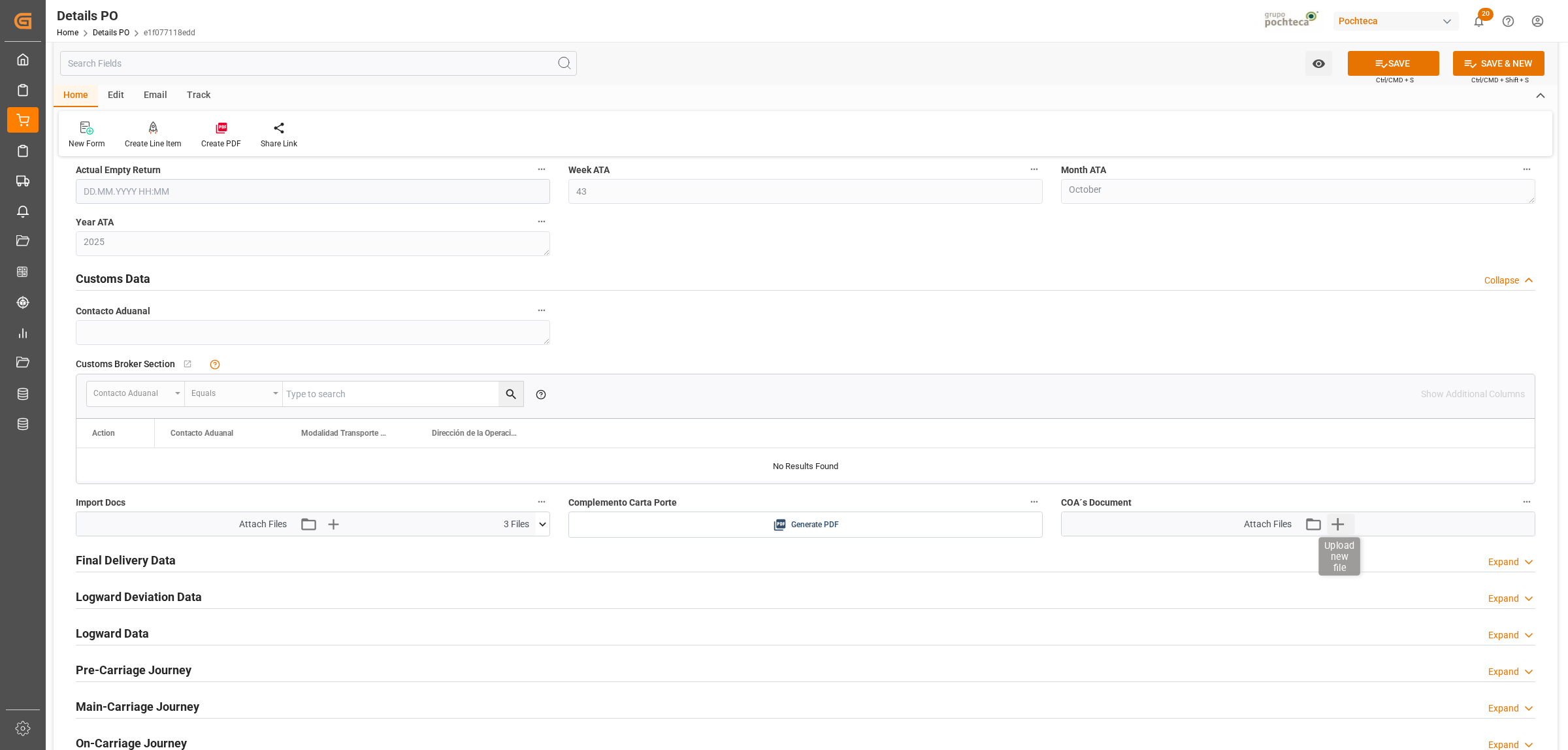
click at [1343, 529] on icon "button" at bounding box center [1337, 524] width 21 height 21
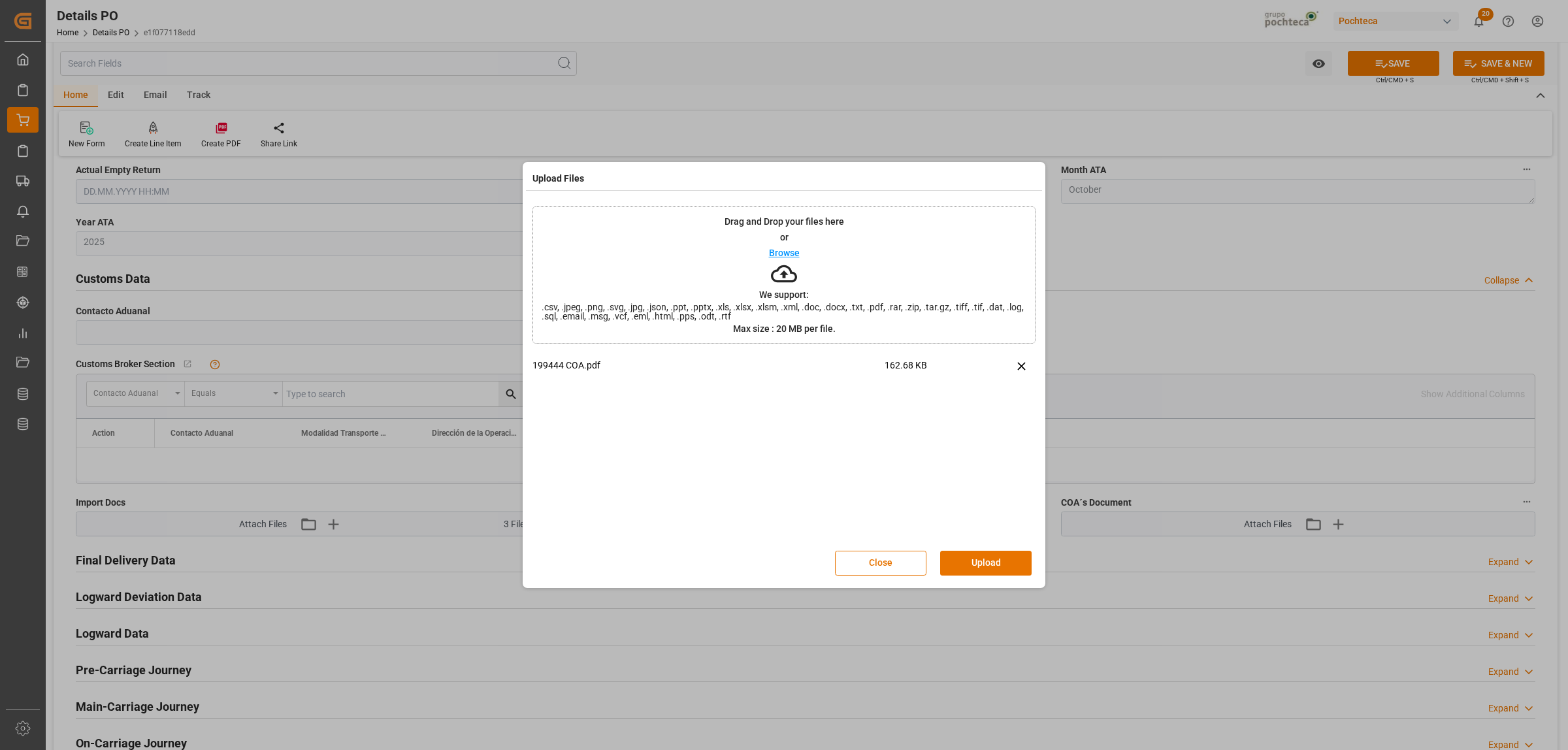
click at [978, 559] on button "Upload" at bounding box center [986, 564] width 91 height 25
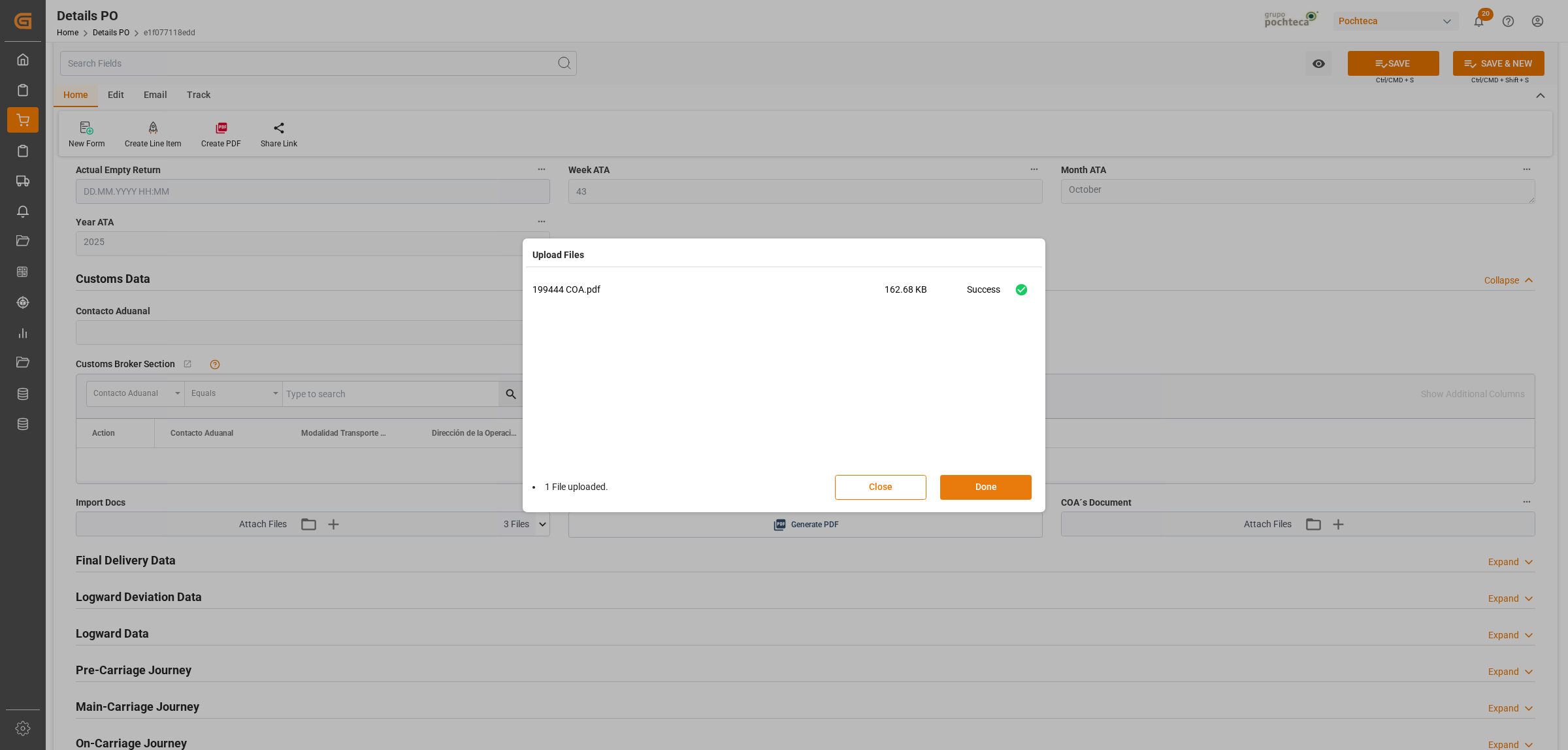
click at [972, 492] on button "Done" at bounding box center [986, 488] width 91 height 25
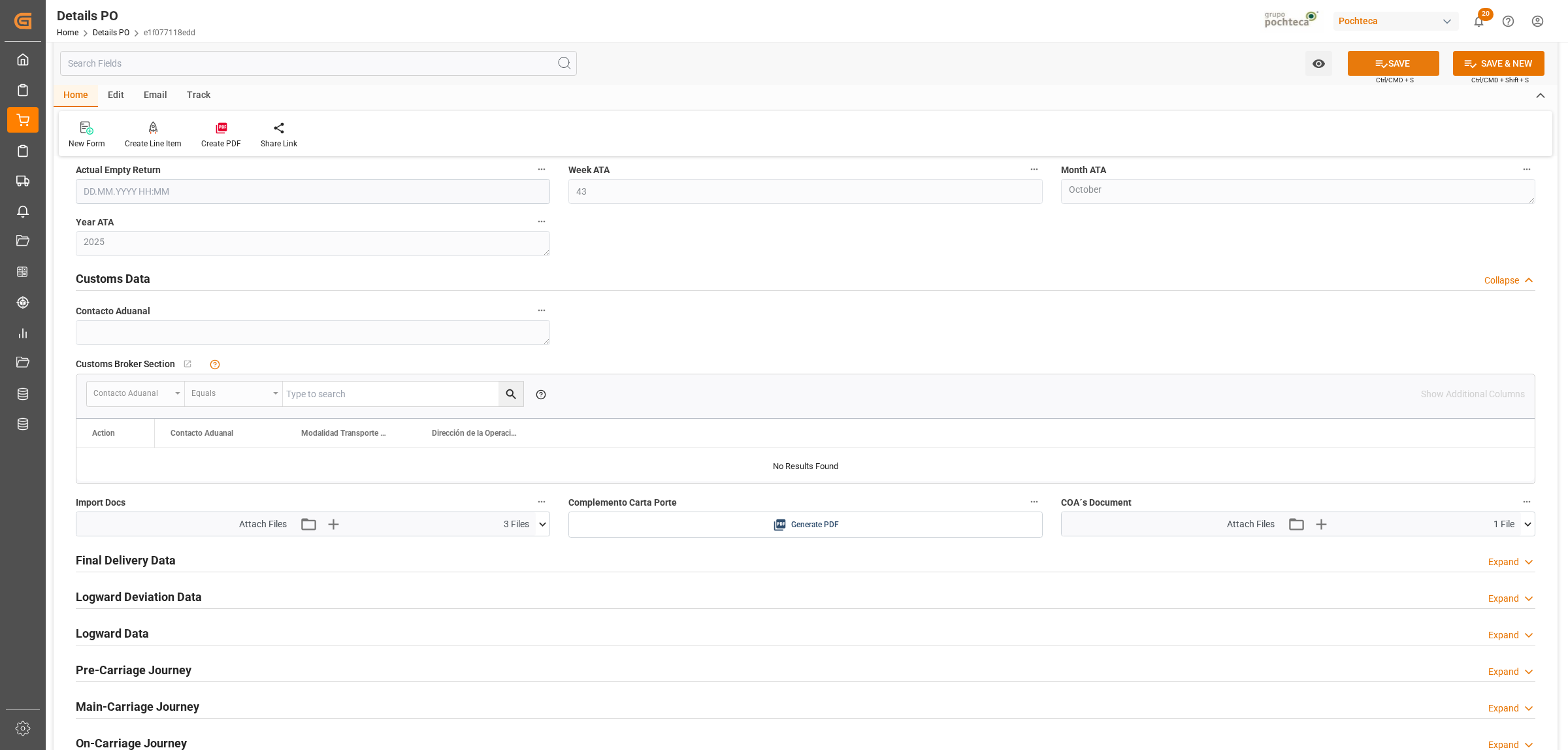
click at [1399, 70] on button "SAVE" at bounding box center [1393, 63] width 91 height 25
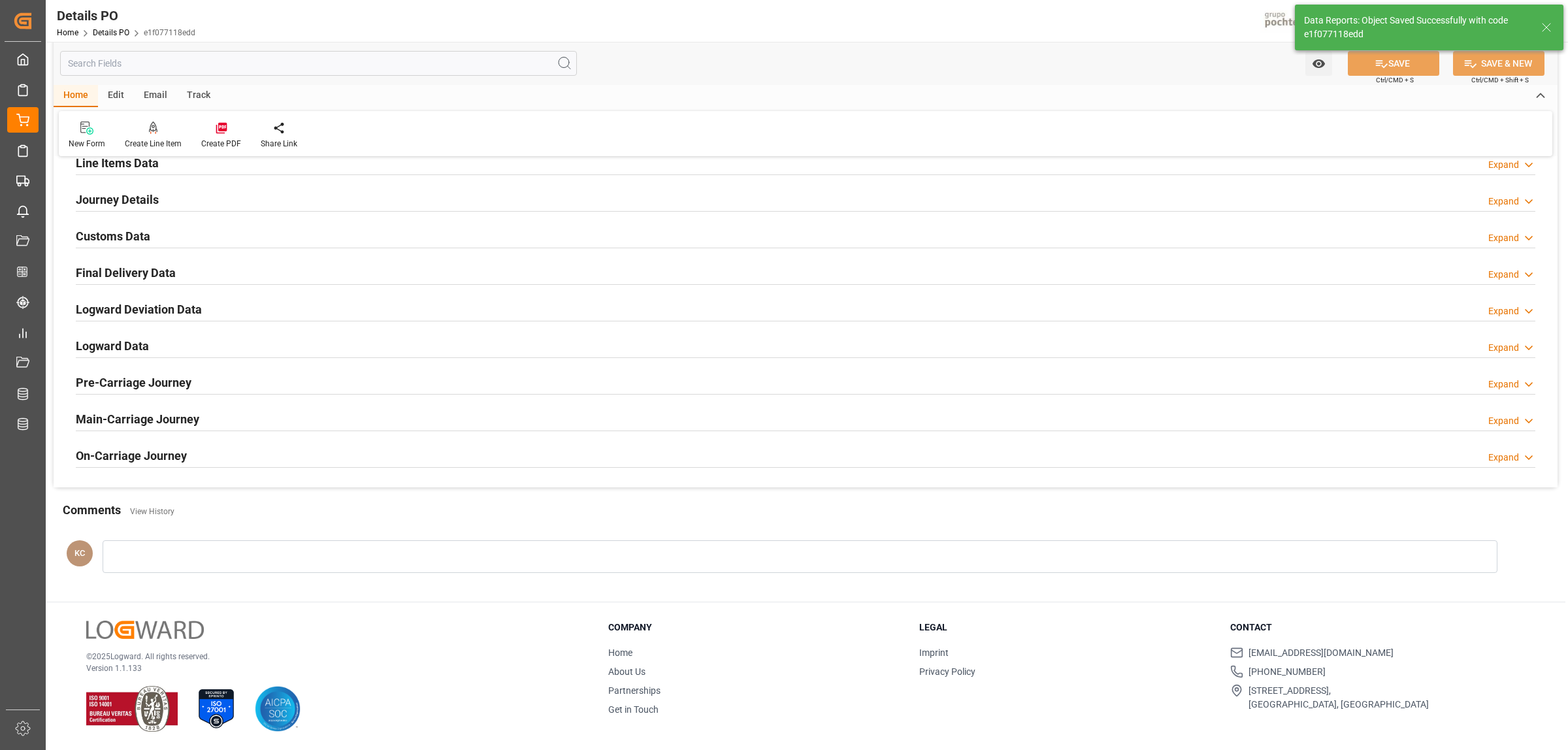
scroll to position [843, 0]
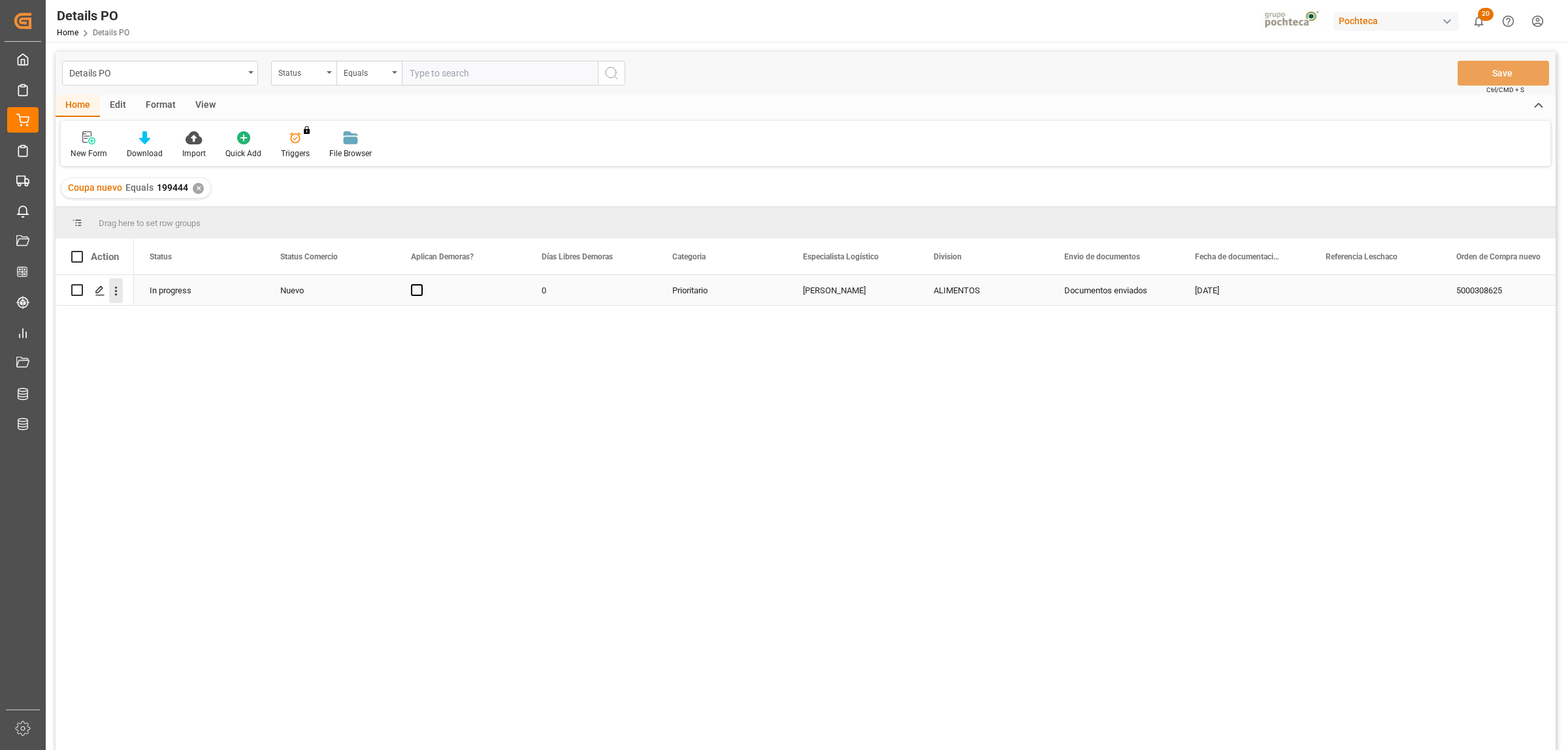
click at [120, 285] on icon "open menu" at bounding box center [116, 292] width 14 height 14
click at [181, 452] on span "Create and Link Child Object" at bounding box center [202, 452] width 119 height 14
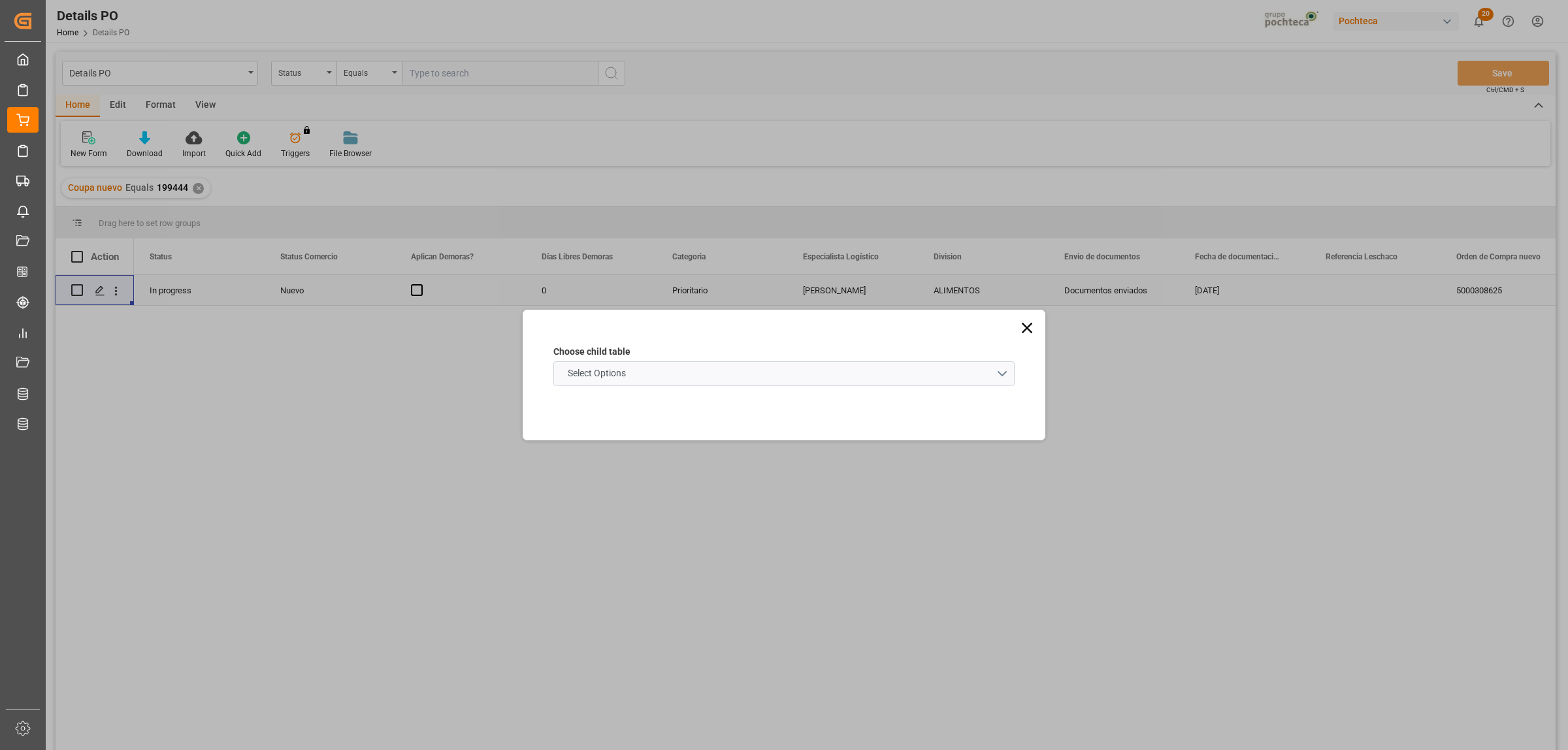
click at [1009, 374] on schema "Select Options" at bounding box center [784, 374] width 461 height 25
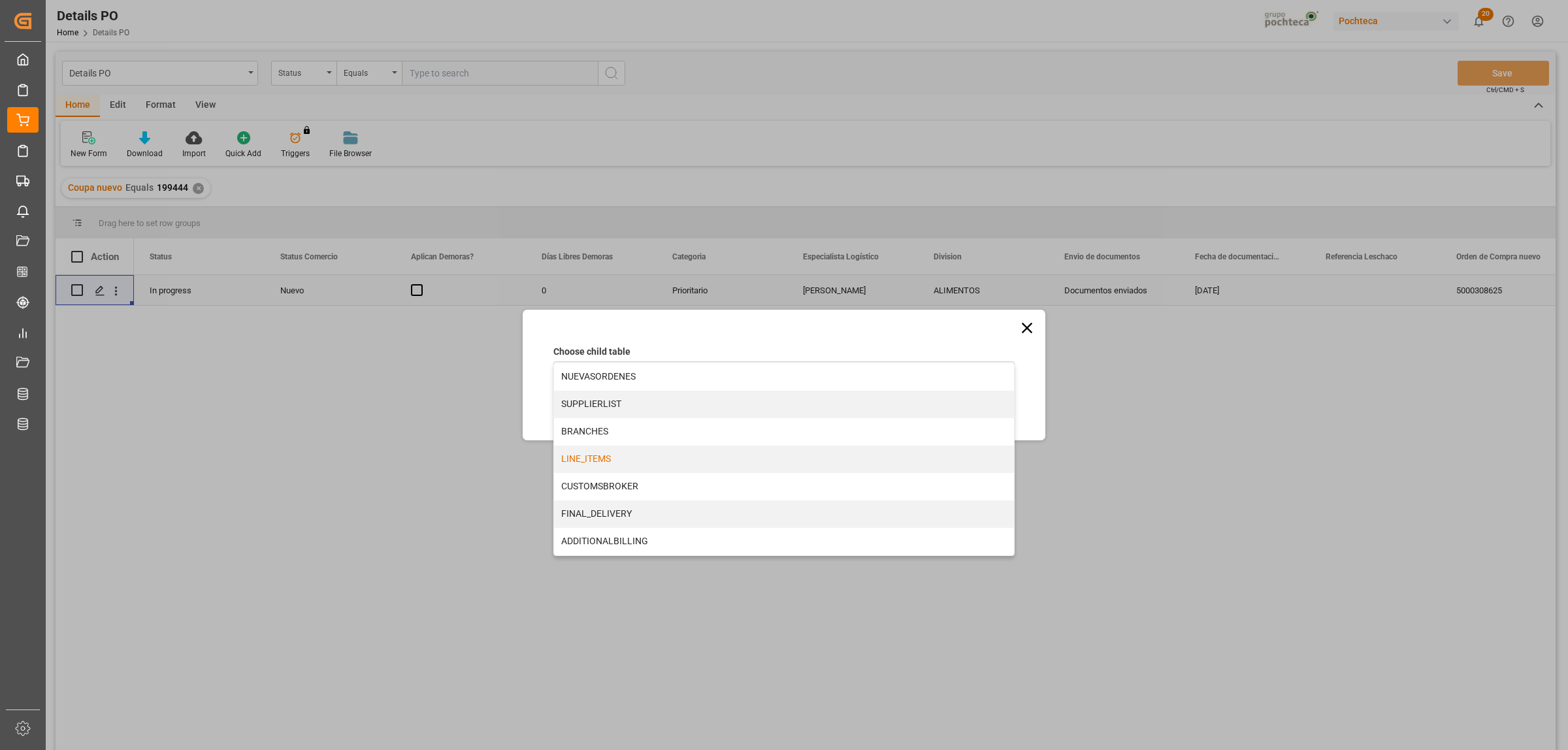
click at [582, 460] on div "LINE_ITEMS" at bounding box center [784, 459] width 460 height 27
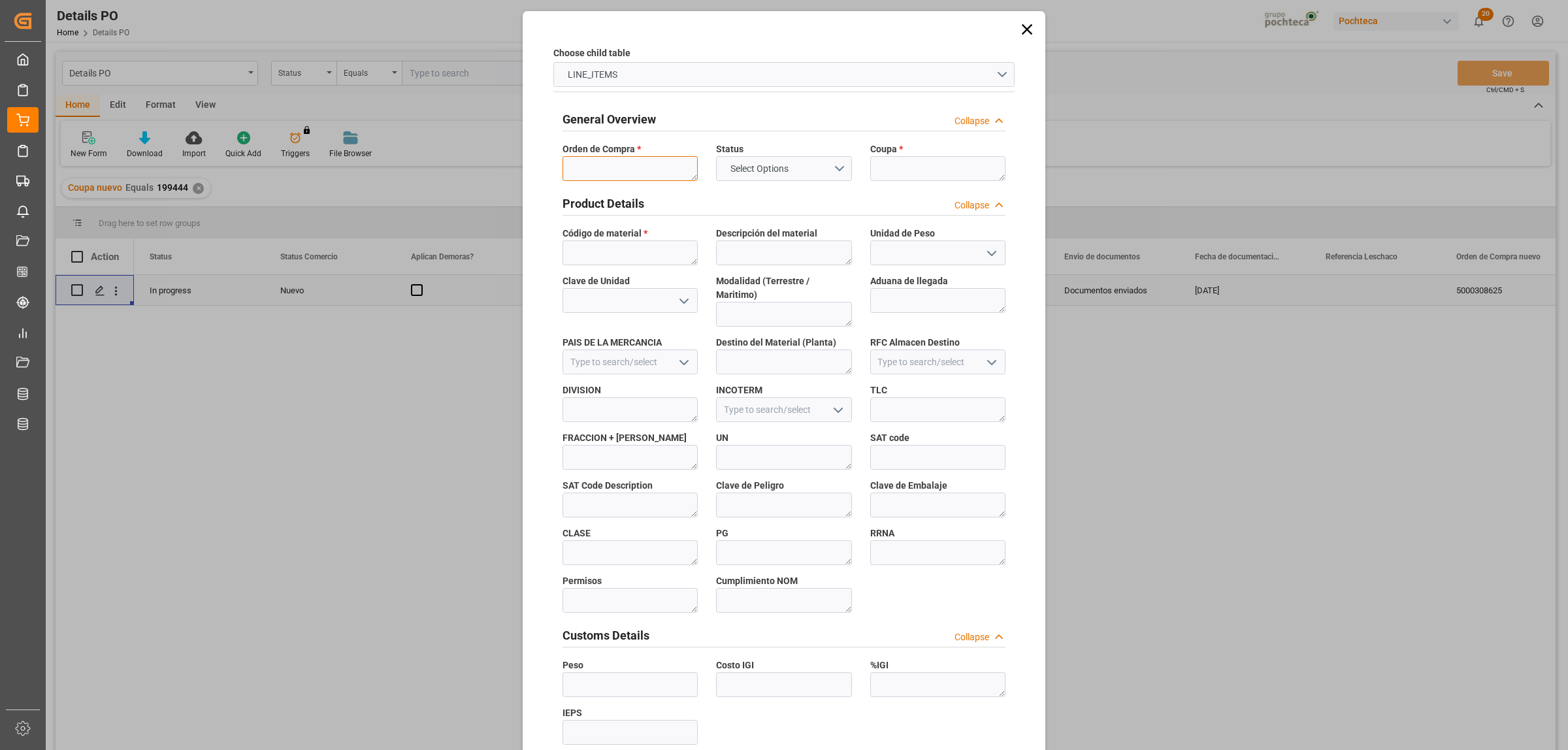
click at [605, 169] on textarea at bounding box center [630, 169] width 135 height 25
paste textarea "5000308625"
type textarea "5000308625"
click at [905, 165] on textarea at bounding box center [937, 169] width 135 height 25
paste textarea "199444"
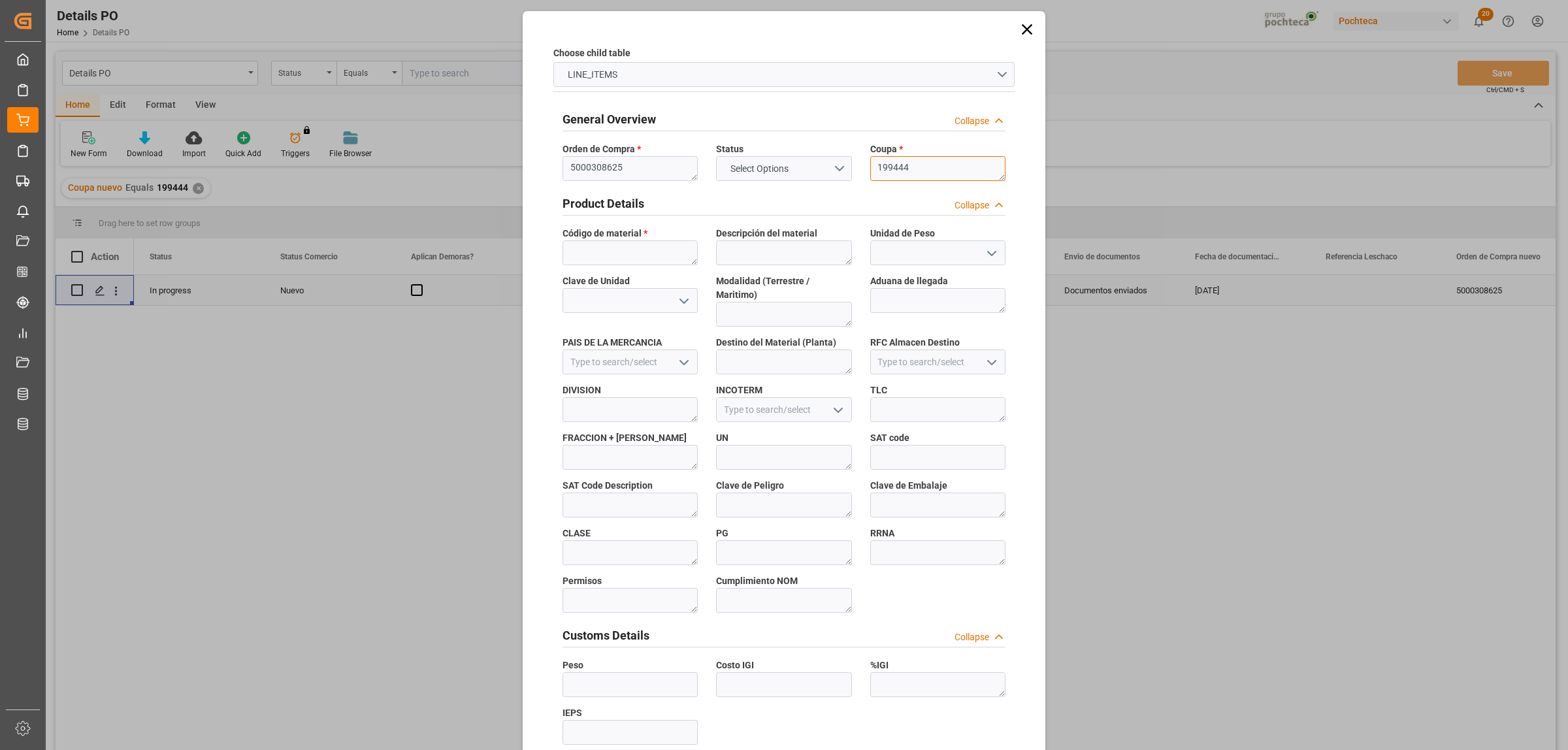
type textarea "199444"
click at [615, 250] on textarea at bounding box center [630, 253] width 135 height 25
paste textarea "36554"
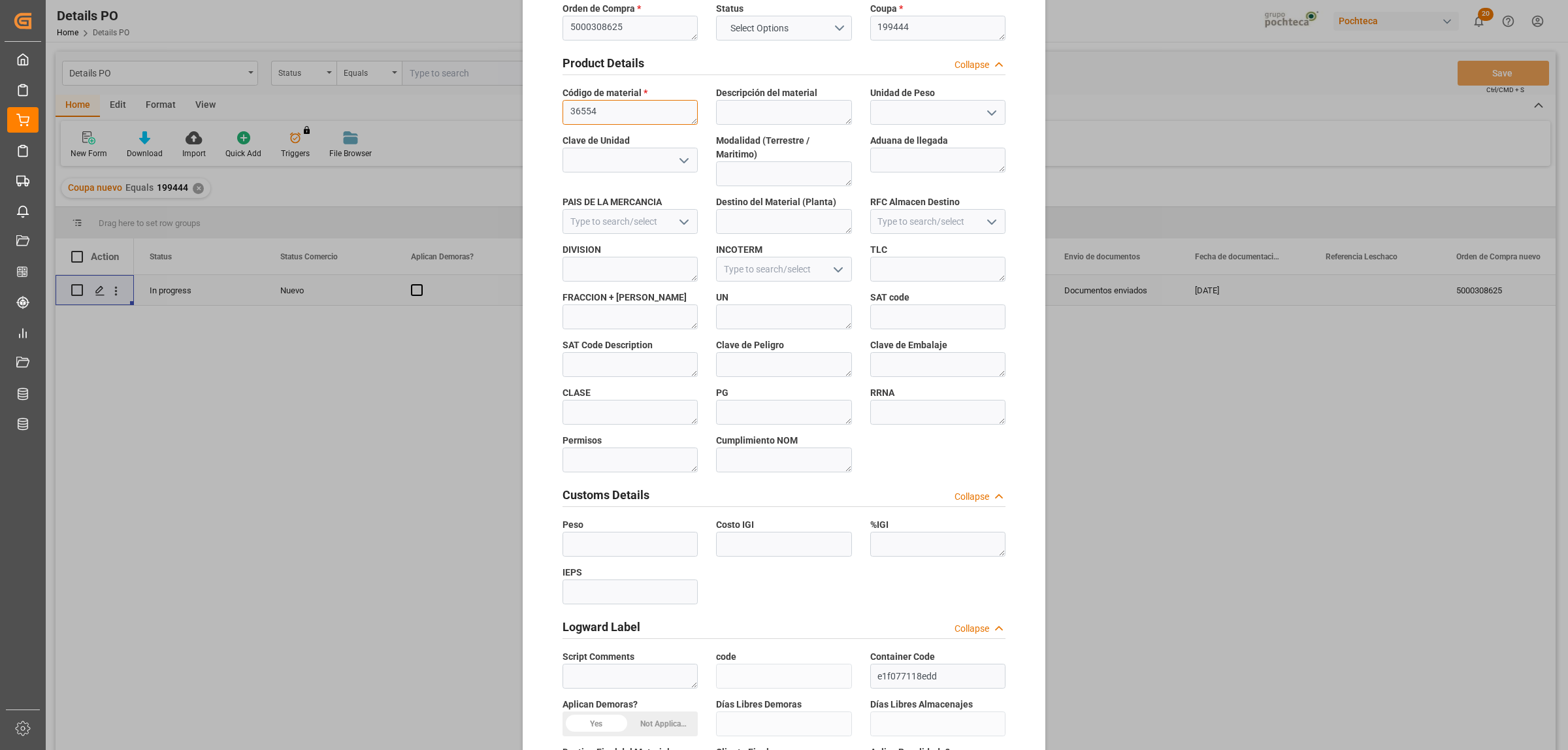
scroll to position [384, 0]
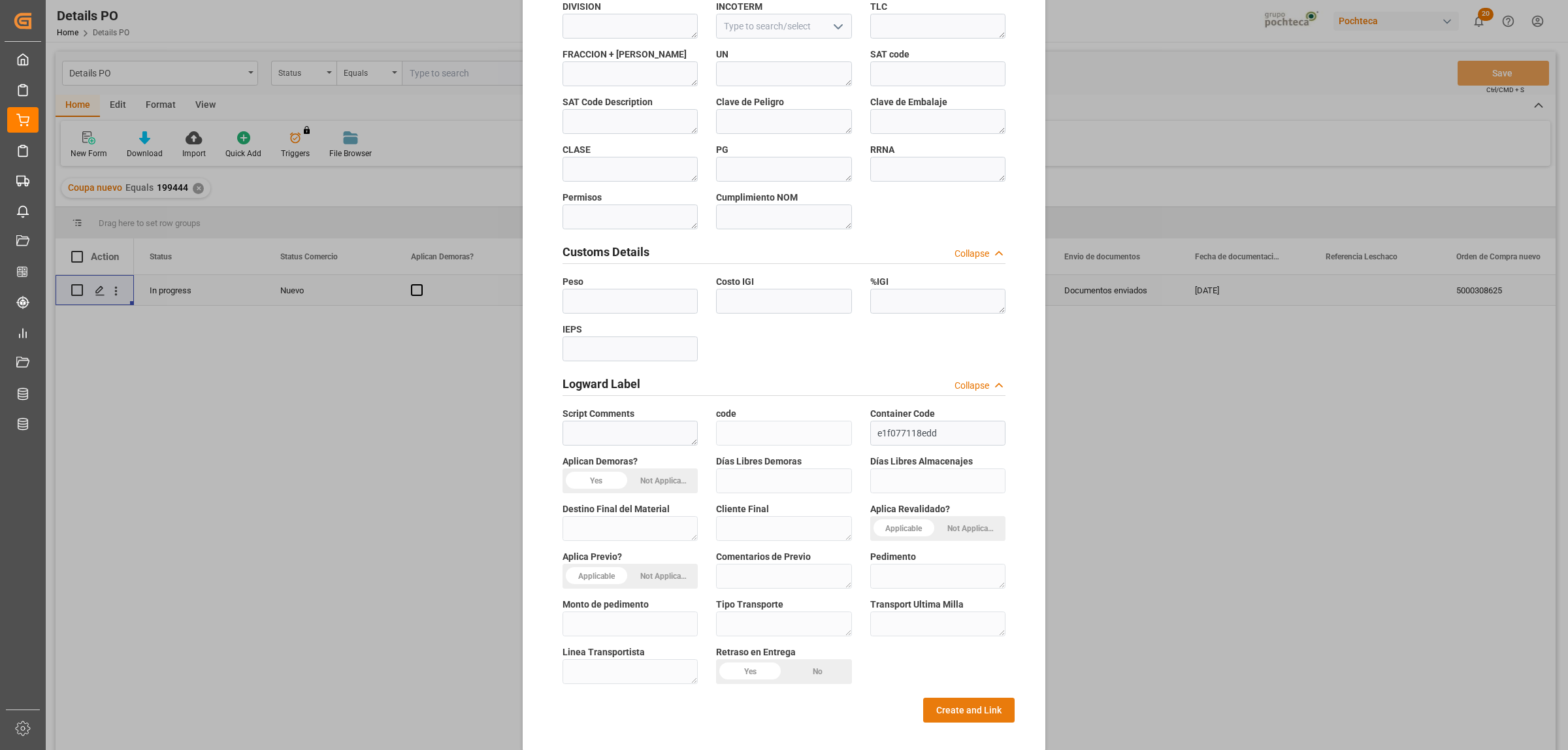
type textarea "36554"
click at [990, 702] on button "Create and Link" at bounding box center [968, 711] width 91 height 25
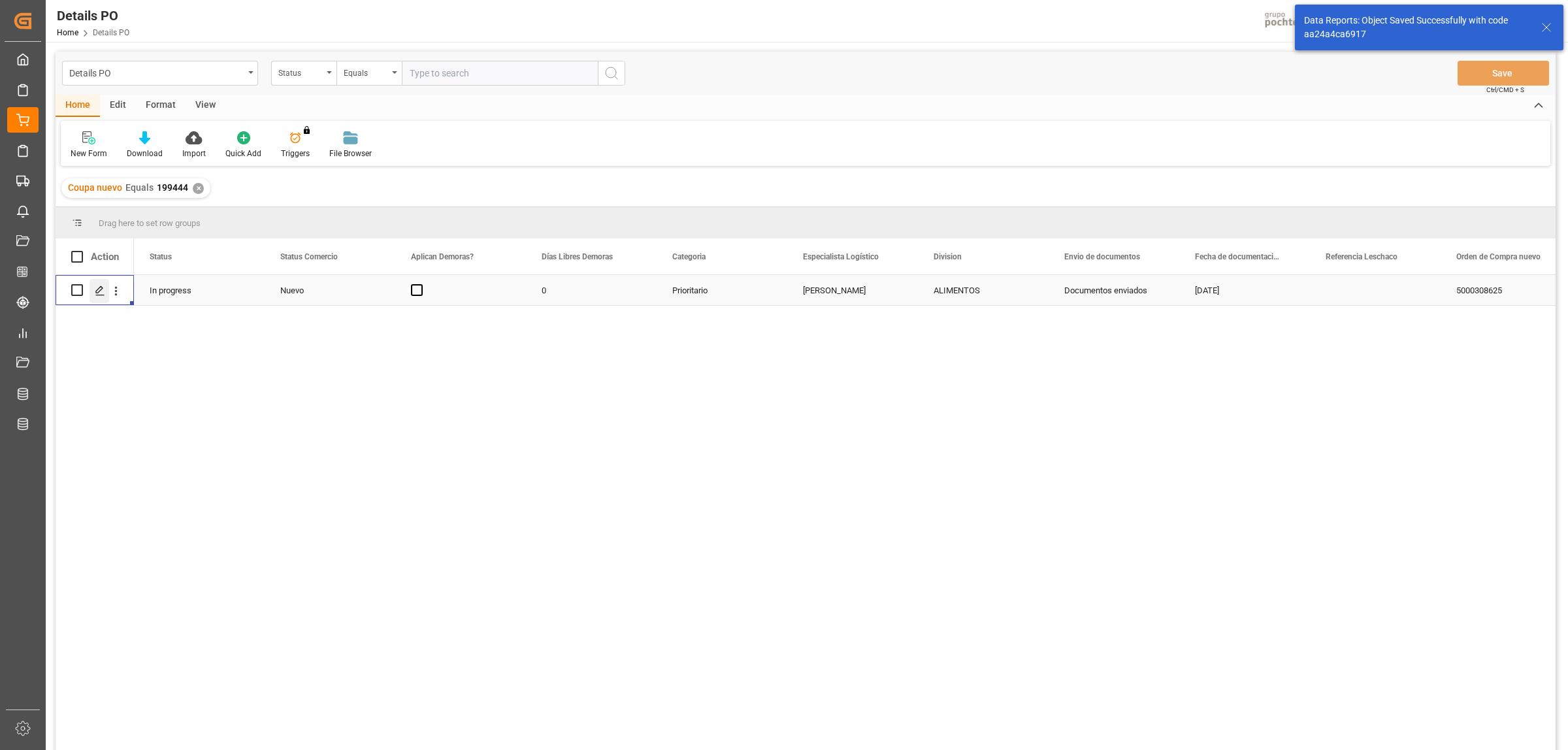
click at [90, 294] on div "Press SPACE to select this row." at bounding box center [99, 291] width 20 height 24
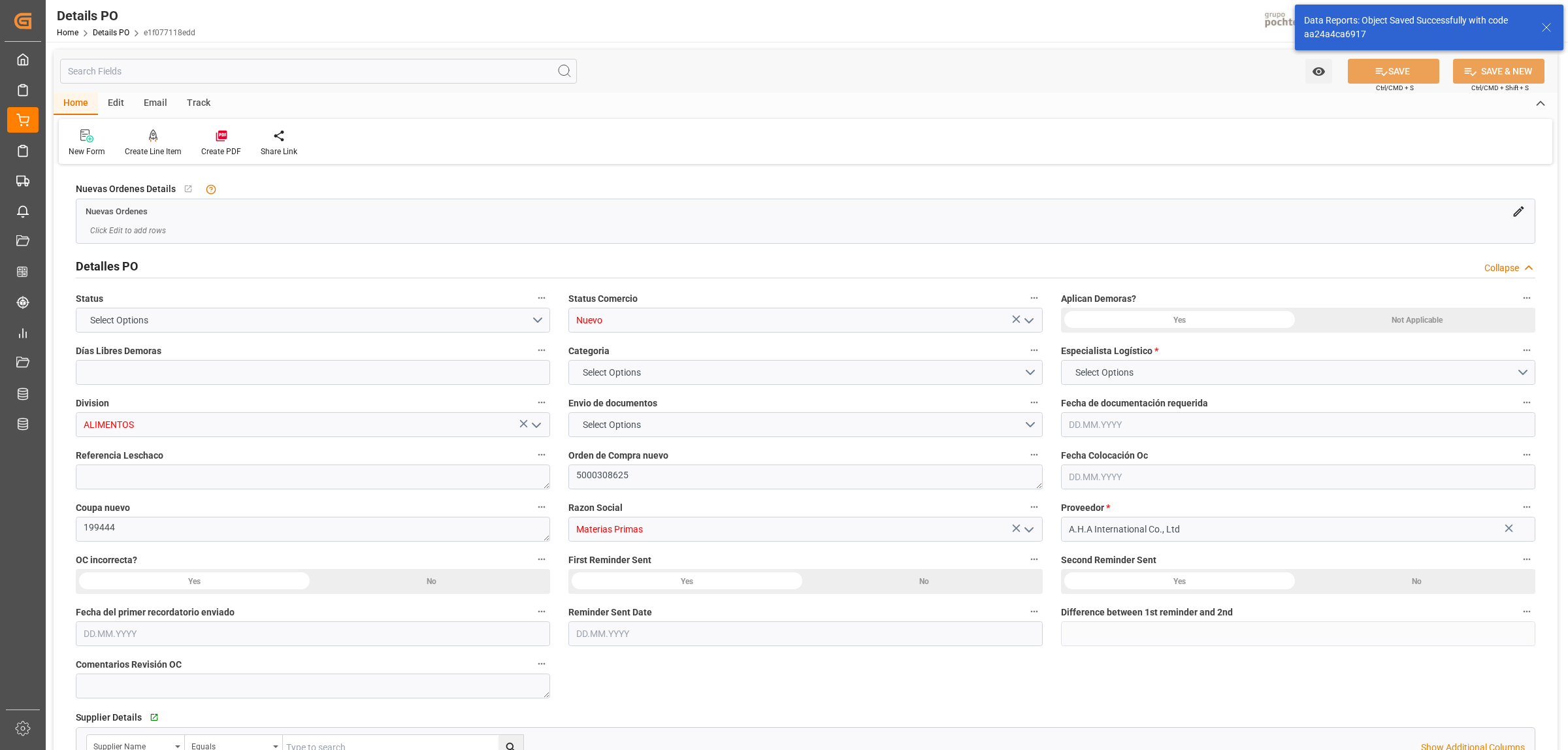
type input "0"
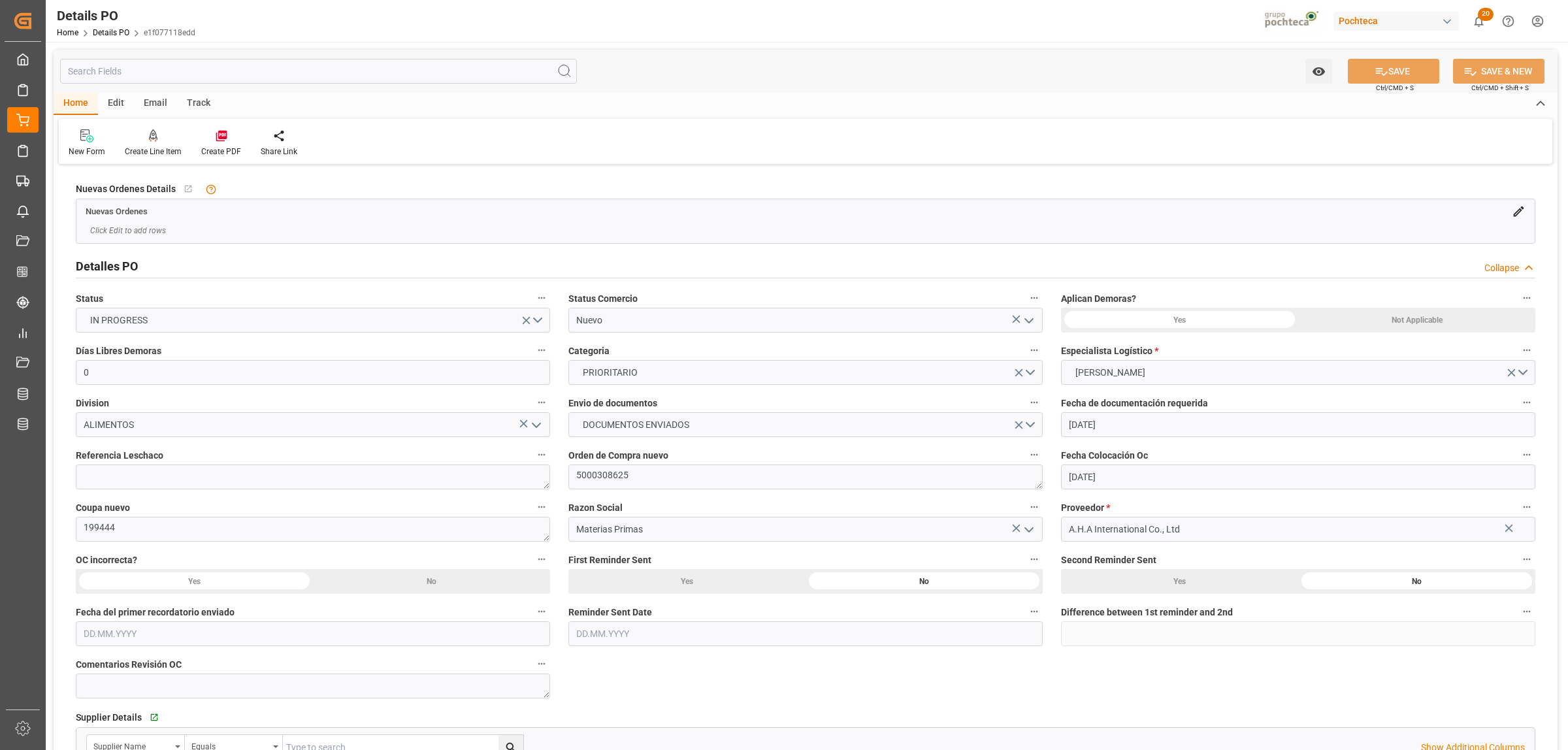
type input "[DATE]"
click at [220, 142] on icon at bounding box center [221, 135] width 13 height 13
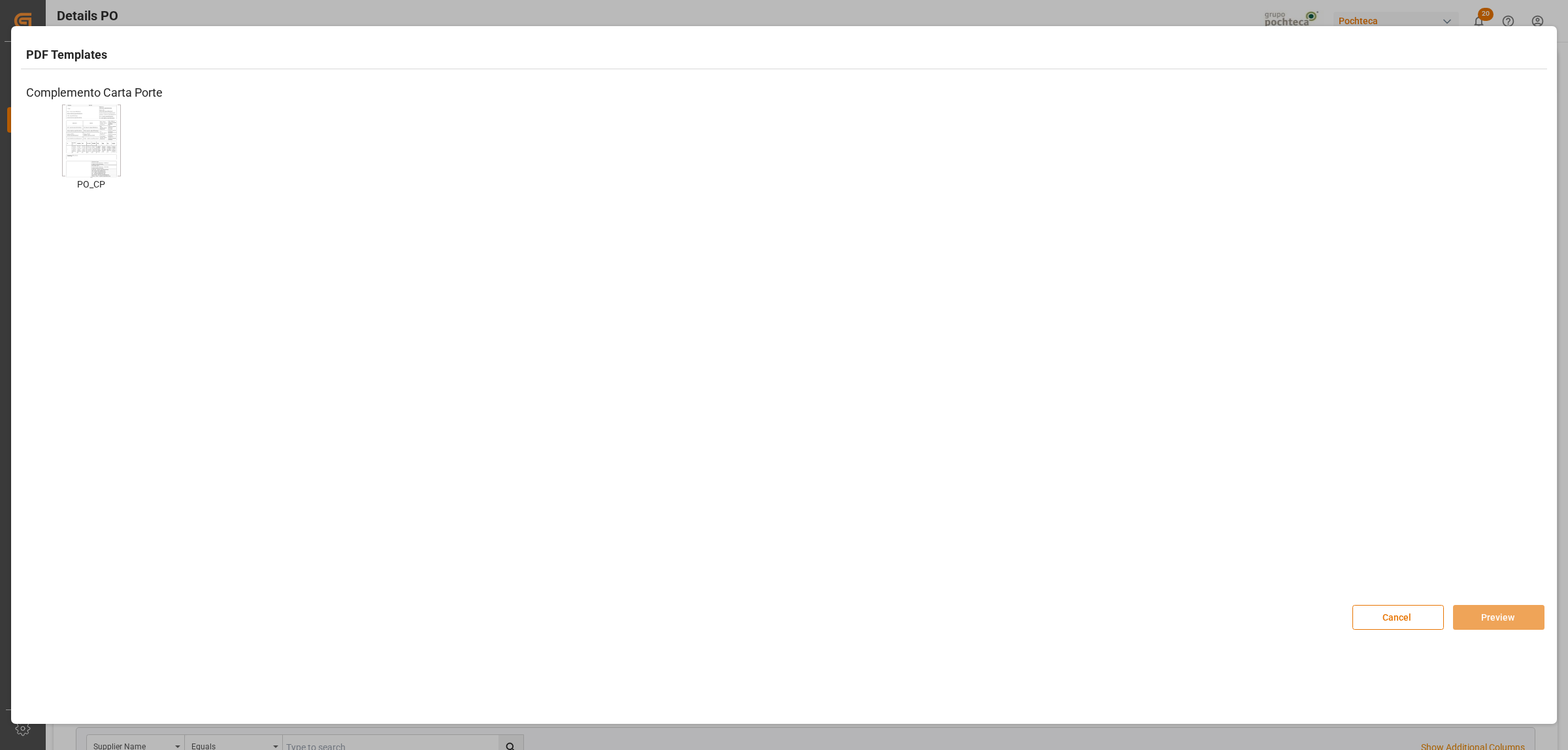
click at [95, 170] on img at bounding box center [91, 141] width 52 height 74
click at [1481, 612] on button "Preview" at bounding box center [1498, 618] width 91 height 25
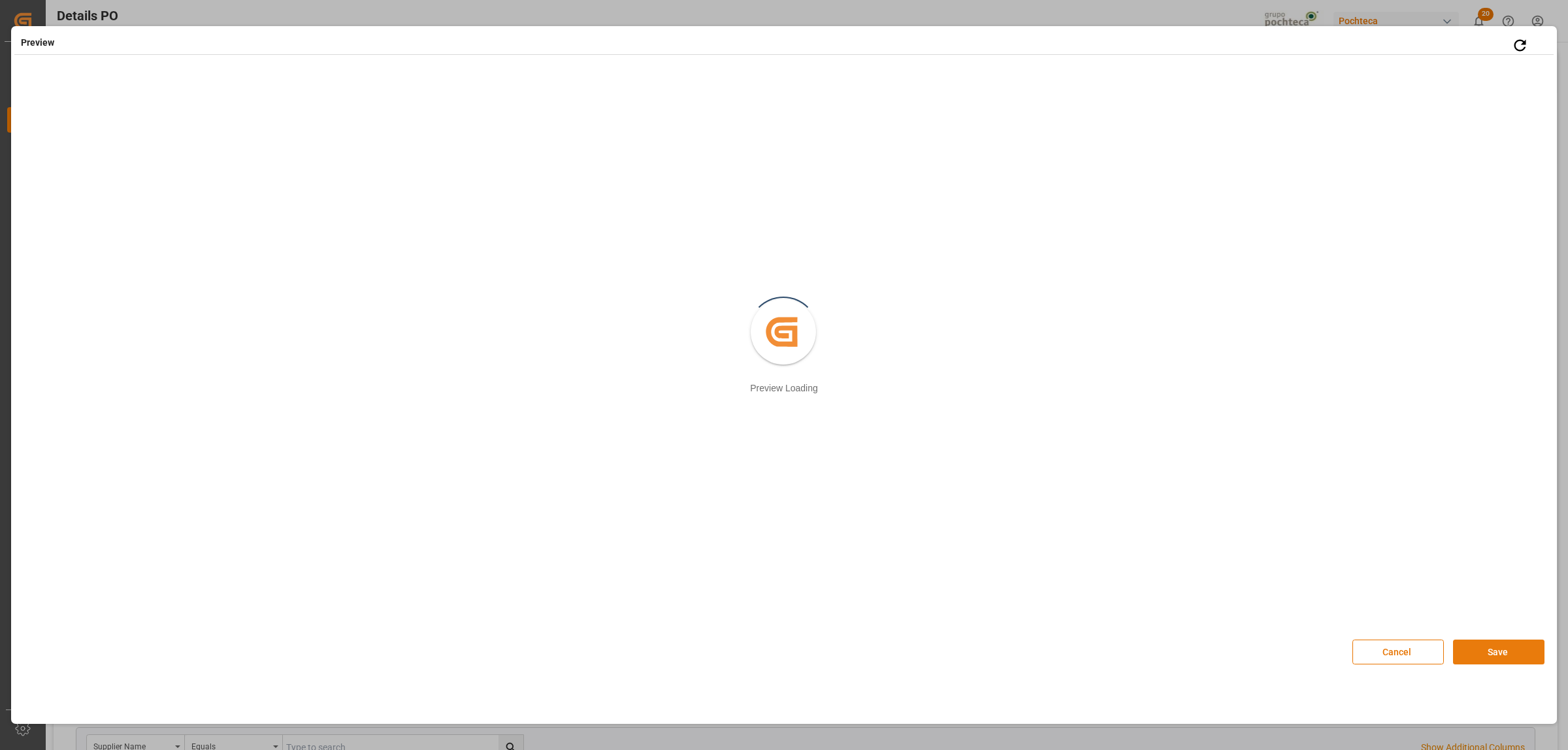
click at [1482, 655] on button "Save" at bounding box center [1498, 652] width 91 height 25
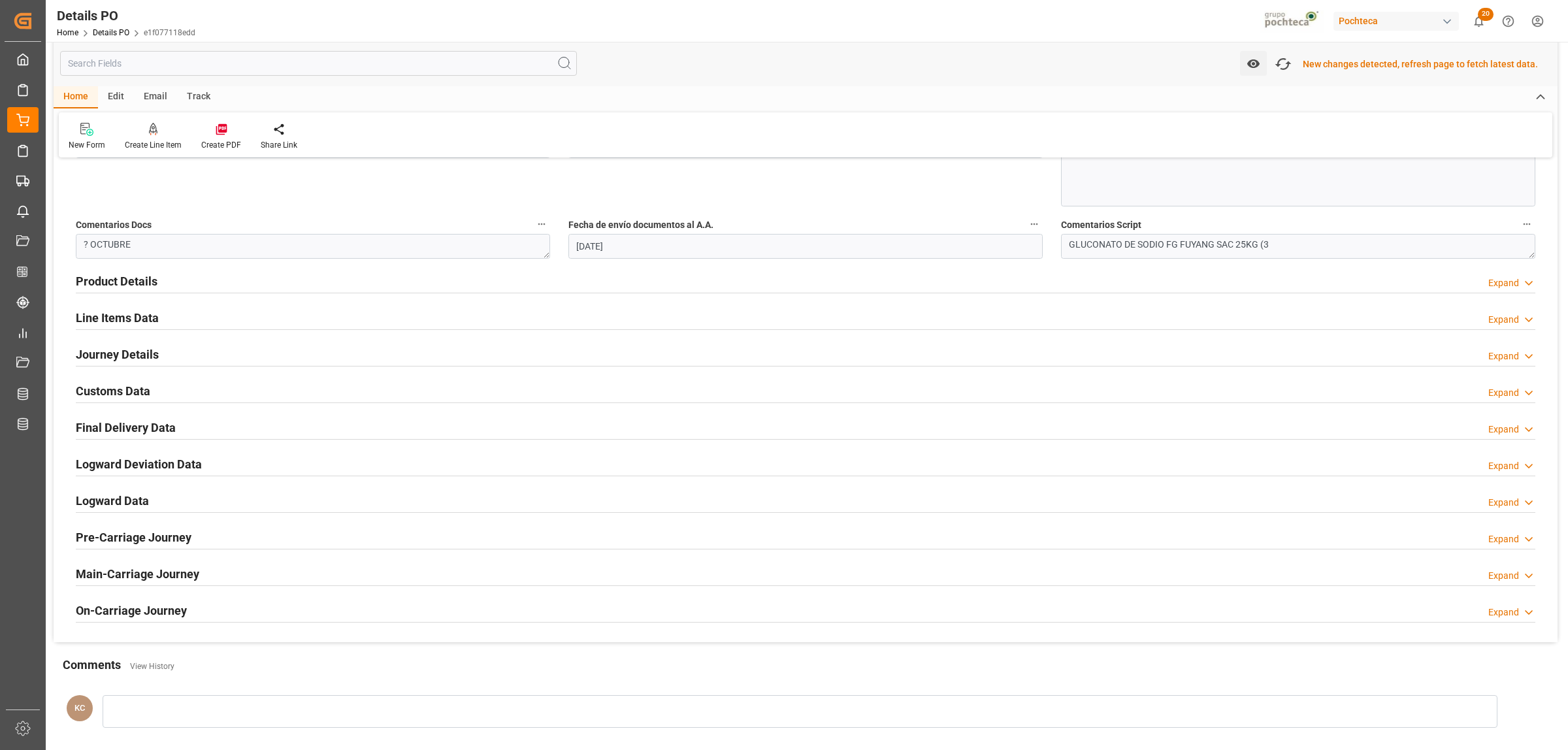
scroll to position [727, 0]
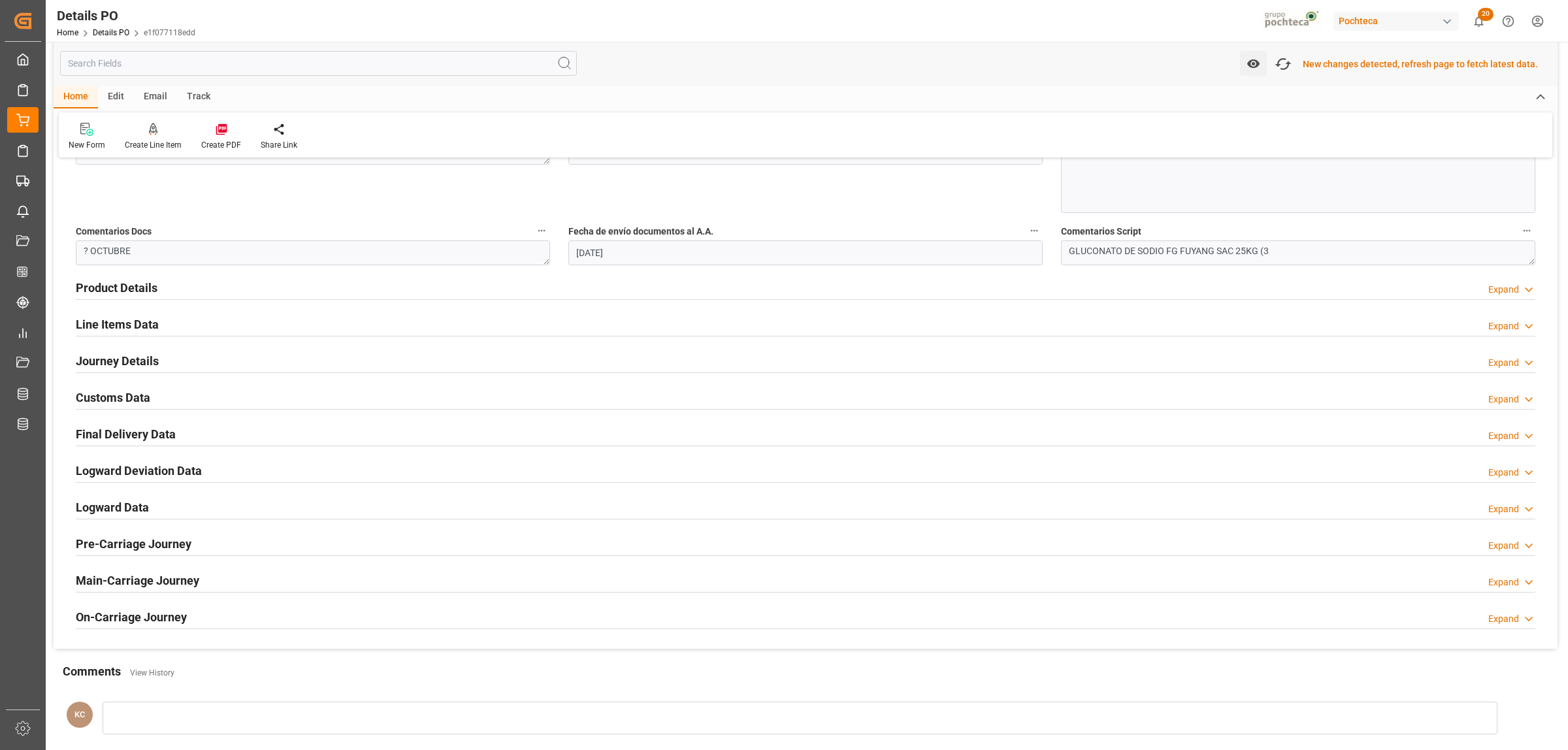
click at [119, 400] on h2 "Customs Data" at bounding box center [113, 397] width 74 height 18
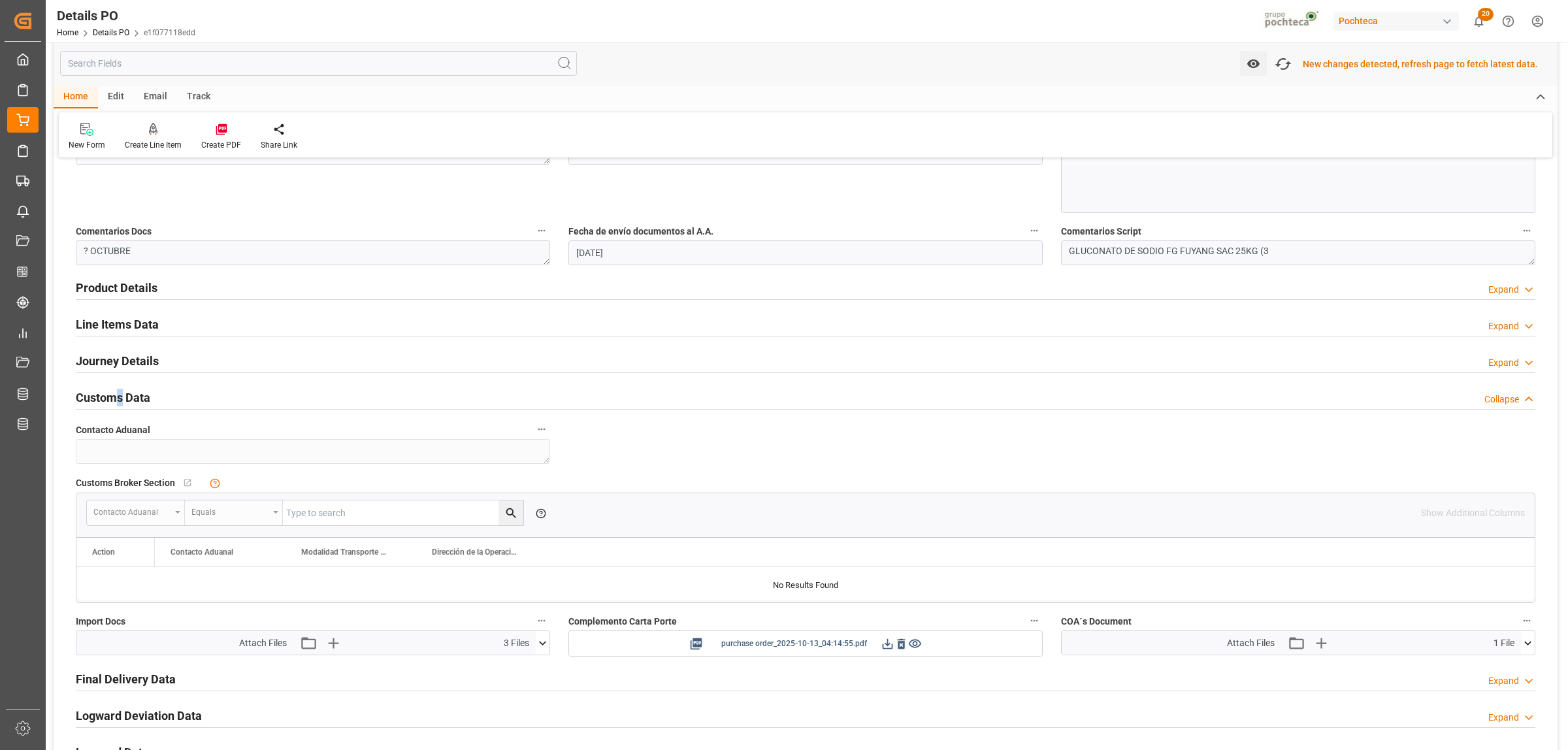
click at [882, 644] on icon at bounding box center [888, 644] width 14 height 14
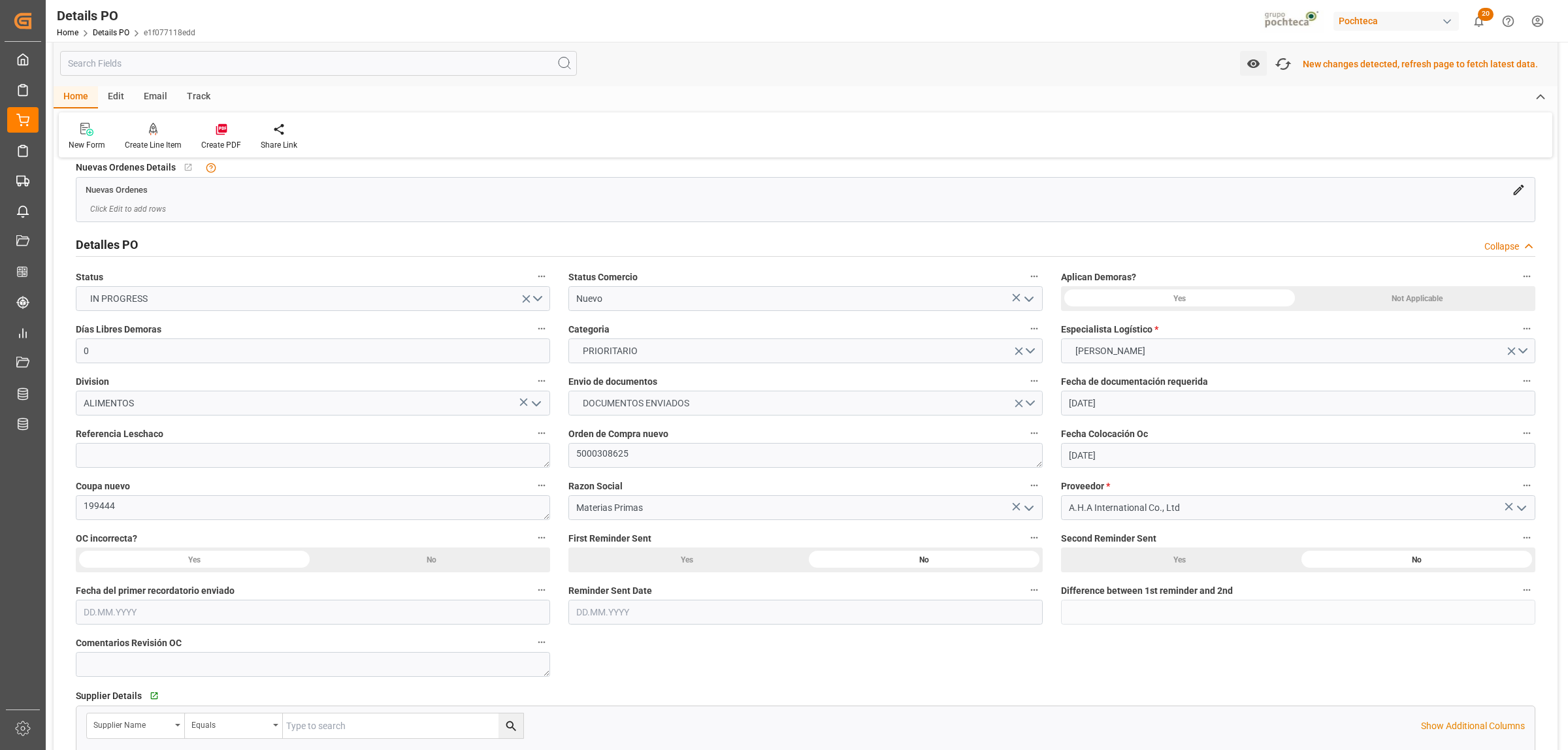
scroll to position [0, 0]
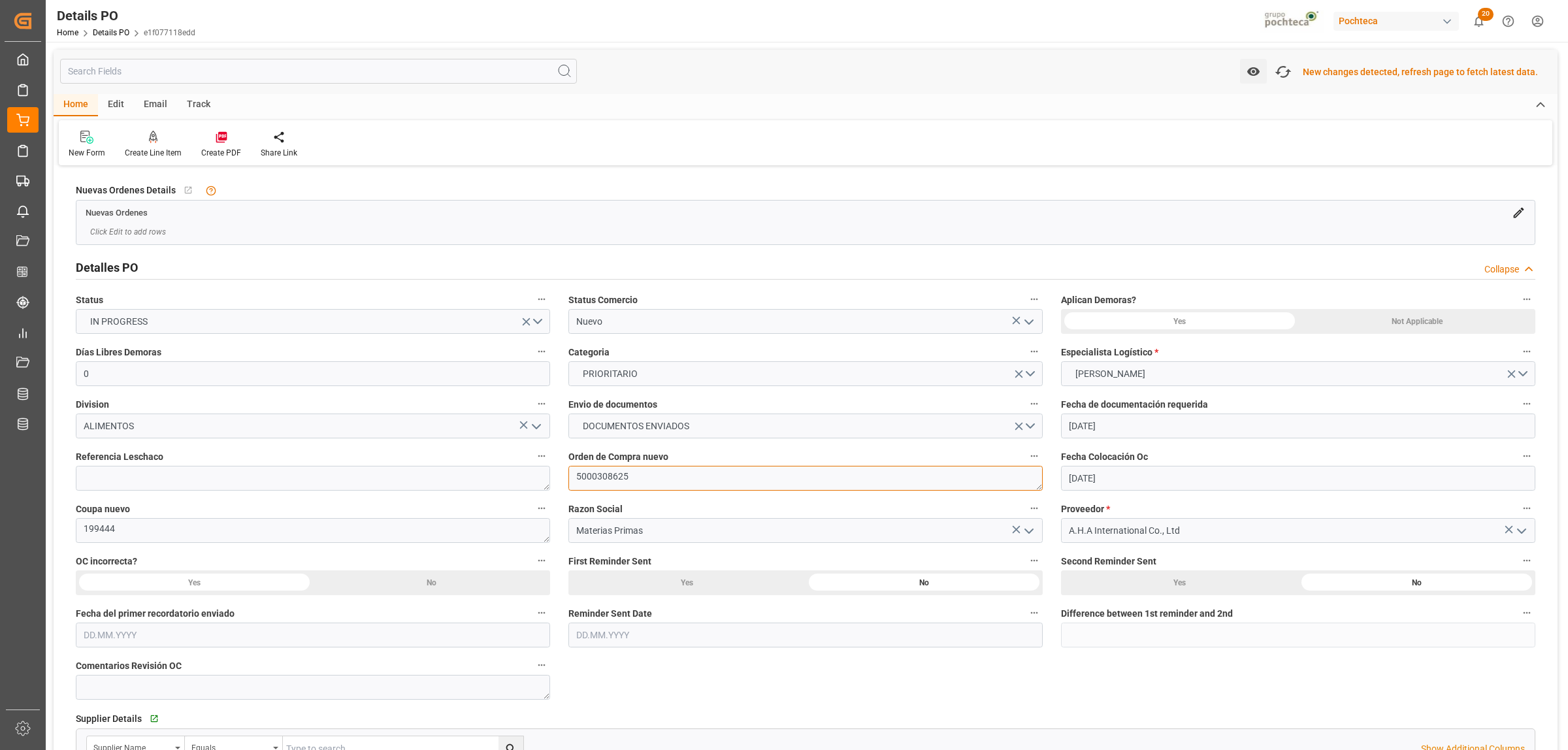
drag, startPoint x: 631, startPoint y: 483, endPoint x: 575, endPoint y: 487, distance: 56.1
click at [575, 487] on textarea "5000308625" at bounding box center [805, 479] width 474 height 25
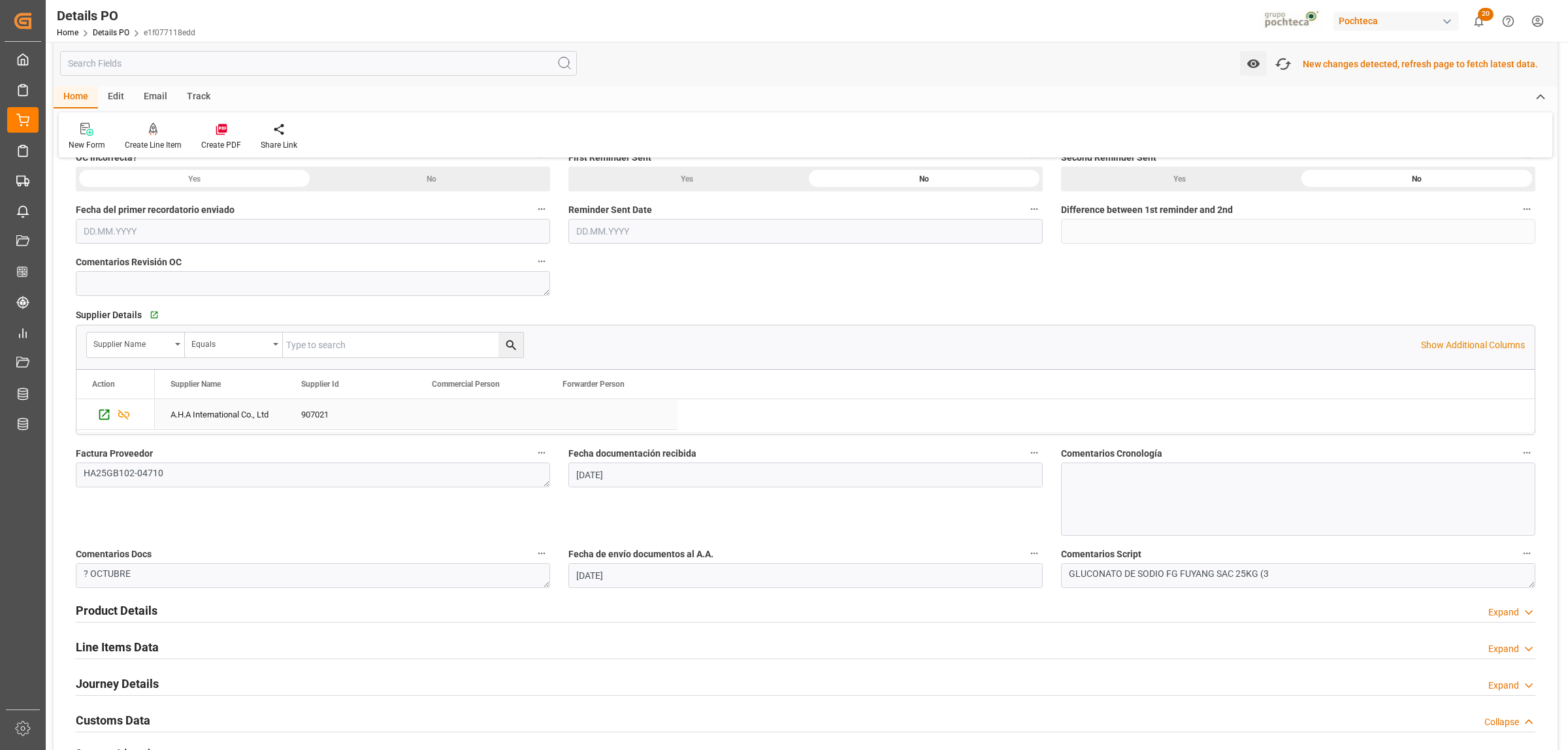
scroll to position [564, 0]
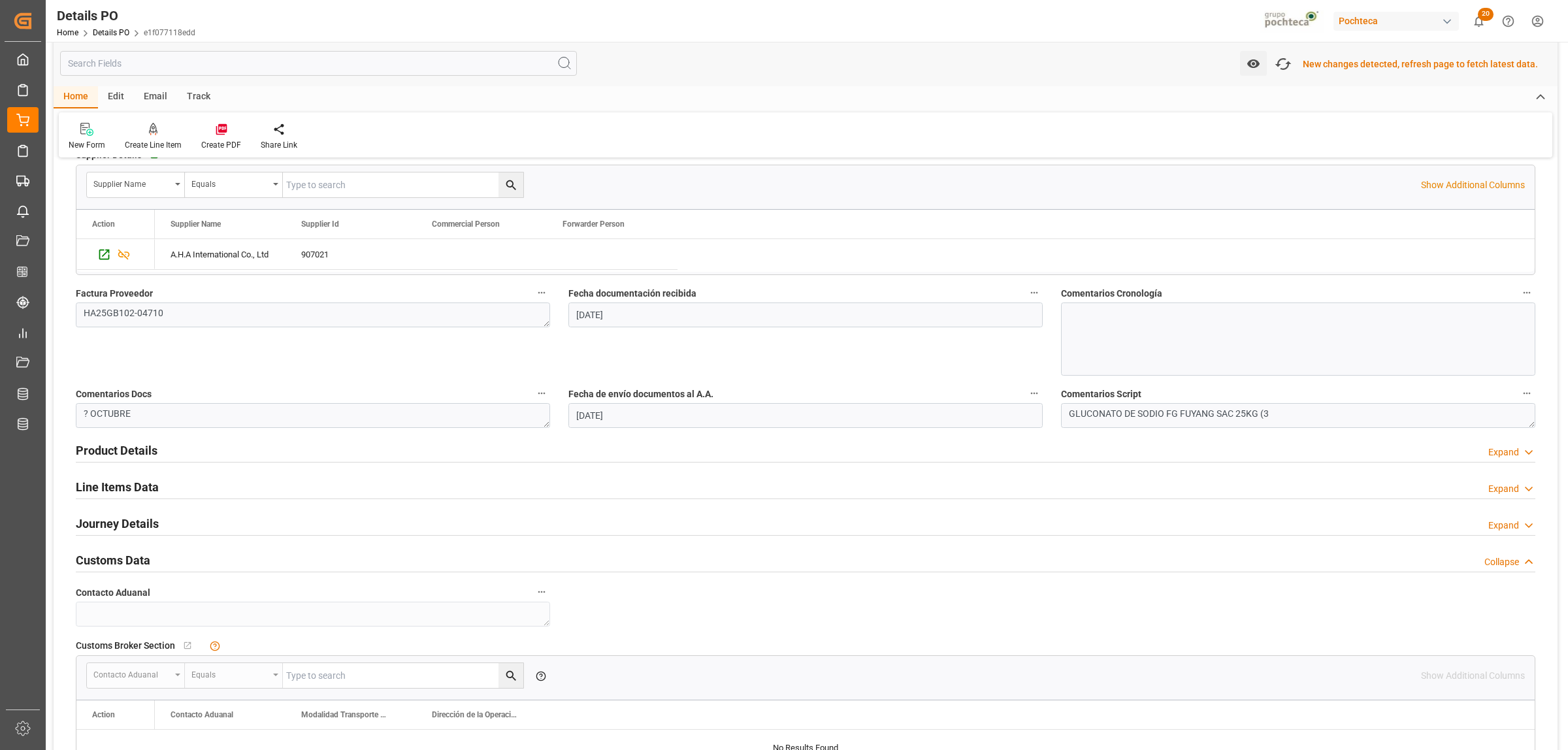
drag, startPoint x: 133, startPoint y: 517, endPoint x: 593, endPoint y: 612, distance: 469.7
click at [133, 517] on h2 "Journey Details" at bounding box center [117, 524] width 83 height 18
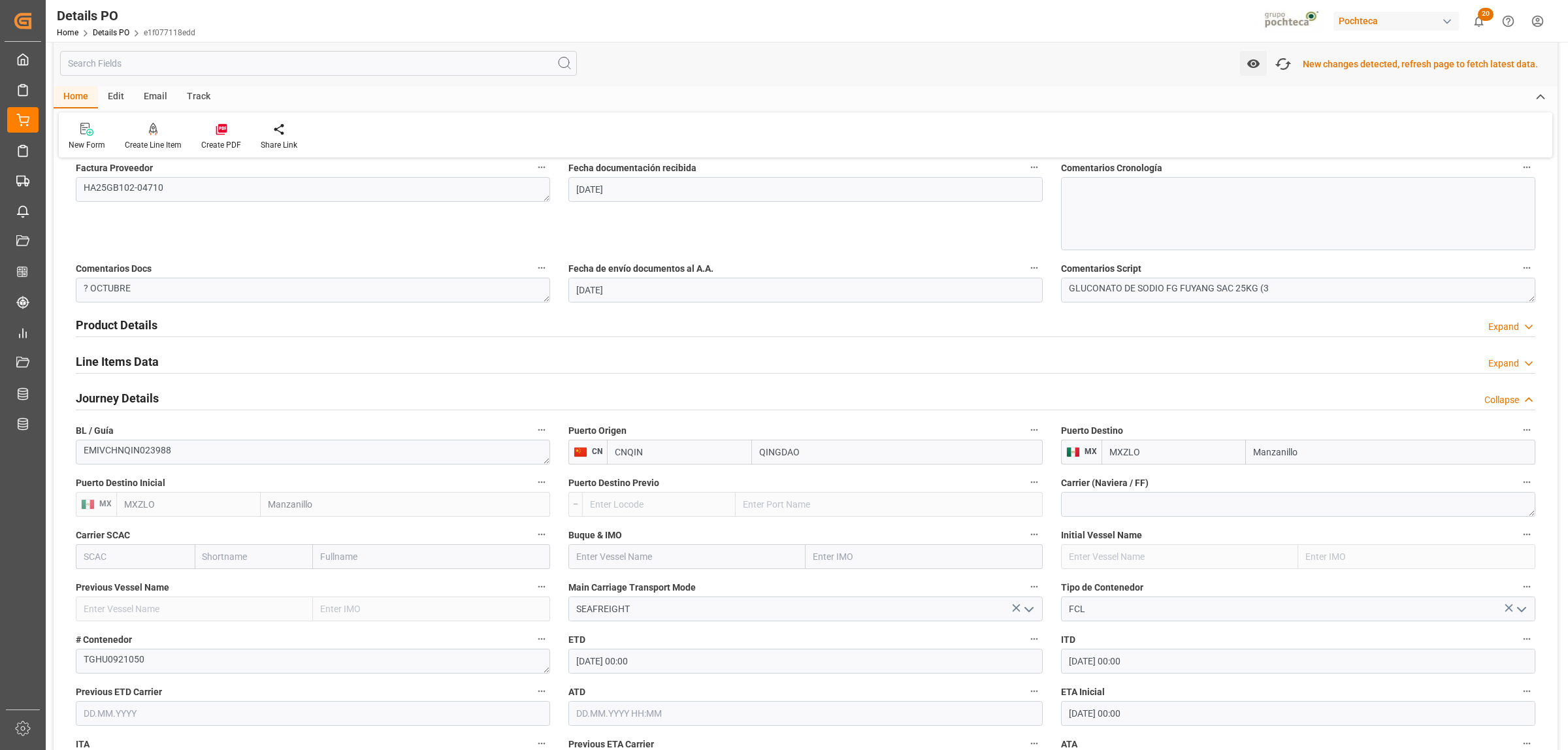
scroll to position [973, 0]
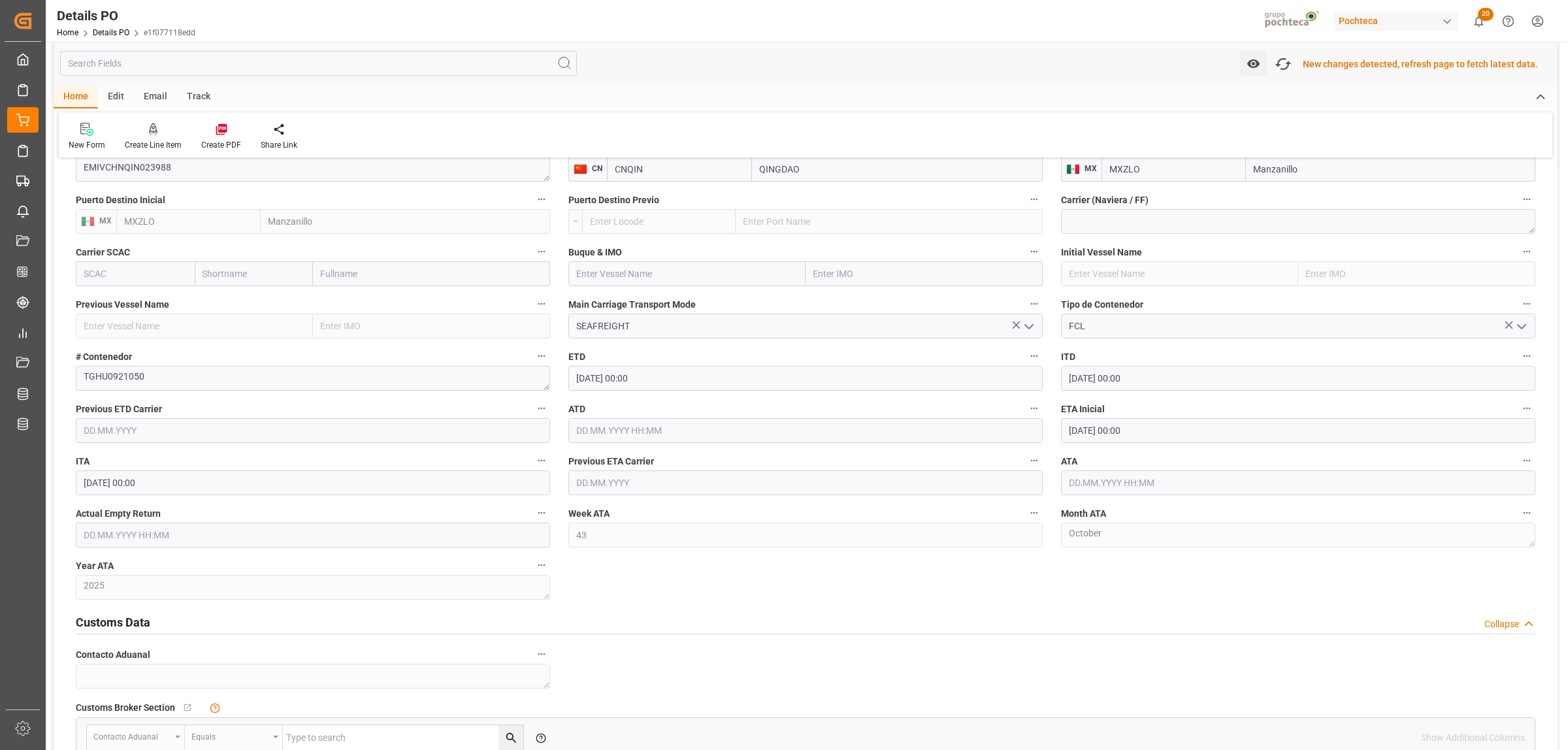
click at [1108, 432] on input "[DATE] 00:00" at bounding box center [1298, 431] width 474 height 25
click at [1230, 566] on span "19" at bounding box center [1230, 562] width 9 height 9
type input "[DATE] 00:00"
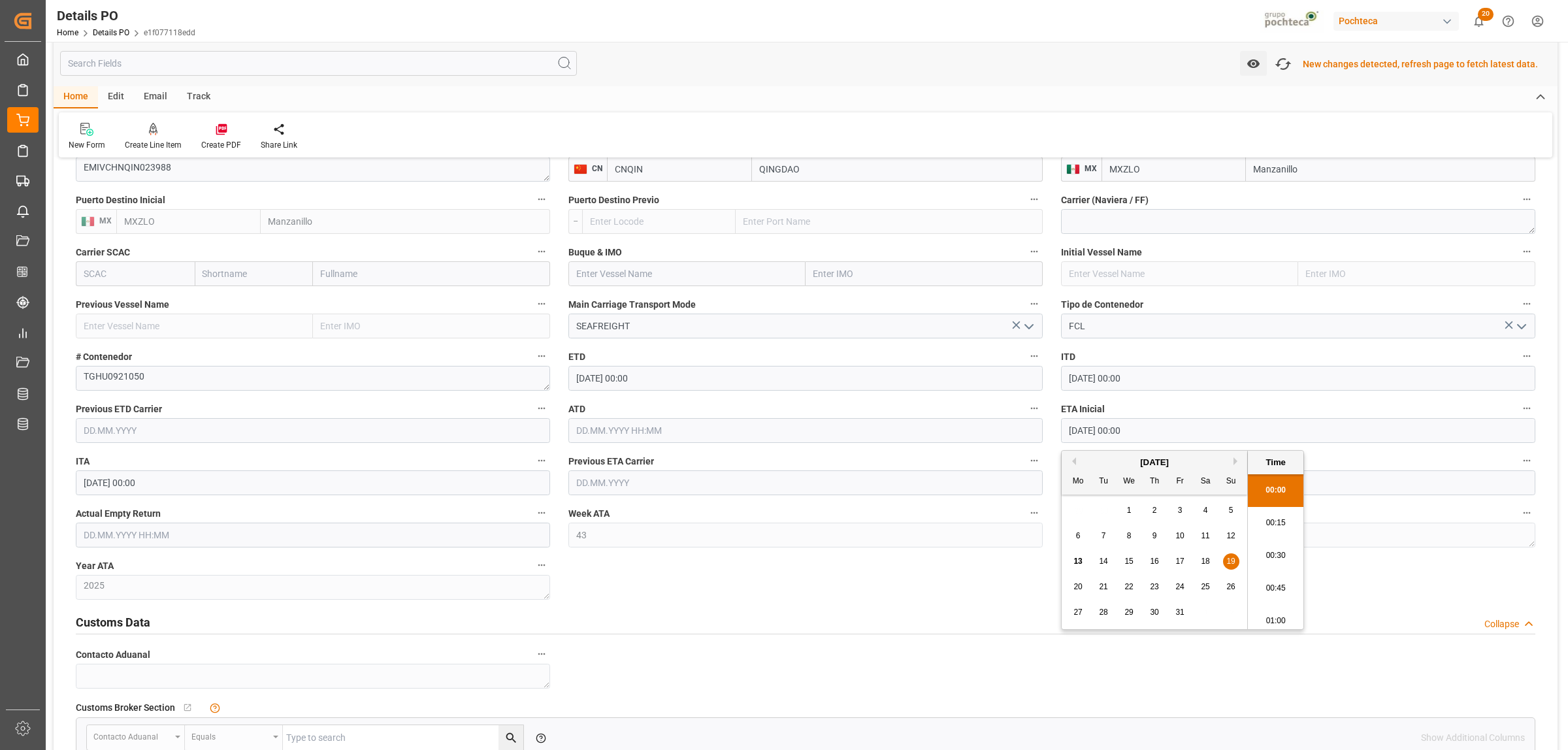
click at [959, 594] on div "Nuevas Ordenes Details   No child Object linked Nuevas Ordenes Click Edit to ad…" at bounding box center [806, 158] width 1504 height 1922
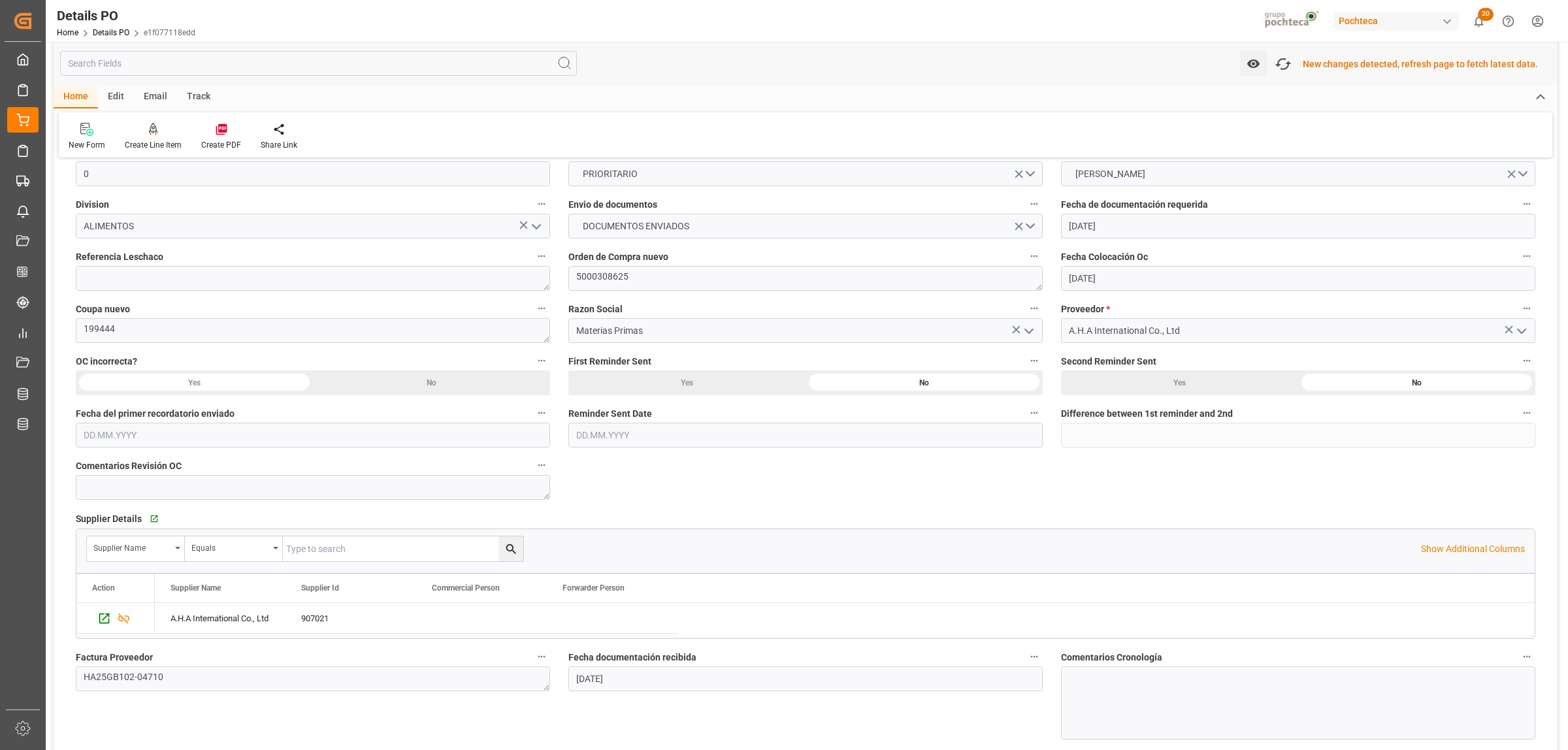
scroll to position [0, 0]
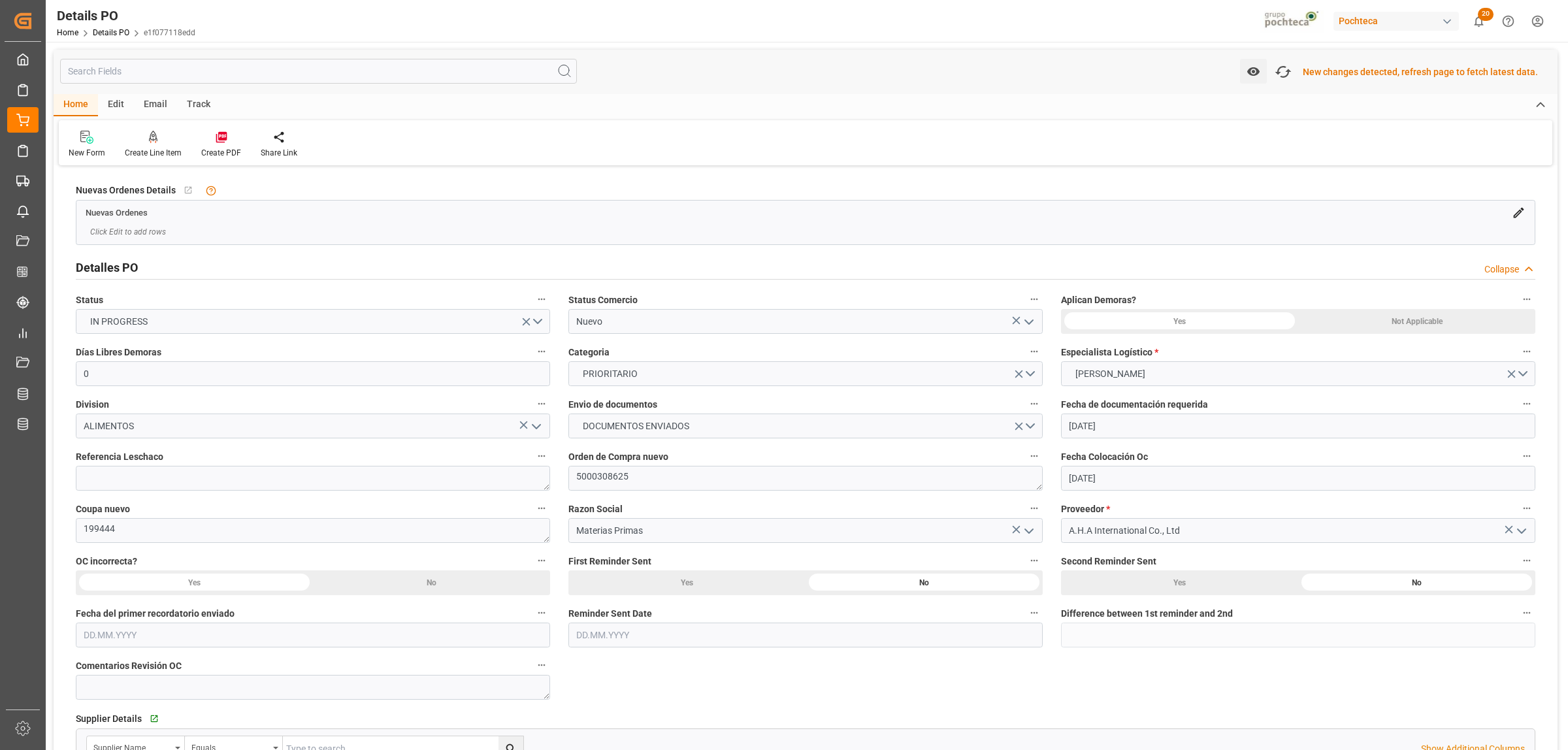
click at [1399, 75] on div "New changes detected, refresh page to fetch latest data." at bounding box center [1420, 73] width 235 height 14
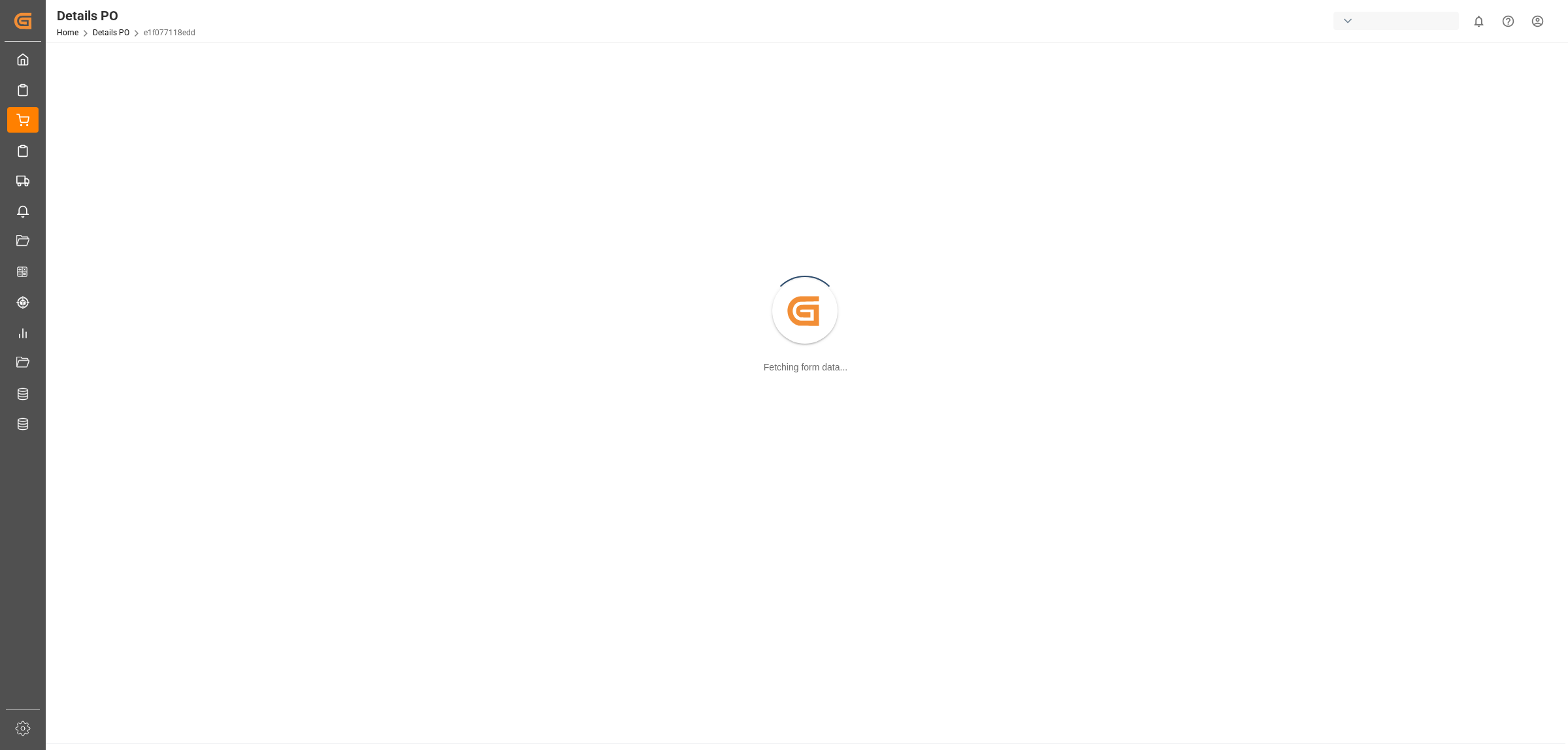
scroll to position [142, 0]
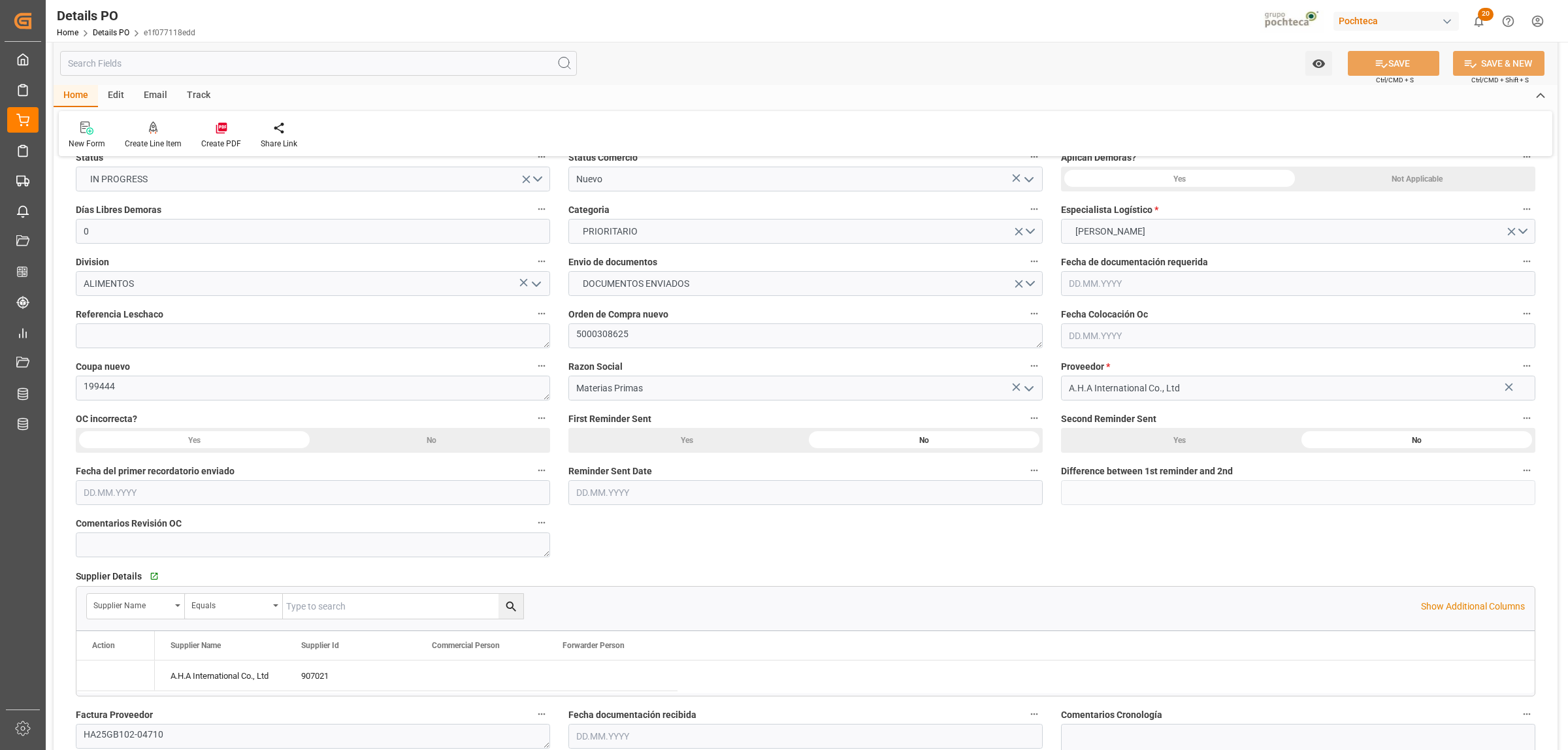
type input "0"
type input "[DATE]"
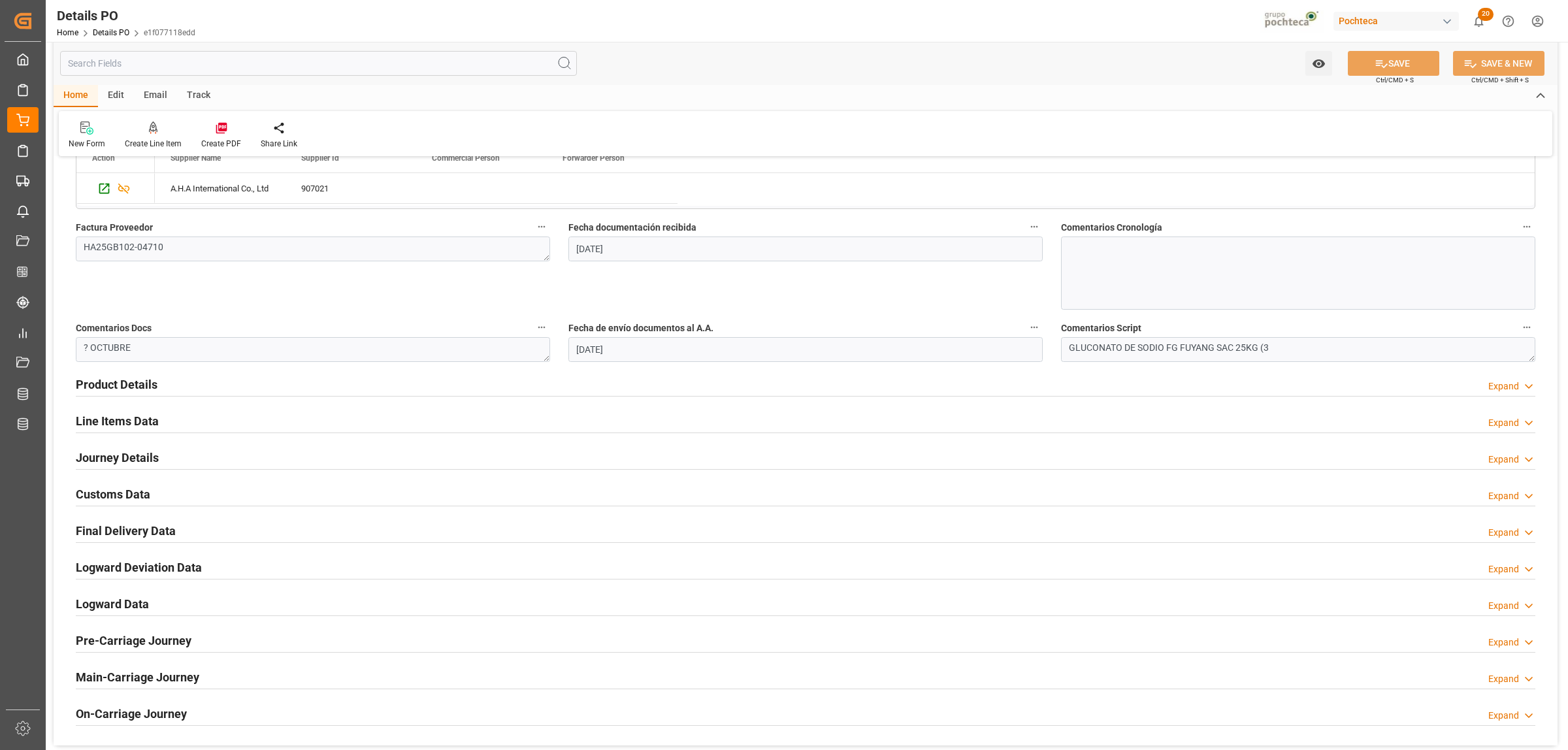
scroll to position [562, 0]
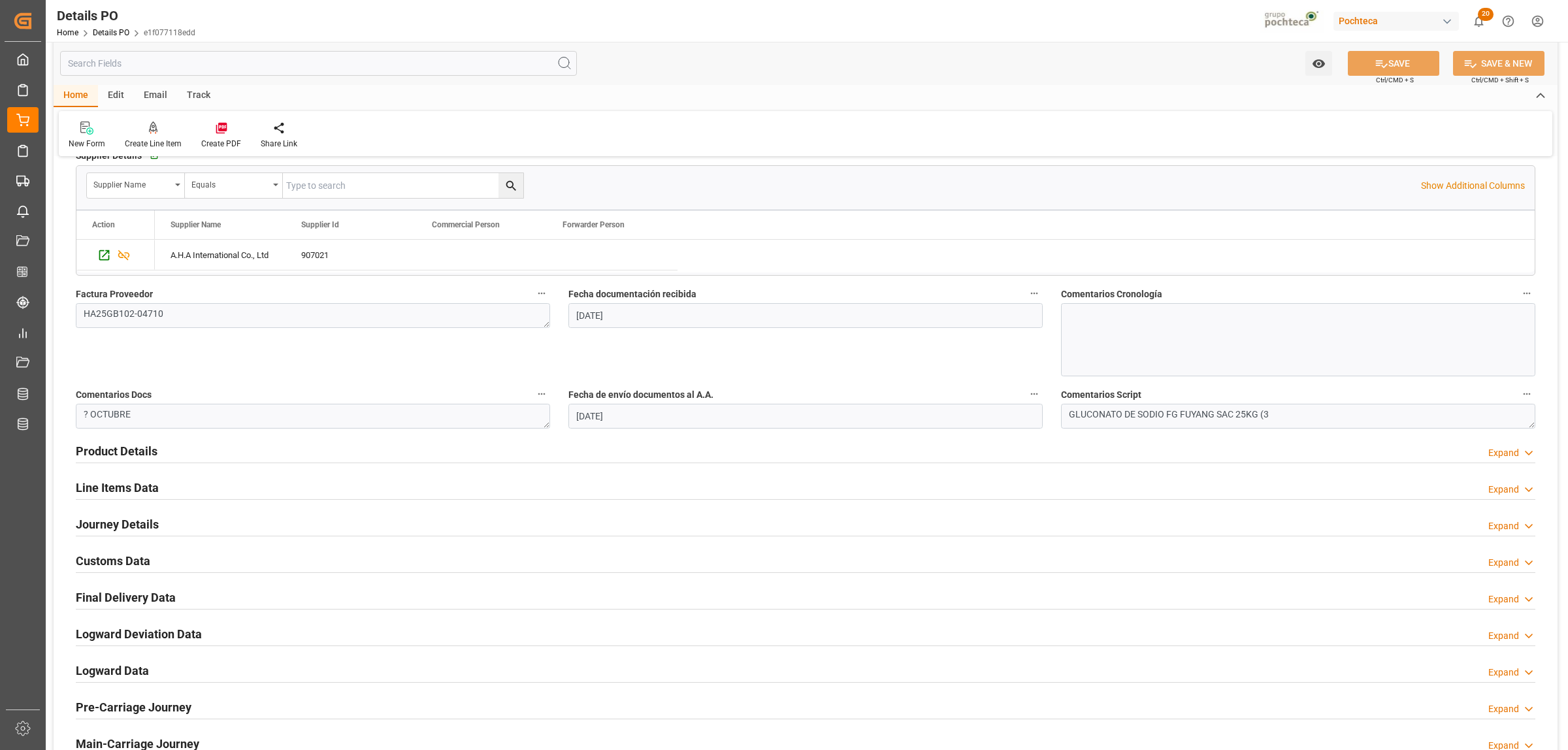
click at [106, 523] on h2 "Journey Details" at bounding box center [117, 524] width 83 height 18
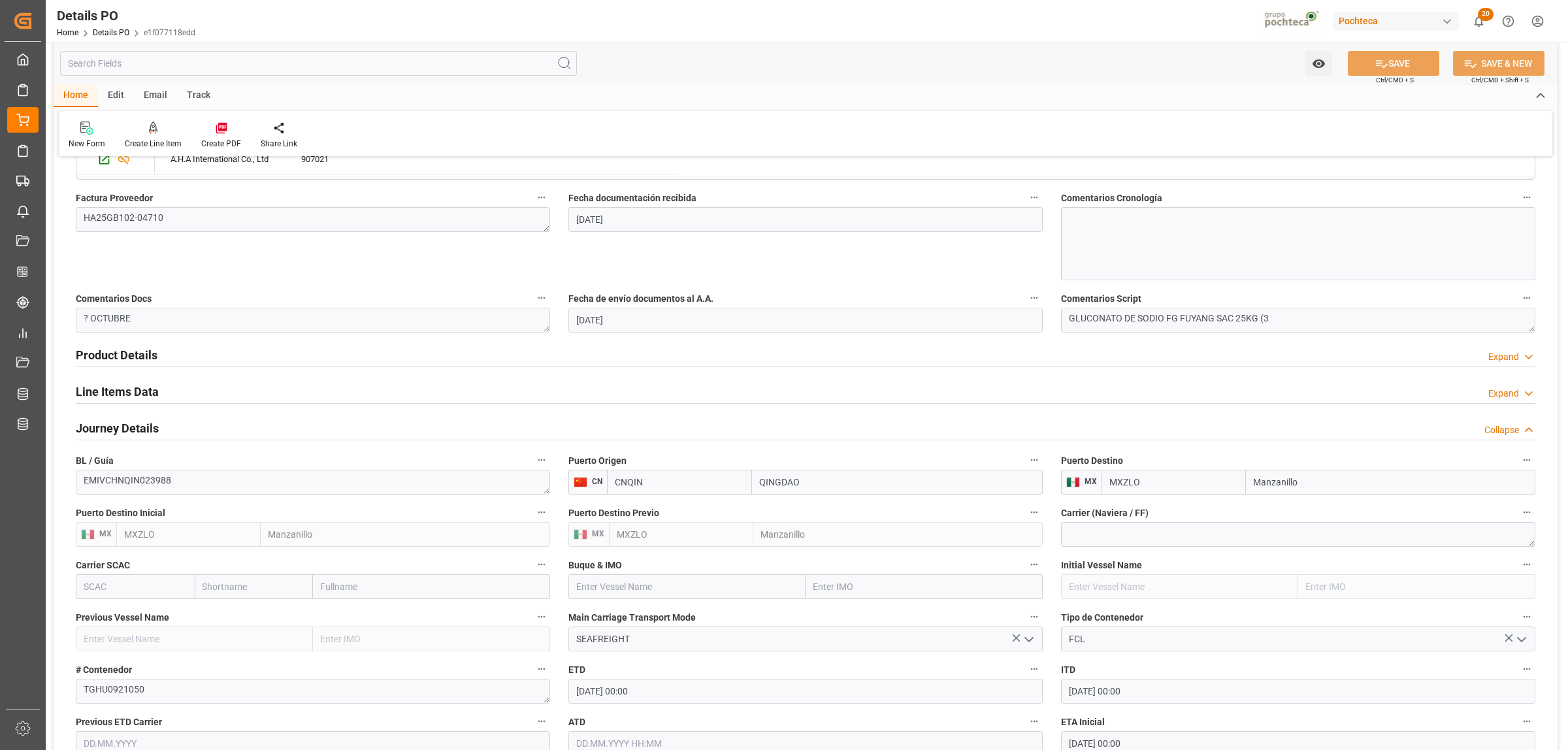
scroll to position [807, 0]
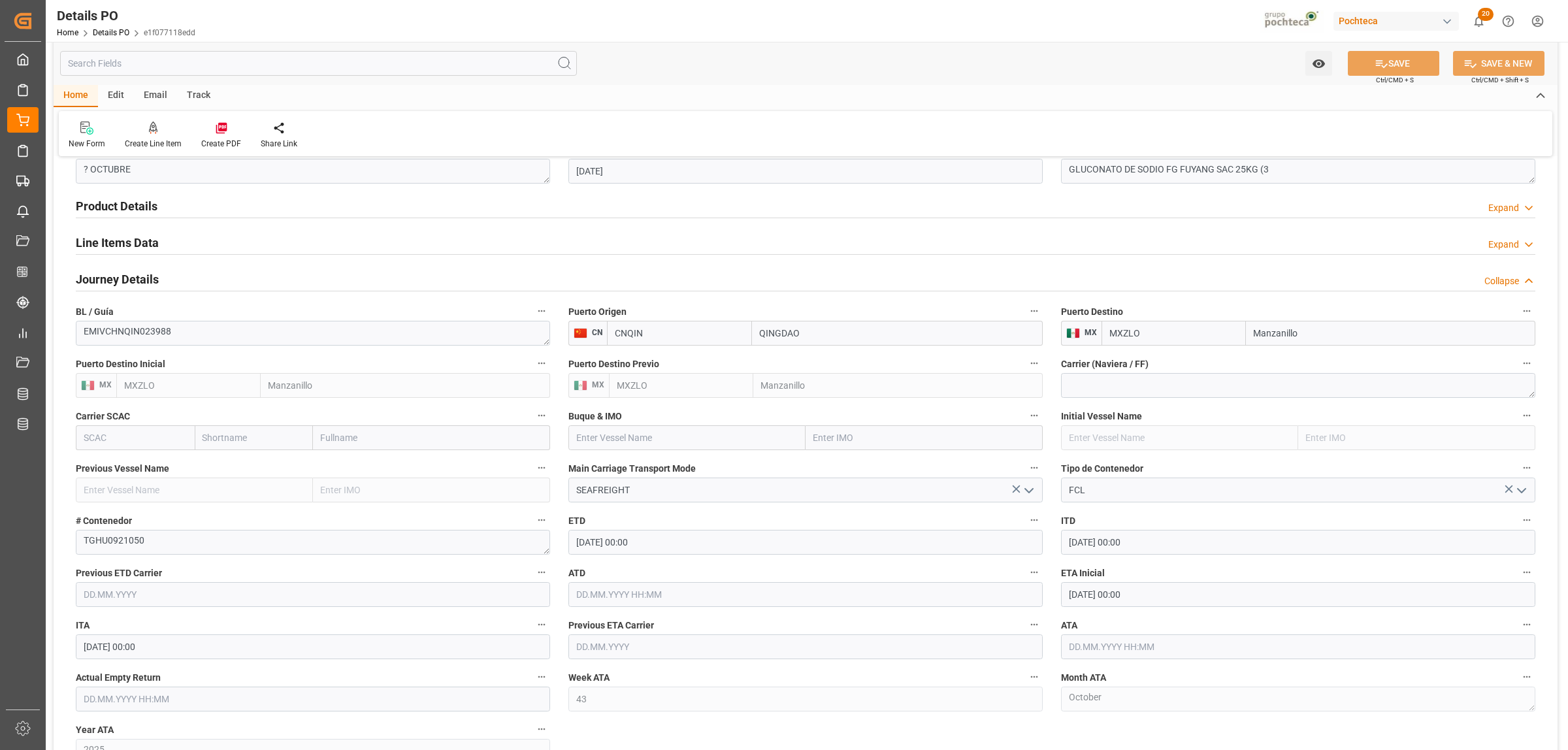
click at [1094, 599] on input "[DATE] 00:00" at bounding box center [1298, 595] width 474 height 25
click at [1226, 502] on div "19" at bounding box center [1231, 505] width 16 height 16
type input "[DATE] 00:00"
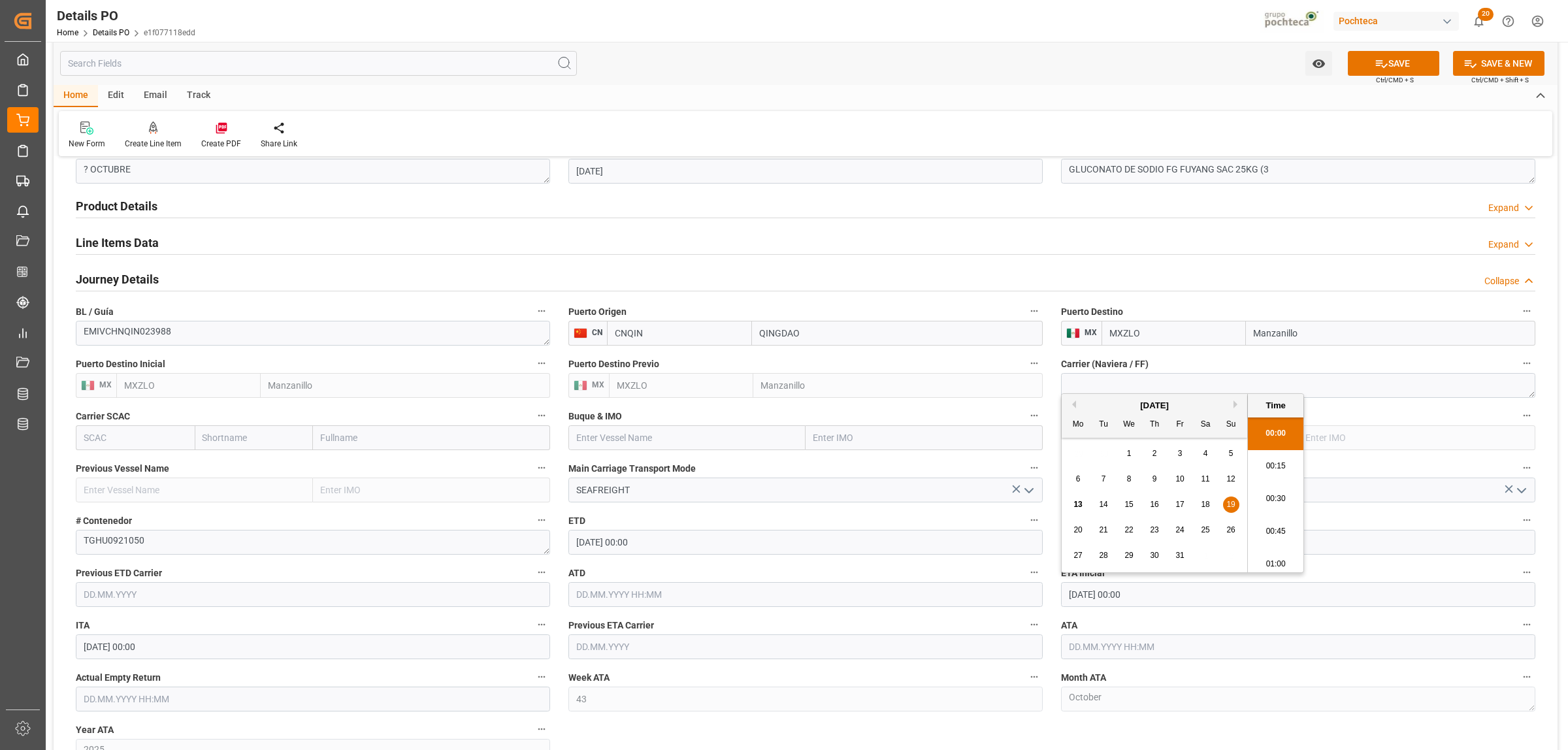
click at [1225, 595] on input "[DATE] 00:00" at bounding box center [1298, 595] width 474 height 25
click at [1393, 516] on label "ITD" at bounding box center [1298, 520] width 474 height 18
click at [1518, 516] on button "ITD" at bounding box center [1527, 520] width 17 height 17
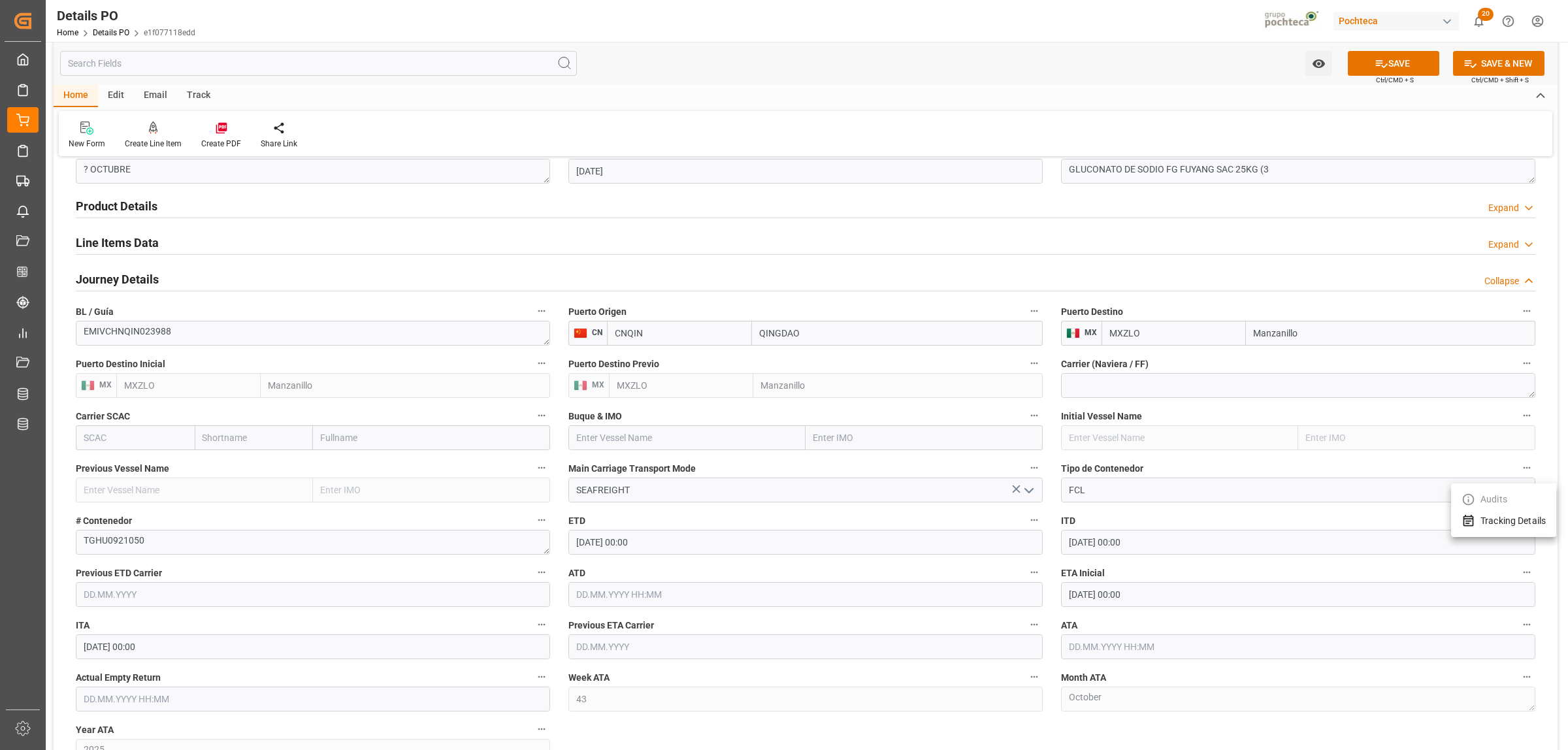
click at [1389, 67] on div at bounding box center [784, 375] width 1568 height 750
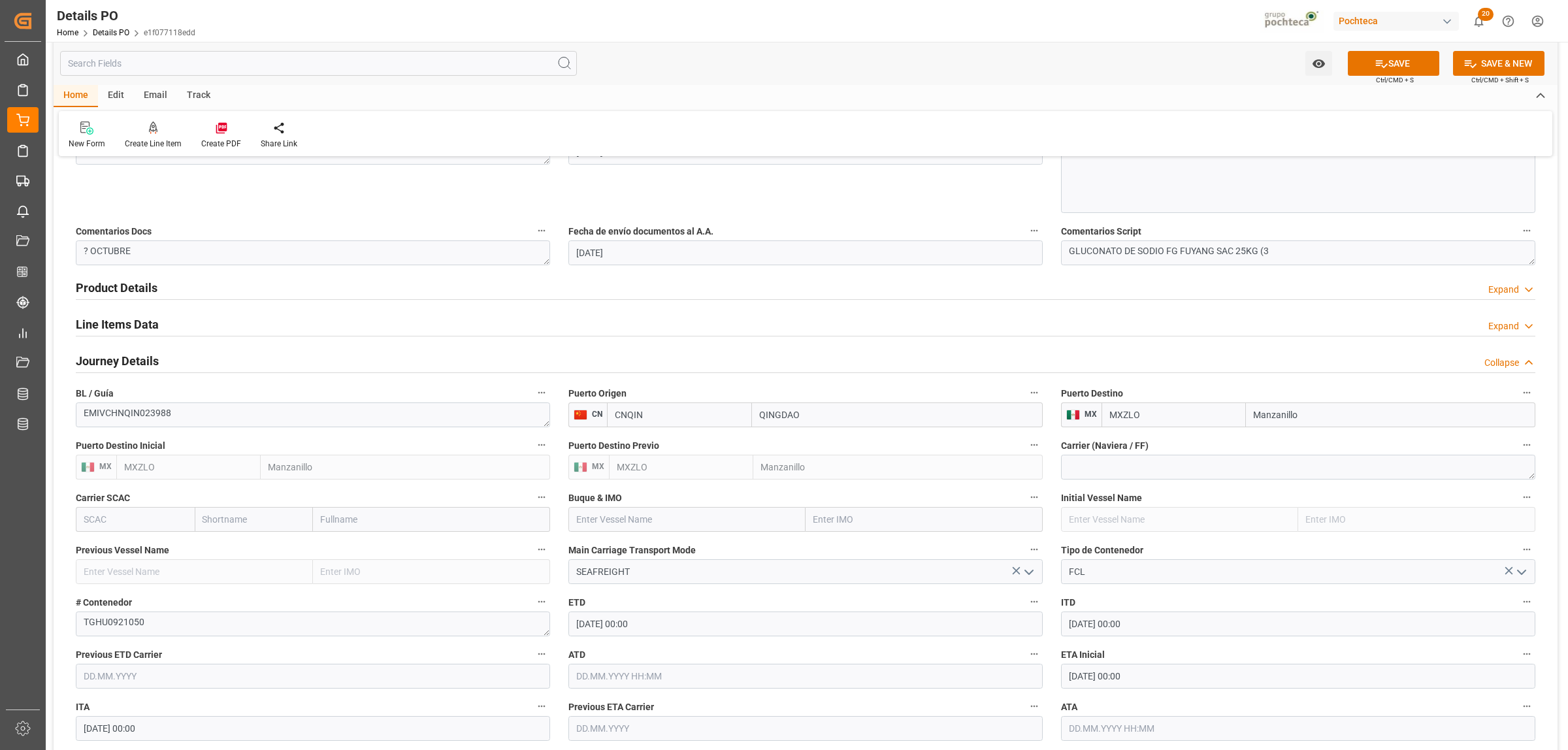
scroll to position [153, 0]
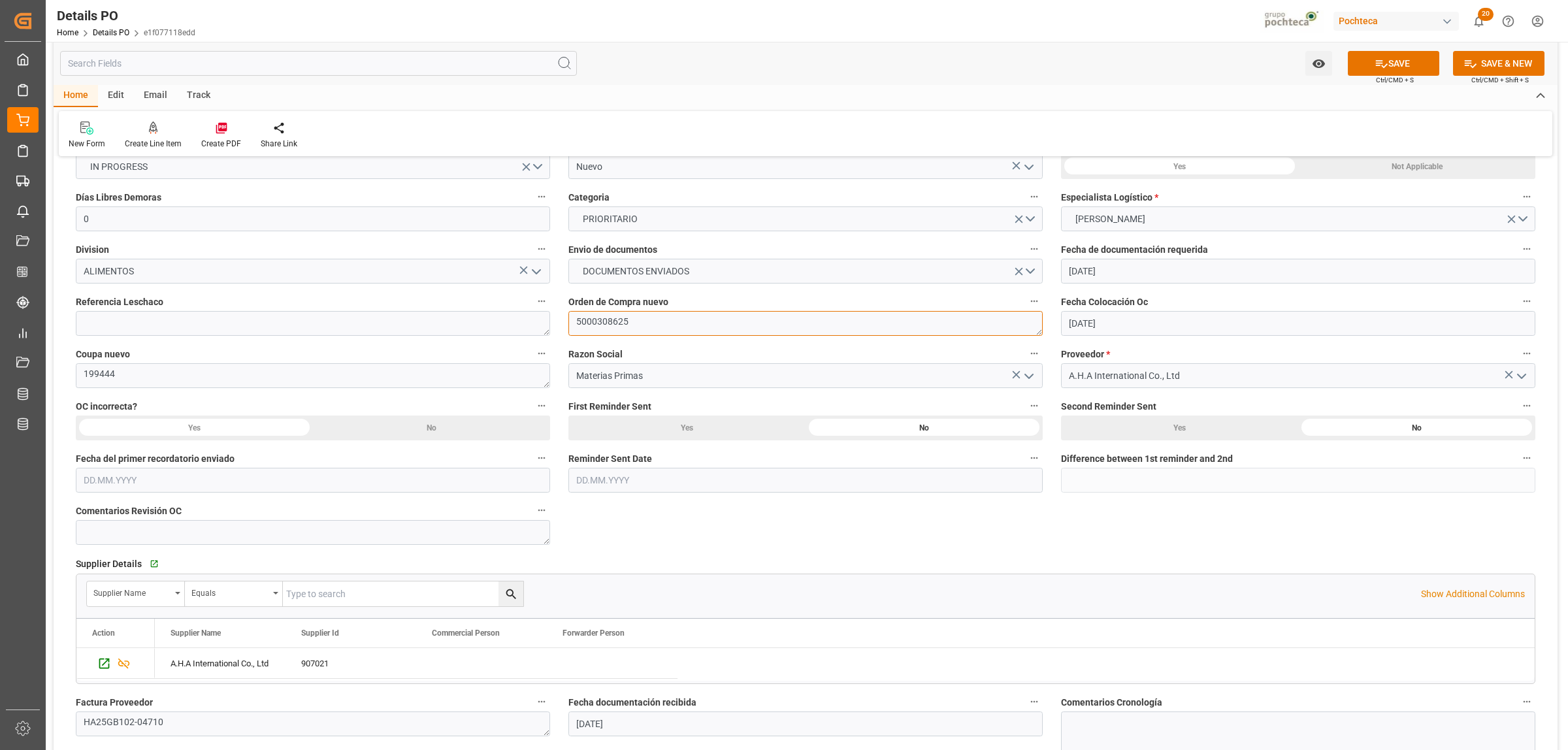
drag, startPoint x: 628, startPoint y: 316, endPoint x: 557, endPoint y: 318, distance: 71.0
click at [92, 367] on textarea "199444" at bounding box center [313, 376] width 474 height 25
click at [114, 369] on textarea "199444" at bounding box center [313, 376] width 474 height 25
drag, startPoint x: 117, startPoint y: 375, endPoint x: 73, endPoint y: 378, distance: 44.1
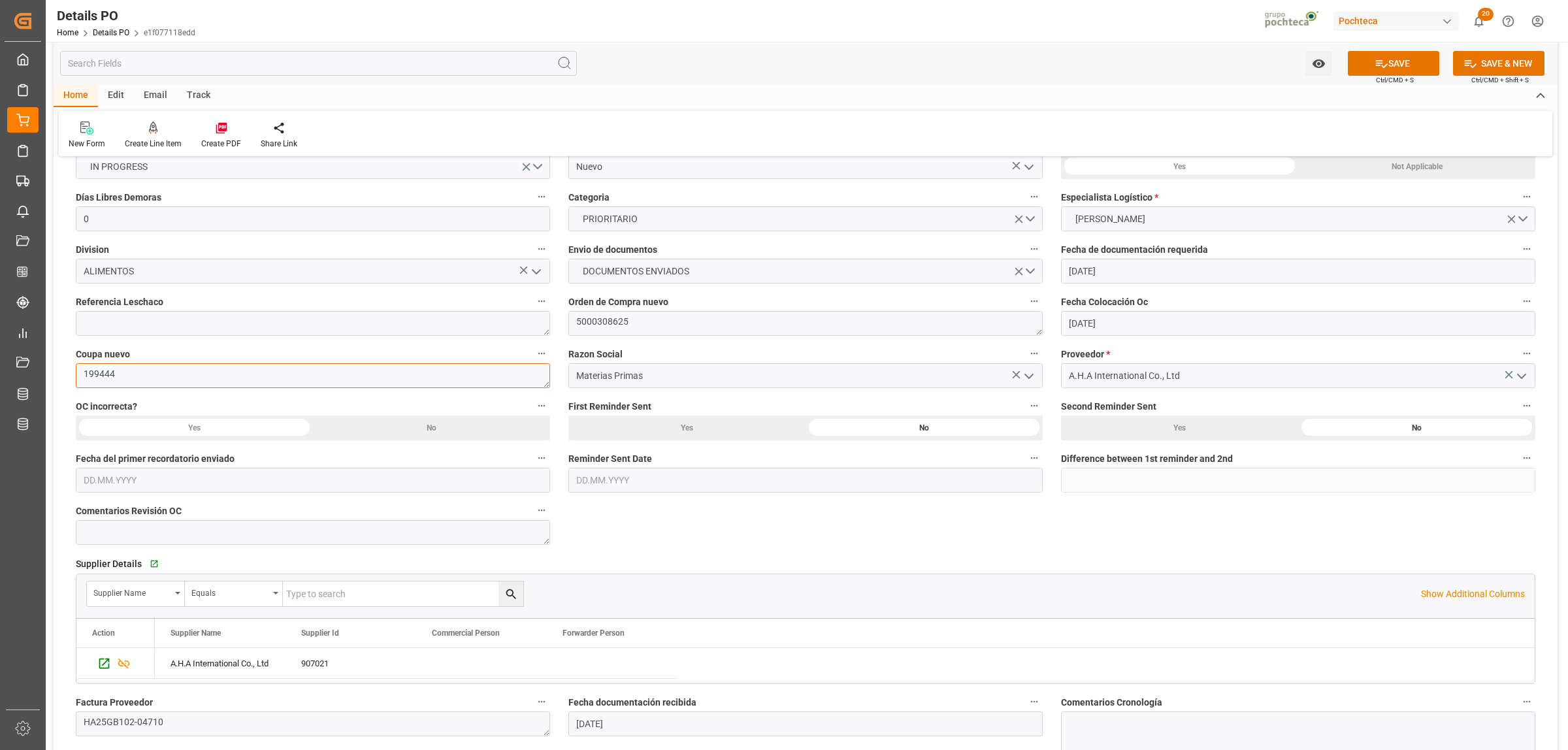
click at [73, 378] on div "Coupa nuevo 199444" at bounding box center [313, 366] width 492 height 52
